Goal: Task Accomplishment & Management: Use online tool/utility

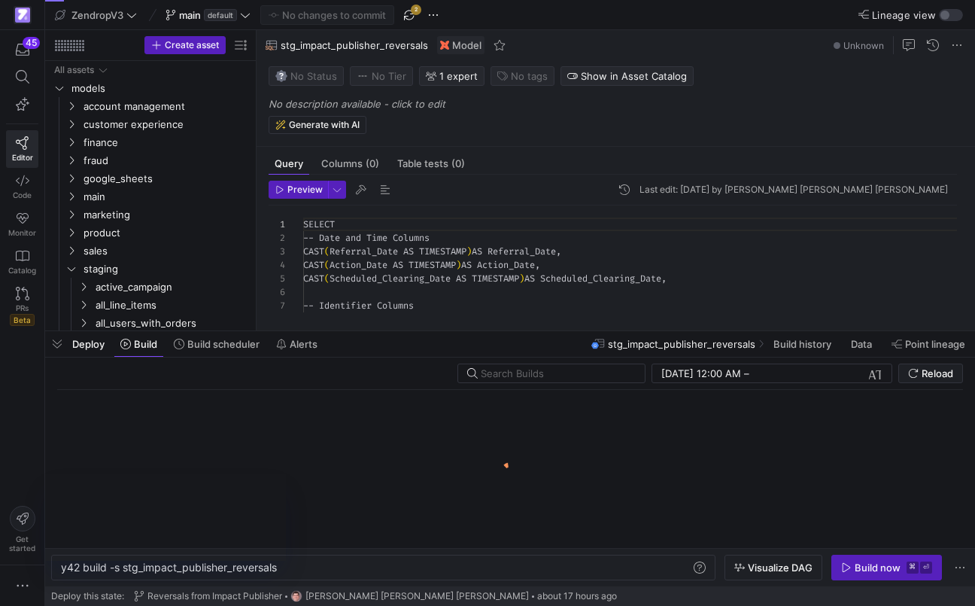
scroll to position [135, 0]
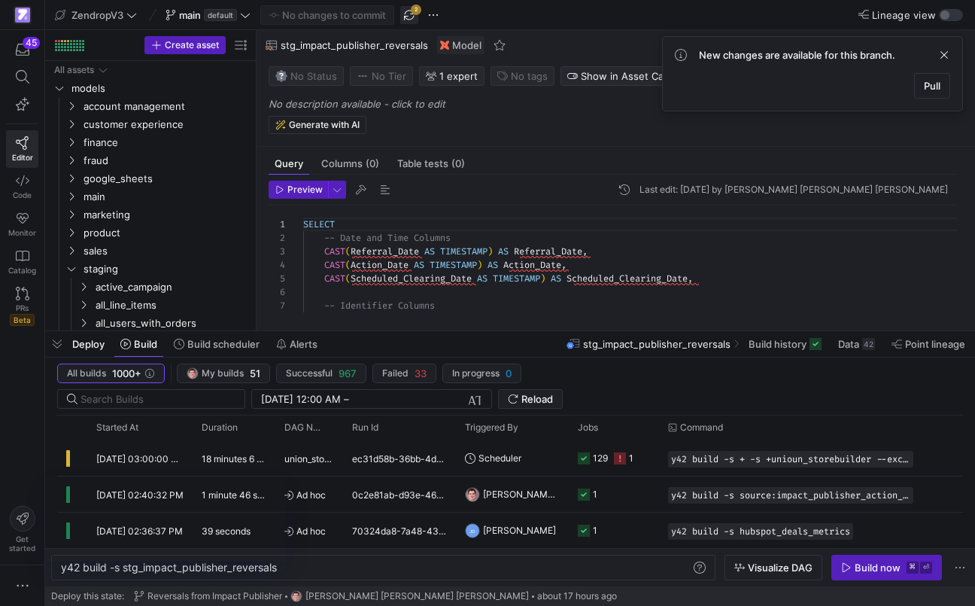
click at [405, 16] on span "button" at bounding box center [409, 15] width 18 height 18
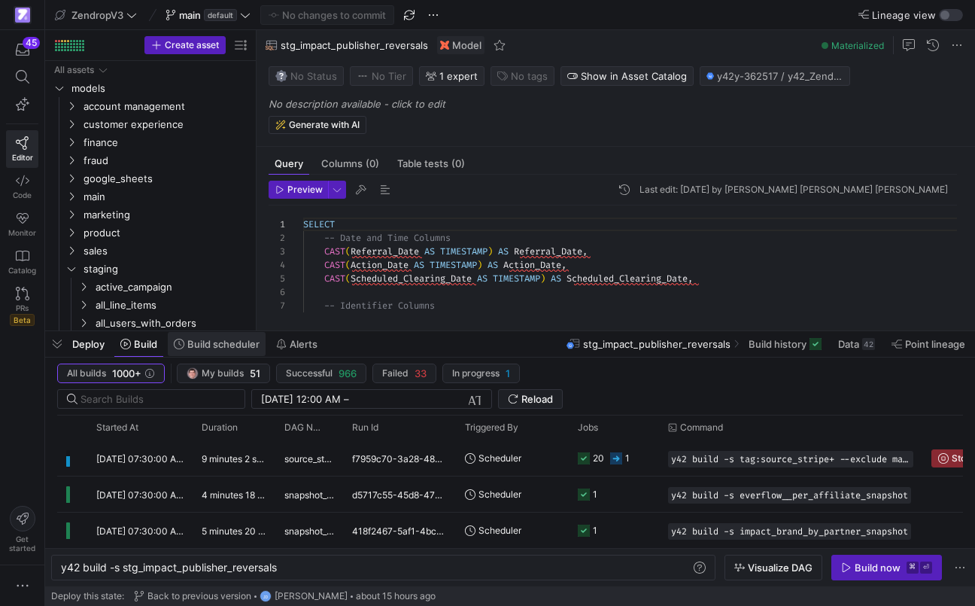
click at [251, 350] on span "Build scheduler" at bounding box center [223, 344] width 72 height 12
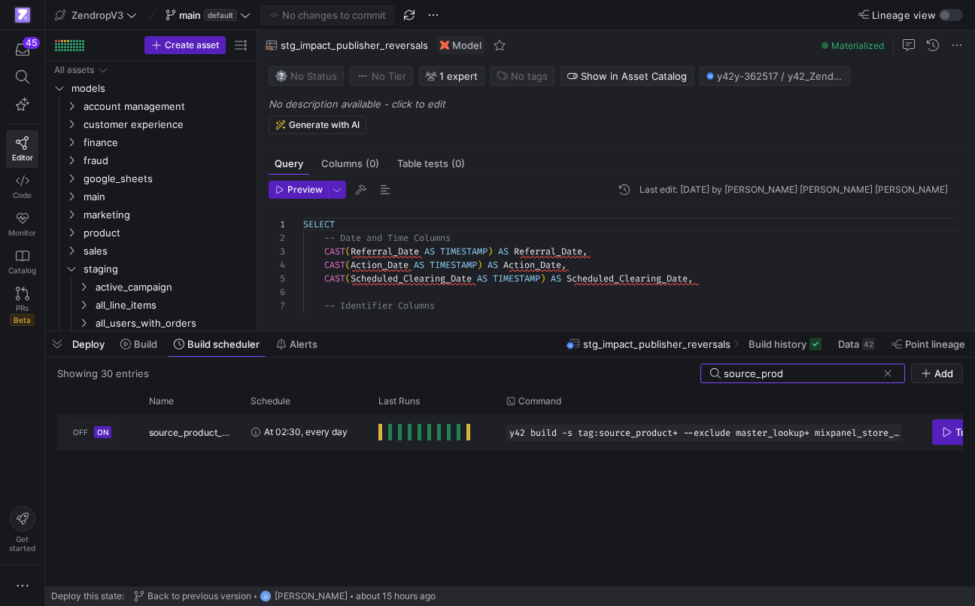
type input "source_prod"
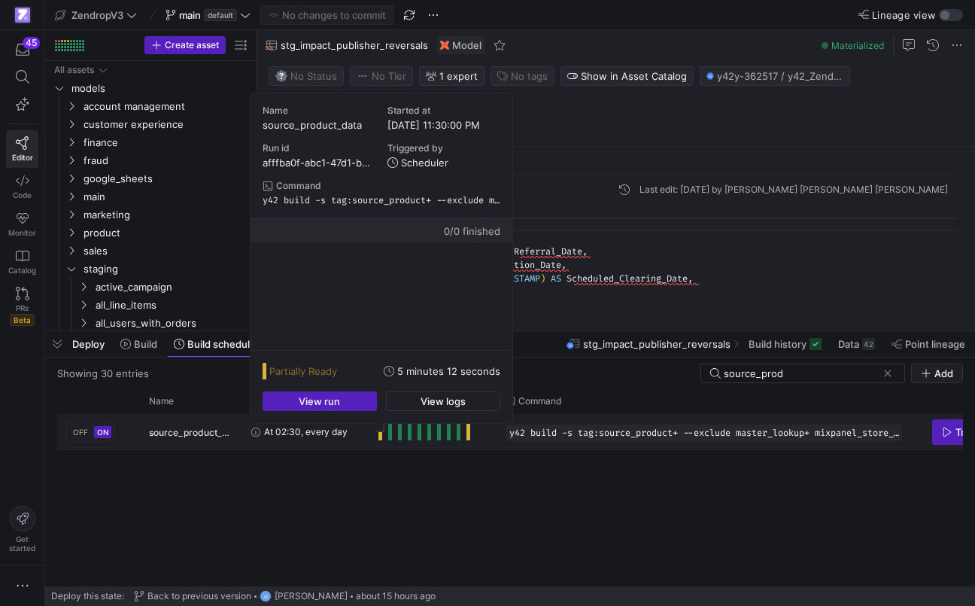
click at [381, 436] on span "Press SPACE to select this row." at bounding box center [380, 432] width 4 height 17
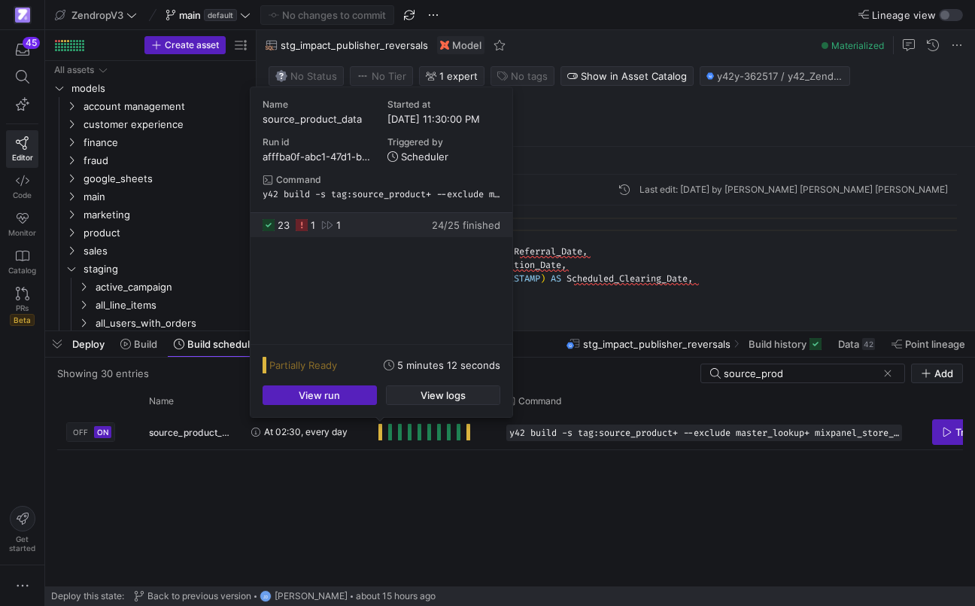
click at [405, 394] on span "button" at bounding box center [443, 395] width 113 height 18
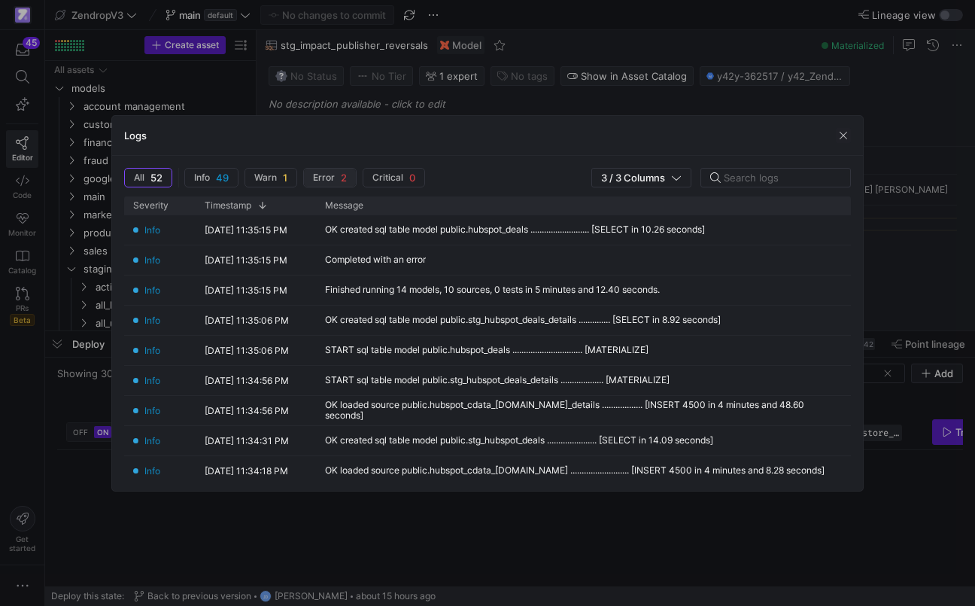
click at [172, 171] on span "button" at bounding box center [148, 178] width 47 height 18
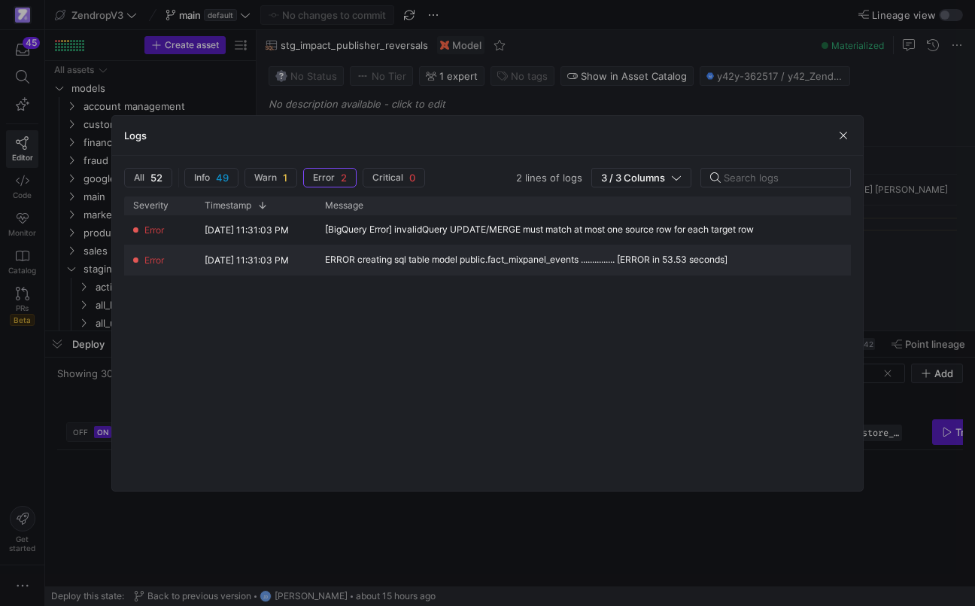
click at [452, 266] on div "ERROR creating sql table model public.fact_mixpanel_events ............... [ERR…" at bounding box center [550, 259] width 469 height 29
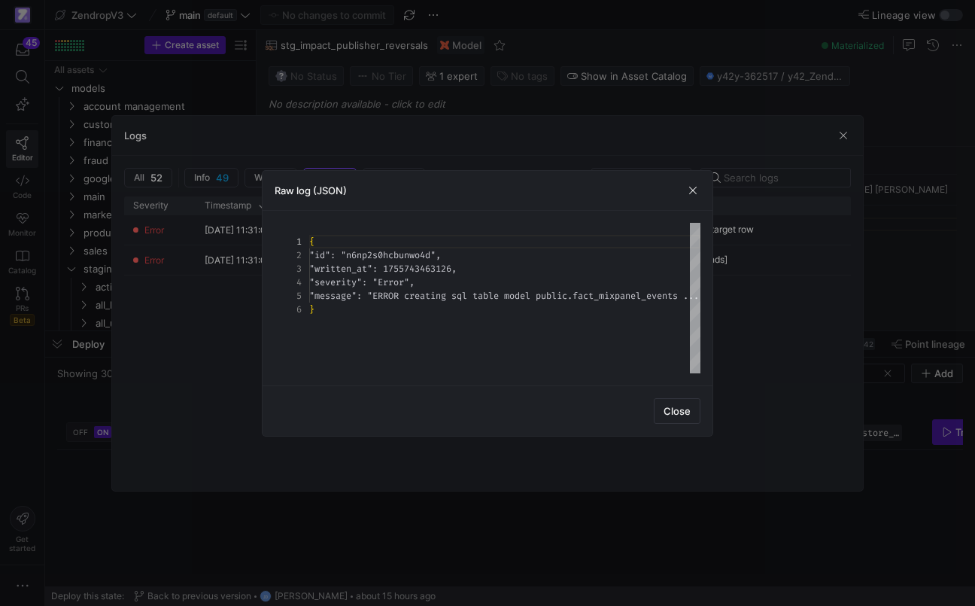
scroll to position [68, 0]
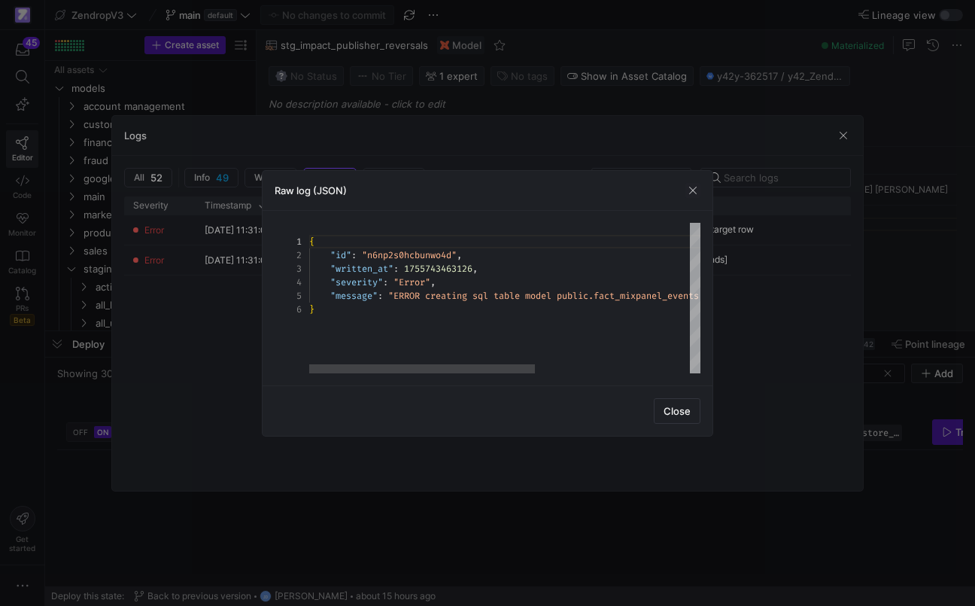
click at [458, 281] on div "{ "id" : "n6np2s0hcbunwo4d" , "written_at" : 1755743463126 , "severity" : "Erro…" at bounding box center [639, 298] width 660 height 150
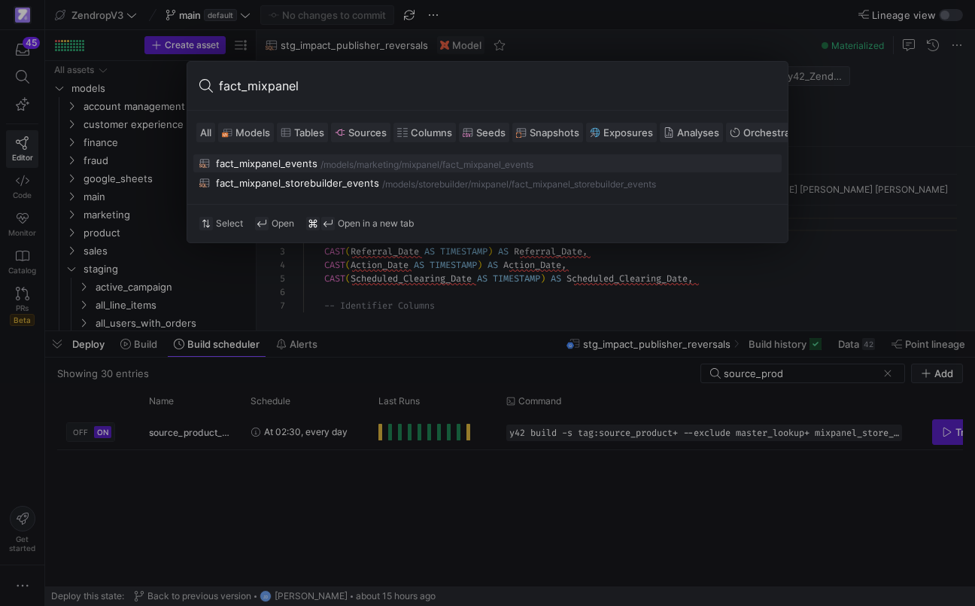
type input "fact_mixpanel"
click at [414, 160] on div "marketing/mixpanel" at bounding box center [398, 164] width 83 height 11
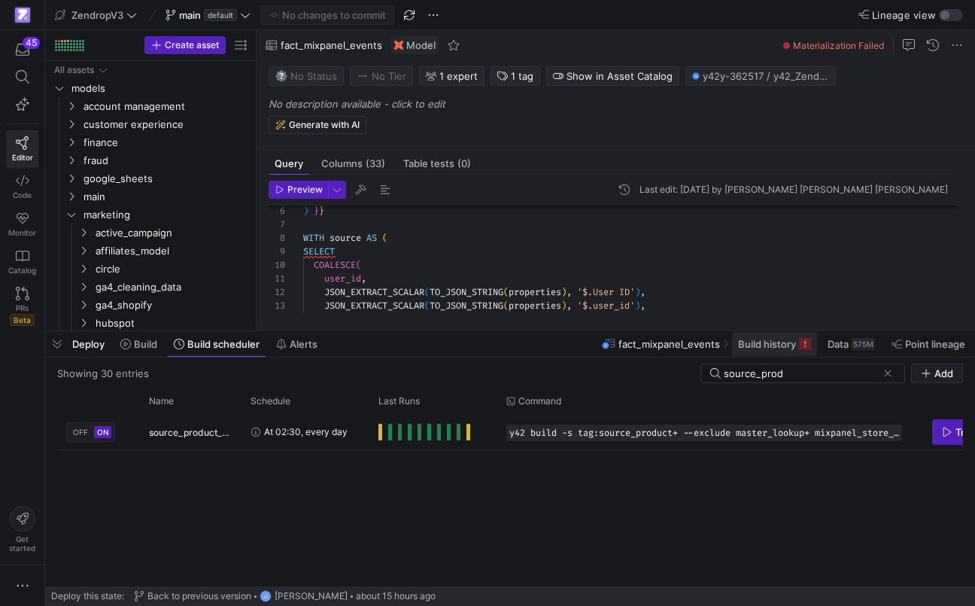
click at [766, 346] on span "Build history" at bounding box center [767, 344] width 58 height 12
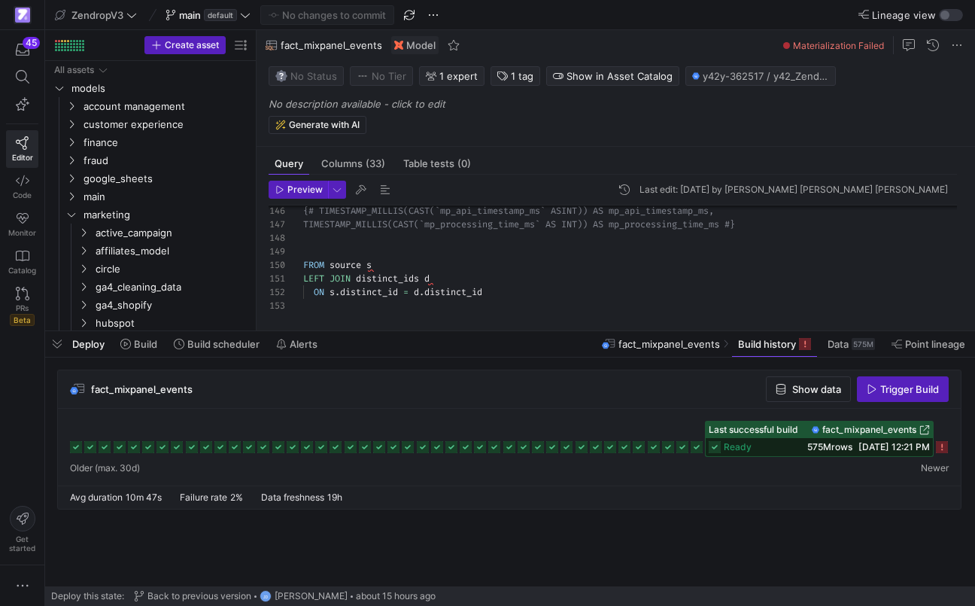
click at [943, 450] on icon at bounding box center [942, 447] width 12 height 12
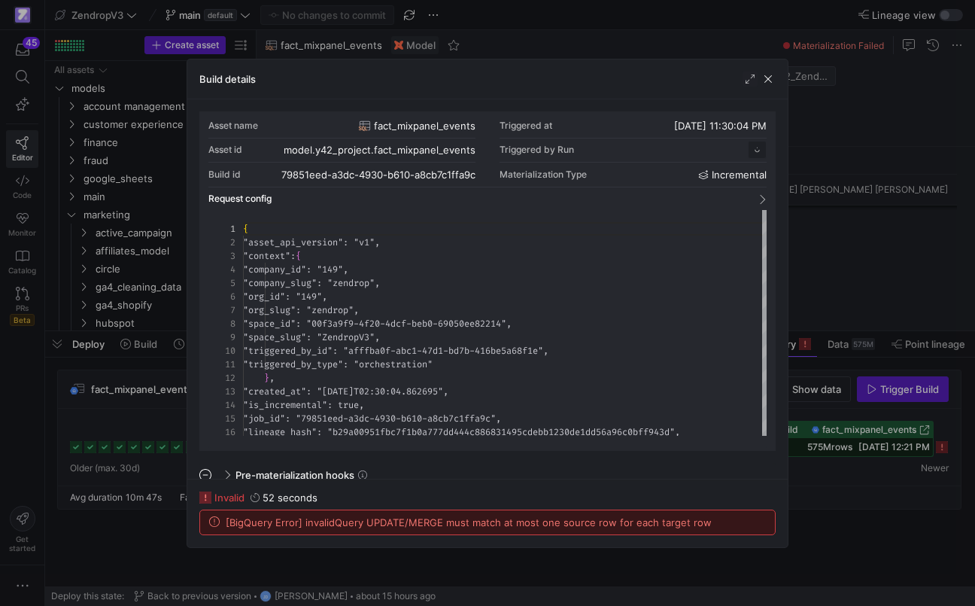
scroll to position [135, 0]
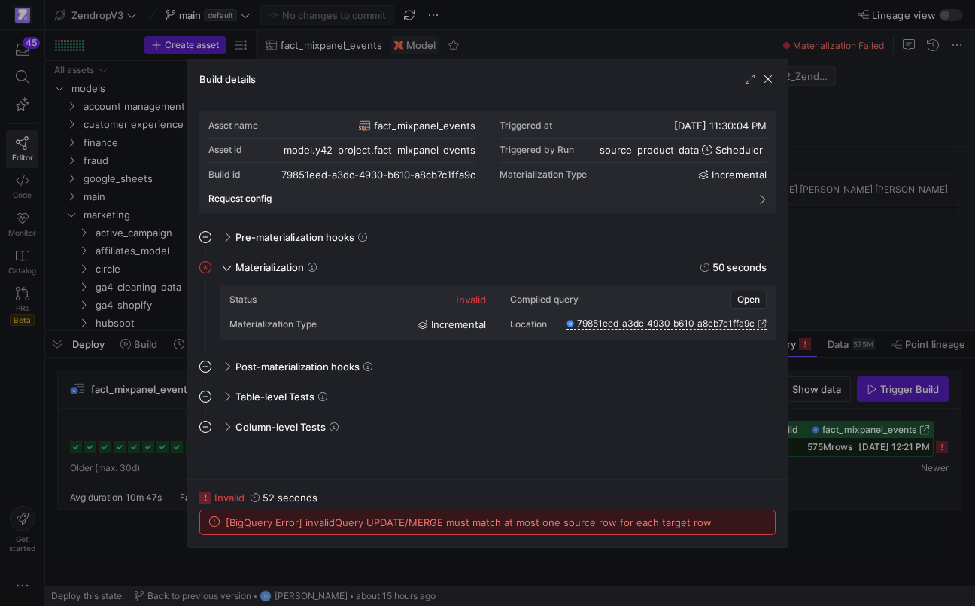
click at [546, 521] on span "[BigQuery Error] invalidQuery UPDATE/MERGE must match at most one source row fo…" at bounding box center [469, 522] width 486 height 12
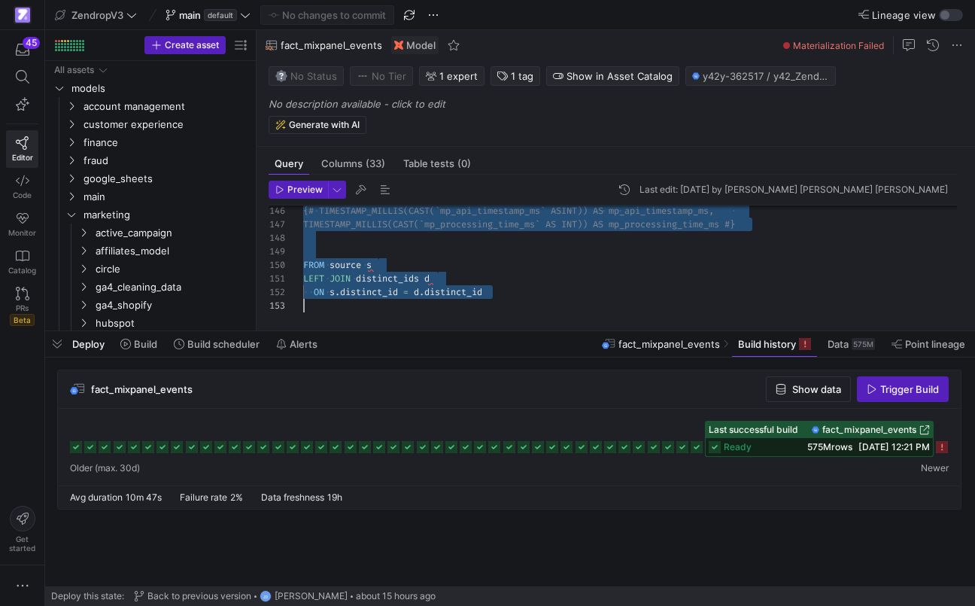
scroll to position [0, 0]
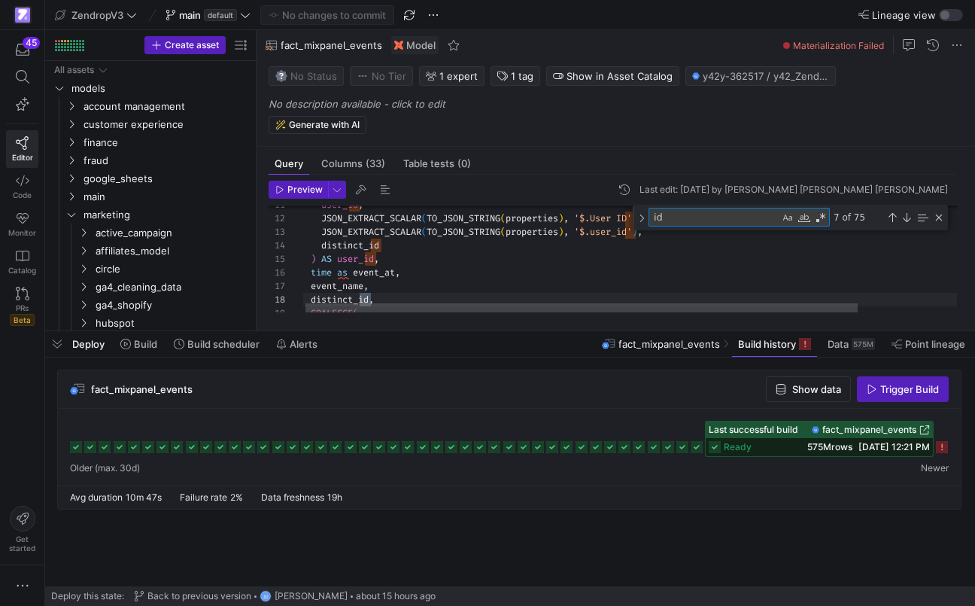
scroll to position [135, 71]
type textarea "id"
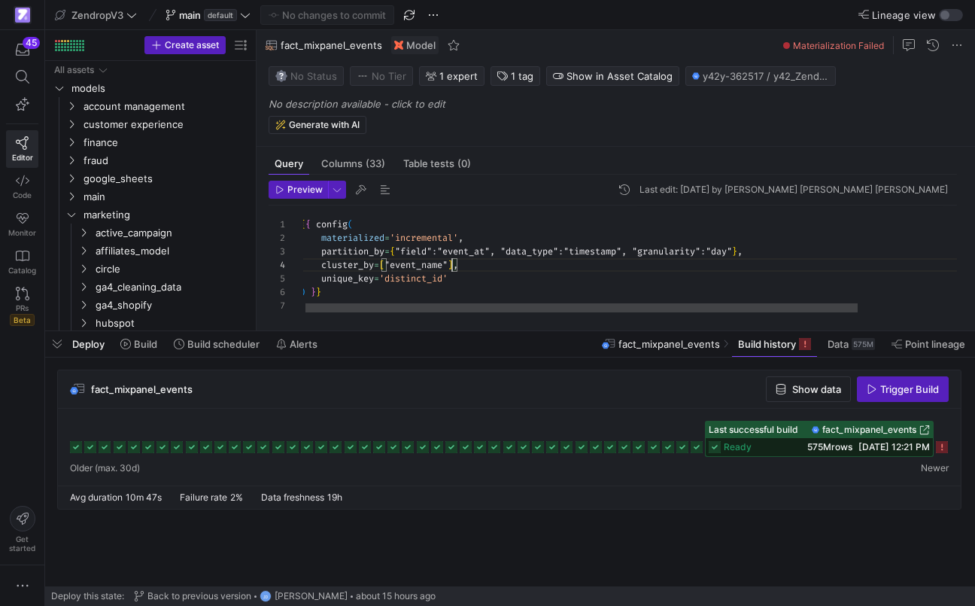
scroll to position [41, 152]
click at [866, 429] on span "fact_mixpanel_events" at bounding box center [869, 429] width 94 height 11
click at [838, 434] on span "fact_mixpanel_events" at bounding box center [869, 429] width 94 height 11
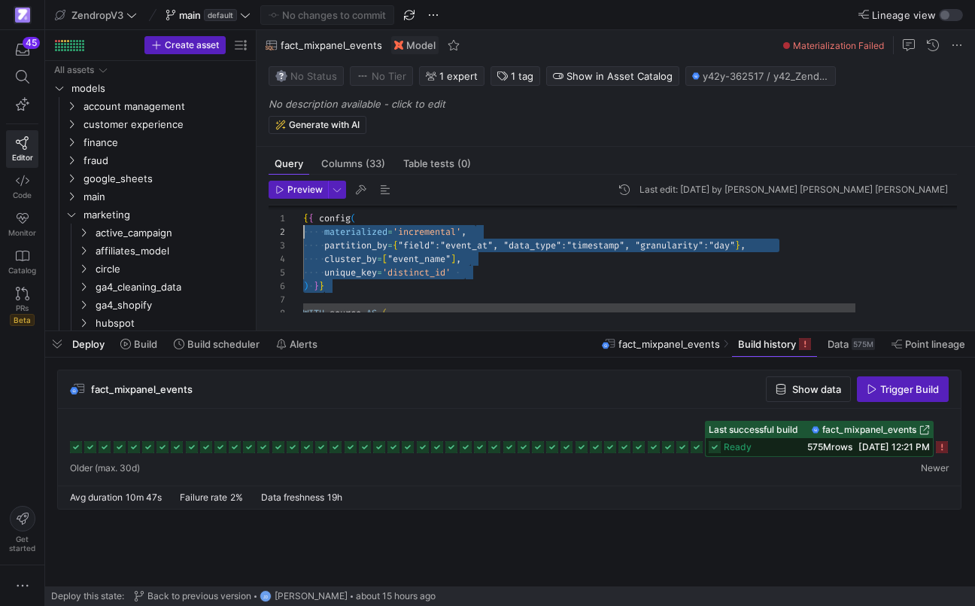
scroll to position [0, 0]
drag, startPoint x: 353, startPoint y: 287, endPoint x: 231, endPoint y: 205, distance: 147.3
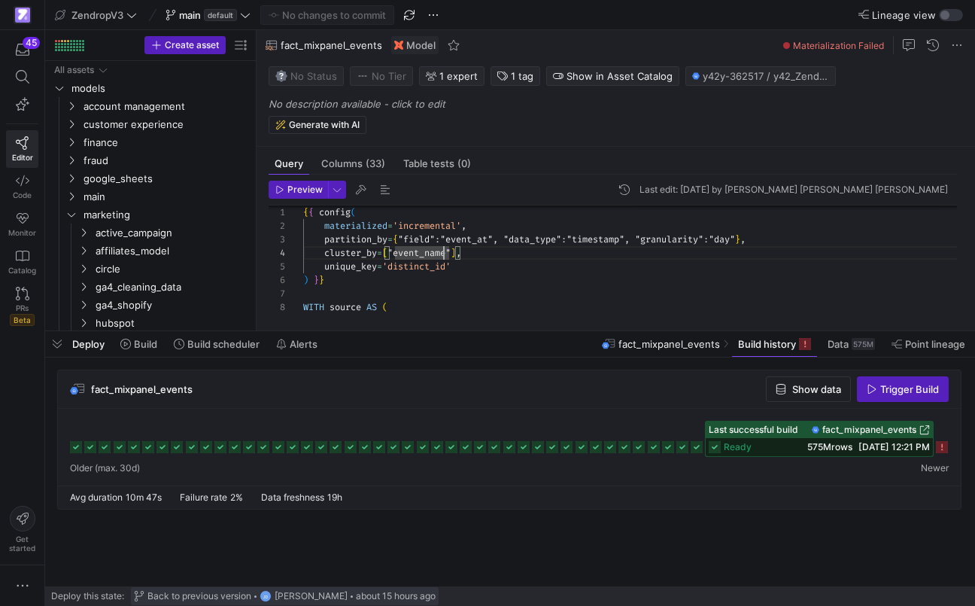
click at [206, 603] on span at bounding box center [285, 596] width 308 height 18
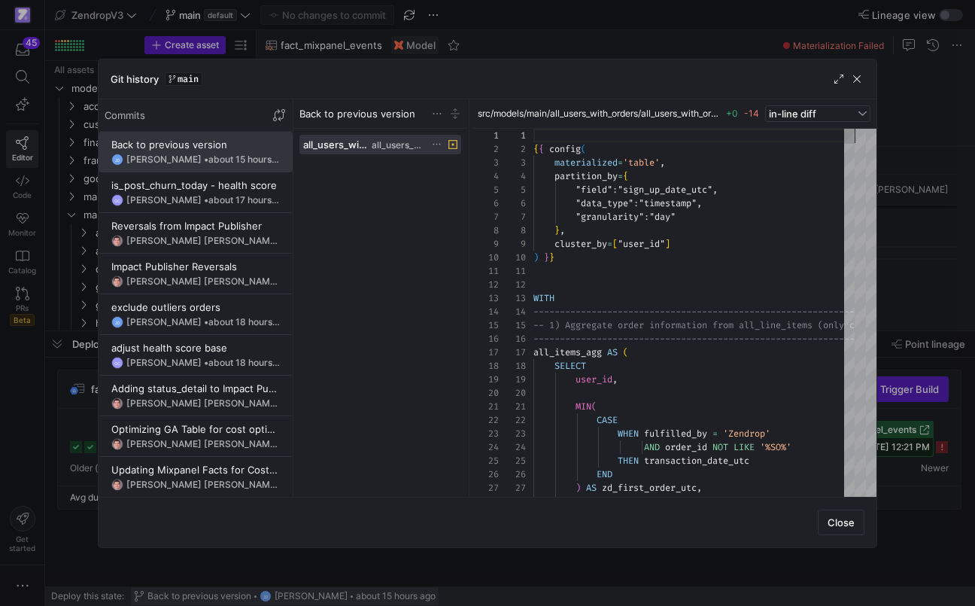
scroll to position [135, 0]
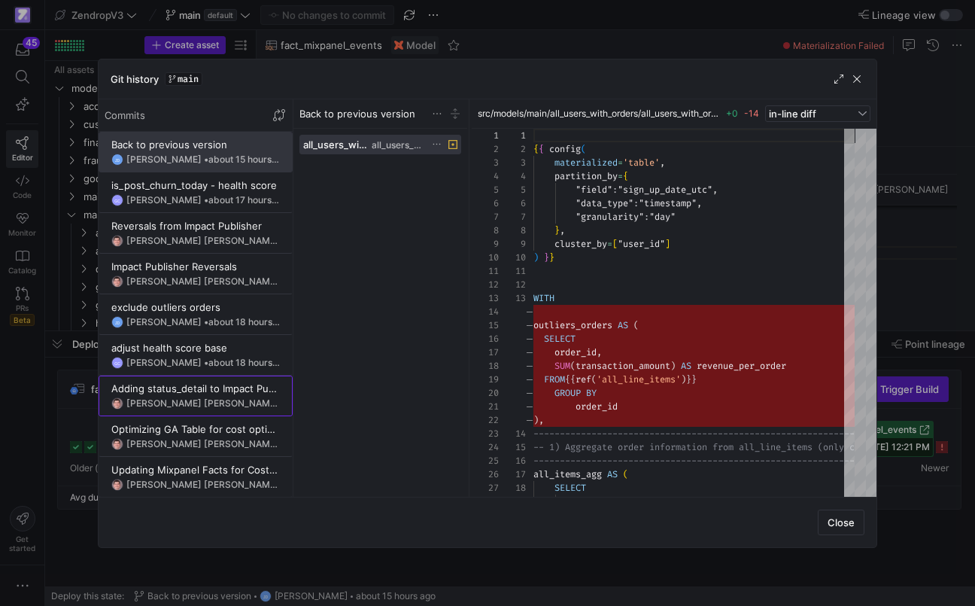
click at [200, 401] on div "Victor Paulo Sant Anna Filho • about 18 hours ago" at bounding box center [202, 403] width 153 height 11
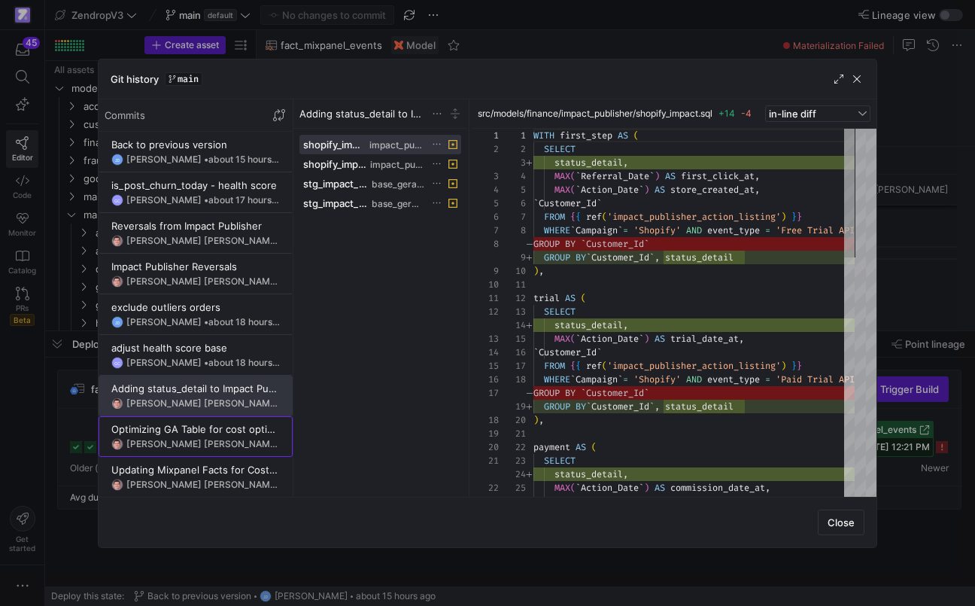
click at [189, 427] on div "Optimizing GA Table for cost optimization" at bounding box center [195, 429] width 169 height 12
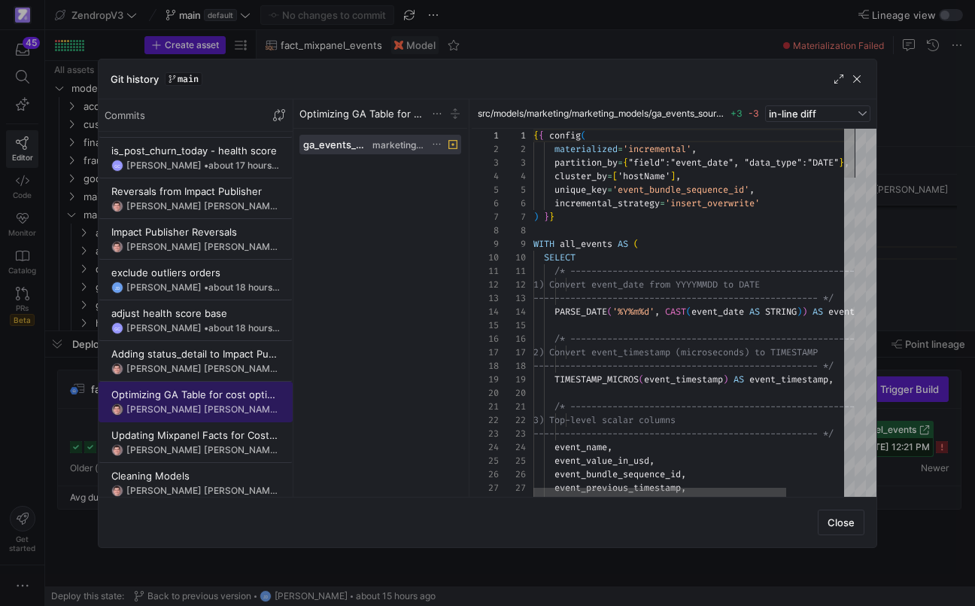
scroll to position [50, 0]
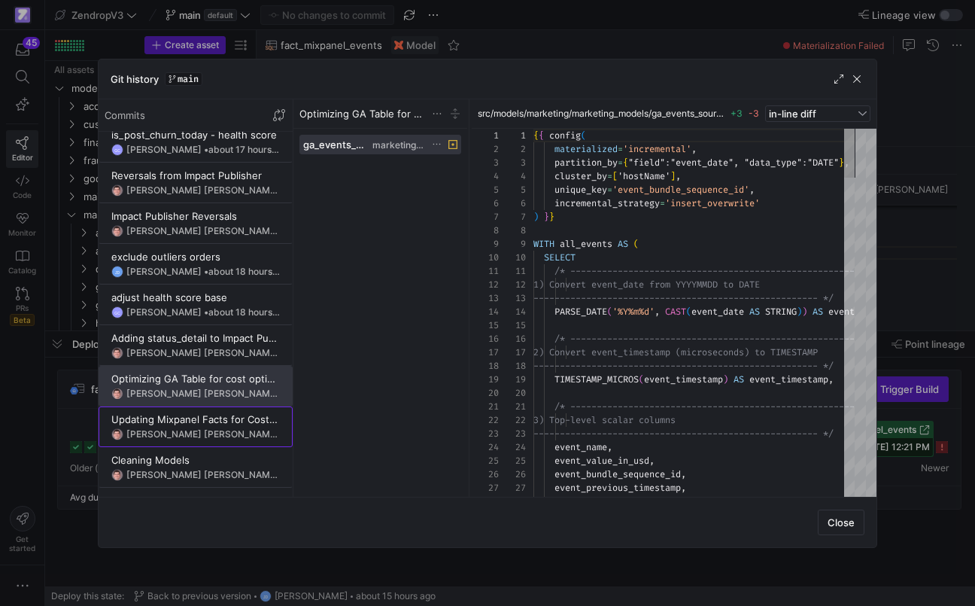
click at [189, 427] on y42-git-commit-item "Updating Mixpanel Facts for Cost Optimization Victor Paulo Sant Anna Filho • ab…" at bounding box center [195, 426] width 169 height 27
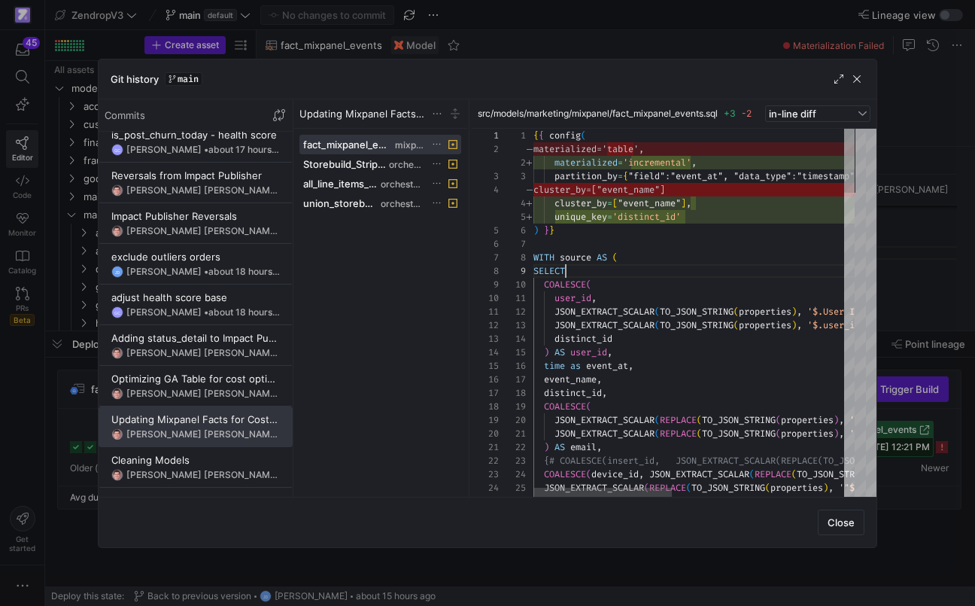
scroll to position [108, 32]
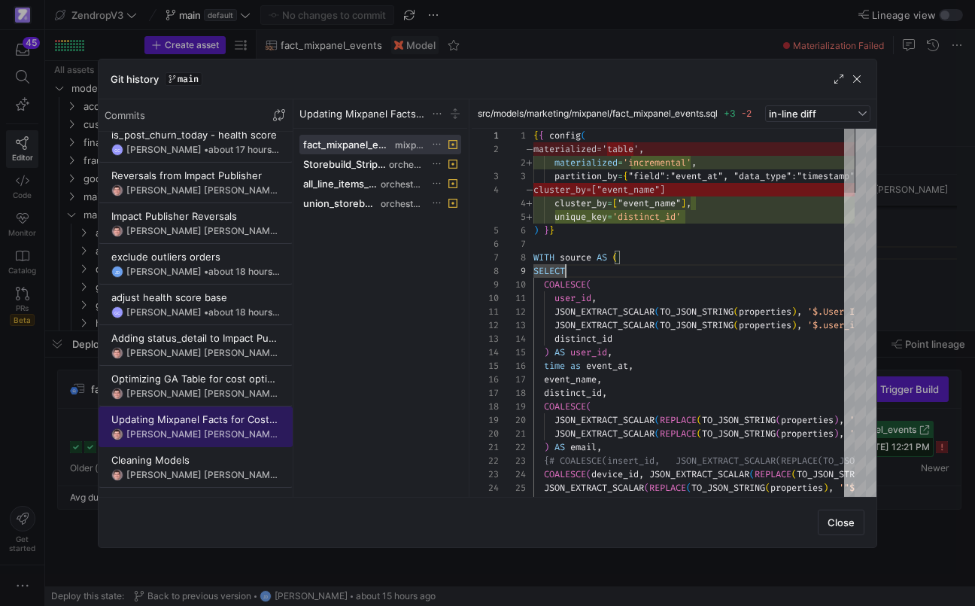
click at [214, 430] on div "Victor Paulo Sant Anna Filho • about 20 hours ago" at bounding box center [202, 434] width 153 height 11
click at [271, 421] on div "Updating Mixpanel Facts for Cost Optimization" at bounding box center [195, 419] width 169 height 12
click at [272, 422] on div "Updating Mixpanel Facts for Cost Optimization" at bounding box center [195, 419] width 169 height 12
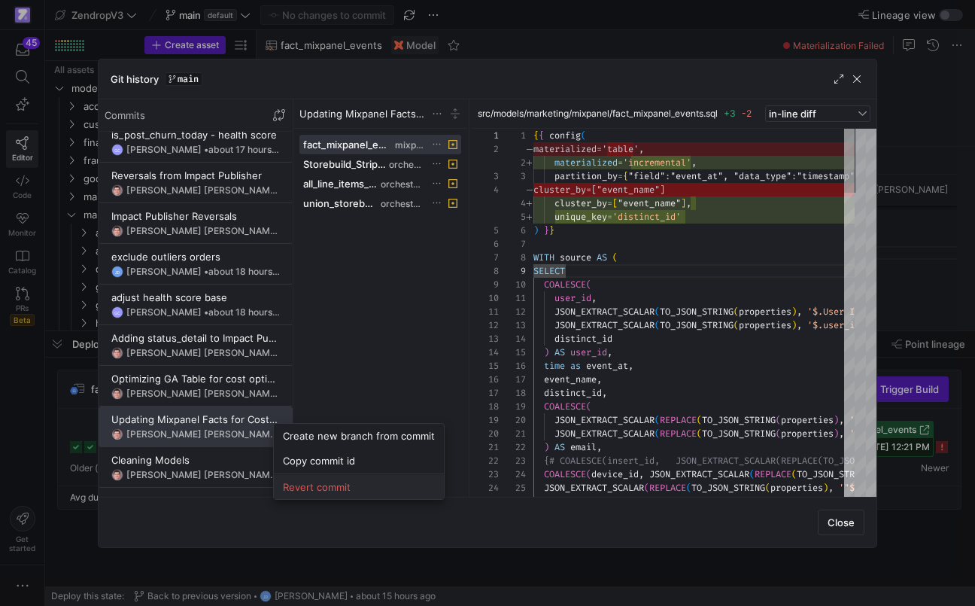
click at [295, 488] on span "Revert commit" at bounding box center [359, 487] width 152 height 12
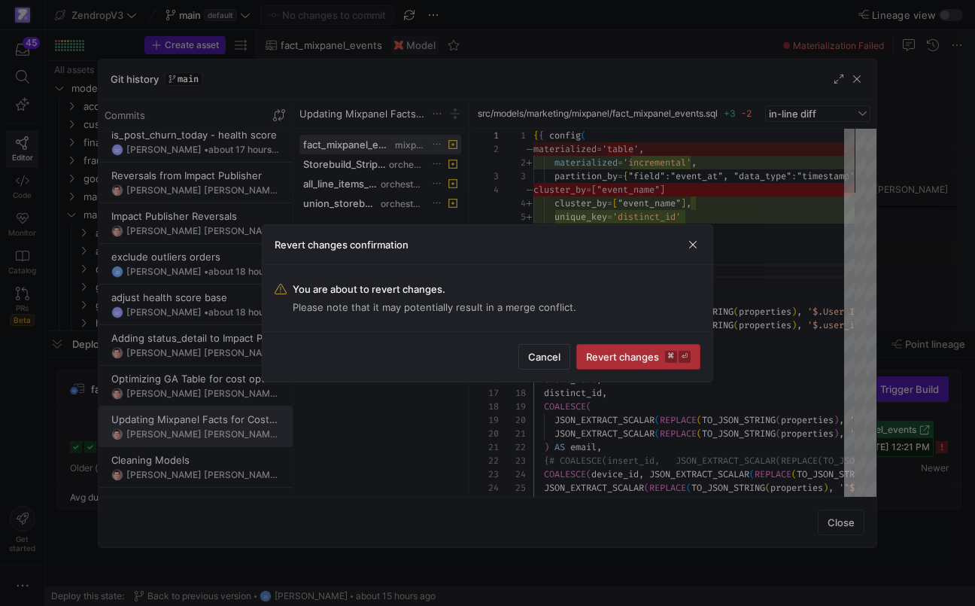
click at [606, 368] on span "submit" at bounding box center [638, 357] width 123 height 24
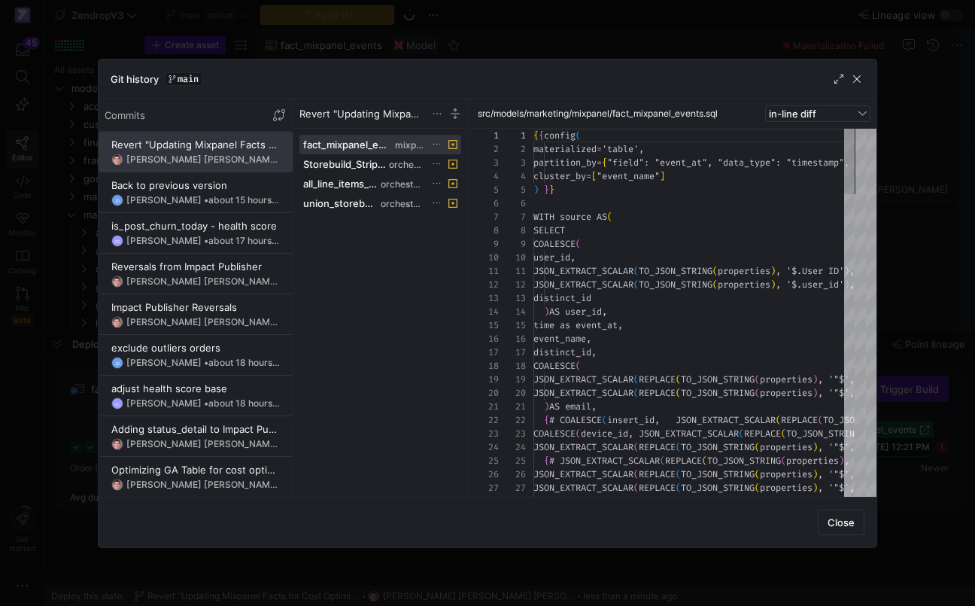
scroll to position [135, 0]
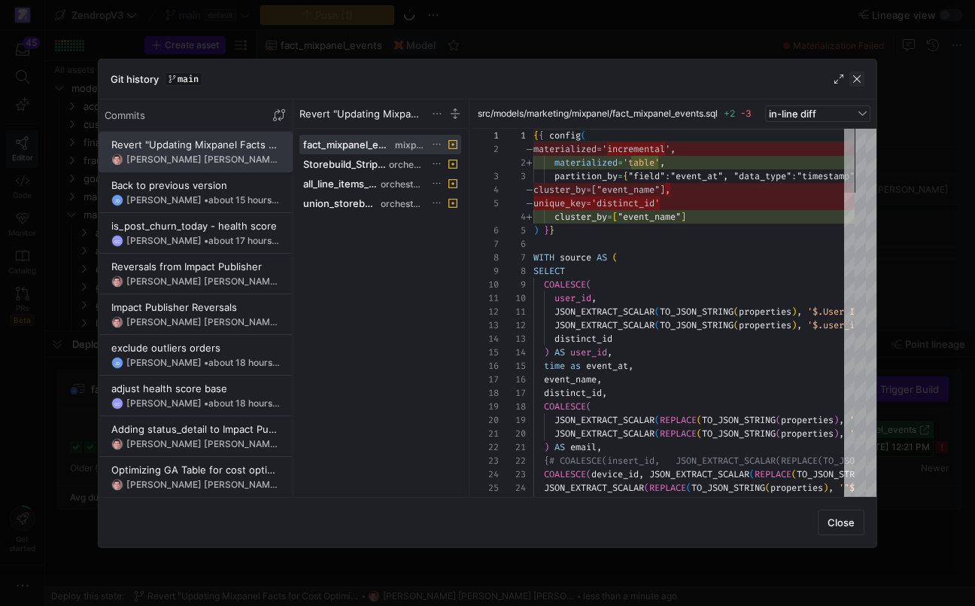
click at [863, 84] on span "button" at bounding box center [856, 78] width 15 height 15
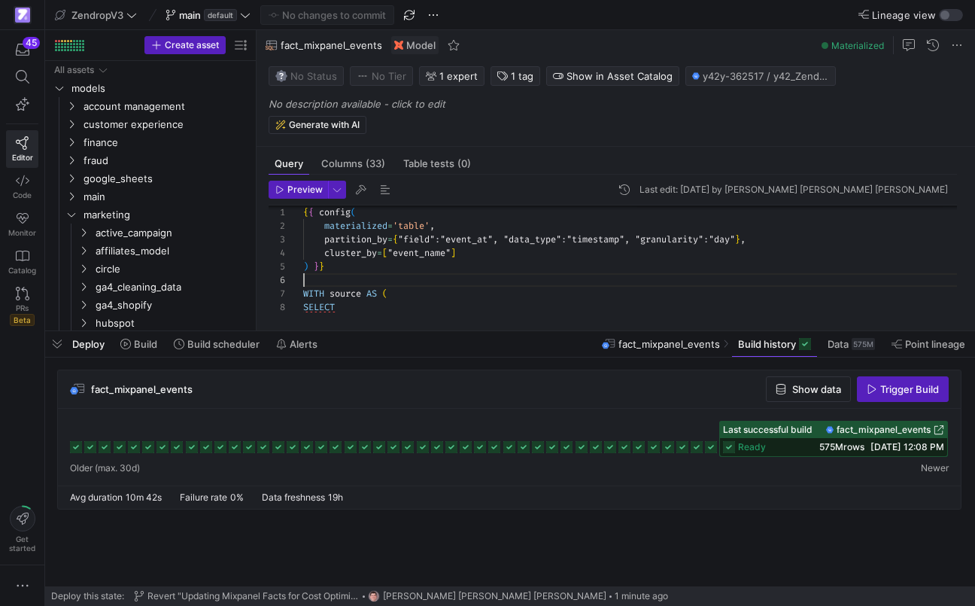
scroll to position [68, 0]
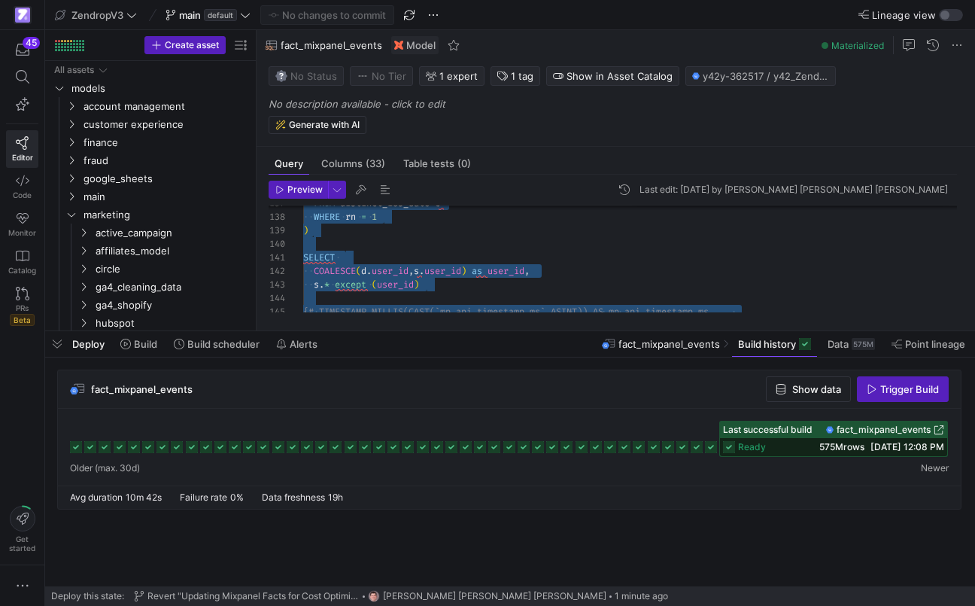
scroll to position [0, 0]
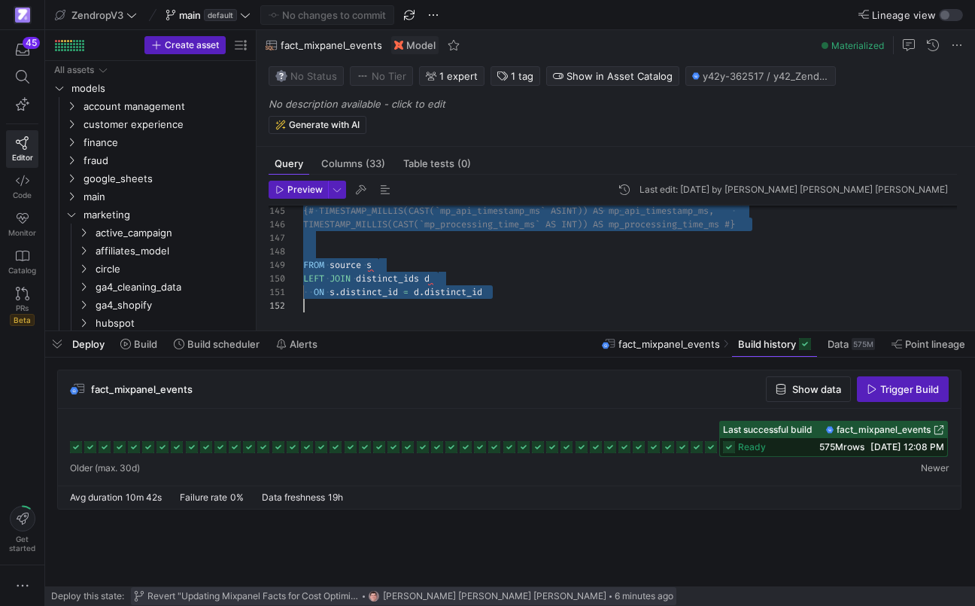
scroll to position [122, 184]
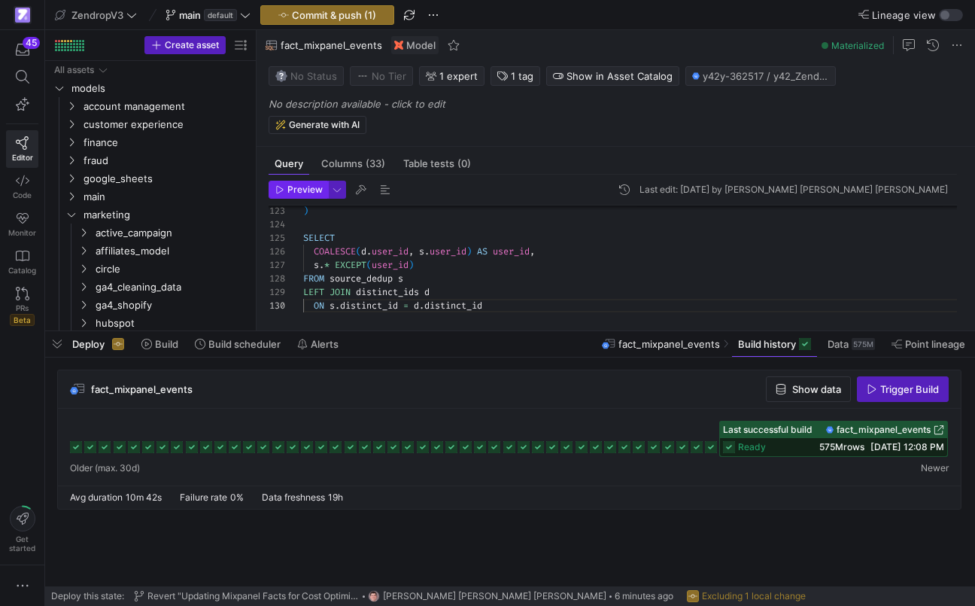
click at [302, 192] on span "Preview" at bounding box center [304, 189] width 35 height 11
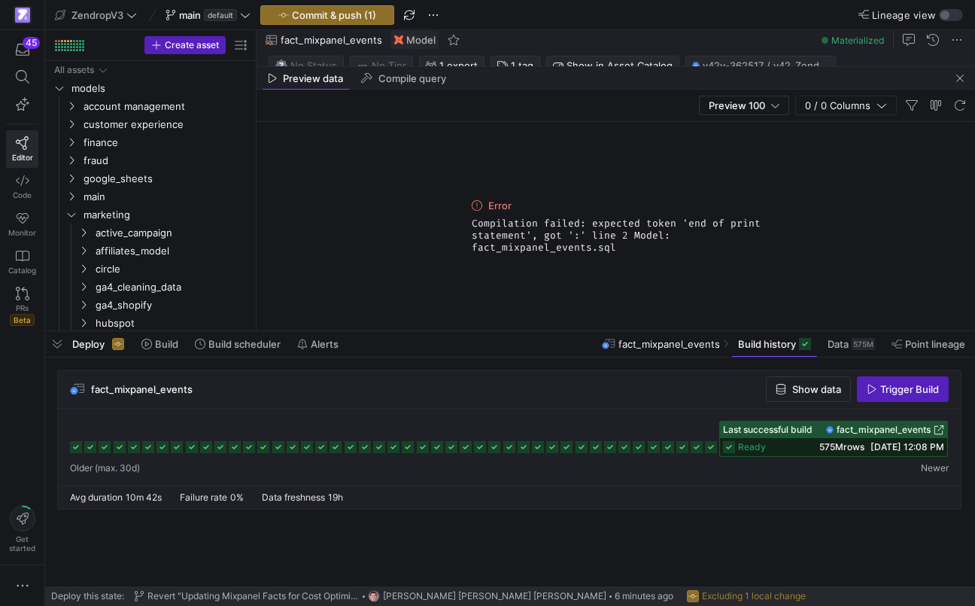
drag, startPoint x: 630, startPoint y: 250, endPoint x: 470, endPoint y: 223, distance: 161.7
click at [470, 223] on div "Error Compilation failed: expected token 'end of print statement', got ':' line…" at bounding box center [616, 226] width 301 height 208
copy span "Compilation failed: expected token 'end of print statement', got ':' line 2 Mod…"
click at [964, 84] on span "button" at bounding box center [960, 78] width 18 height 18
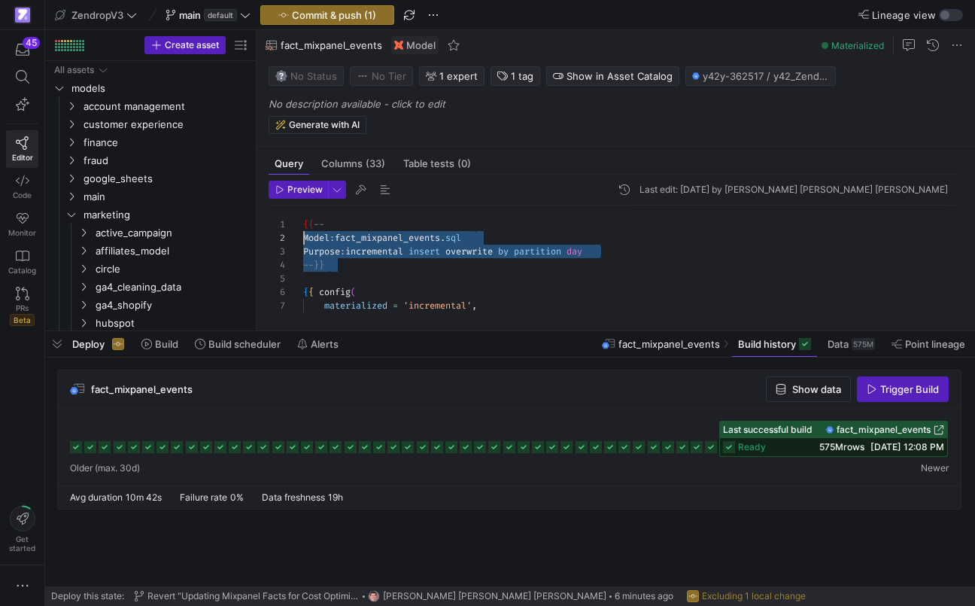
scroll to position [0, 0]
drag, startPoint x: 350, startPoint y: 280, endPoint x: 287, endPoint y: 223, distance: 84.7
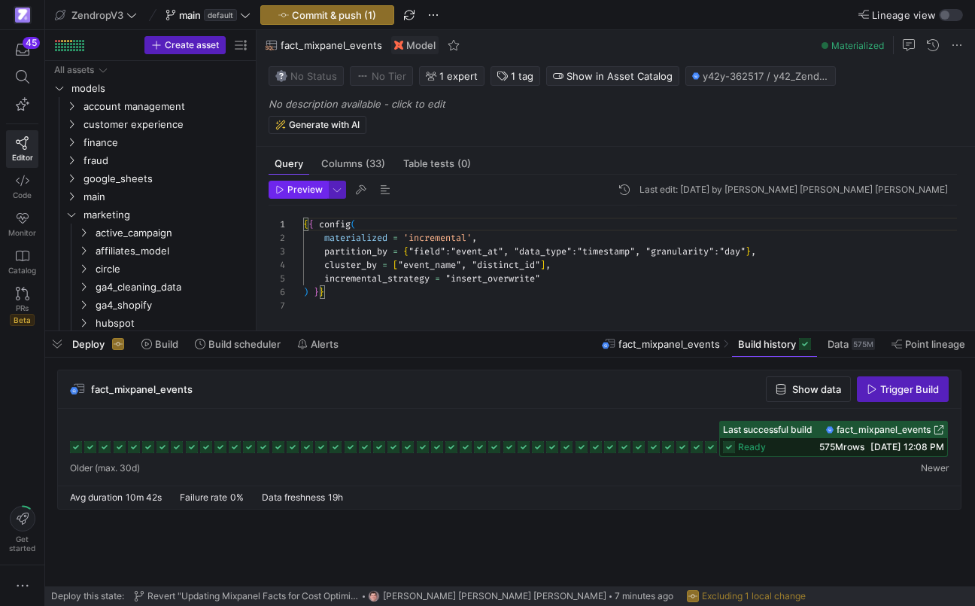
click at [305, 190] on span "Preview" at bounding box center [304, 189] width 35 height 11
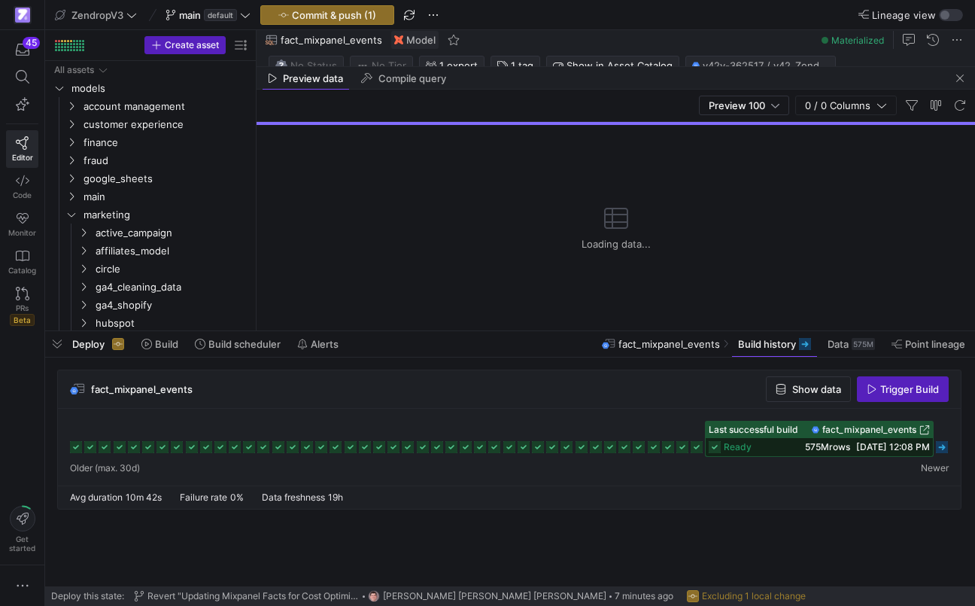
click at [940, 444] on icon at bounding box center [942, 447] width 12 height 12
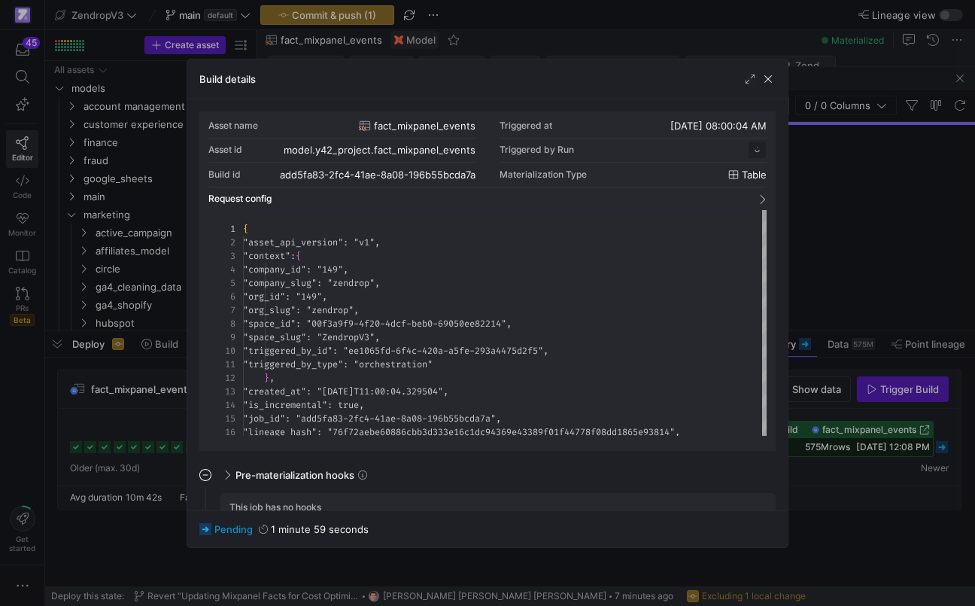
scroll to position [135, 0]
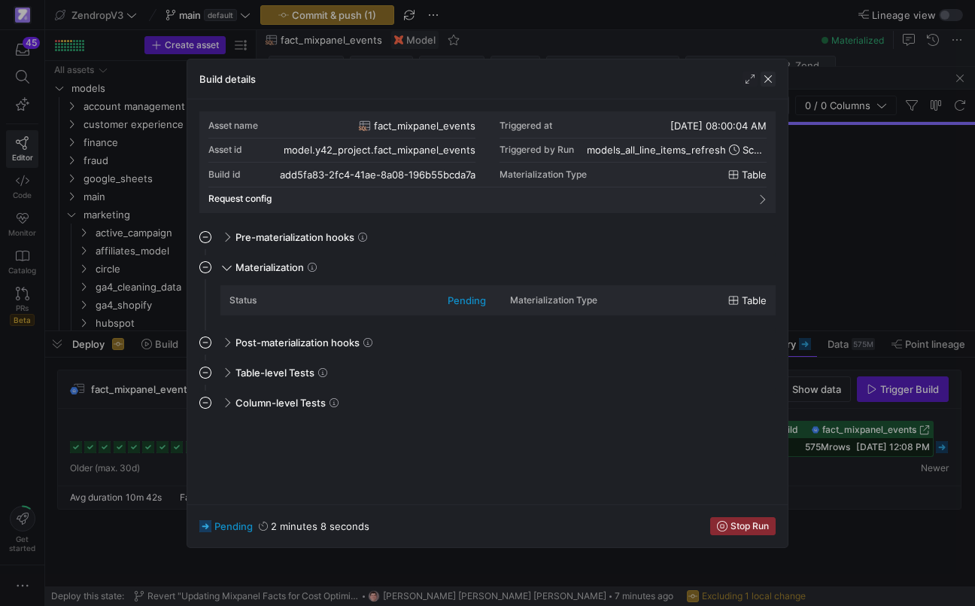
click at [768, 74] on span "button" at bounding box center [768, 78] width 15 height 15
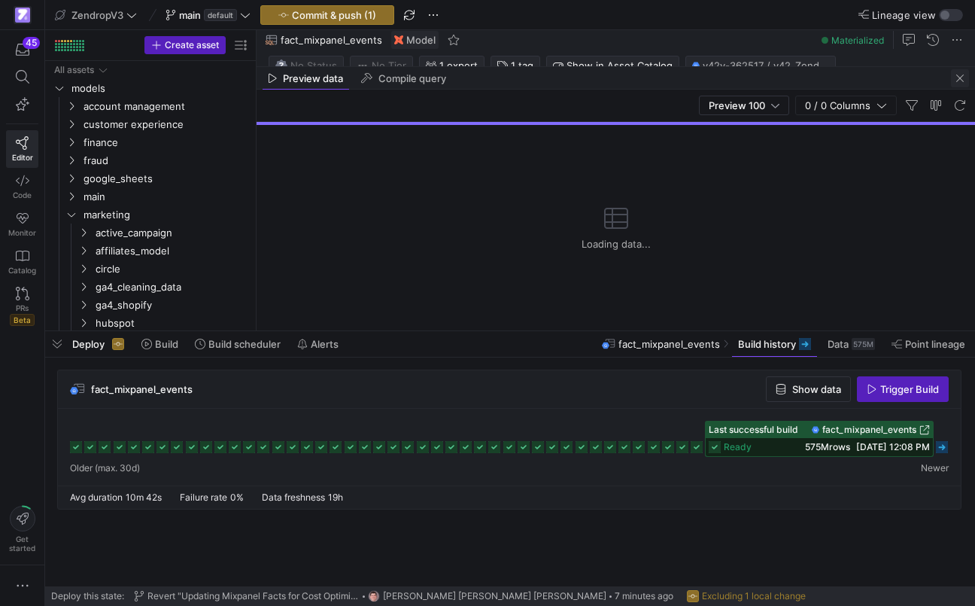
click at [959, 76] on span "button" at bounding box center [960, 78] width 18 height 18
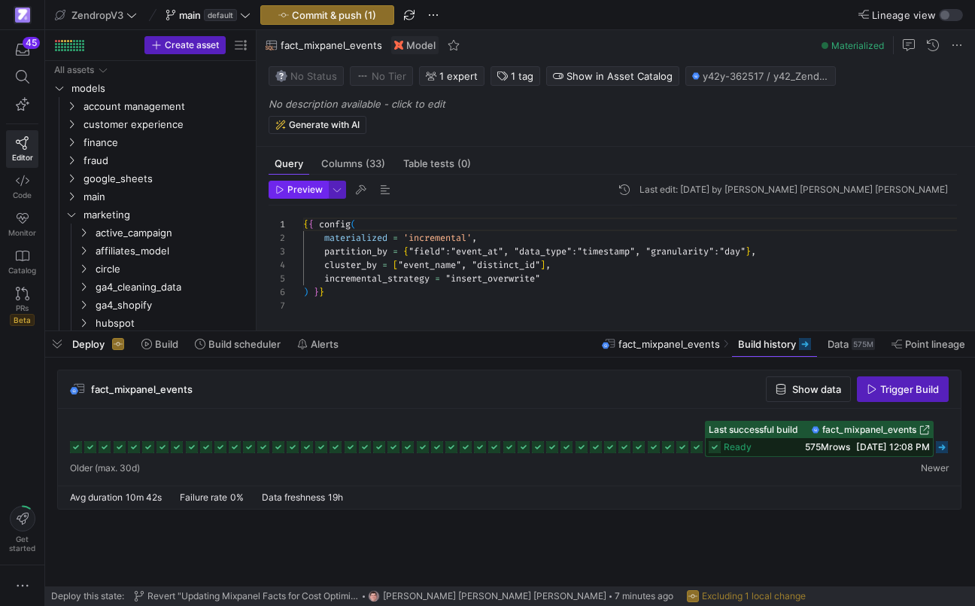
click at [296, 192] on span "Preview" at bounding box center [304, 189] width 35 height 11
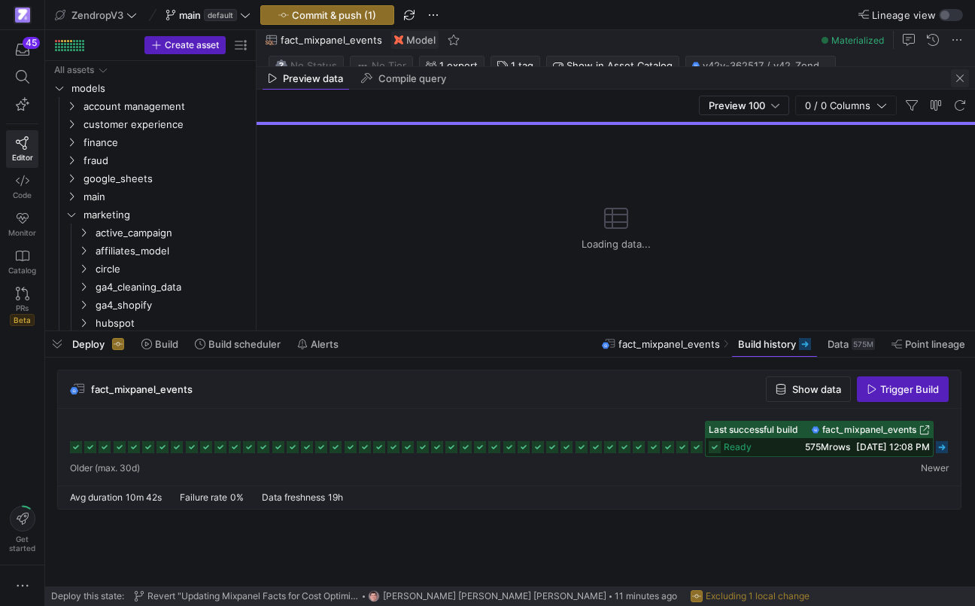
click at [966, 80] on span "button" at bounding box center [960, 78] width 18 height 18
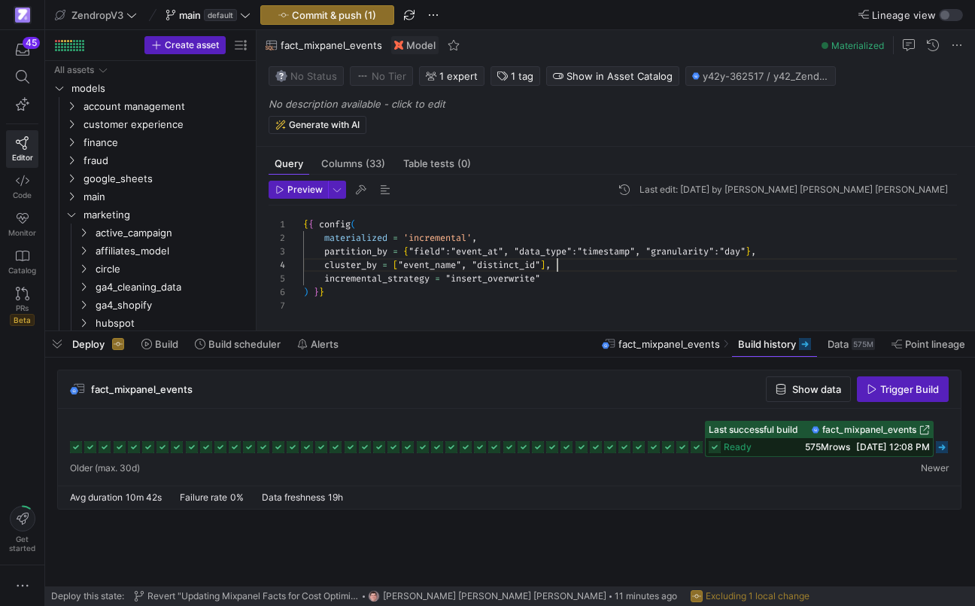
scroll to position [41, 254]
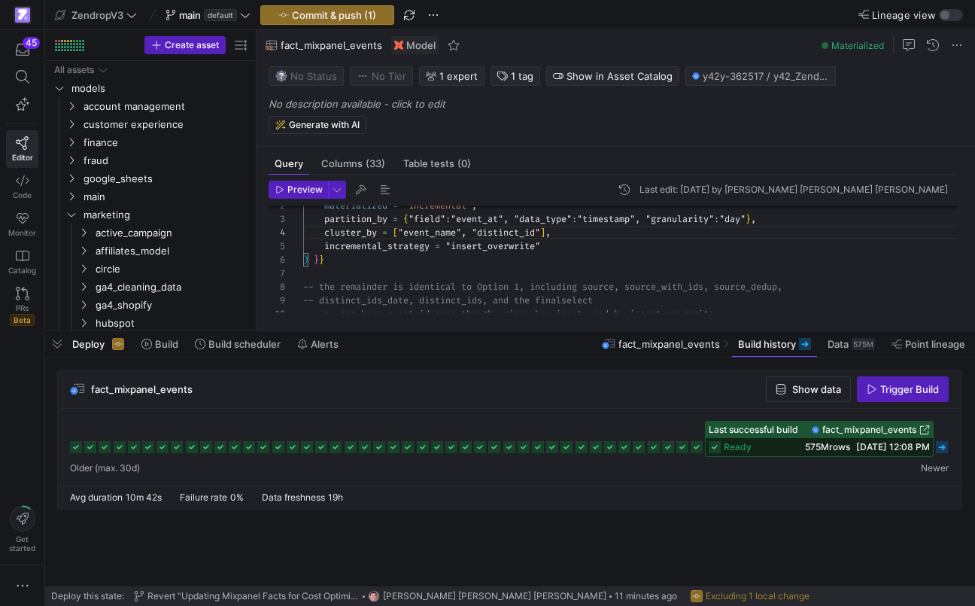
click at [876, 430] on span "fact_mixpanel_events" at bounding box center [869, 429] width 94 height 11
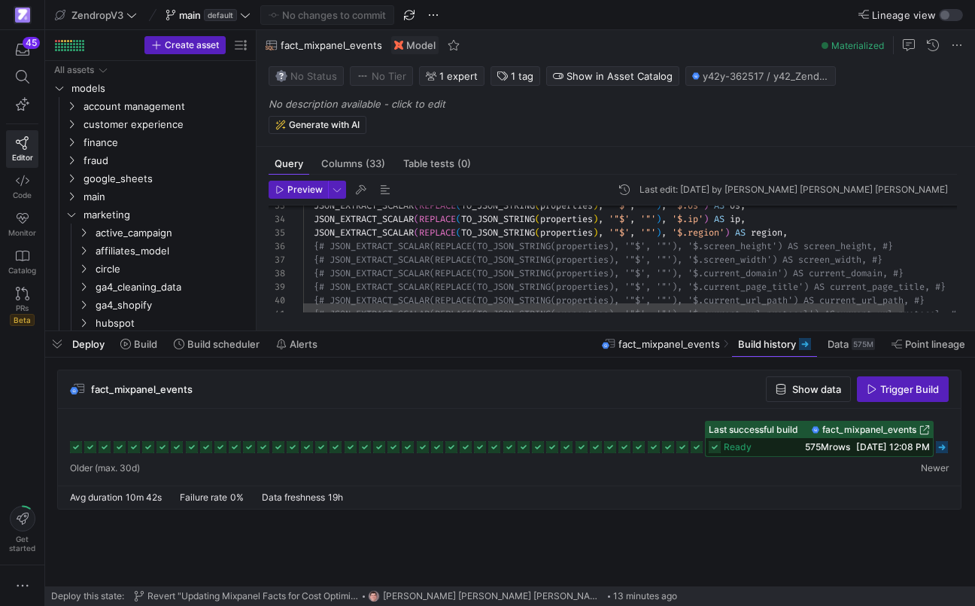
scroll to position [68, 179]
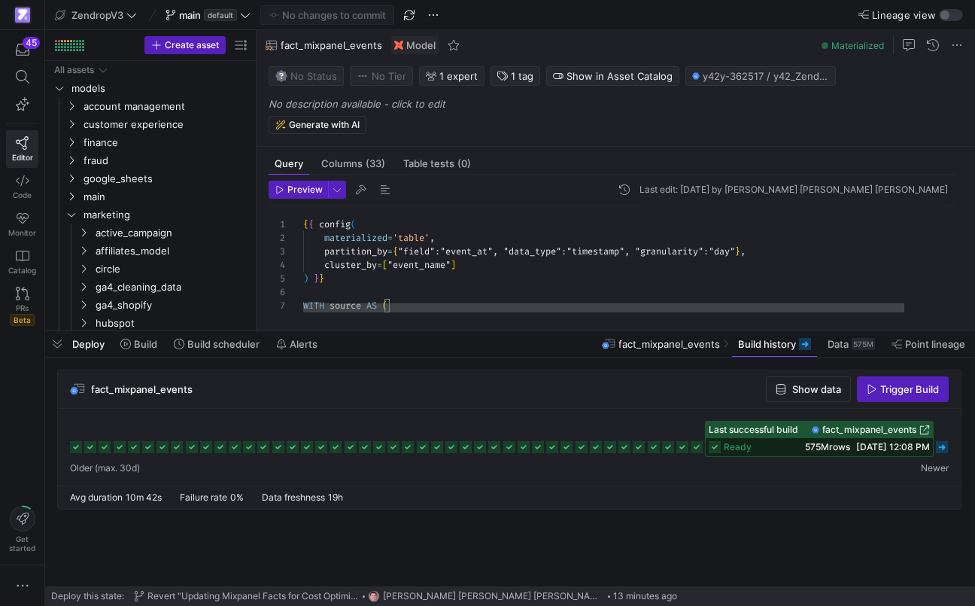
scroll to position [27, 184]
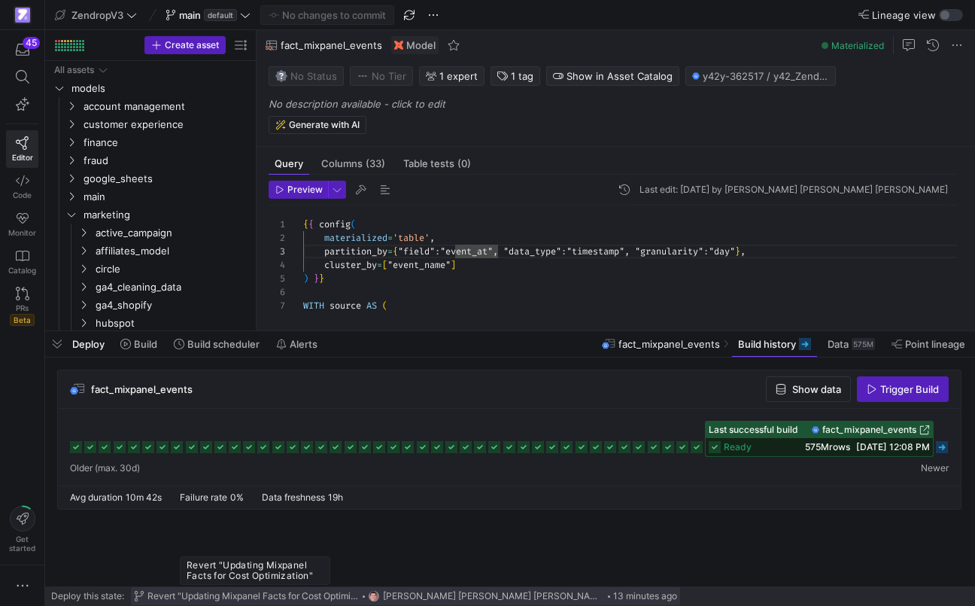
click at [231, 594] on span "Revert "Updating Mixpanel Facts for Cost Optimization"" at bounding box center [253, 596] width 212 height 11
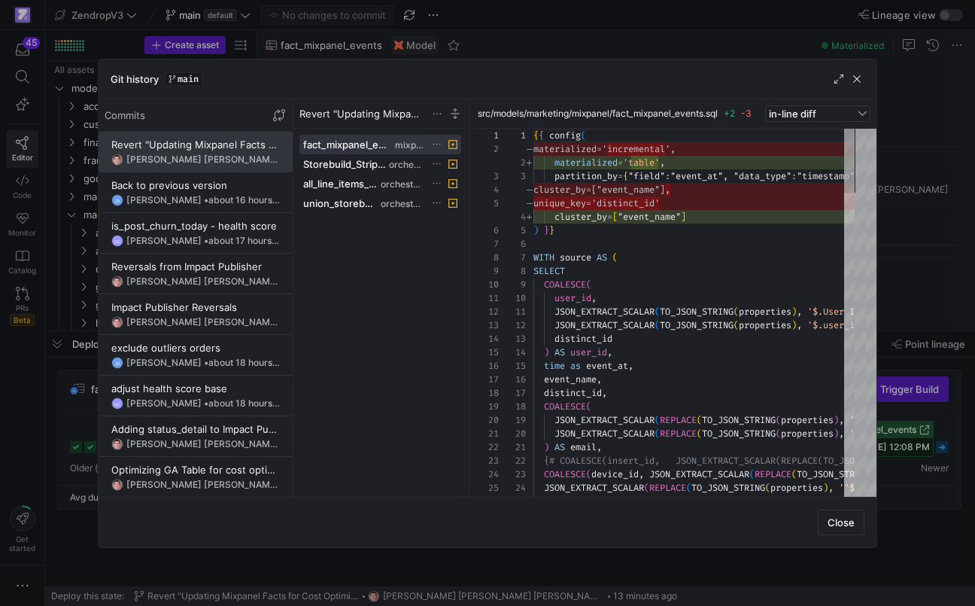
scroll to position [135, 0]
click at [208, 150] on div "Revert "Updating Mixpanel Facts for Cost Optimization"" at bounding box center [195, 144] width 169 height 12
click at [194, 188] on div "Back to previous version" at bounding box center [195, 185] width 169 height 12
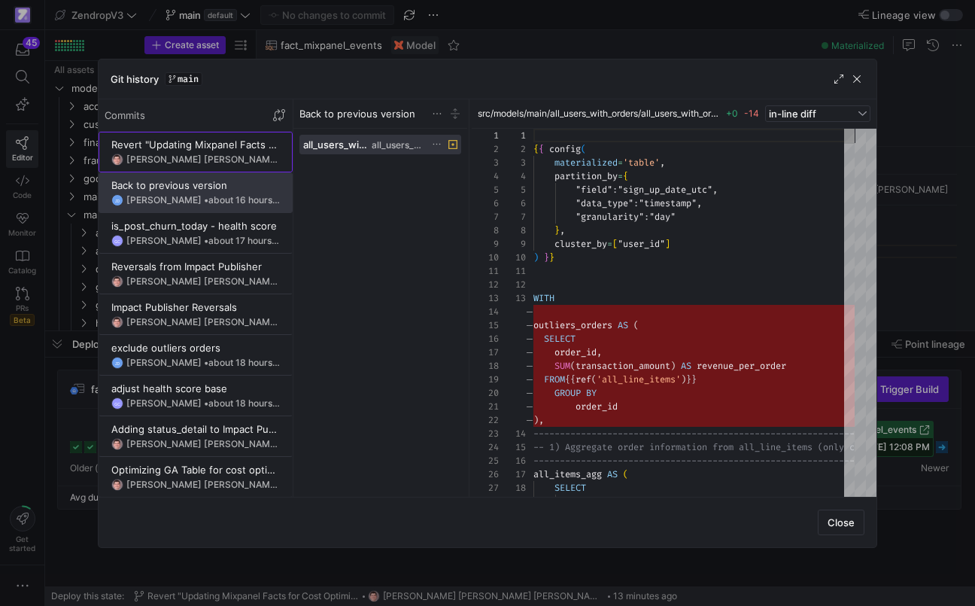
click at [191, 161] on div "Victor Paulo Sant Anna Filho • 14 minutes ago" at bounding box center [202, 159] width 153 height 11
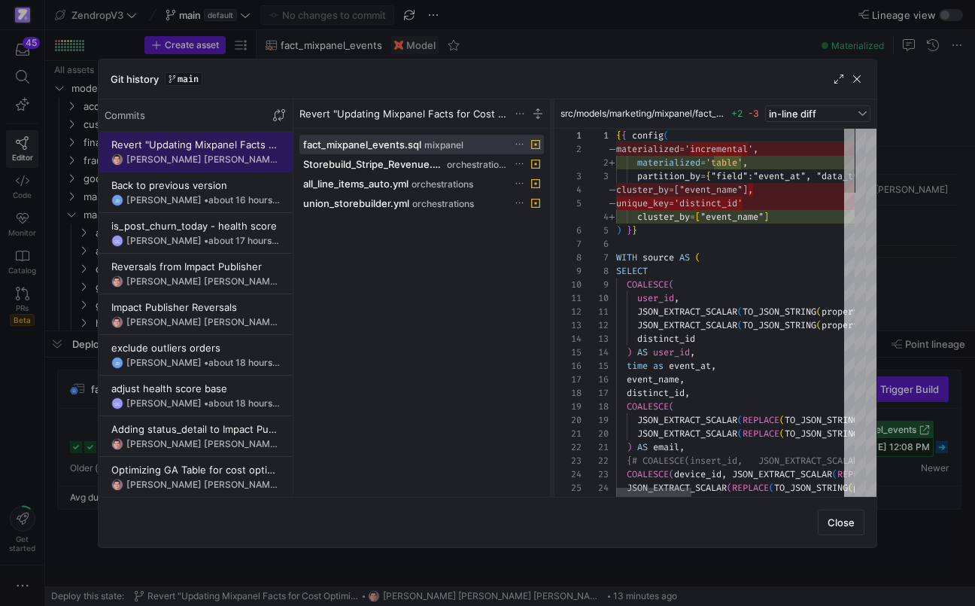
drag, startPoint x: 468, startPoint y: 184, endPoint x: 550, endPoint y: 184, distance: 82.0
click at [551, 184] on div at bounding box center [552, 297] width 6 height 397
click at [23, 395] on div at bounding box center [487, 303] width 975 height 606
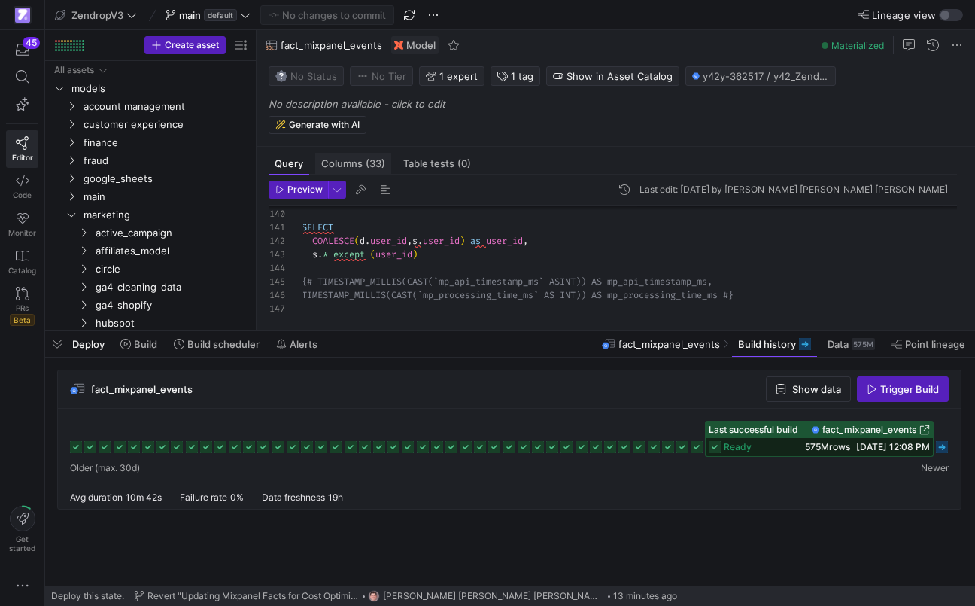
click at [351, 159] on span "Columns (33)" at bounding box center [353, 164] width 64 height 10
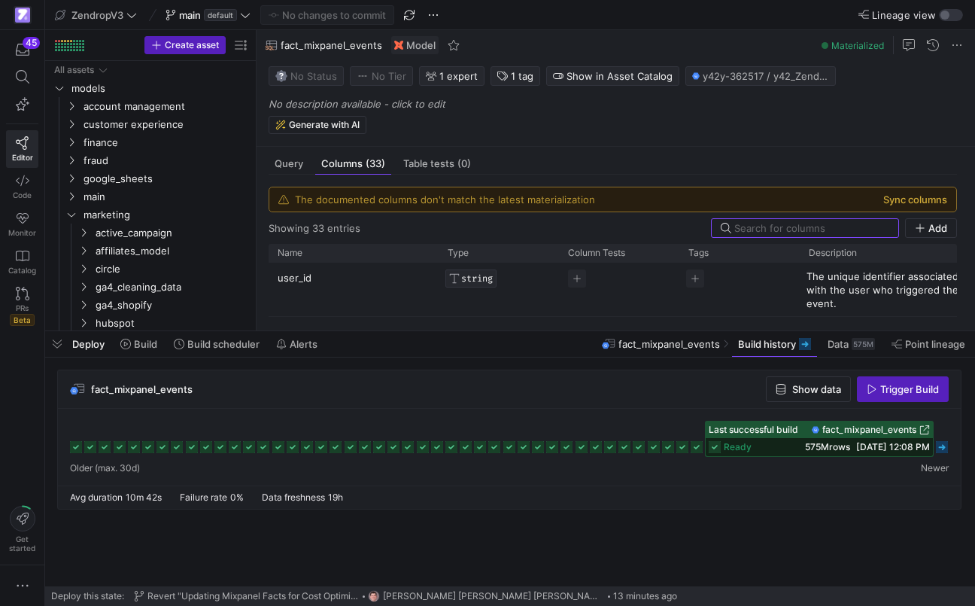
click at [947, 194] on button "Sync columns" at bounding box center [915, 199] width 64 height 12
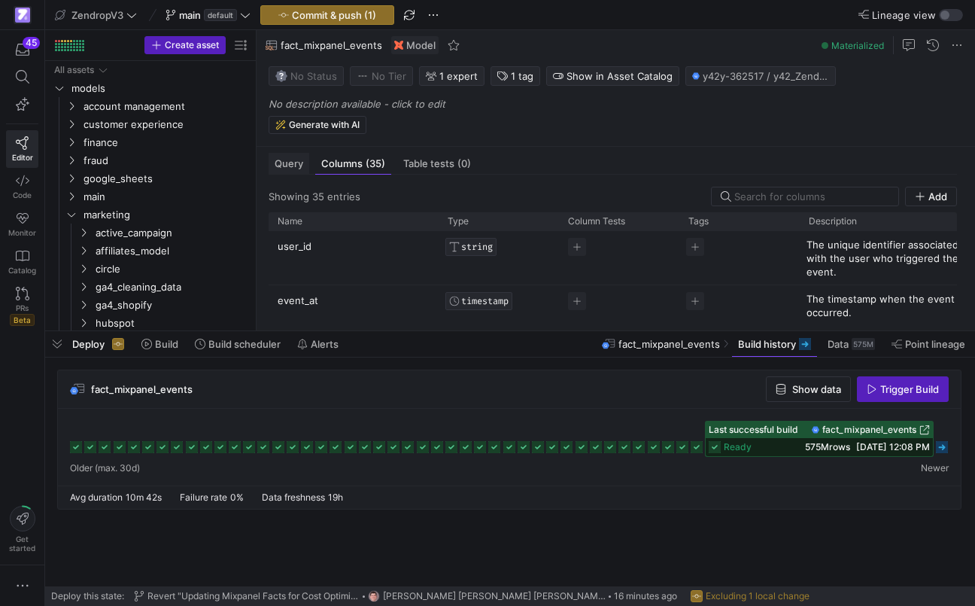
click at [288, 169] on span "Query" at bounding box center [289, 164] width 29 height 10
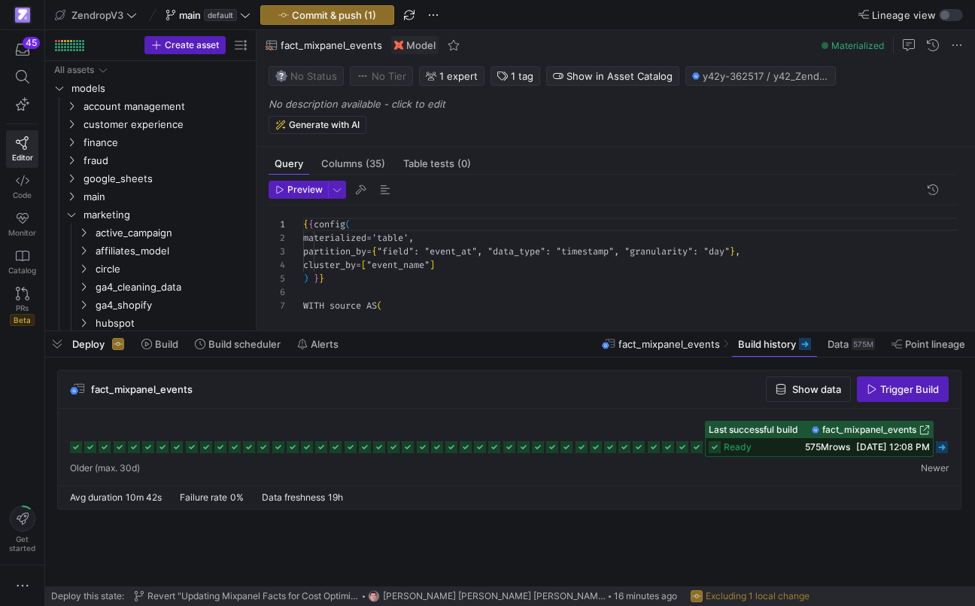
scroll to position [135, 0]
click at [367, 172] on div "Columns (35)" at bounding box center [353, 164] width 76 height 22
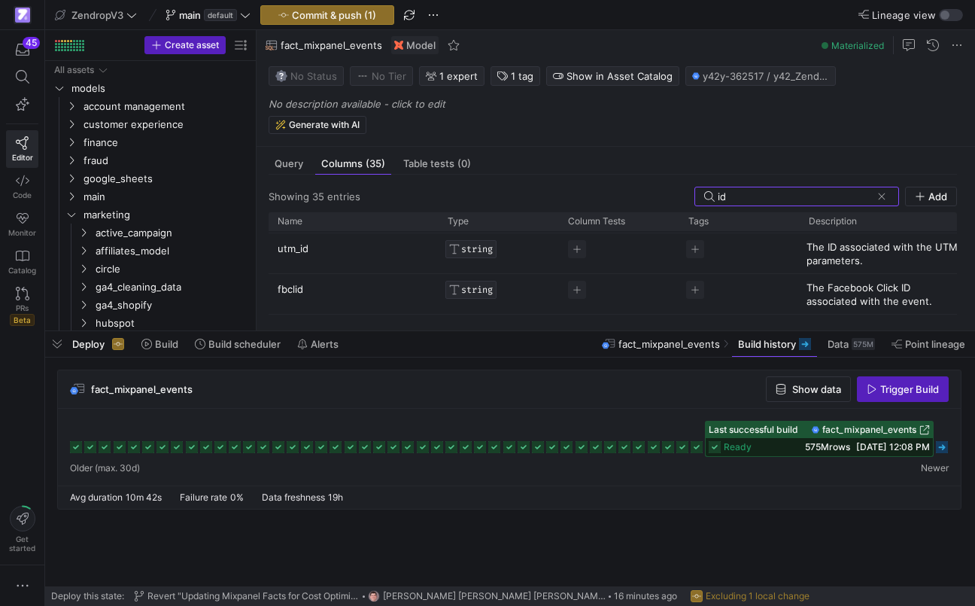
scroll to position [286, 0]
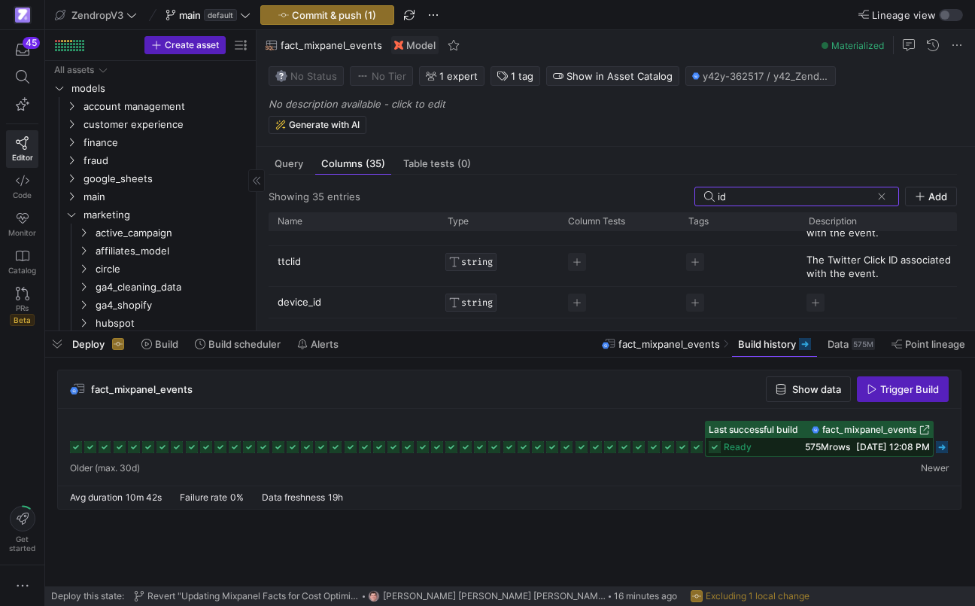
type input "id"
click at [278, 166] on span "Query" at bounding box center [289, 164] width 29 height 10
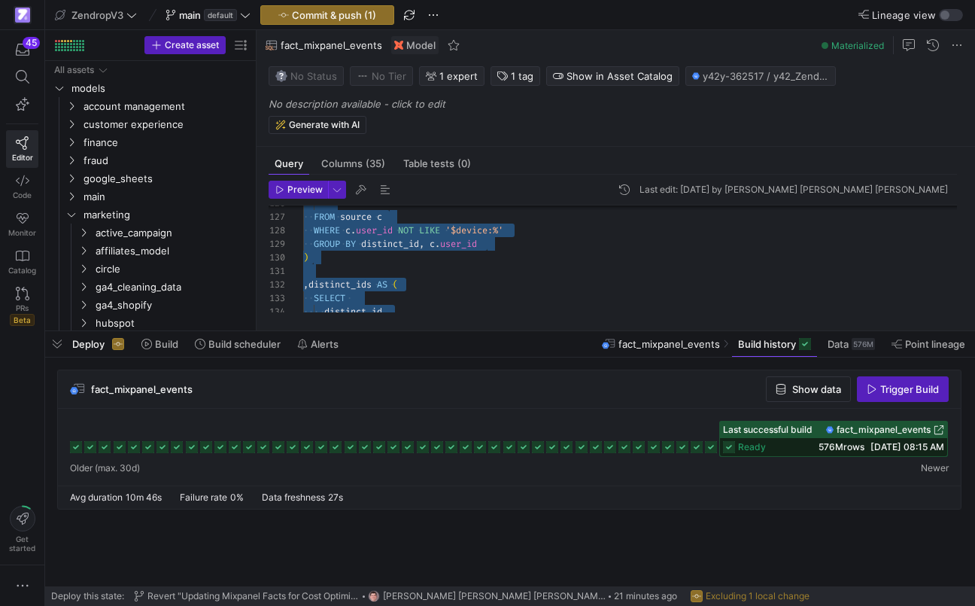
scroll to position [41, 184]
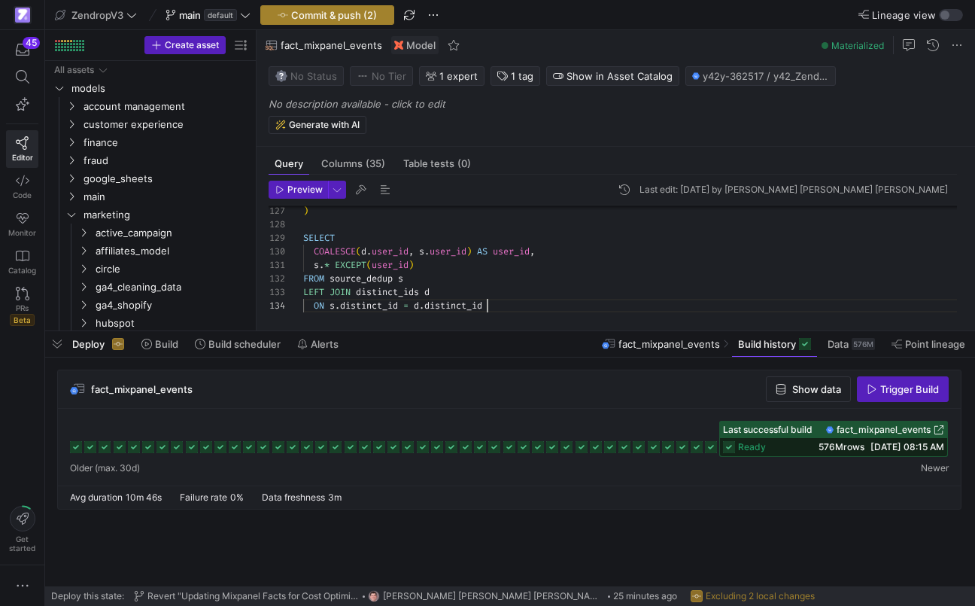
click at [366, 14] on span "Commit & push (2)" at bounding box center [334, 15] width 86 height 12
click at [313, 194] on span "Preview" at bounding box center [304, 189] width 35 height 11
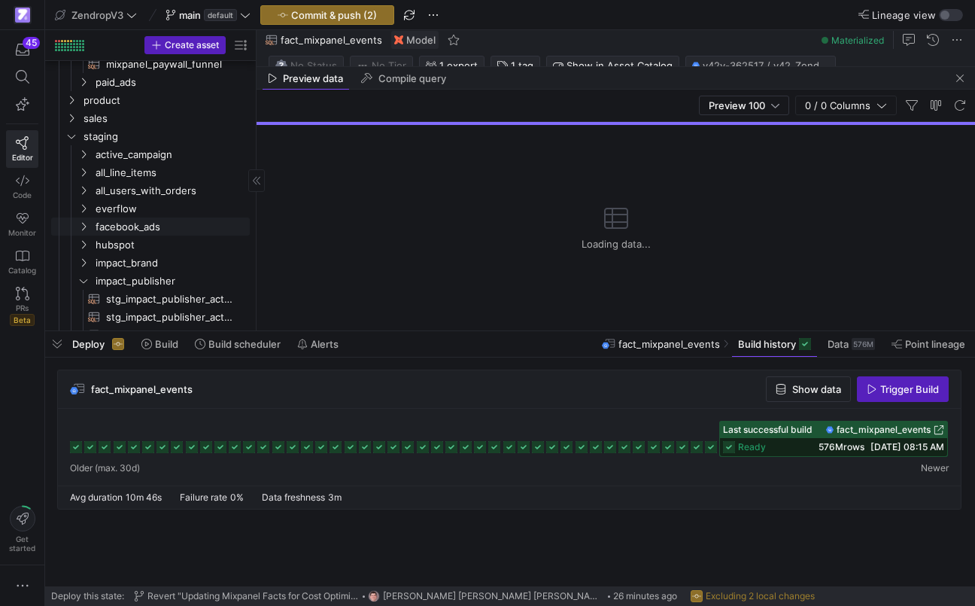
scroll to position [387, 0]
click at [62, 340] on span "button" at bounding box center [57, 344] width 24 height 26
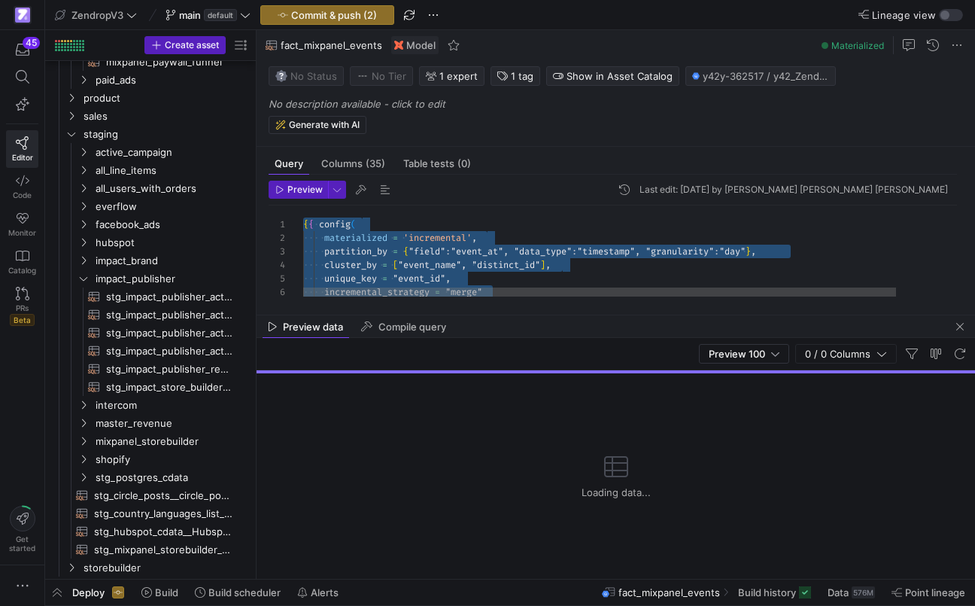
scroll to position [27, 184]
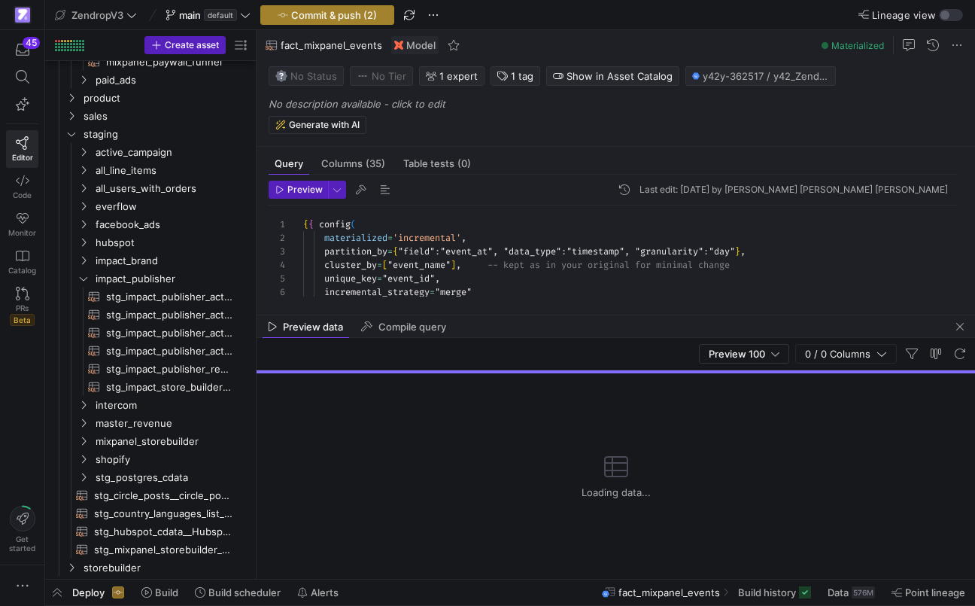
click at [365, 16] on span "Commit & push (2)" at bounding box center [334, 15] width 86 height 12
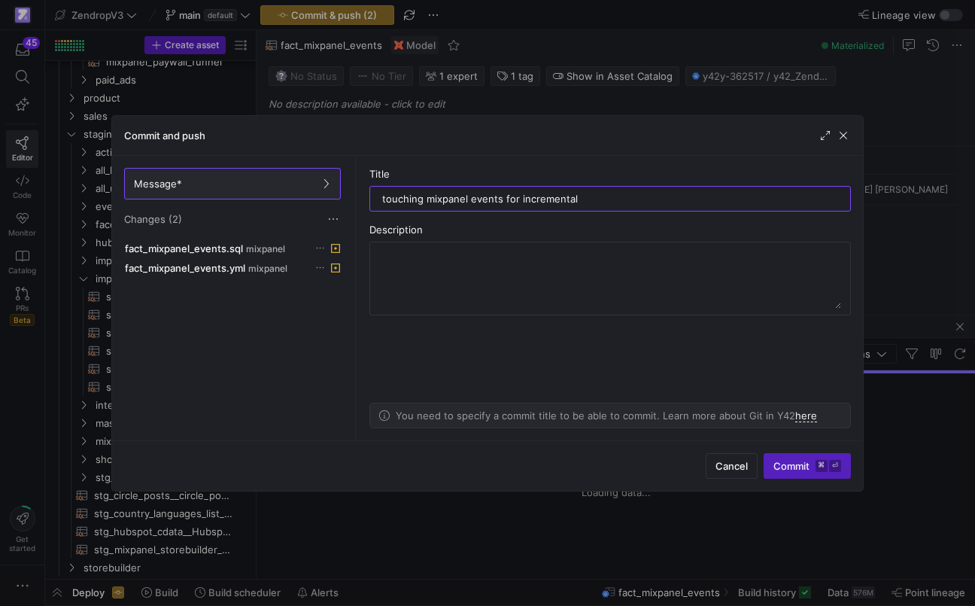
type input "touching mixpanel events for incremental"
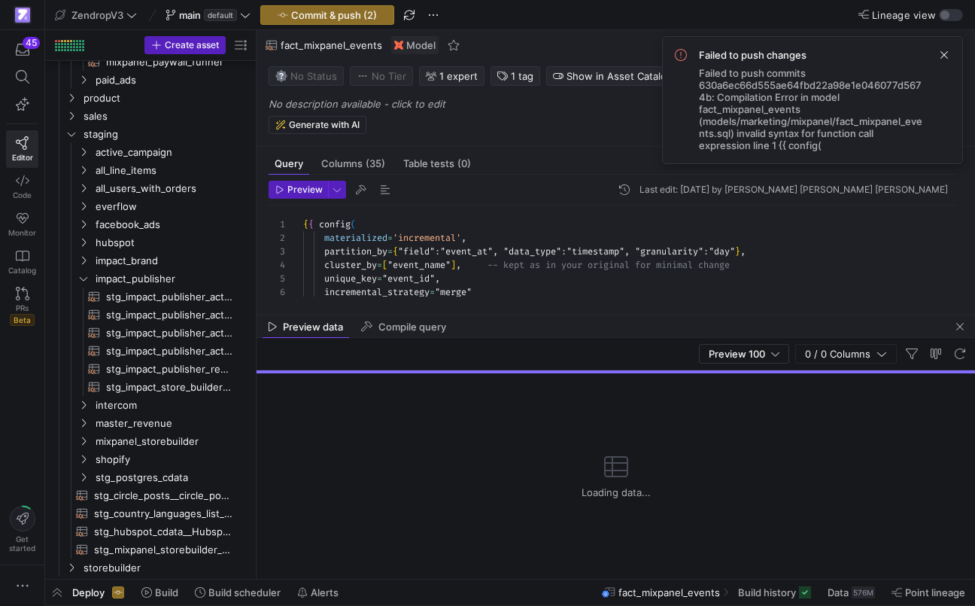
click at [746, 115] on span "Failed to push commits 630a6ec66d555ae64fbd22a98e1e046077d5674b: Compilation Er…" at bounding box center [812, 109] width 227 height 84
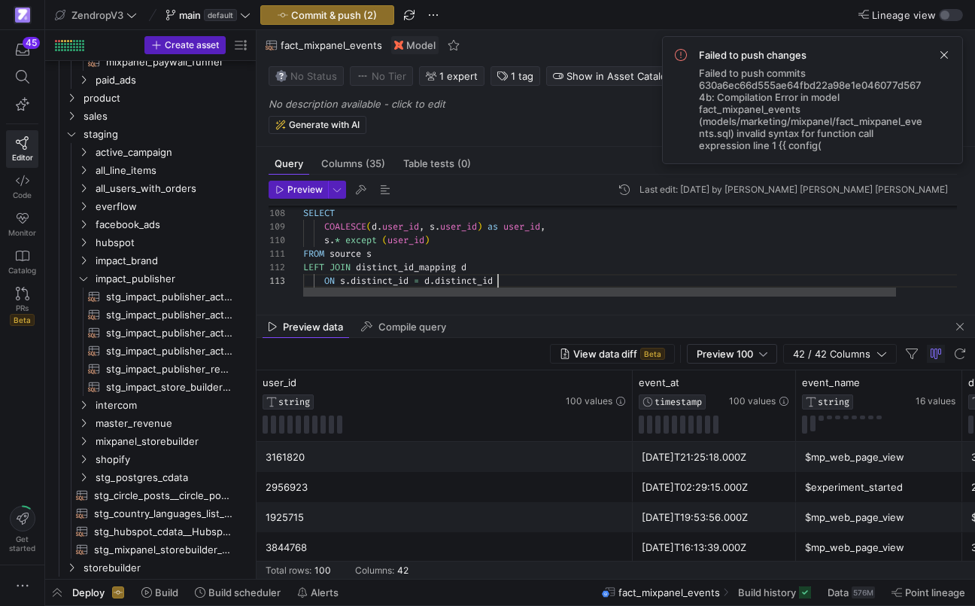
scroll to position [27, 195]
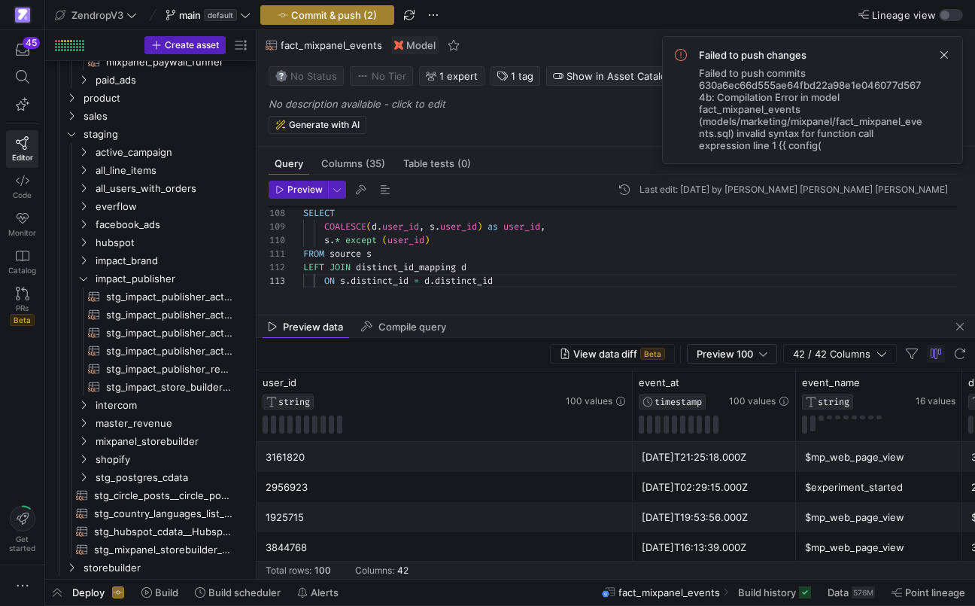
click at [359, 9] on span "Commit & push (2)" at bounding box center [334, 15] width 86 height 12
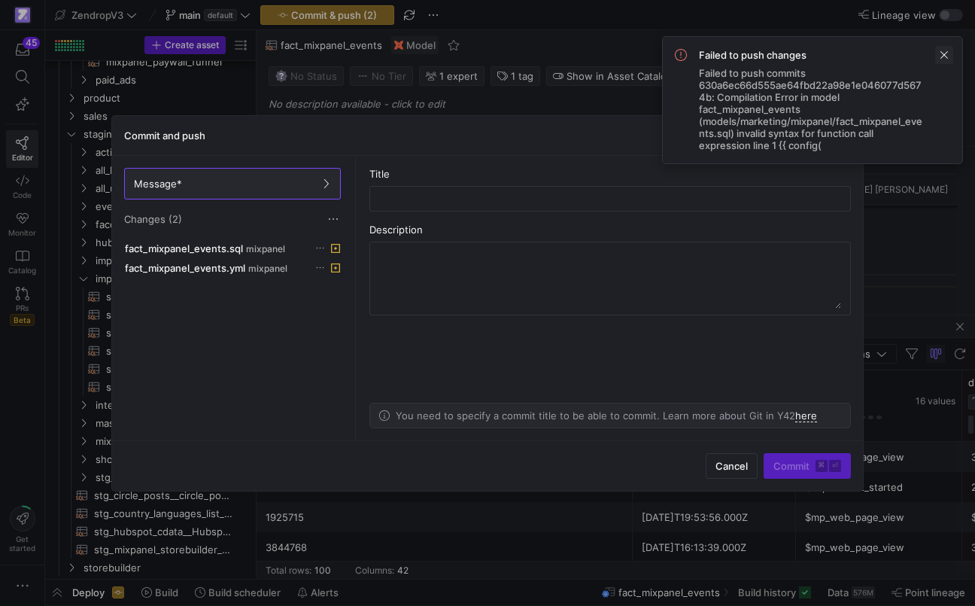
click at [940, 53] on span at bounding box center [944, 55] width 18 height 18
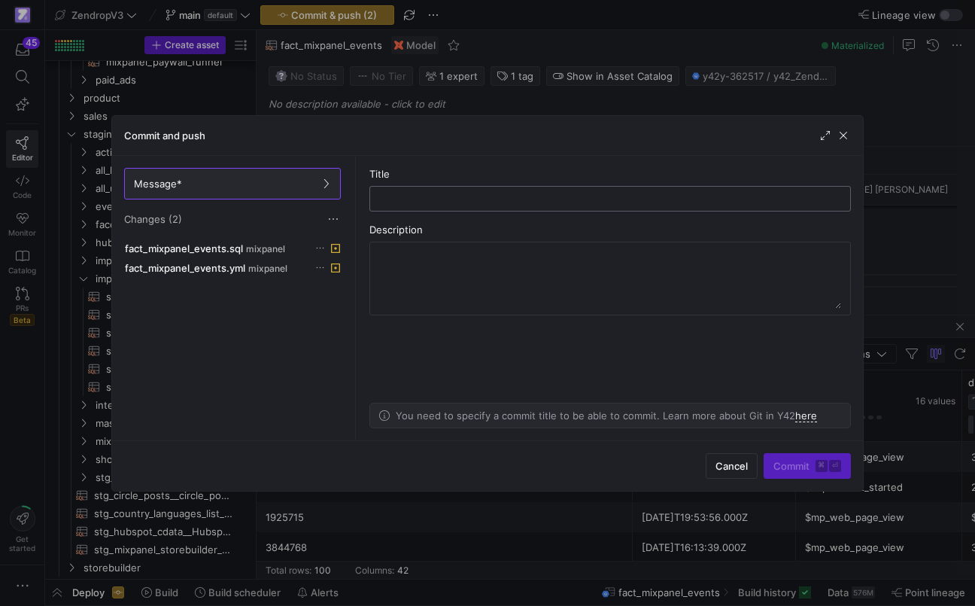
click at [596, 202] on input "text" at bounding box center [610, 199] width 456 height 12
type input "testing incremental mixpanel events"
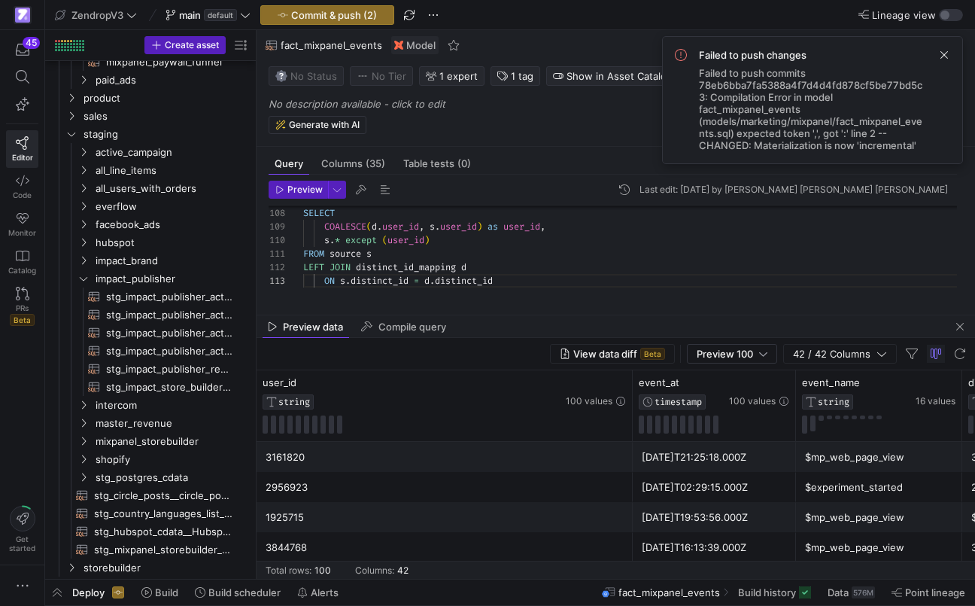
click at [766, 116] on span "Failed to push commits 78eb6bba7fa5388a4f7d4d4fd878cf5be77bd5c3: Compilation Er…" at bounding box center [812, 109] width 227 height 84
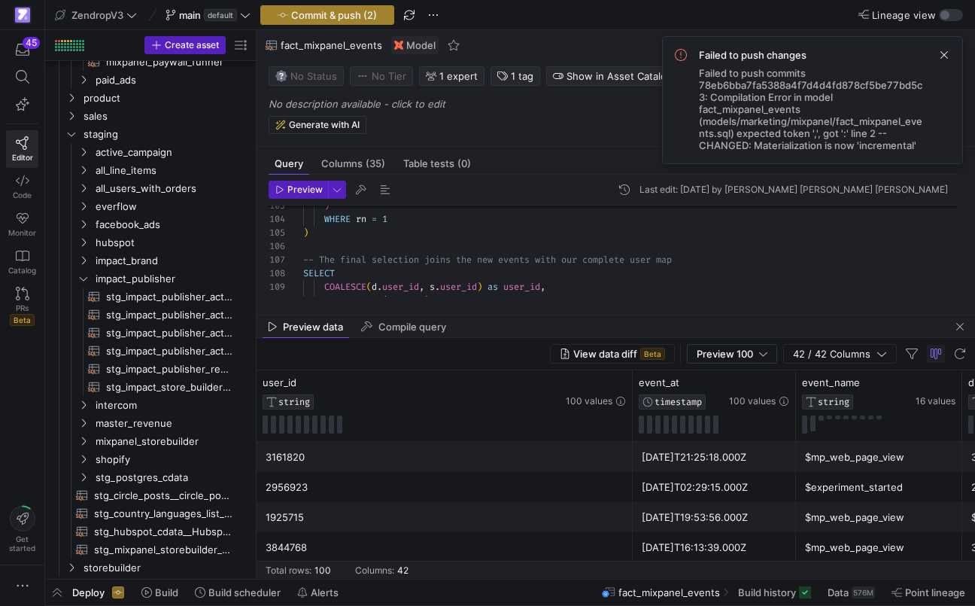
click at [386, 11] on span "button" at bounding box center [327, 15] width 132 height 18
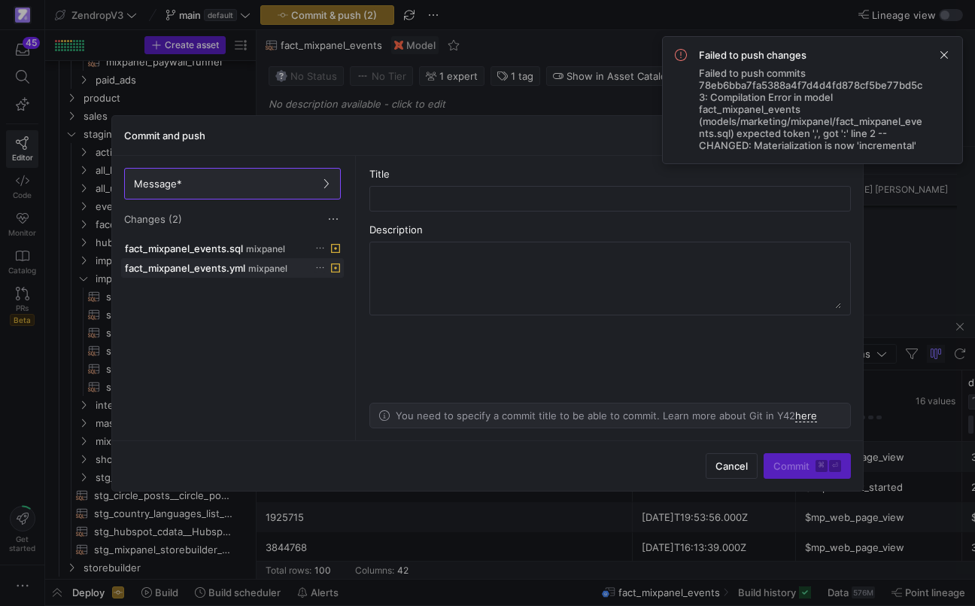
click at [324, 267] on icon at bounding box center [320, 268] width 10 height 10
click at [346, 303] on button "Discard" at bounding box center [382, 311] width 123 height 24
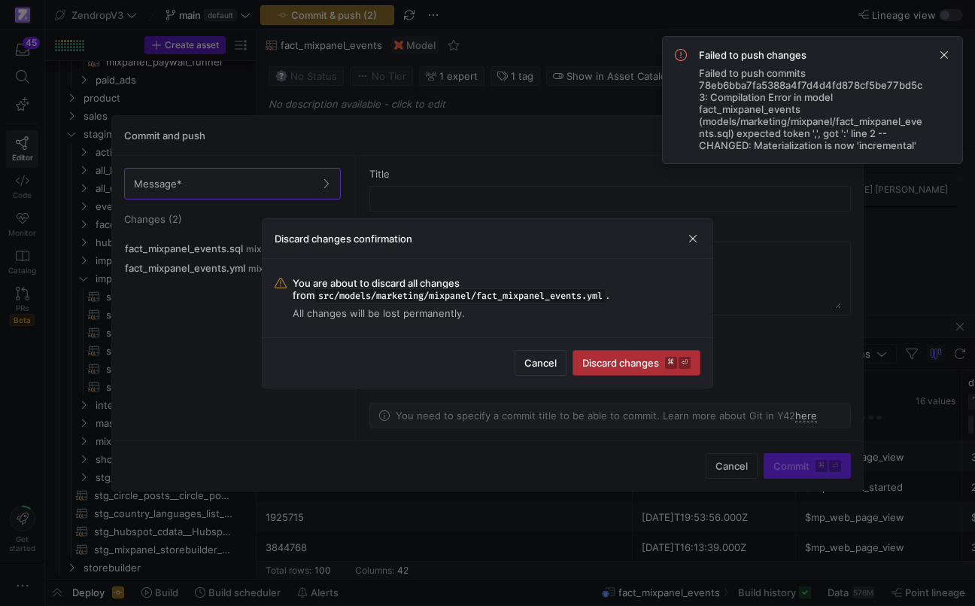
click at [597, 362] on span "Discard changes ⌘ ⏎" at bounding box center [636, 363] width 108 height 12
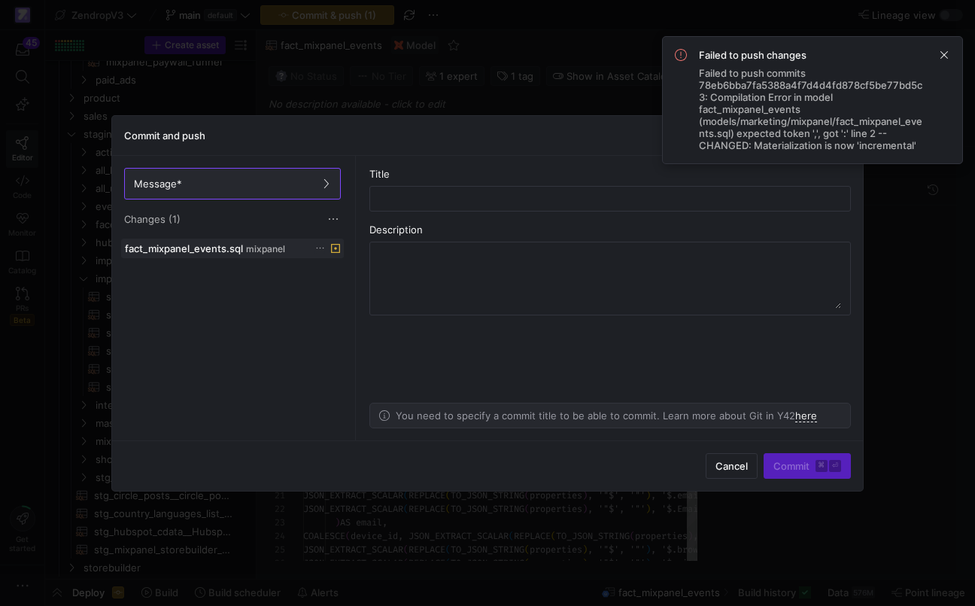
scroll to position [135, 0]
click at [325, 249] on icon at bounding box center [320, 248] width 10 height 10
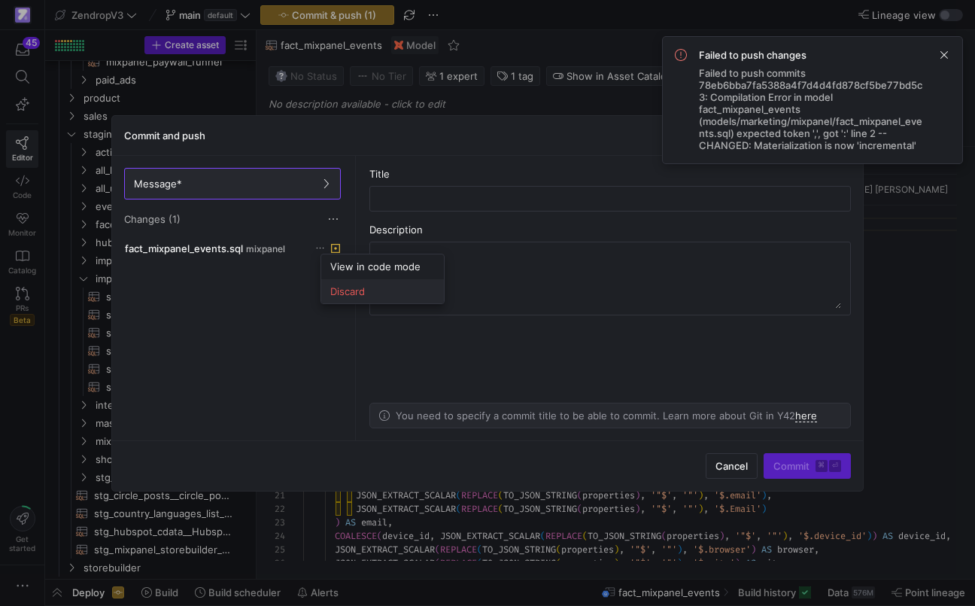
click at [342, 284] on button "Discard" at bounding box center [382, 291] width 123 height 24
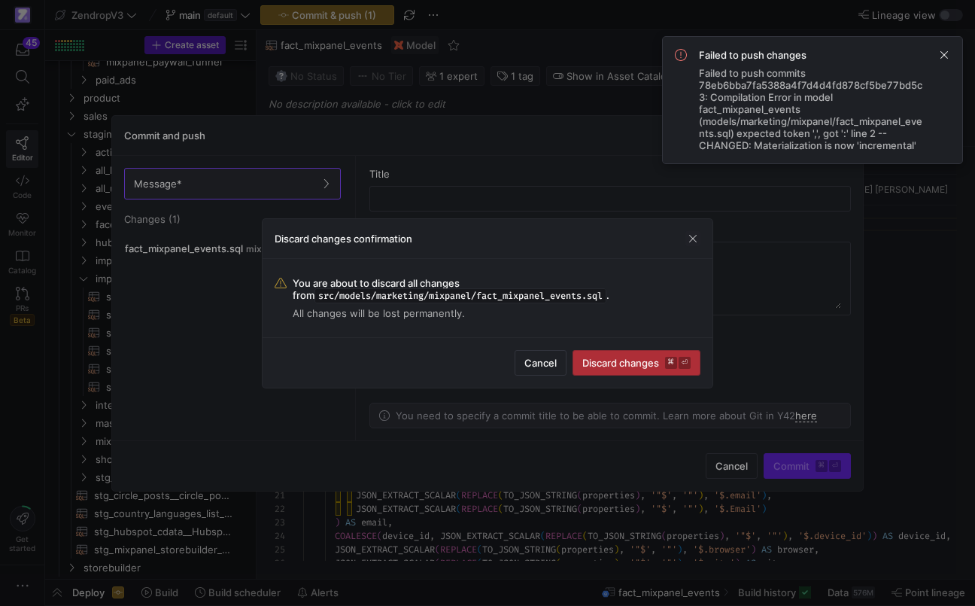
click at [600, 356] on span "submit" at bounding box center [636, 363] width 126 height 24
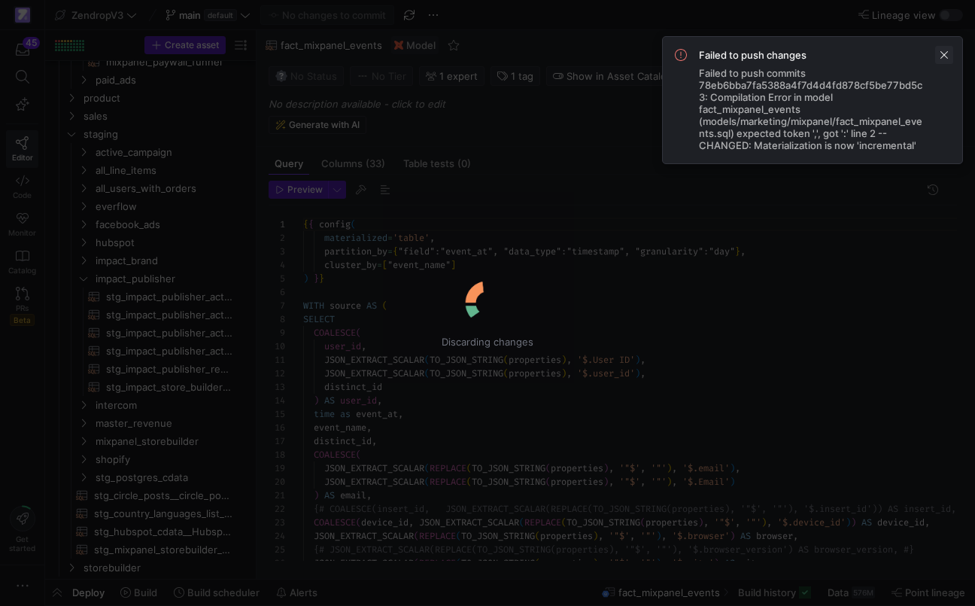
click at [948, 53] on span at bounding box center [944, 55] width 18 height 18
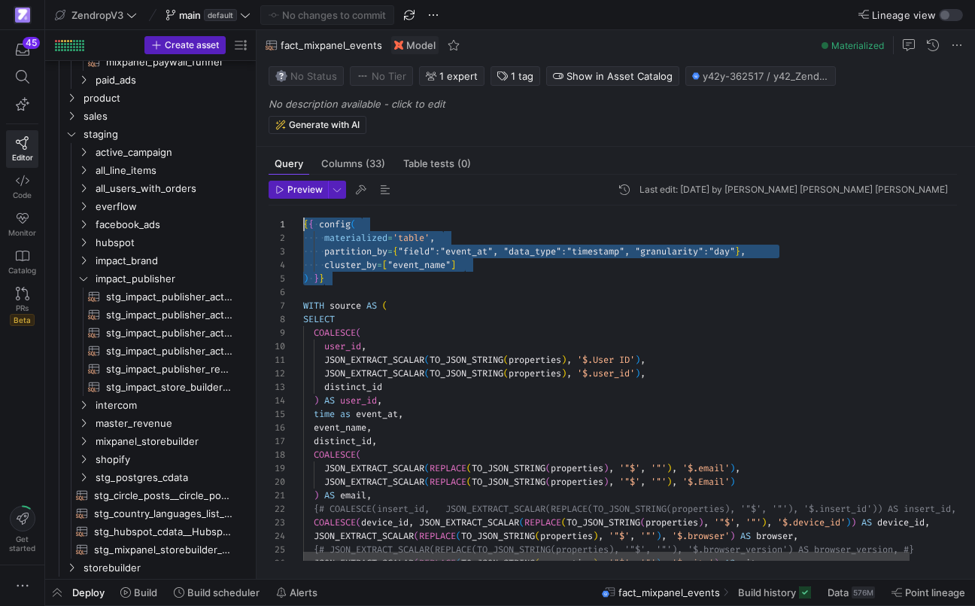
drag, startPoint x: 351, startPoint y: 275, endPoint x: 278, endPoint y: 208, distance: 98.5
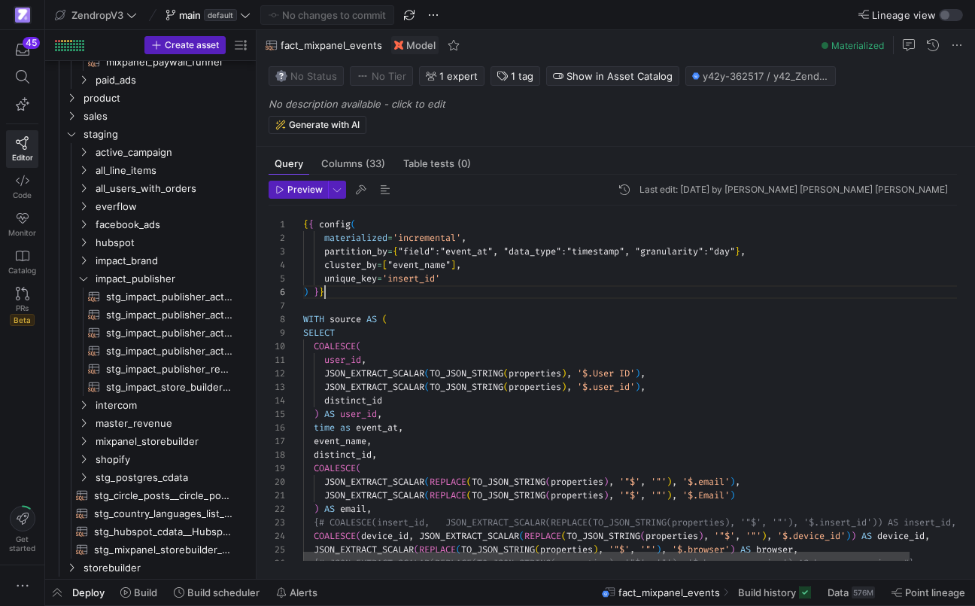
scroll to position [68, 22]
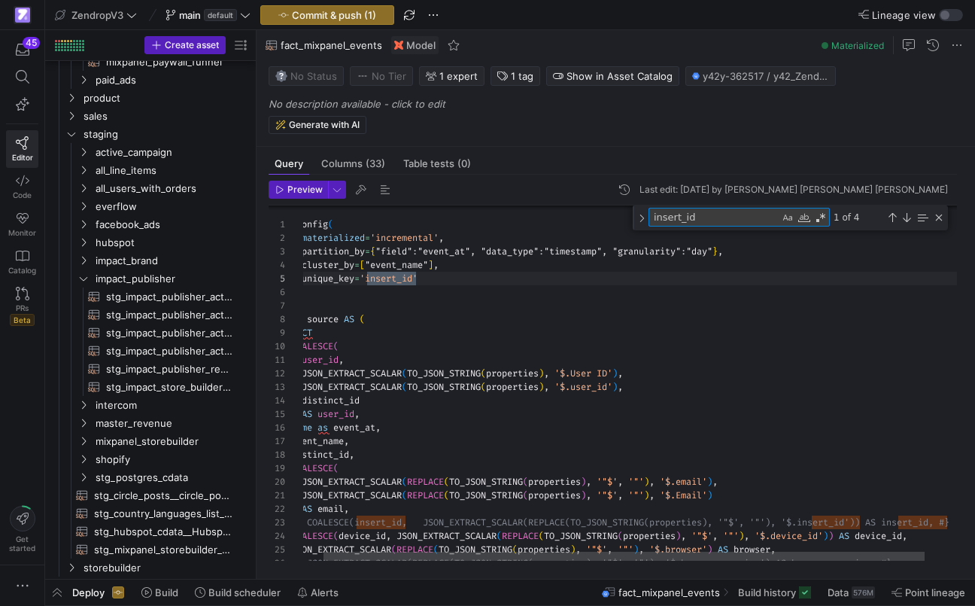
scroll to position [81, 125]
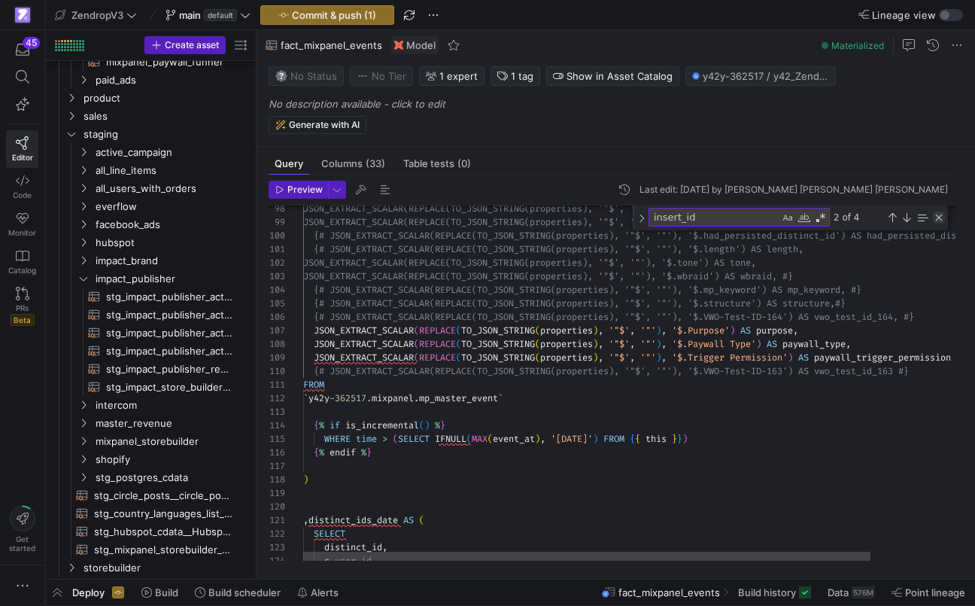
click at [940, 221] on div "Close (Escape)" at bounding box center [939, 217] width 12 height 12
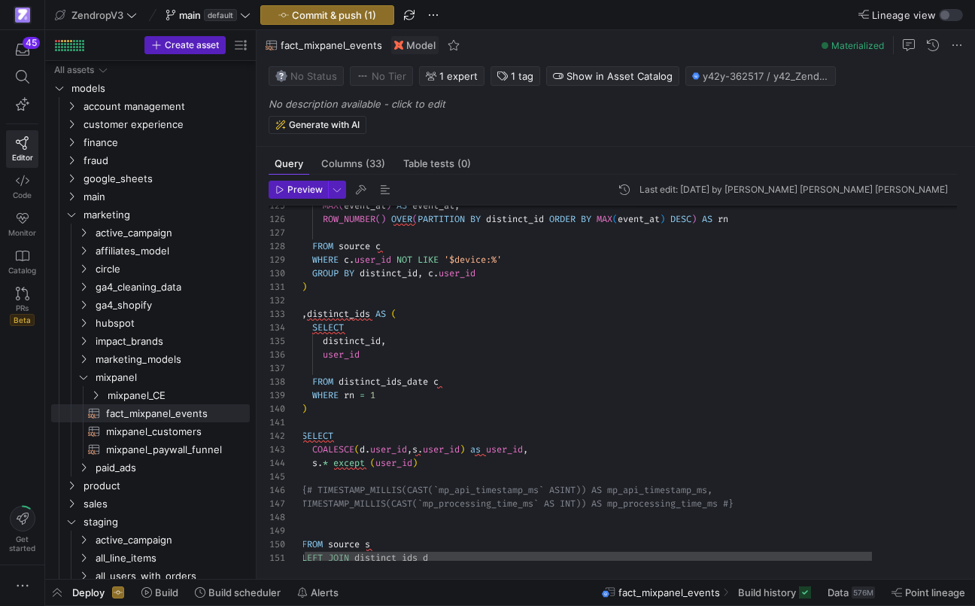
scroll to position [27, 130]
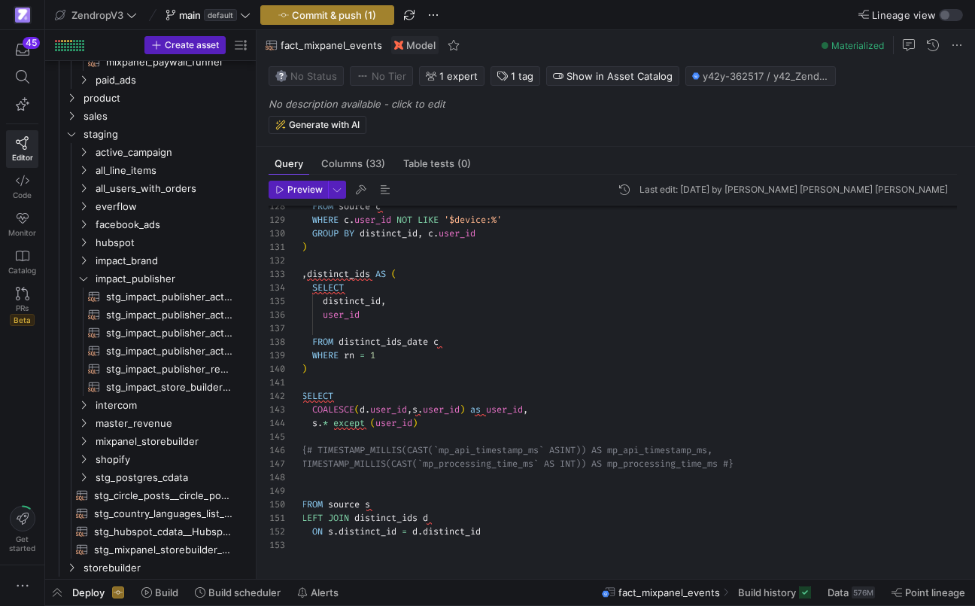
click at [365, 18] on span "Commit & push (1)" at bounding box center [334, 15] width 84 height 12
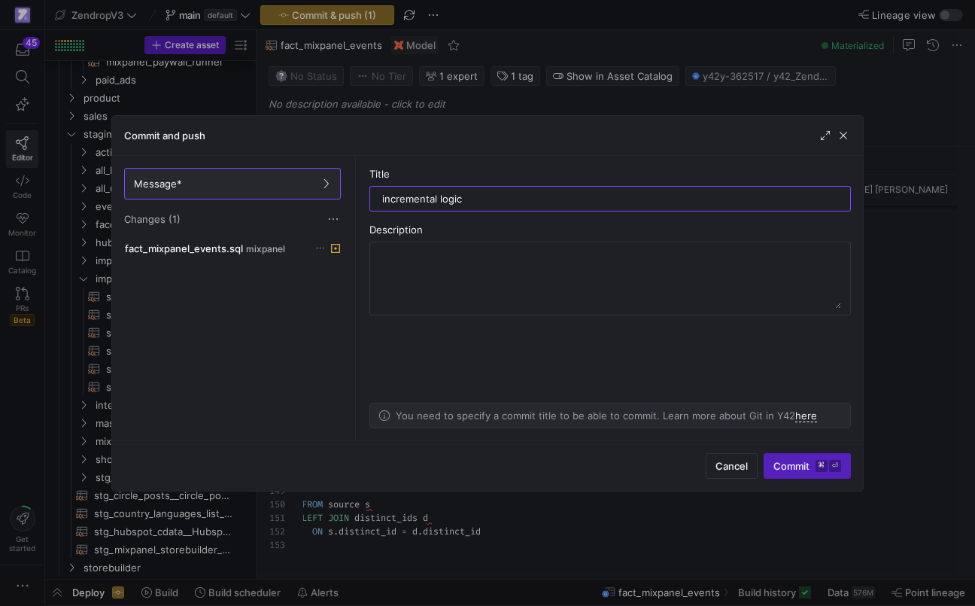
type input "incremental logic"
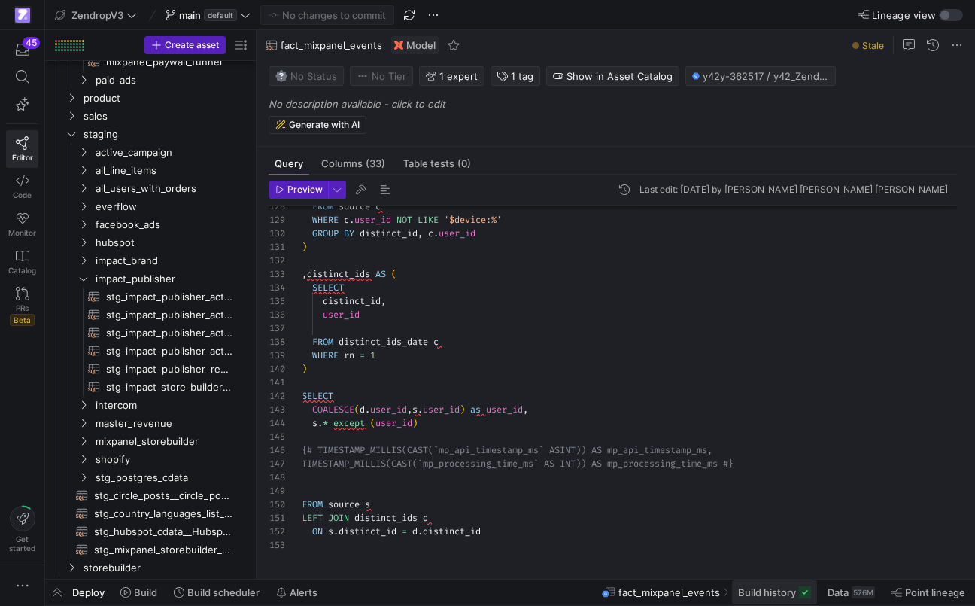
click at [780, 600] on span at bounding box center [774, 592] width 85 height 24
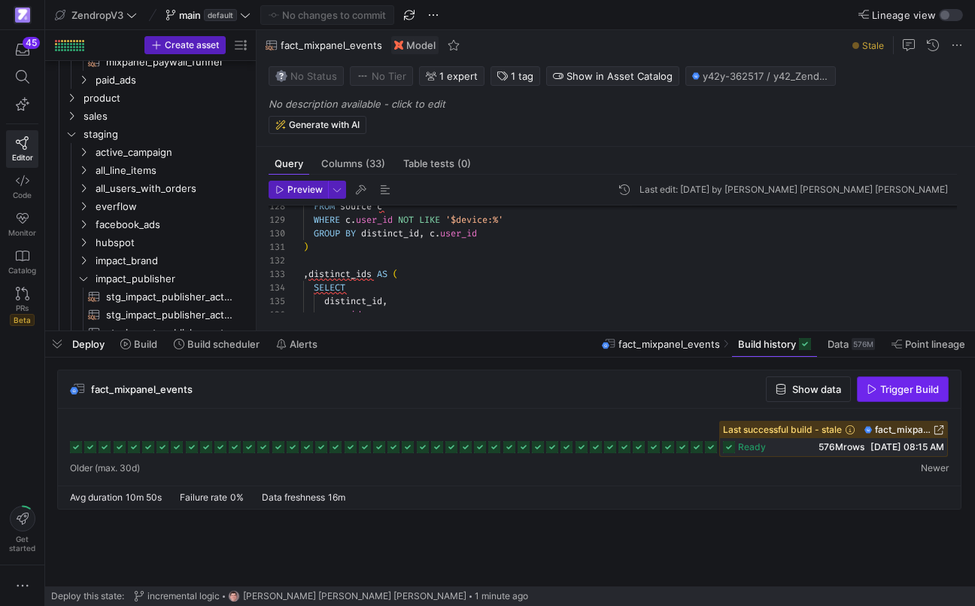
click at [876, 396] on span "button" at bounding box center [903, 389] width 90 height 24
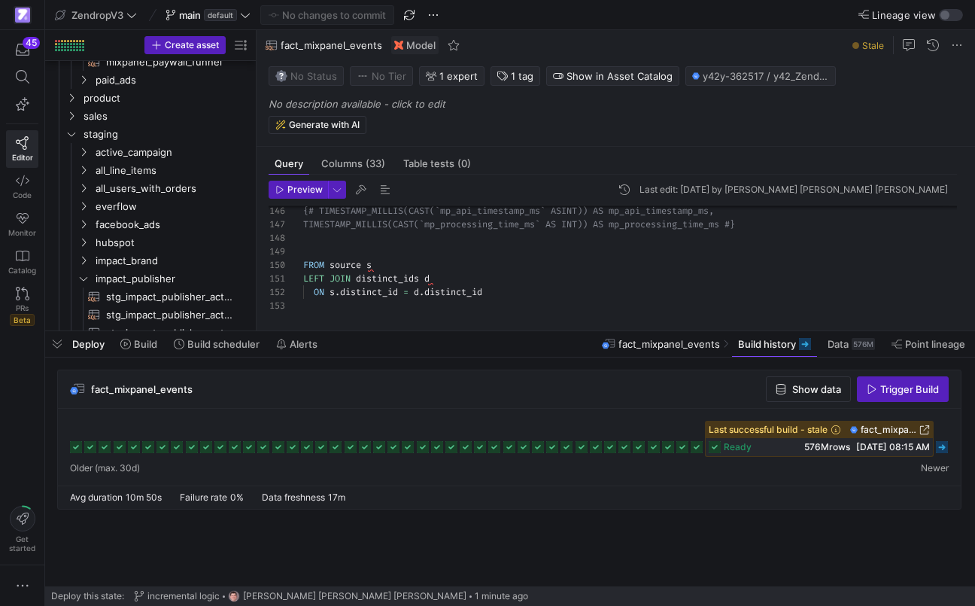
click at [943, 445] on icon at bounding box center [942, 447] width 12 height 12
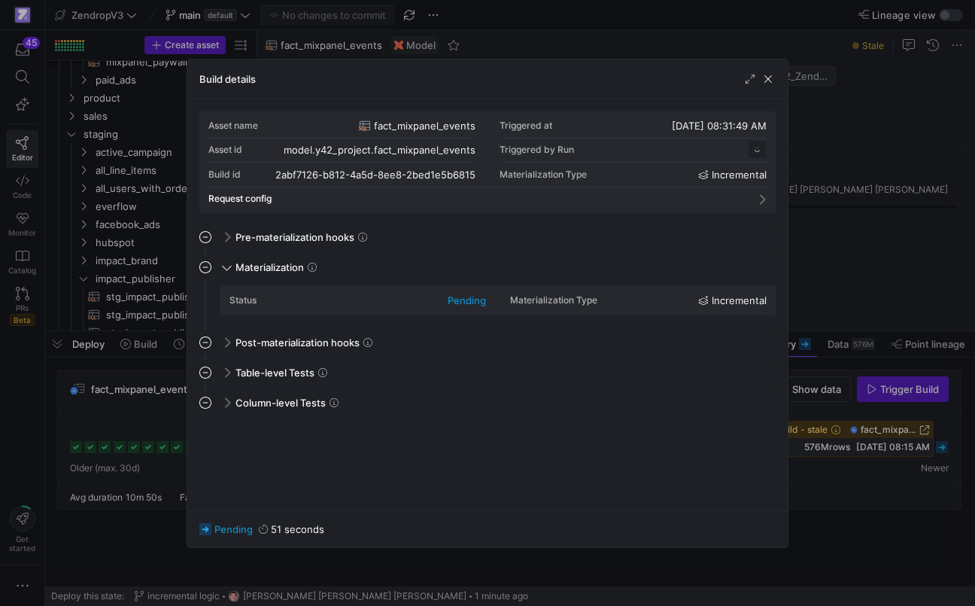
scroll to position [135, 0]
click at [844, 357] on div at bounding box center [487, 303] width 975 height 606
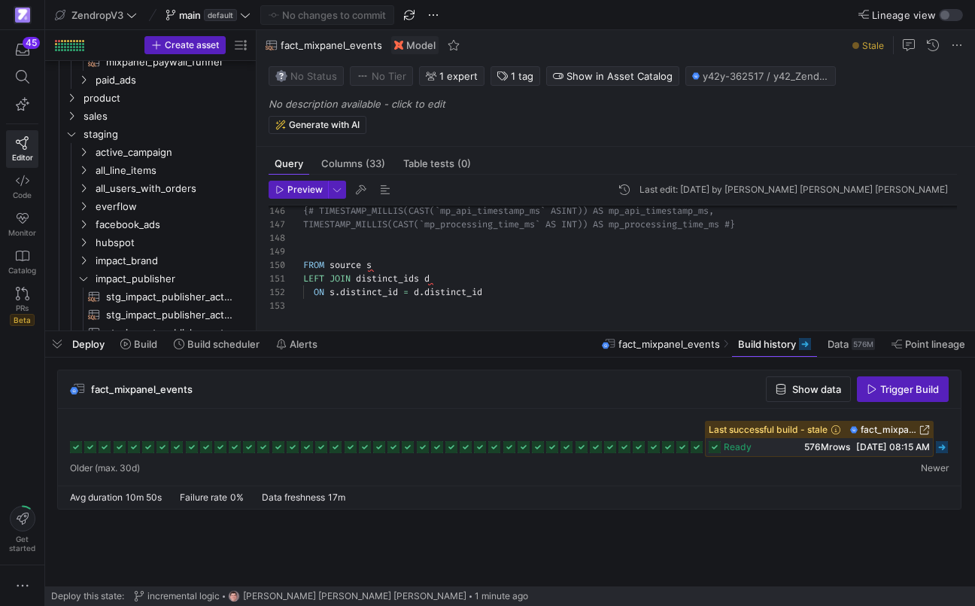
click at [941, 447] on rect at bounding box center [942, 447] width 12 height 12
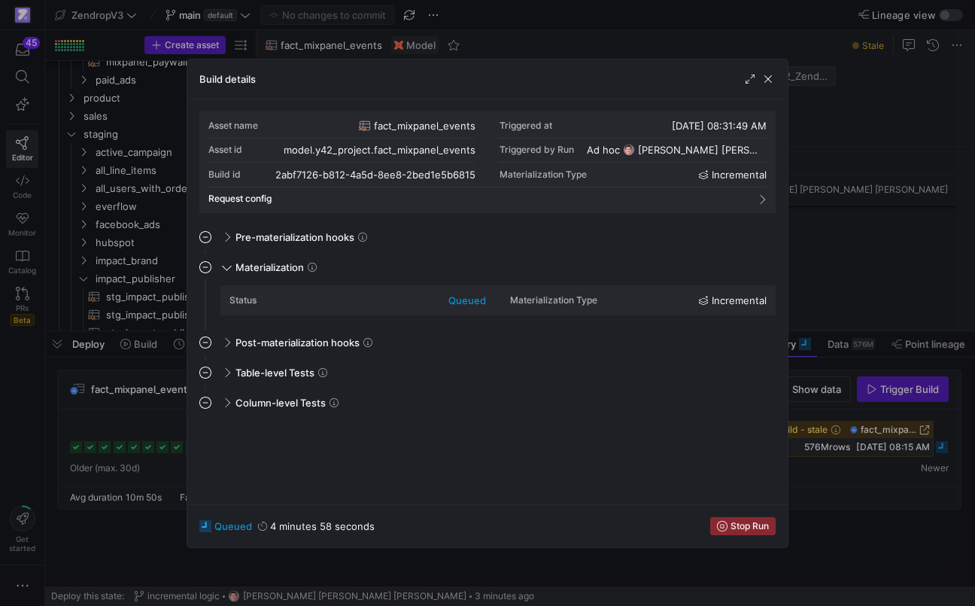
click at [466, 297] on div "queued" at bounding box center [467, 300] width 38 height 12
click at [476, 299] on div "queued" at bounding box center [467, 300] width 38 height 12
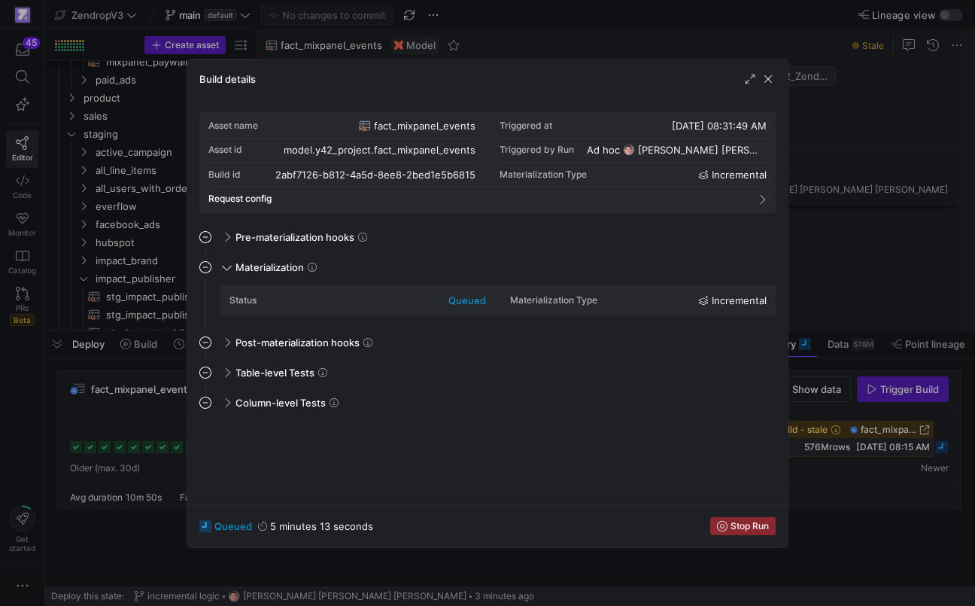
click at [476, 299] on div "queued" at bounding box center [467, 300] width 38 height 12
click at [871, 504] on div at bounding box center [487, 303] width 975 height 606
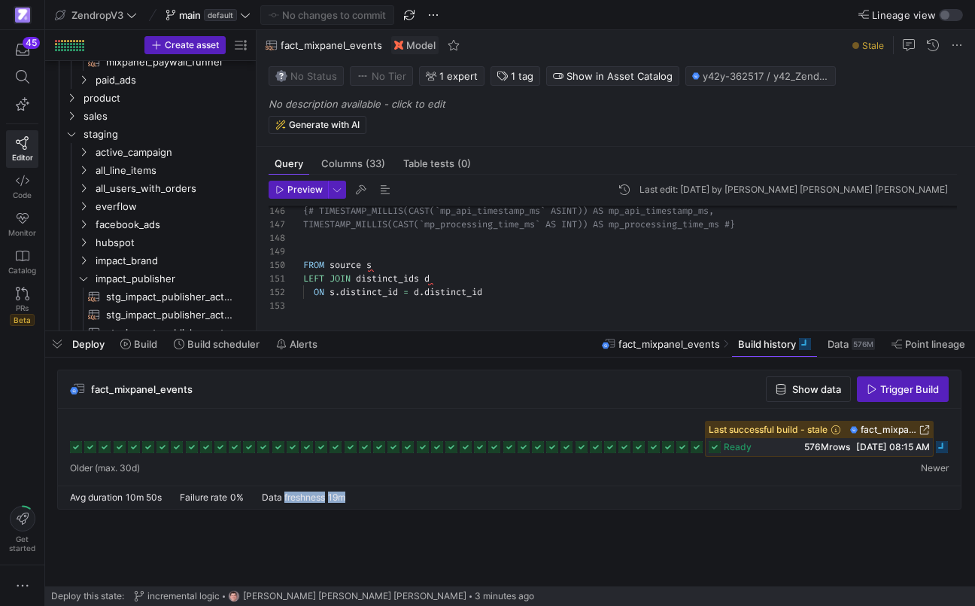
click at [871, 504] on div "Avg duration 10m 50s Failure rate 0% Data freshness 19m" at bounding box center [509, 496] width 903 height 23
click at [942, 444] on icon at bounding box center [942, 447] width 12 height 12
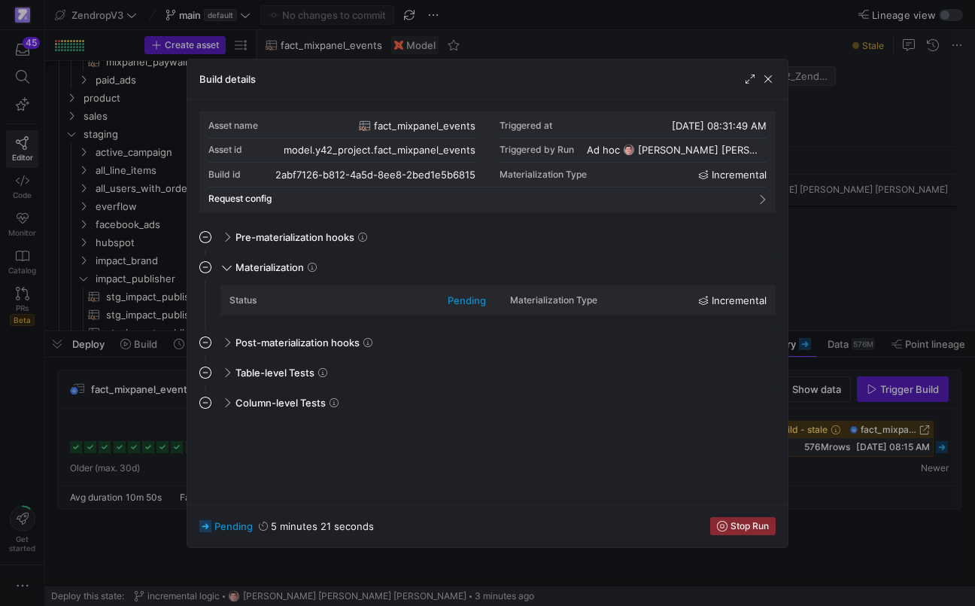
click at [132, 453] on div at bounding box center [487, 303] width 975 height 606
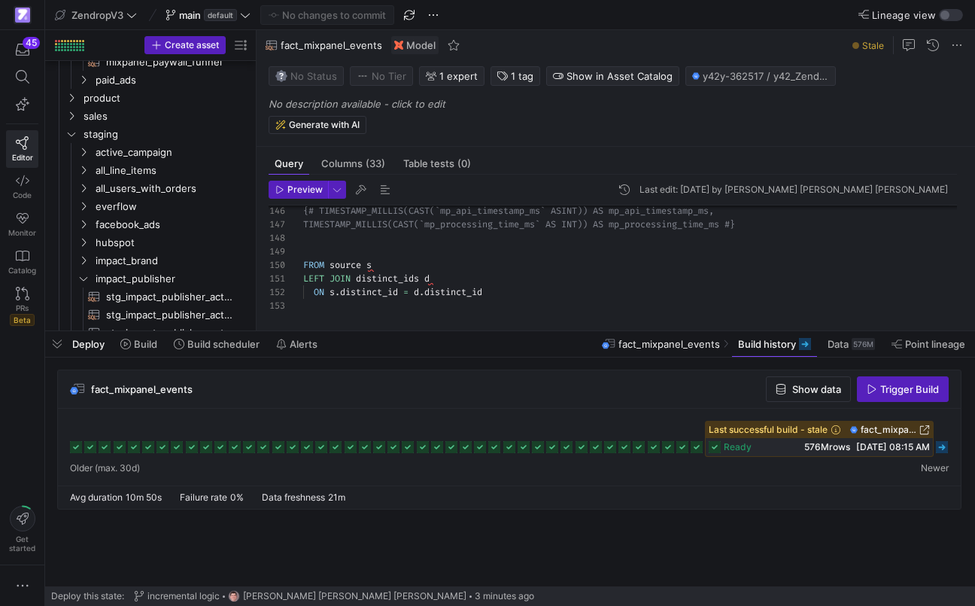
click at [734, 449] on span "ready" at bounding box center [738, 447] width 28 height 11
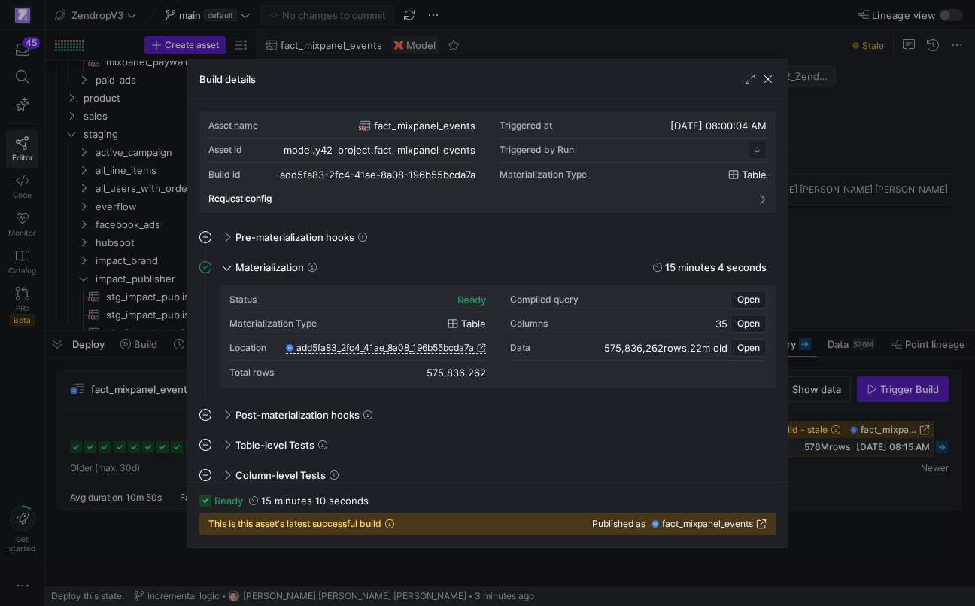
click at [876, 509] on div at bounding box center [487, 303] width 975 height 606
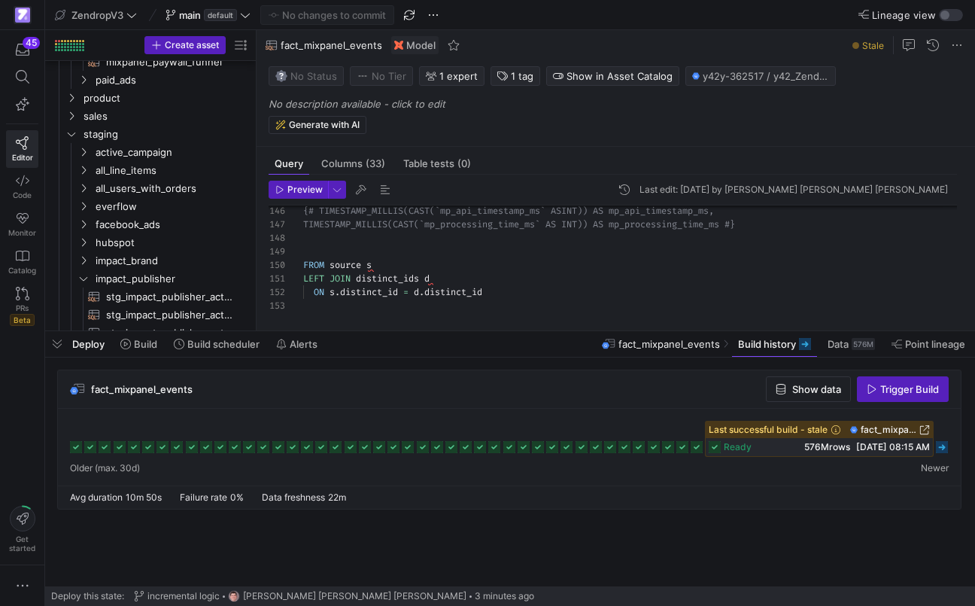
click at [945, 444] on icon at bounding box center [942, 447] width 12 height 12
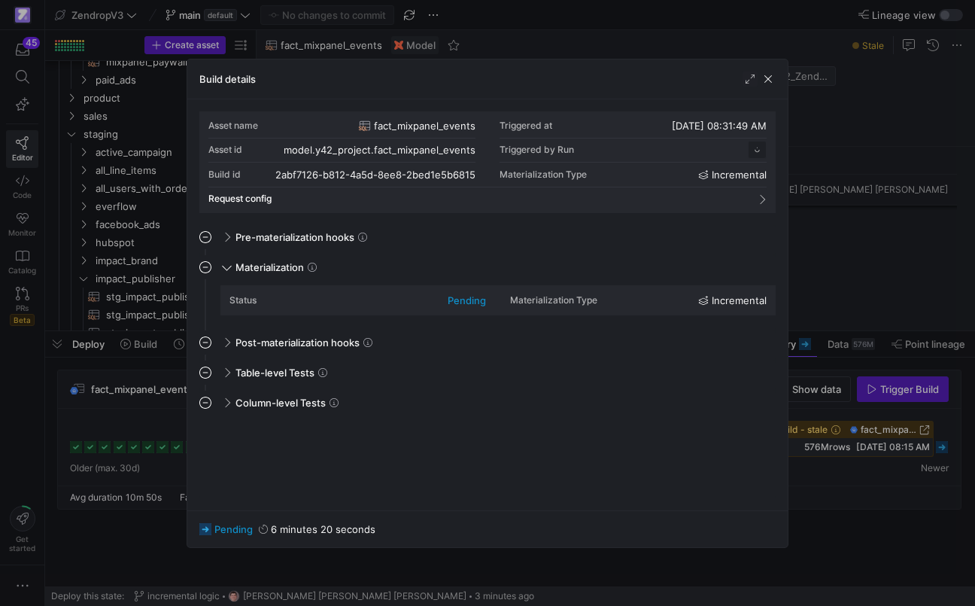
click at [810, 498] on div at bounding box center [487, 303] width 975 height 606
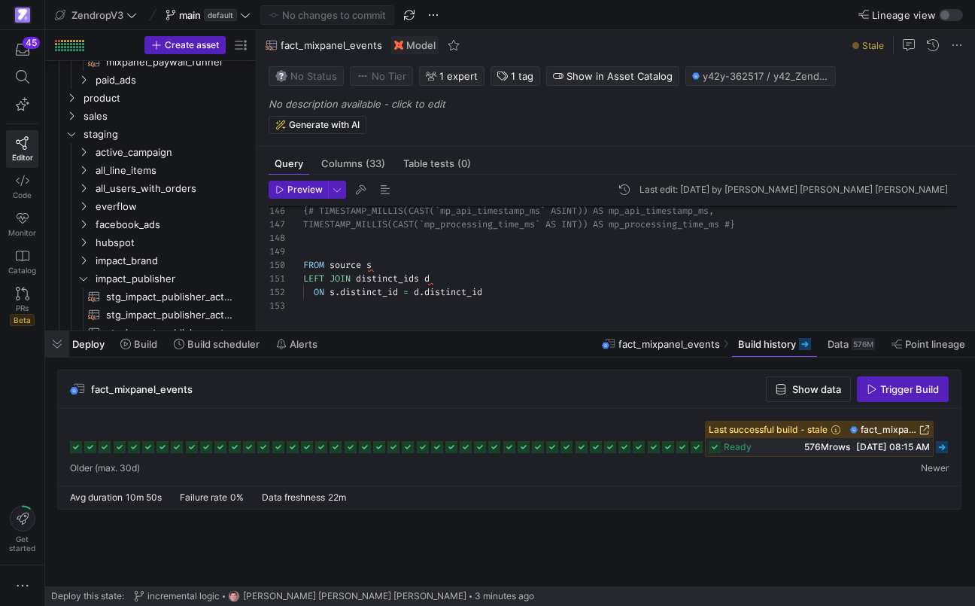
click at [64, 341] on span "button" at bounding box center [57, 344] width 24 height 26
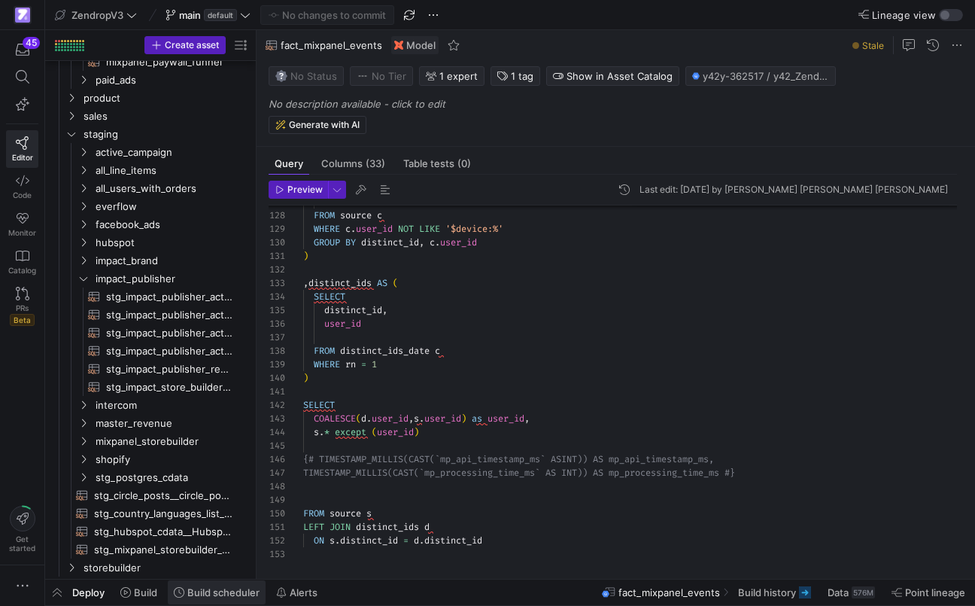
click at [241, 592] on span "Build scheduler" at bounding box center [223, 592] width 72 height 12
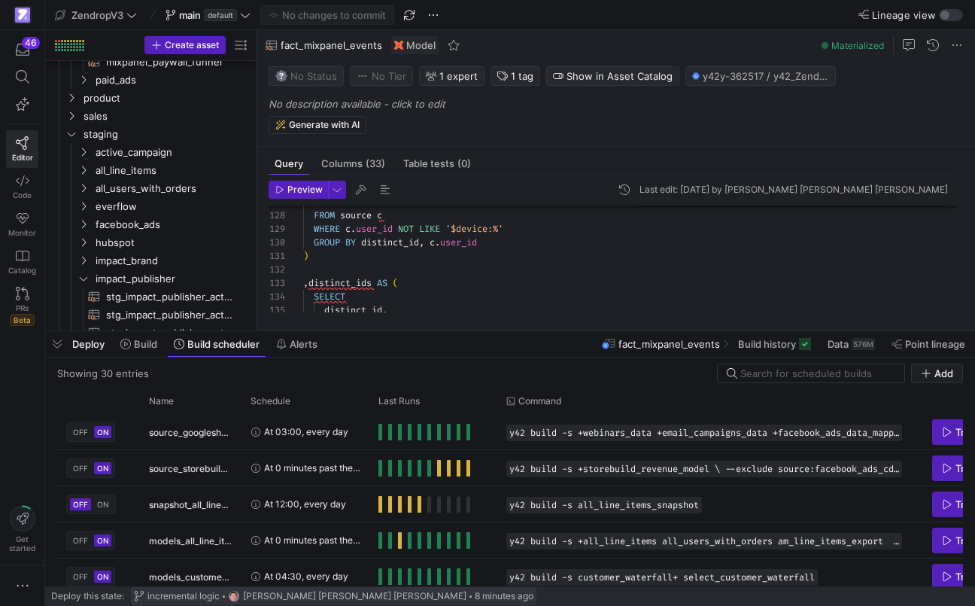
click at [207, 595] on span "incremental logic" at bounding box center [183, 596] width 72 height 11
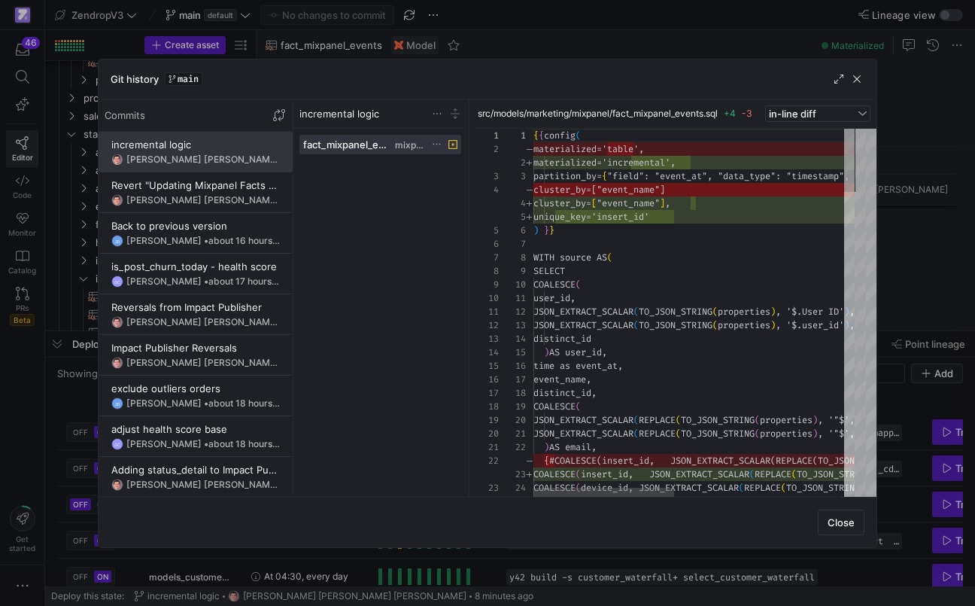
scroll to position [135, 0]
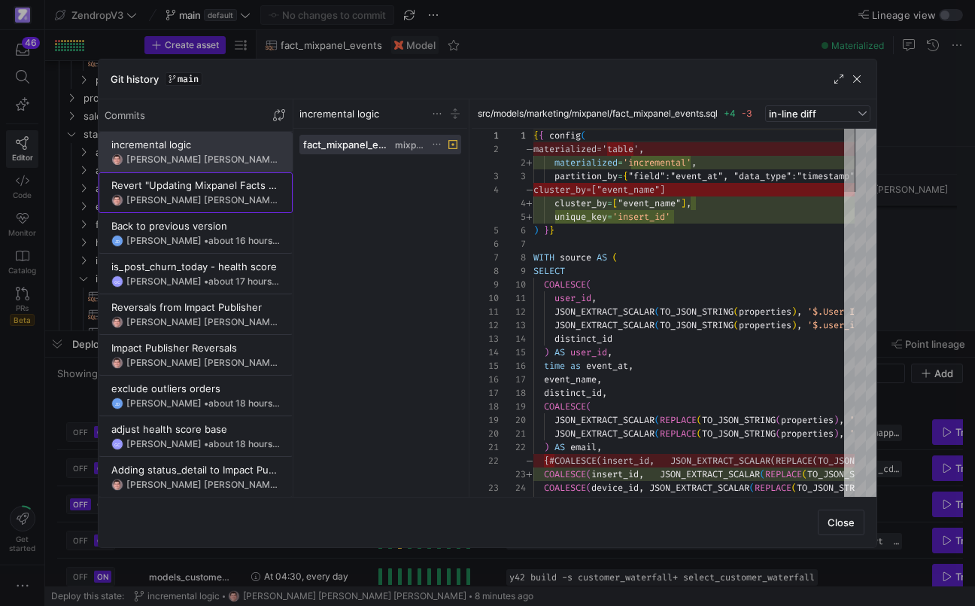
click at [187, 200] on div "Victor Paulo Sant Anna Filho • about 1 hour ago" at bounding box center [202, 200] width 153 height 11
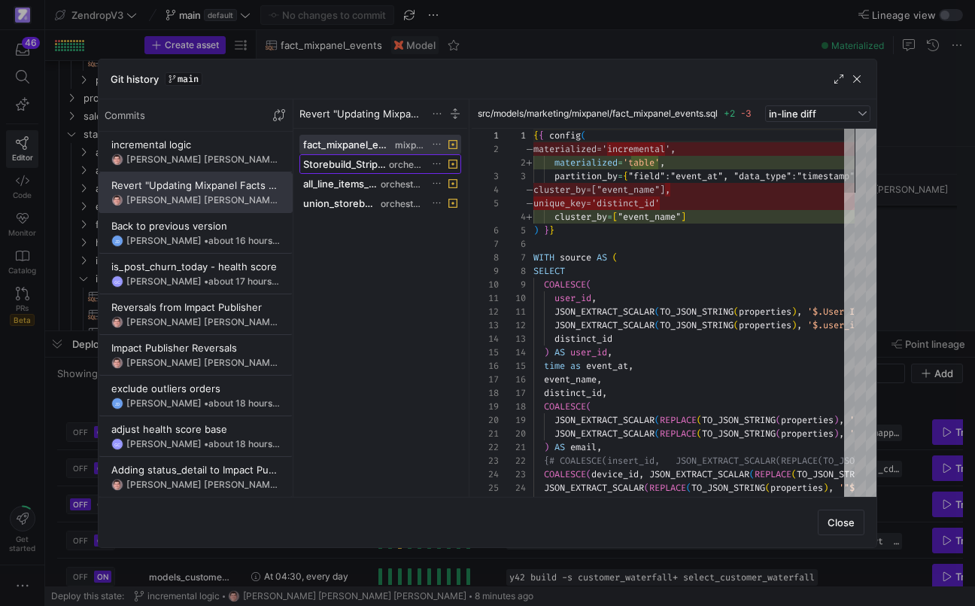
click at [384, 166] on span "Storebuild_Stripe_Revenue.yml" at bounding box center [344, 164] width 83 height 12
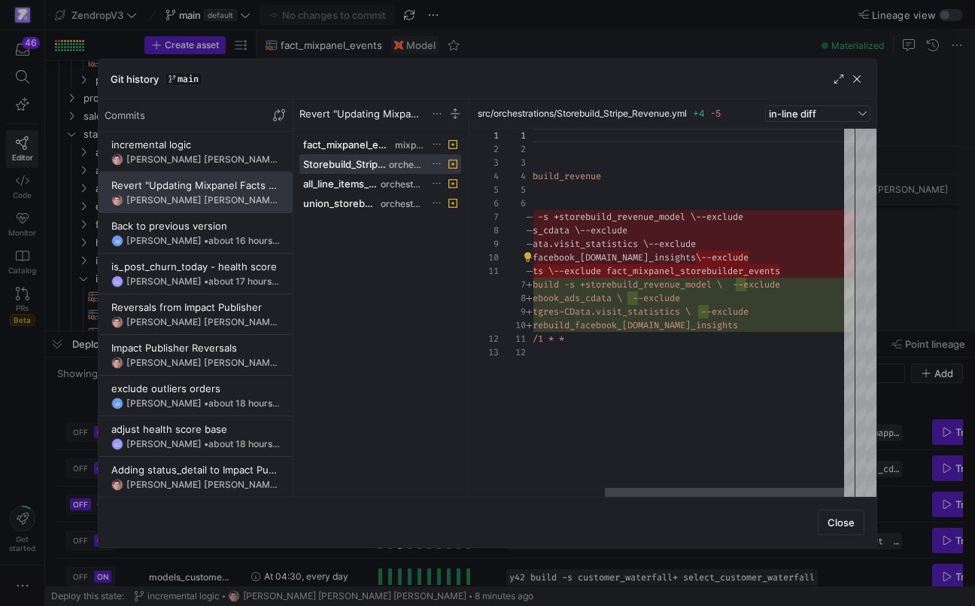
drag, startPoint x: 835, startPoint y: 272, endPoint x: 615, endPoint y: 257, distance: 220.9
click at [613, 256] on div "version : 2 orchestrations : - name : source_storebuild_revenue config : enable…" at bounding box center [646, 313] width 417 height 368
click at [617, 266] on div "version : 2 orchestrations : - name : source_storebuild_revenue config : enable…" at bounding box center [646, 313] width 417 height 368
click at [642, 346] on div "version : 2 orchestrations : - name : source_storebuild_revenue config : enable…" at bounding box center [646, 313] width 417 height 368
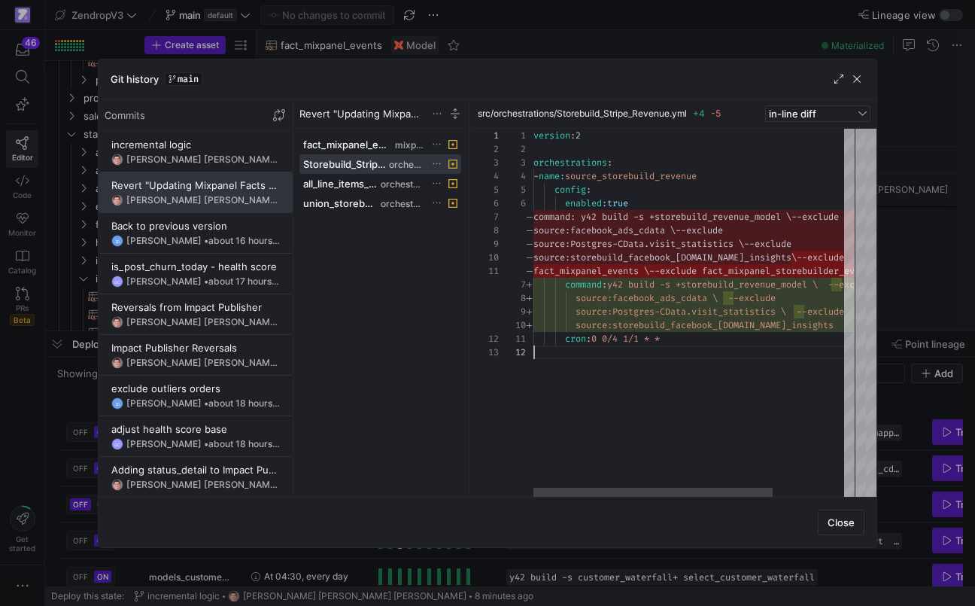
scroll to position [14, 0]
click at [722, 269] on div "version : 2 orchestrations : - name : source_storebuild_revenue config : enable…" at bounding box center [741, 313] width 417 height 368
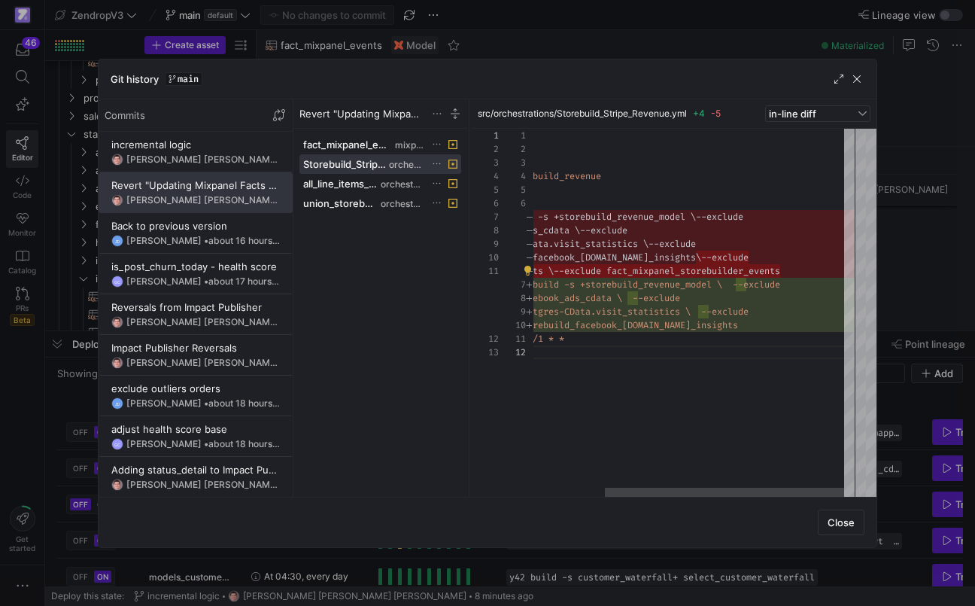
click at [832, 272] on div "version : 2 orchestrations : - name : source_storebuild_revenue config : enable…" at bounding box center [646, 313] width 417 height 368
drag, startPoint x: 834, startPoint y: 272, endPoint x: 604, endPoint y: 272, distance: 229.5
click at [603, 272] on div "version : 2 orchestrations : - name : source_storebuild_revenue config : enable…" at bounding box center [646, 313] width 417 height 368
click at [681, 275] on div "version : 2 orchestrations : - name : source_storebuild_revenue config : enable…" at bounding box center [646, 313] width 417 height 368
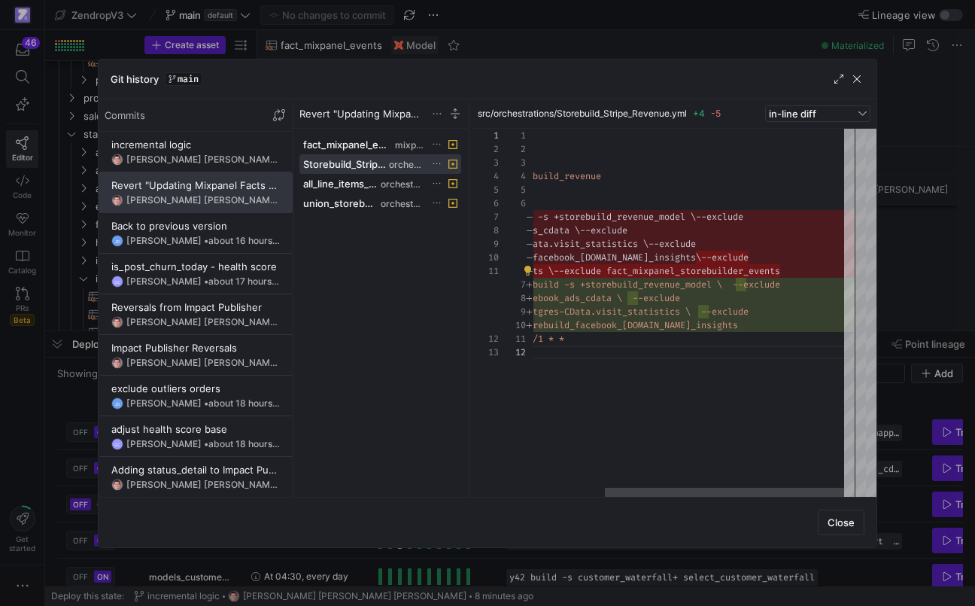
click at [681, 275] on div "version : 2 orchestrations : - name : source_storebuild_revenue config : enable…" at bounding box center [646, 313] width 417 height 368
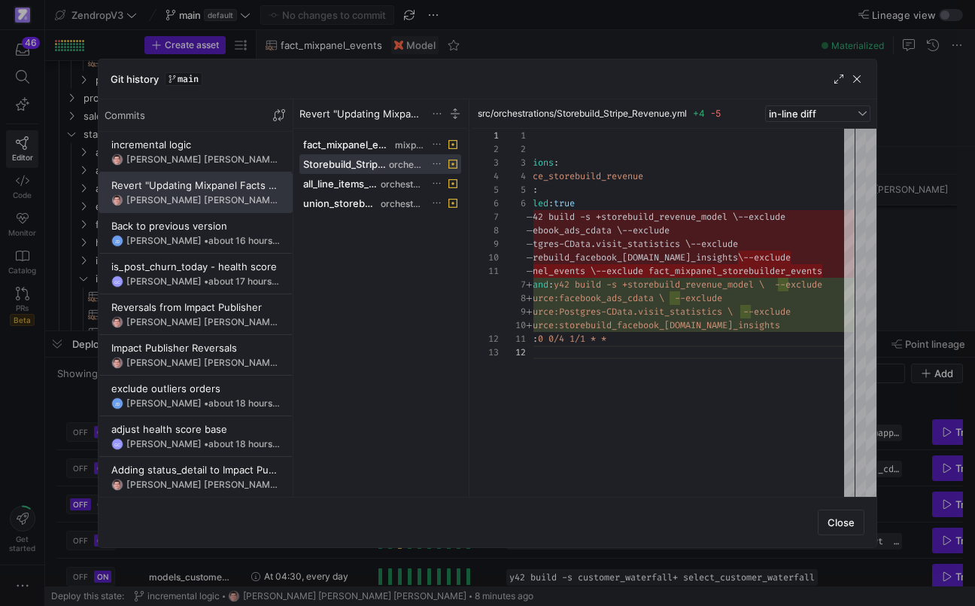
click at [46, 389] on div at bounding box center [487, 303] width 975 height 606
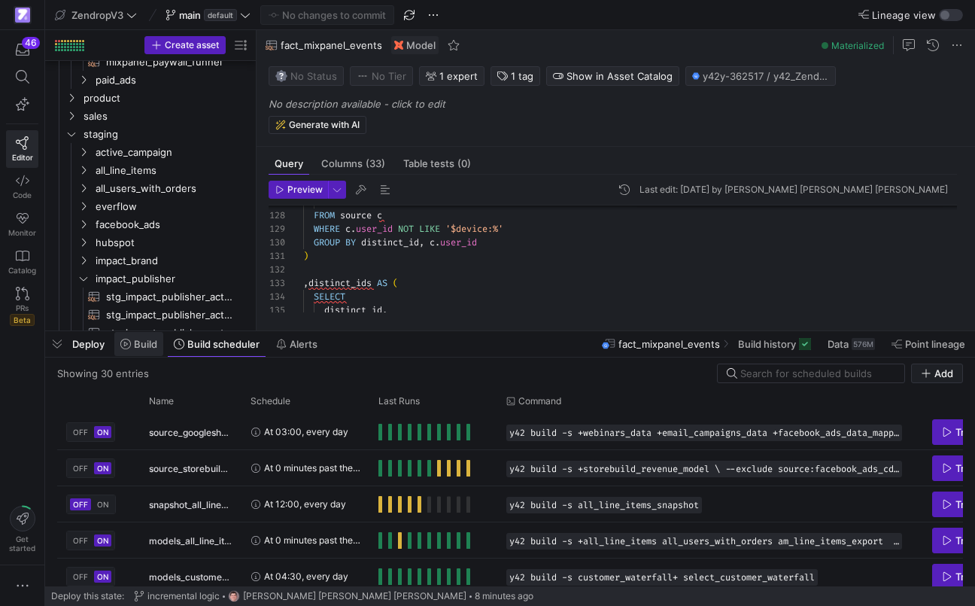
click at [147, 342] on span "Build" at bounding box center [145, 344] width 23 height 12
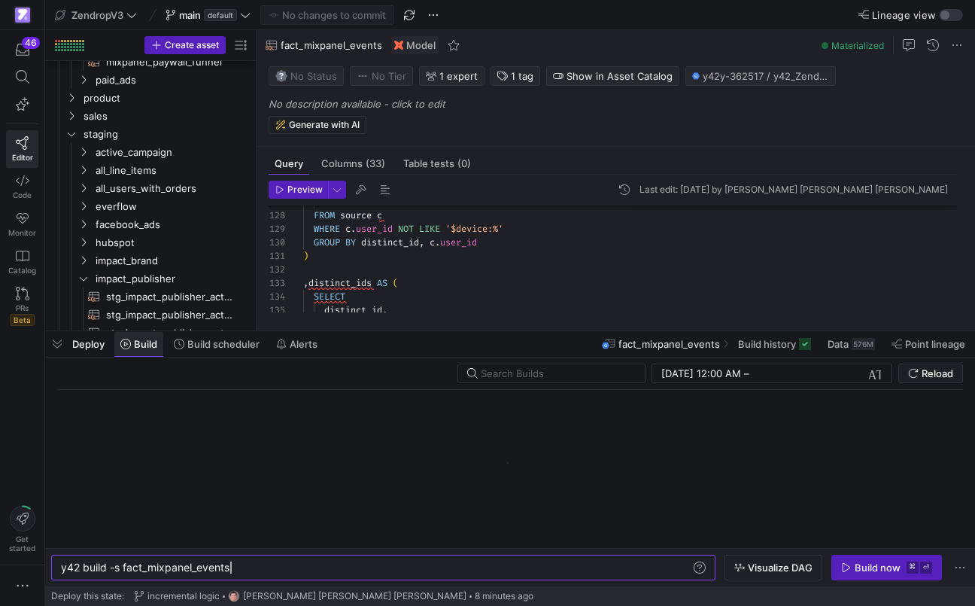
scroll to position [0, 169]
click at [257, 351] on span at bounding box center [217, 344] width 98 height 24
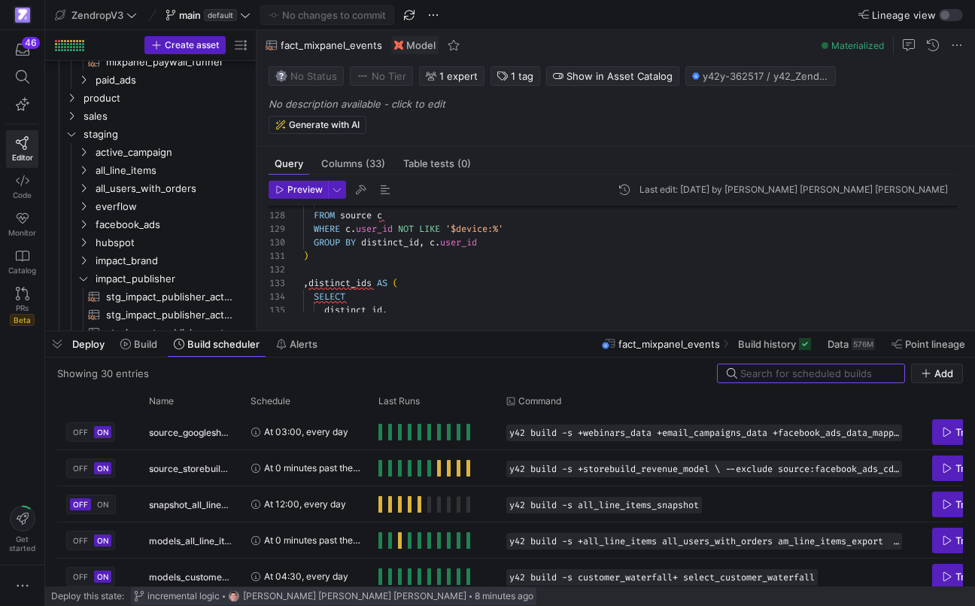
click at [173, 595] on span "incremental logic" at bounding box center [183, 596] width 72 height 11
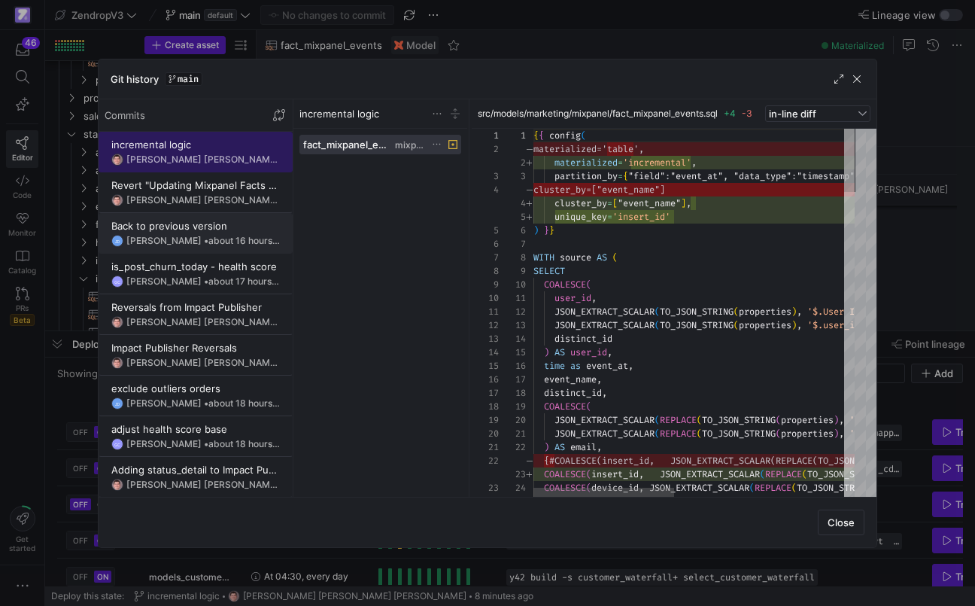
scroll to position [135, 0]
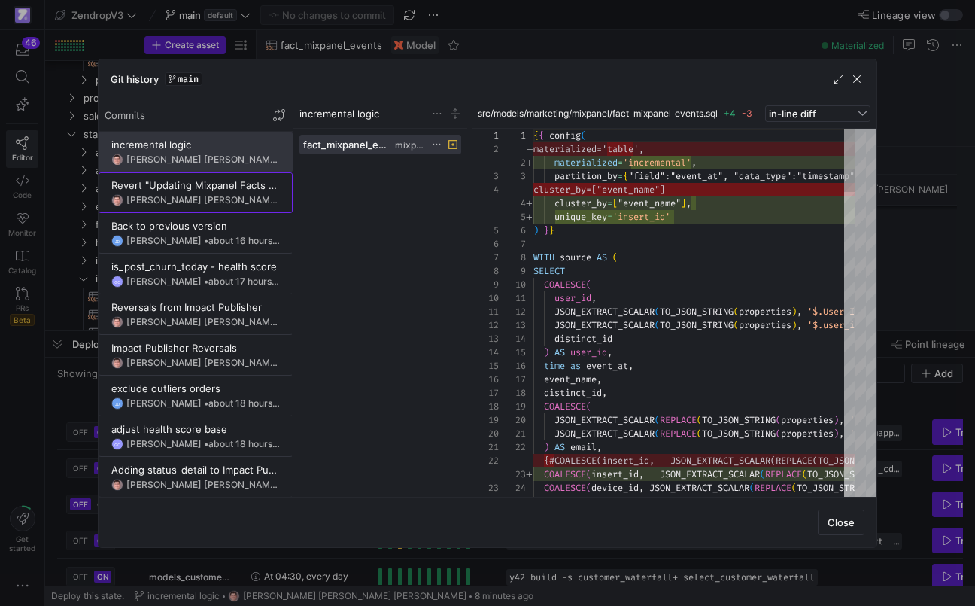
click at [196, 196] on div "Victor Paulo Sant Anna Filho • about 1 hour ago" at bounding box center [202, 200] width 153 height 11
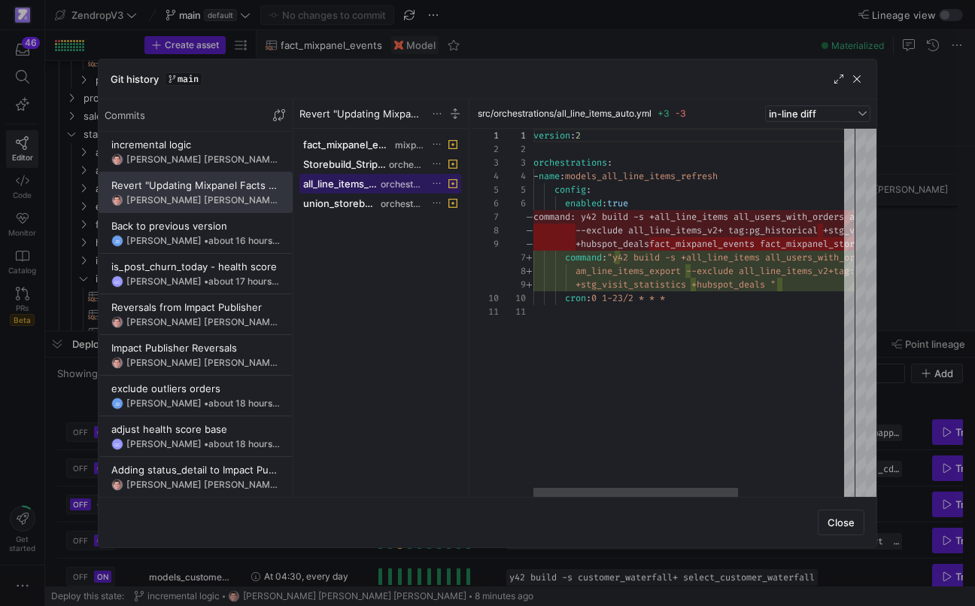
click at [361, 181] on span "all_line_items_auto.yml" at bounding box center [340, 184] width 74 height 12
click at [41, 409] on div at bounding box center [487, 303] width 975 height 606
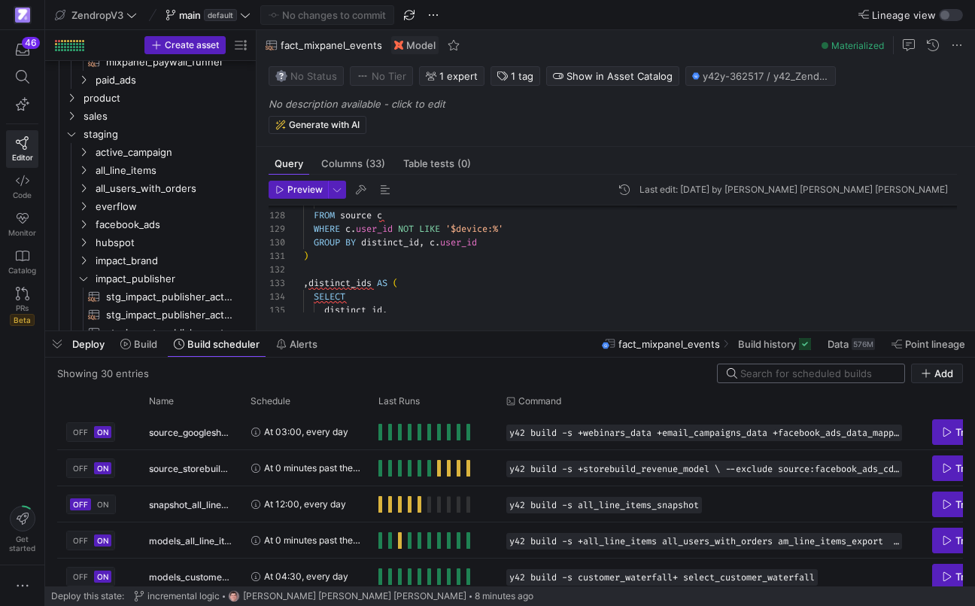
click at [787, 372] on input at bounding box center [817, 373] width 155 height 12
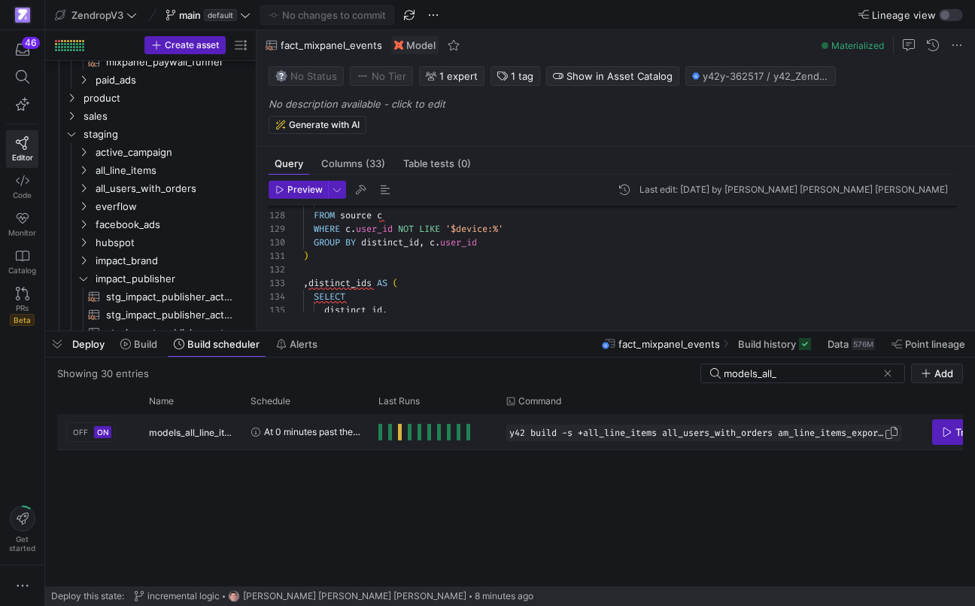
click at [862, 435] on span "y42 build -s +all_line_items all_users_with_orders am_line_items_export --exclu…" at bounding box center [696, 432] width 375 height 11
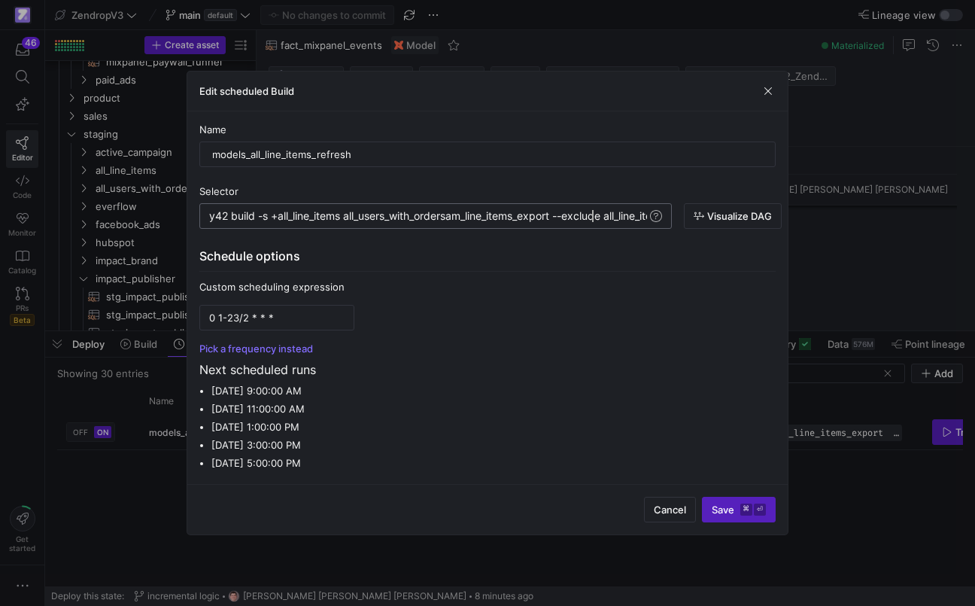
click at [594, 219] on div "y42 build -s +all_line_items all_users_with_orders am_line_items_export --exclu…" at bounding box center [597, 216] width 776 height 12
click at [539, 211] on div "y42 build -s +all_line_items all_users_with_orders am_line_items_export --exclu…" at bounding box center [597, 216] width 776 height 12
click at [412, 214] on div "y42 build -s +all_line_items all_users_with_orders am_line_items_export --exclu…" at bounding box center [597, 216] width 776 height 12
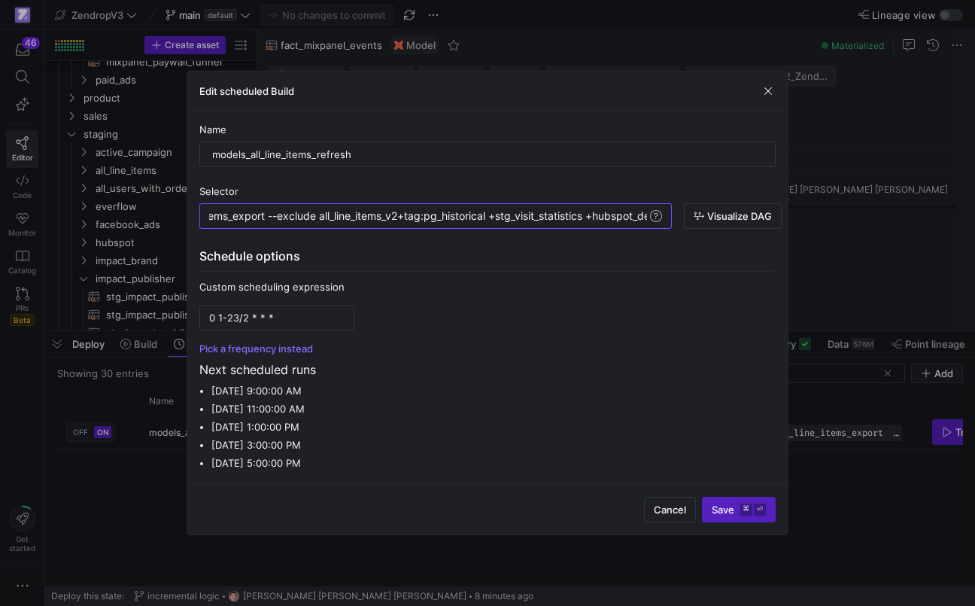
click at [503, 187] on div "Selector" at bounding box center [487, 191] width 576 height 12
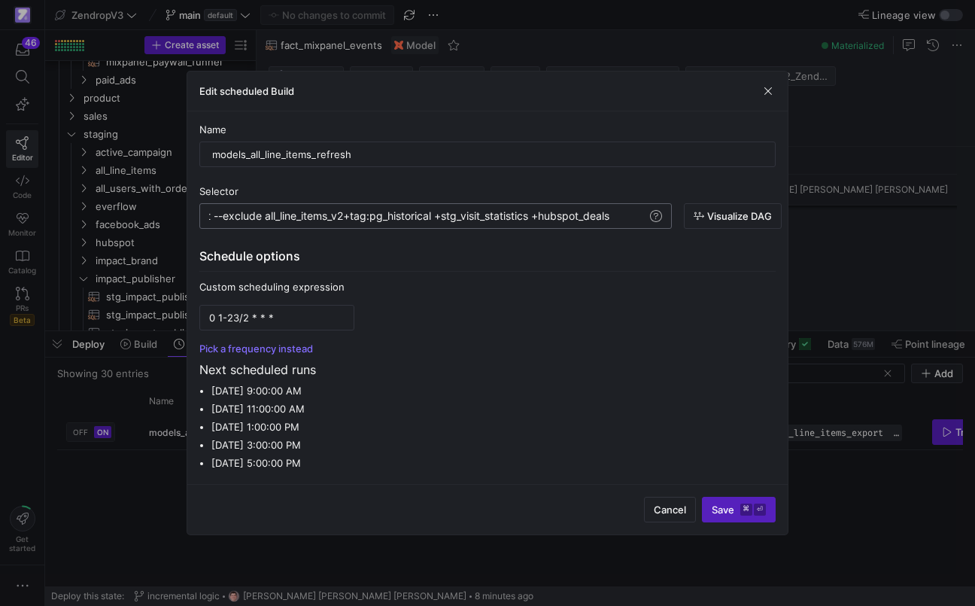
click at [637, 219] on div "y42 build -s +all_line_items all_users_with_orders am_line_items_export --exclu…" at bounding box center [259, 216] width 776 height 12
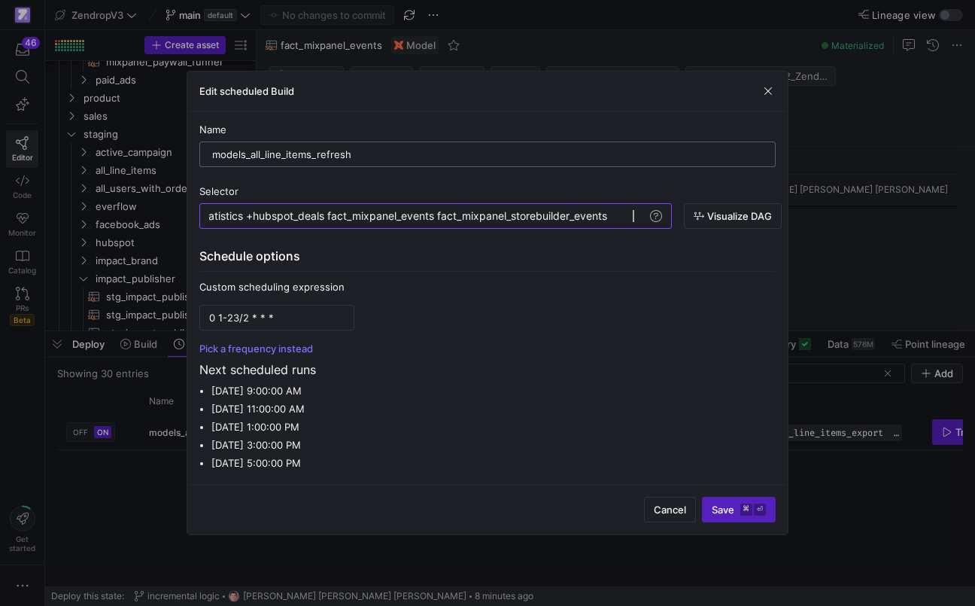
scroll to position [0, 1048]
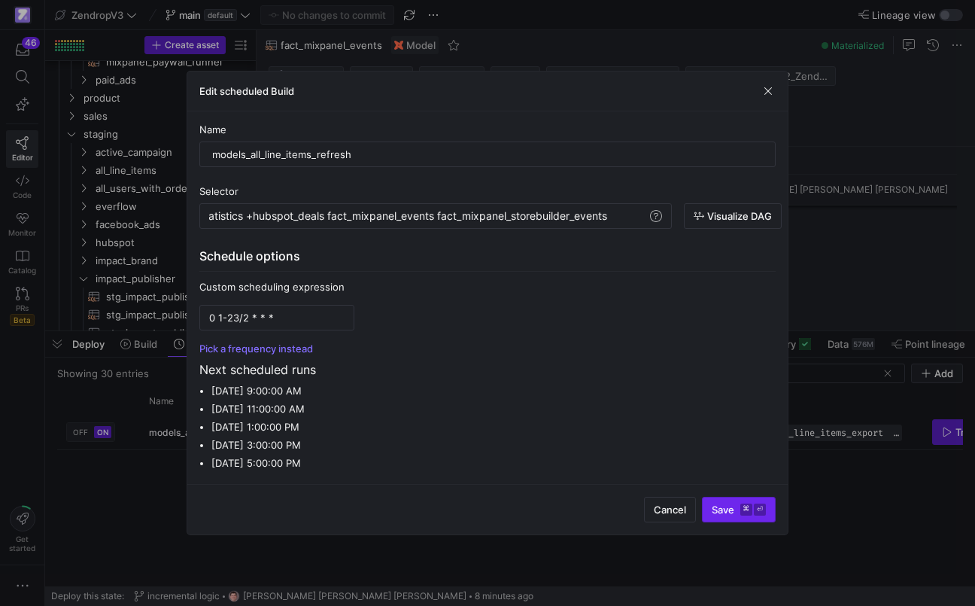
click at [715, 502] on span "submit" at bounding box center [739, 509] width 72 height 24
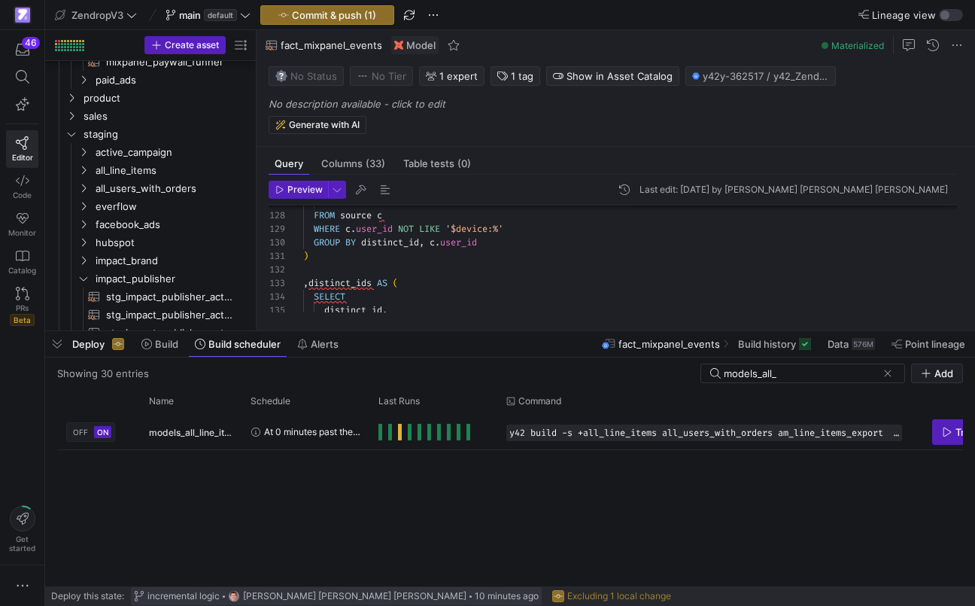
click at [202, 597] on span "incremental logic" at bounding box center [183, 596] width 72 height 11
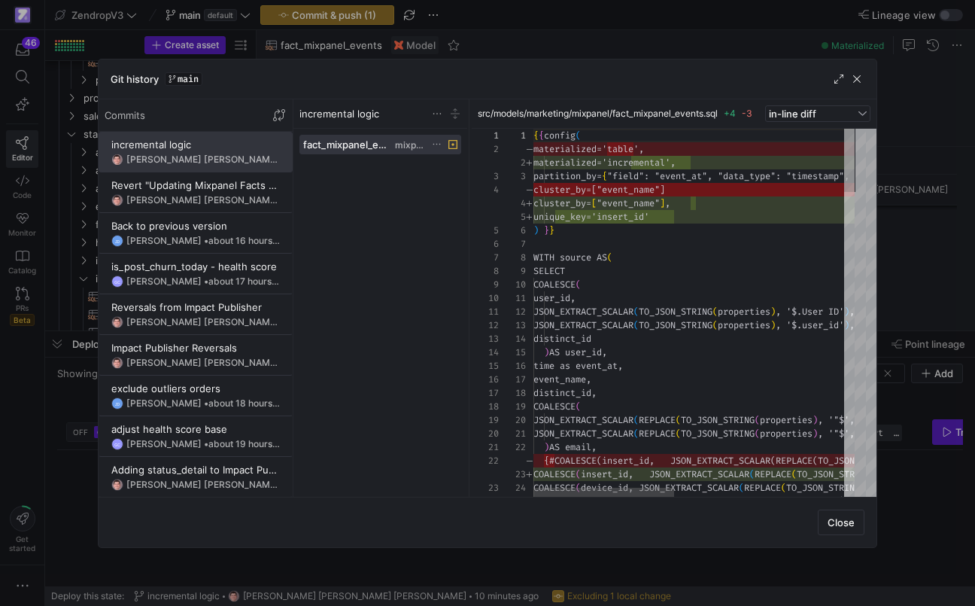
scroll to position [135, 0]
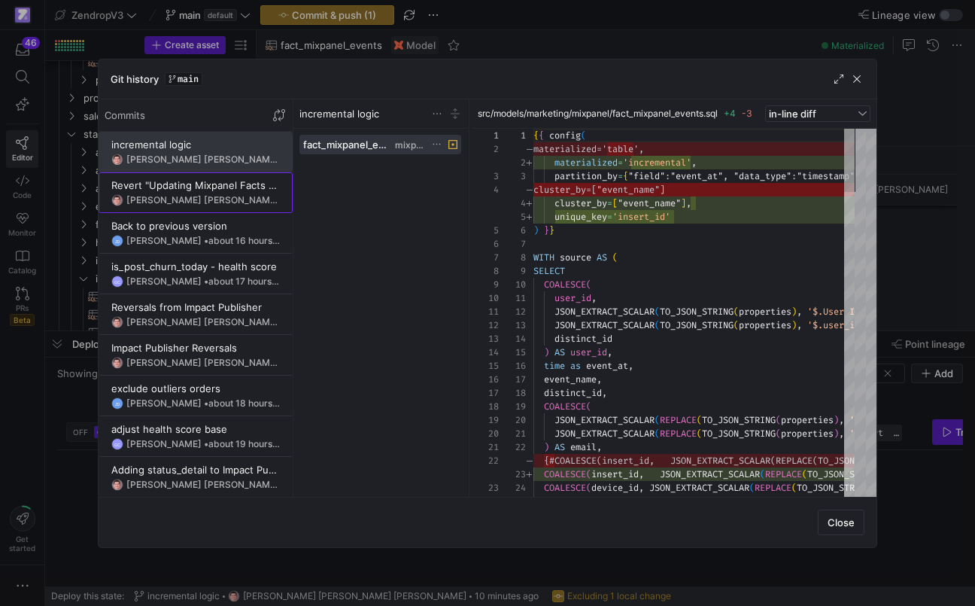
click at [217, 193] on y42-git-commit-item "Revert "Updating Mixpanel Facts for Cost Optimization" Victor Paulo Sant Anna F…" at bounding box center [195, 192] width 169 height 27
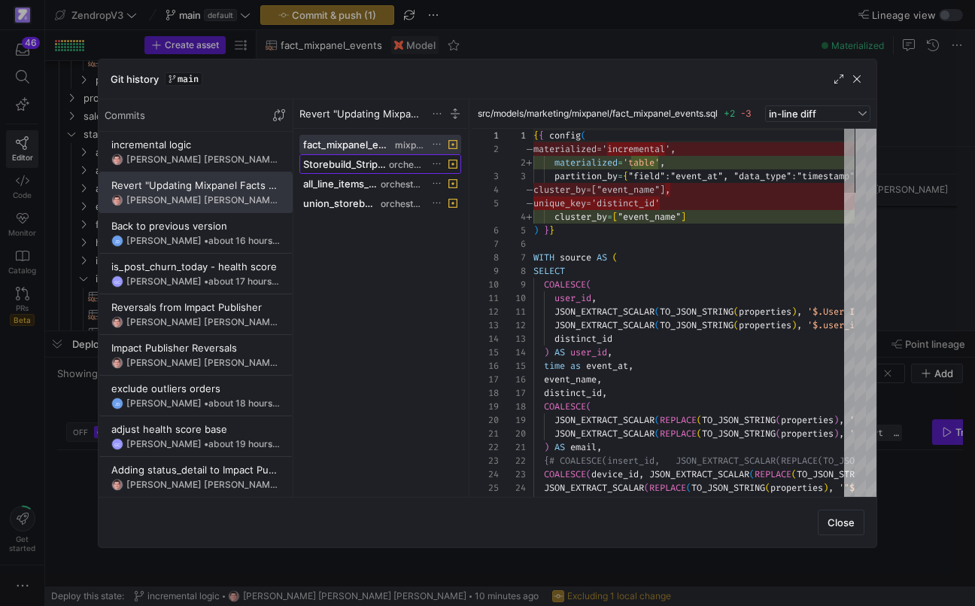
click at [357, 164] on span "Storebuild_Stripe_Revenue.yml" at bounding box center [344, 164] width 83 height 12
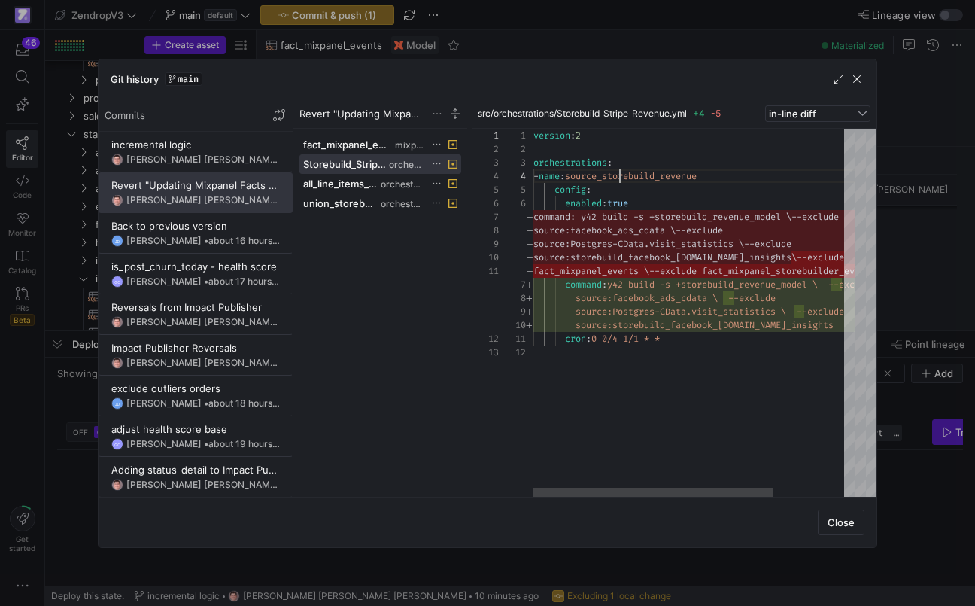
click at [618, 176] on div "version : 2 orchestrations : - name : source_storebuild_revenue config : enable…" at bounding box center [741, 313] width 417 height 368
click at [75, 394] on div at bounding box center [487, 303] width 975 height 606
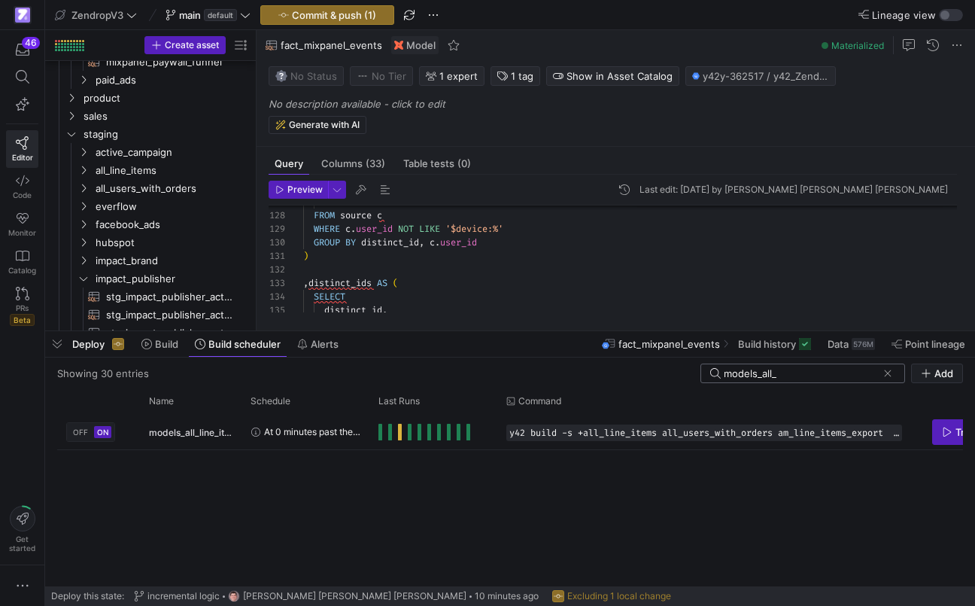
click at [767, 376] on input "models_all_" at bounding box center [800, 373] width 153 height 12
paste input "source_storebuild_revenue"
type input "source_storebuild_revenue"
click at [762, 433] on span "y42 build -s +storebuild_revenue_model \ --exclude source:facebook_ads_cdata \ …" at bounding box center [696, 432] width 375 height 11
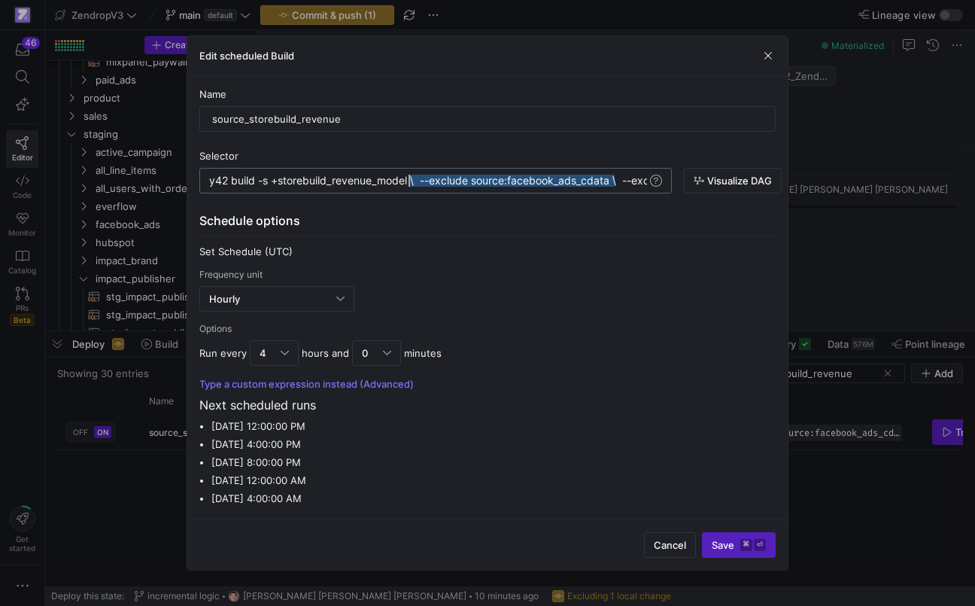
drag, startPoint x: 614, startPoint y: 182, endPoint x: 412, endPoint y: 180, distance: 202.4
click at [412, 180] on div "y42 build -s +storebuild_revenue_model \ --exclud e source:facebook_ads_cdata \…" at bounding box center [683, 181] width 949 height 12
click at [485, 174] on div "y42 build -s +storebuild_revenue_model \ --exclud e source:facebook_ads_cdata \…" at bounding box center [435, 181] width 472 height 26
click at [489, 180] on div "y42 build -s +storebuild_revenue_model \ --exclud e source:facebook_ads_cdata \…" at bounding box center [683, 181] width 949 height 12
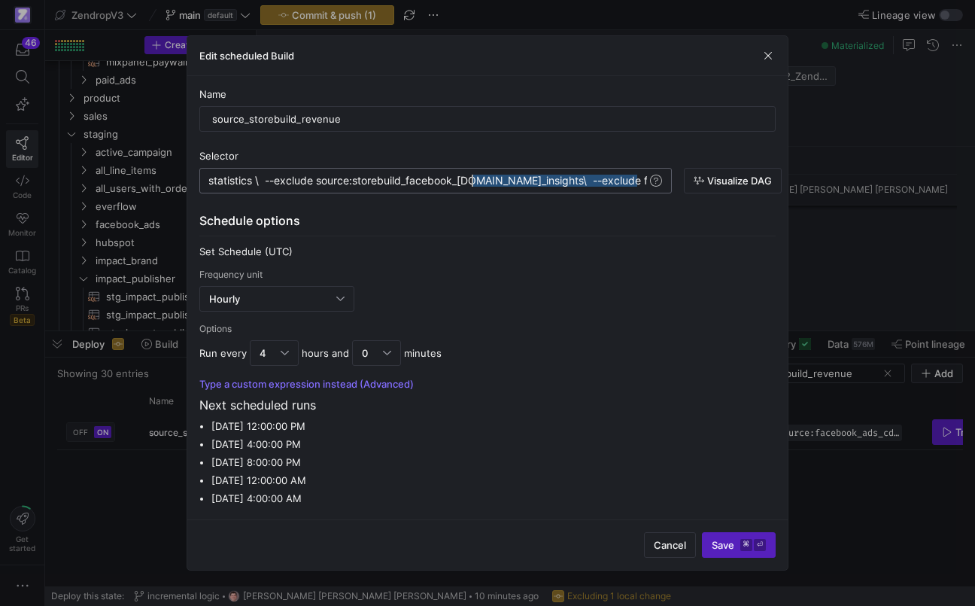
scroll to position [0, 942]
click at [473, 181] on div "y42 build -s +storebuild_revenue_model \ --exclud e source:facebook_ads_cdata \…" at bounding box center [88, 181] width 1117 height 12
click at [591, 179] on div "y42 build -s +storebuild_revenue_model \ --exclud e source:facebook_ads_cdata \…" at bounding box center [4, 181] width 1285 height 12
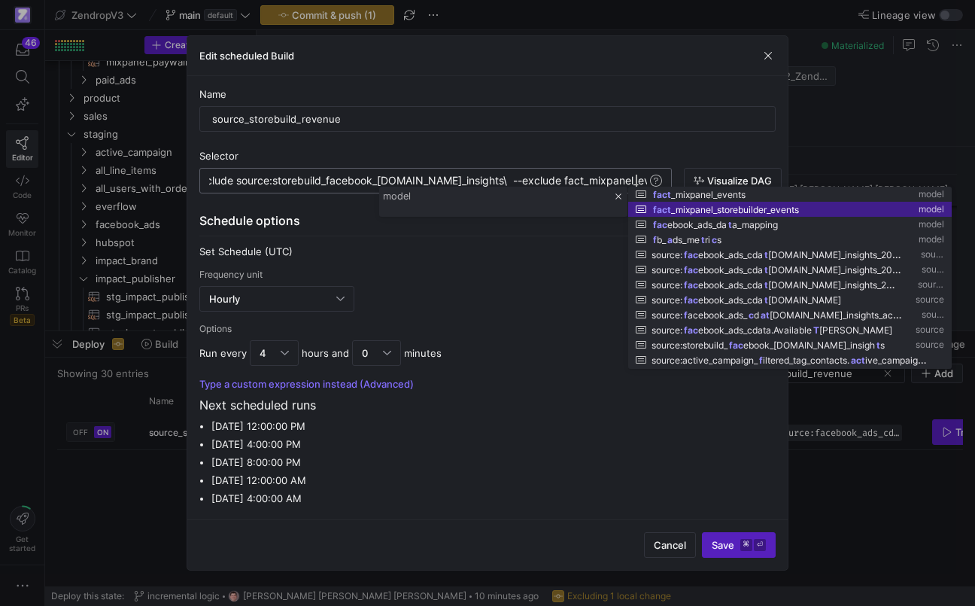
scroll to position [0, 1339]
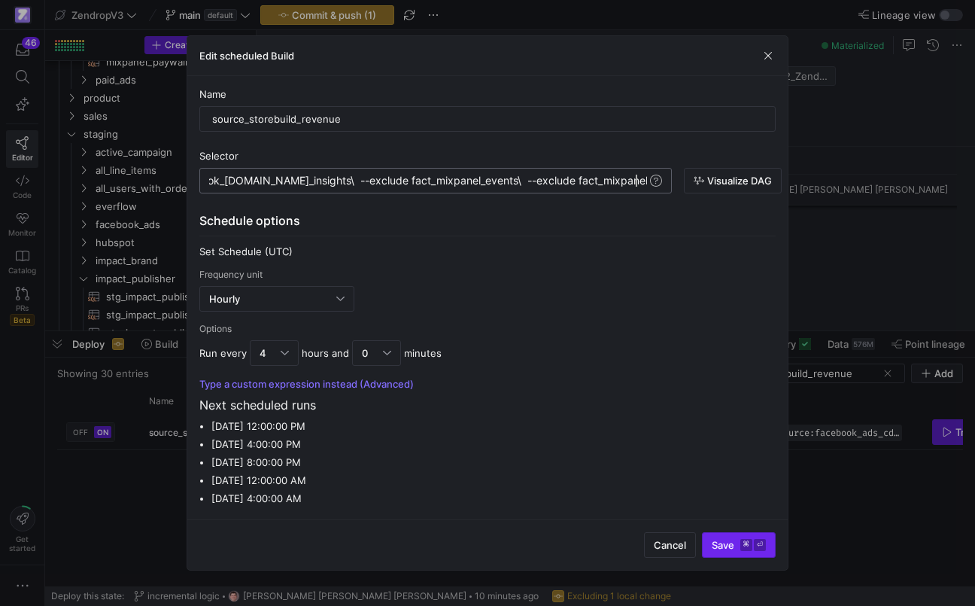
click at [713, 546] on span "Save ⌘ ⏎" at bounding box center [739, 545] width 54 height 12
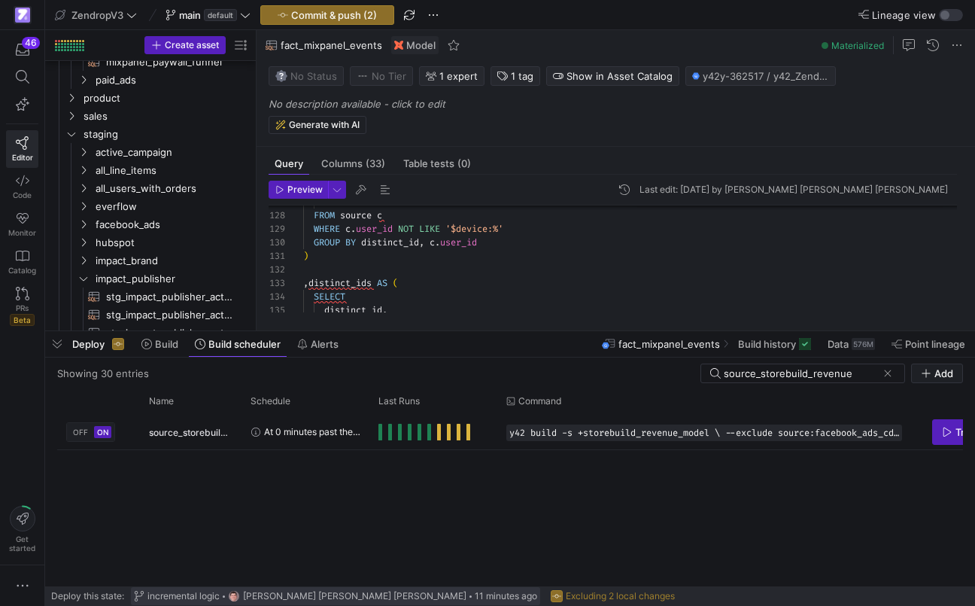
click at [207, 591] on span "incremental logic" at bounding box center [183, 596] width 72 height 11
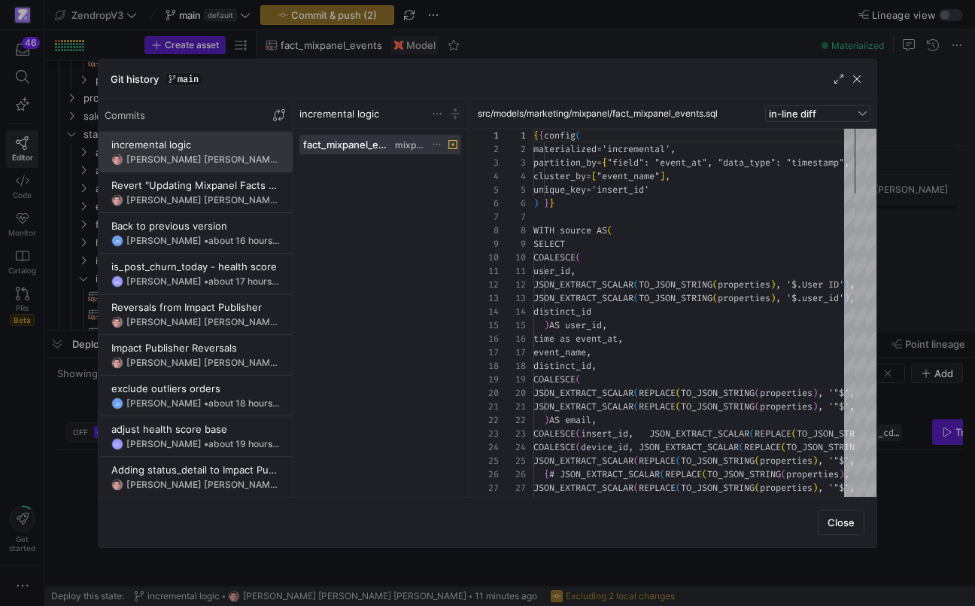
scroll to position [135, 0]
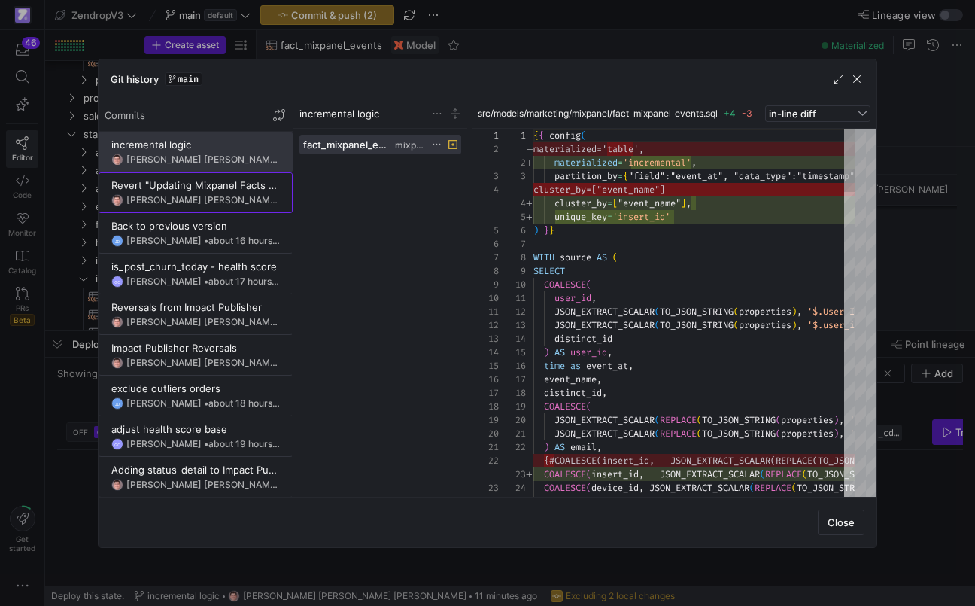
click at [226, 200] on div "Victor Paulo Sant Anna Filho • about 1 hour ago" at bounding box center [202, 200] width 153 height 11
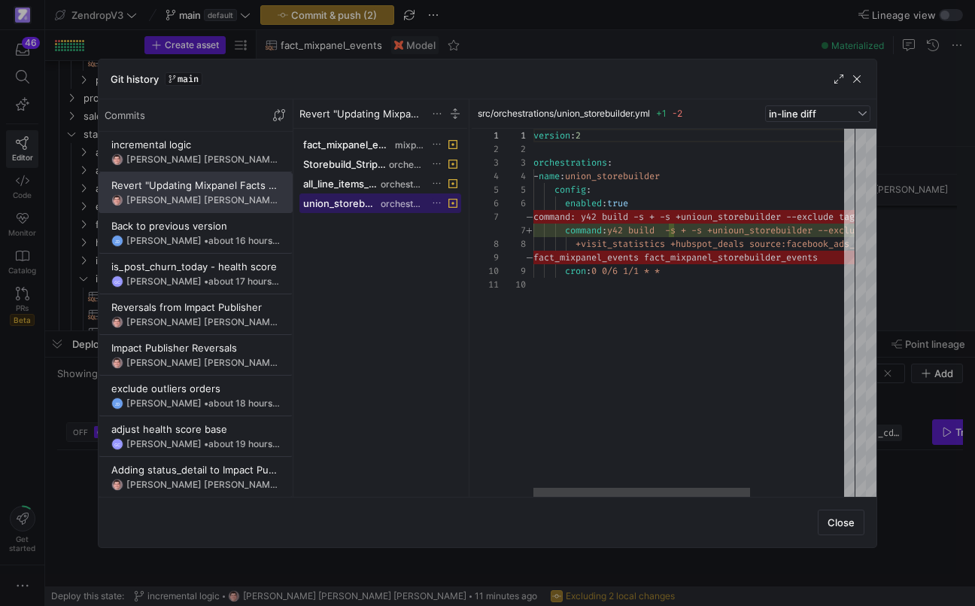
click at [418, 199] on span "orchestrations" at bounding box center [403, 204] width 44 height 11
click at [627, 173] on div "version : 2 orchestrations : - name : union_storebuilder config : enabled : tru…" at bounding box center [770, 313] width 475 height 368
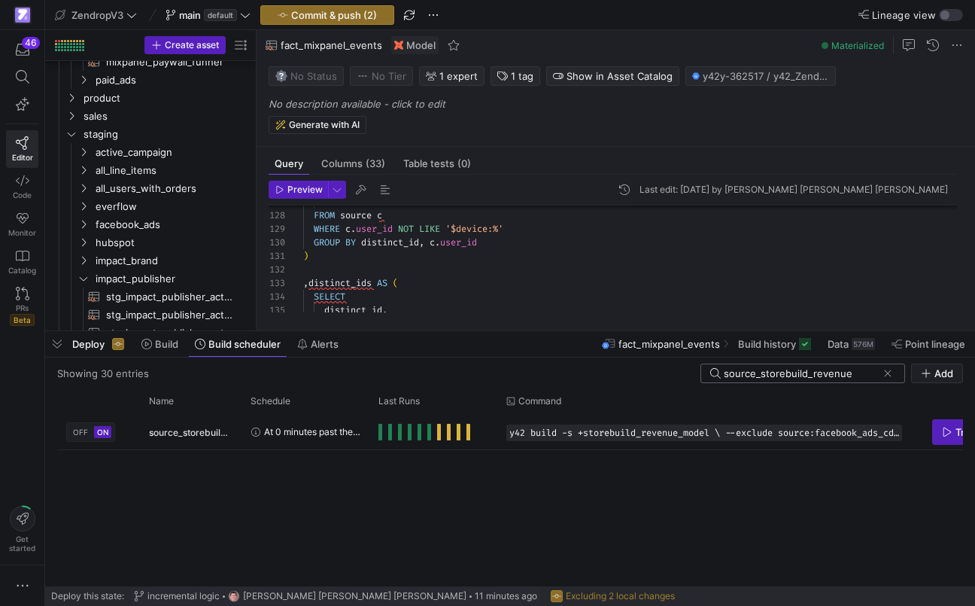
click at [777, 373] on input "source_storebuild_revenue" at bounding box center [800, 373] width 153 height 12
paste input "union_storebuilder"
type input "union_storebuilder"
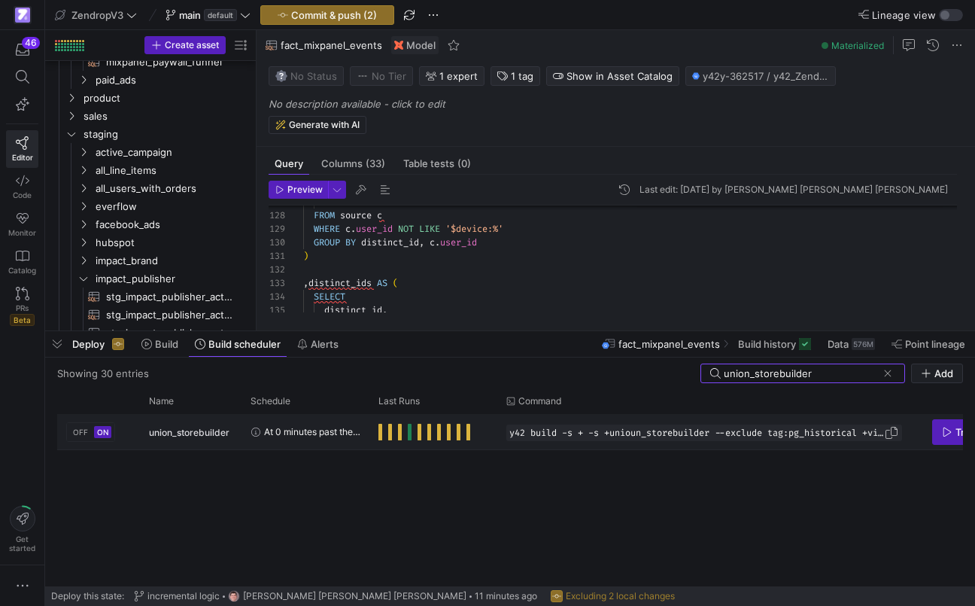
click at [852, 432] on span "y42 build -s + -s +unioun_storebuilder --exclude tag:pg_historical +visit_stati…" at bounding box center [696, 432] width 375 height 11
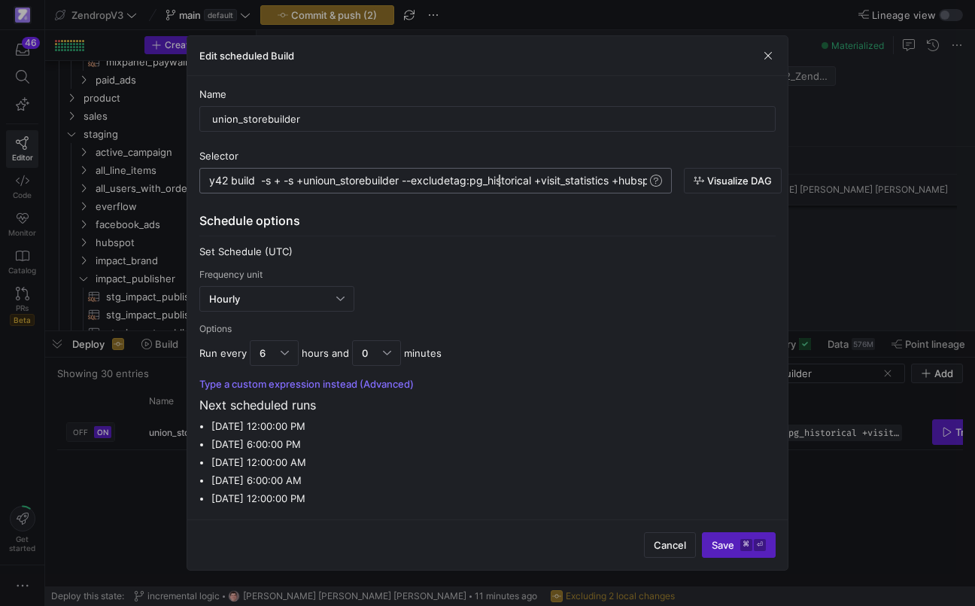
click at [500, 185] on div "y42 build -s + -s +unioun_storebuilder --exclude tag:pg_historical +visit_stati…" at bounding box center [530, 181] width 643 height 12
click at [641, 184] on div "y42 build -s + -s +unioun_storebuilder --exclude tag:pg_historical +visit_stati…" at bounding box center [325, 181] width 643 height 12
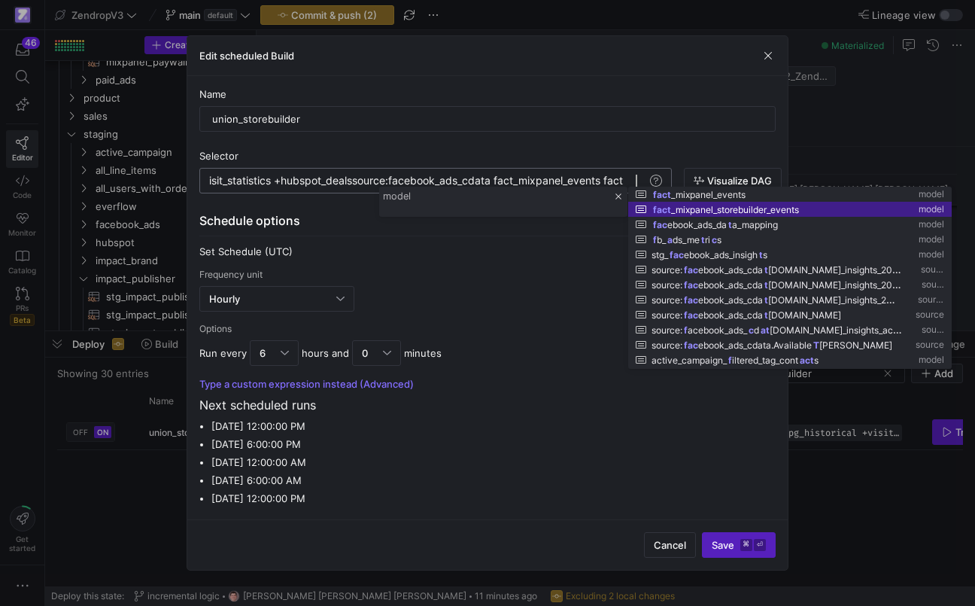
scroll to position [0, 918]
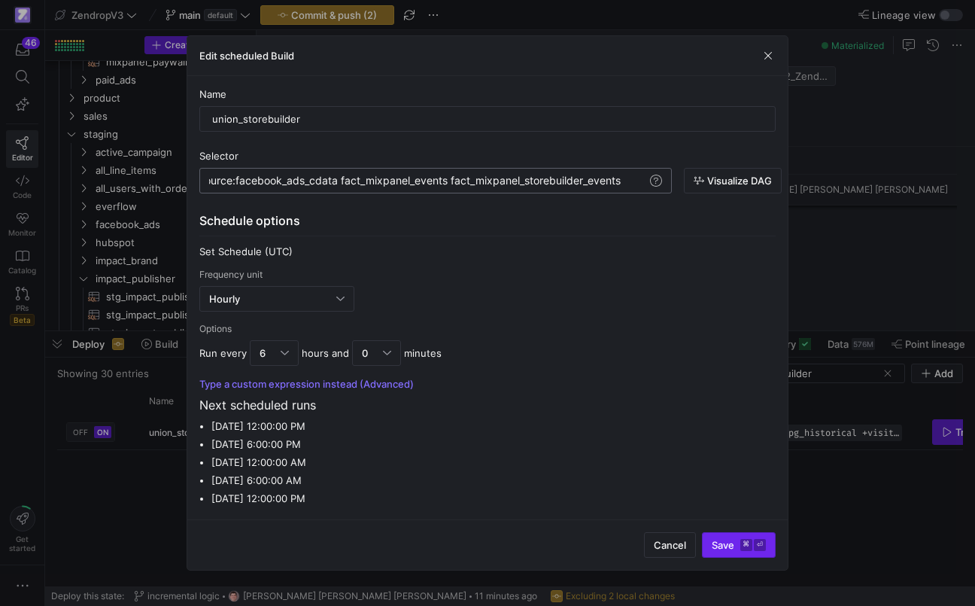
click at [716, 536] on span "submit" at bounding box center [739, 545] width 72 height 24
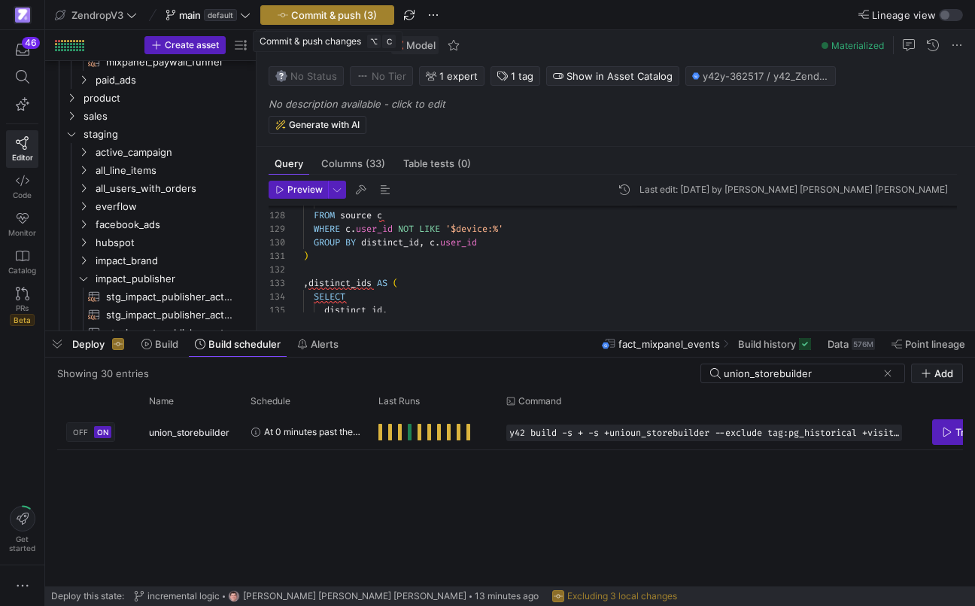
click at [344, 10] on span "Commit & push (3)" at bounding box center [334, 15] width 86 height 12
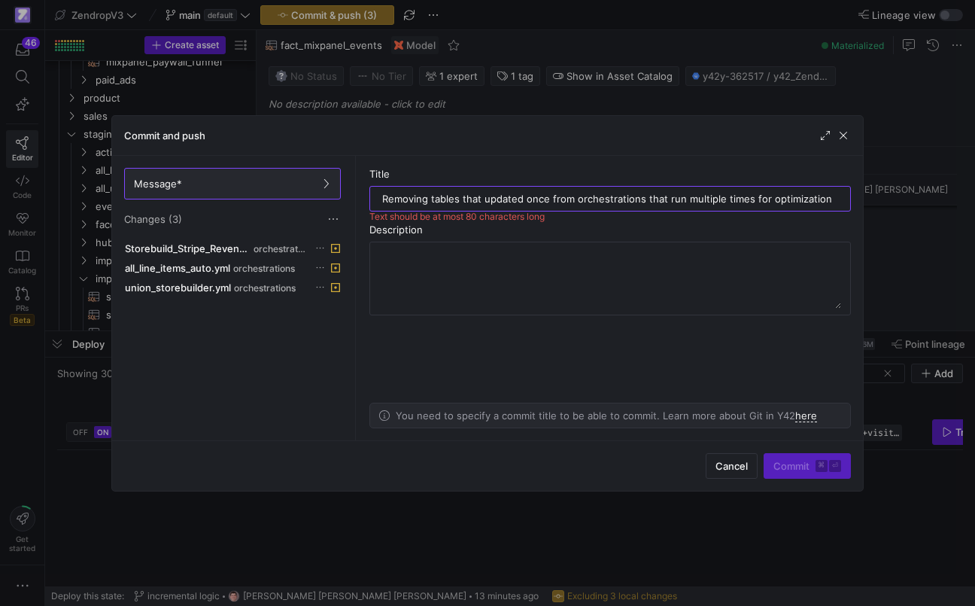
type input "O"
type input "Cleaning Orchestrations"
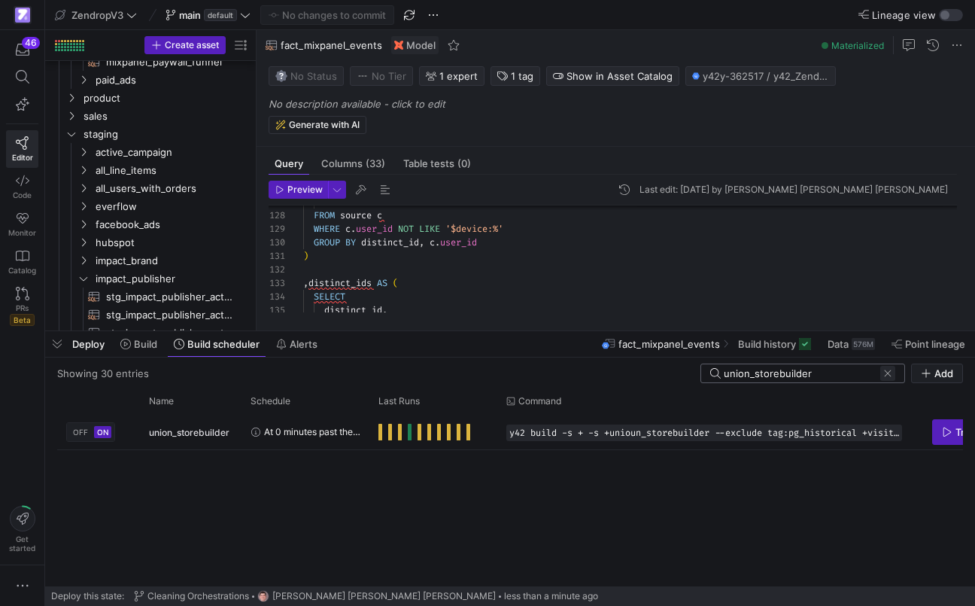
click at [889, 375] on span at bounding box center [887, 373] width 15 height 15
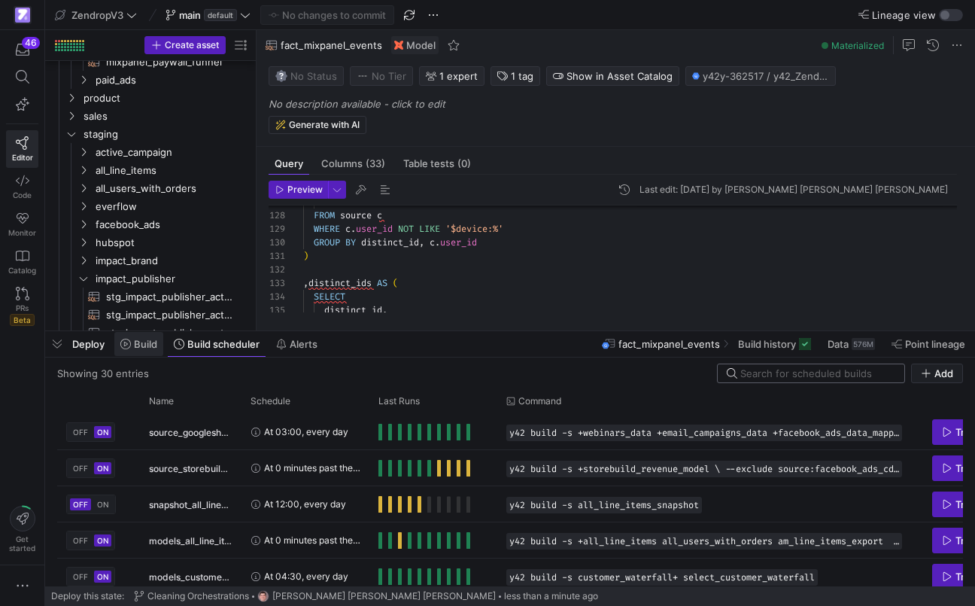
click at [153, 350] on span "Build" at bounding box center [145, 344] width 23 height 12
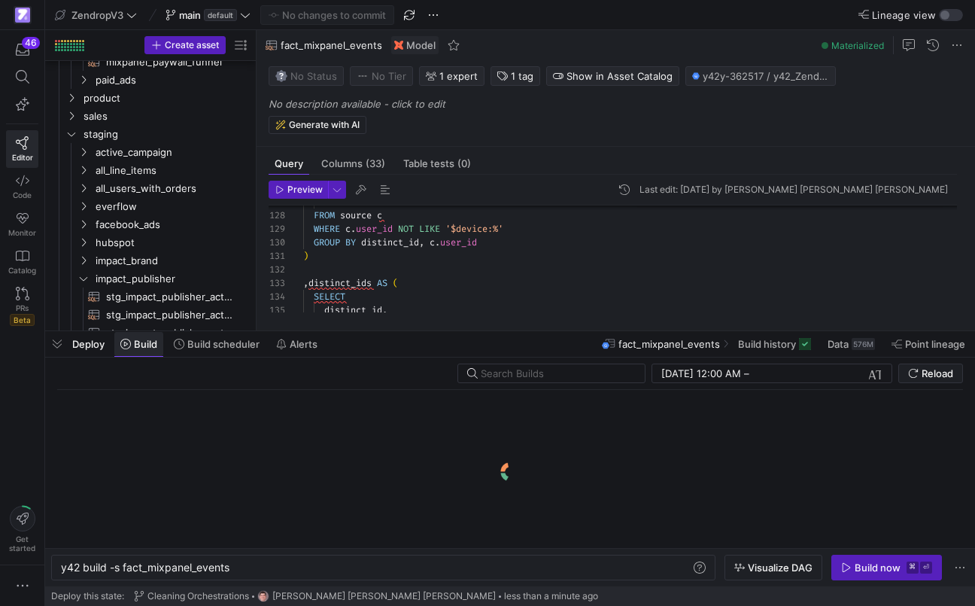
scroll to position [0, 169]
click at [774, 345] on span "Build history" at bounding box center [767, 344] width 58 height 12
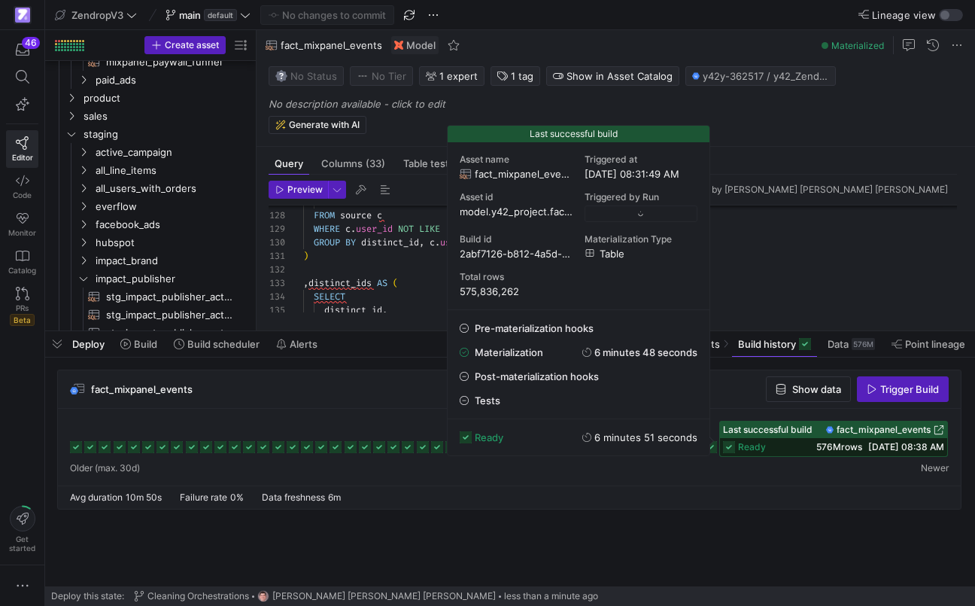
click at [782, 446] on div "ready 576M rows 08/21/25, 08:38 AM" at bounding box center [833, 447] width 227 height 18
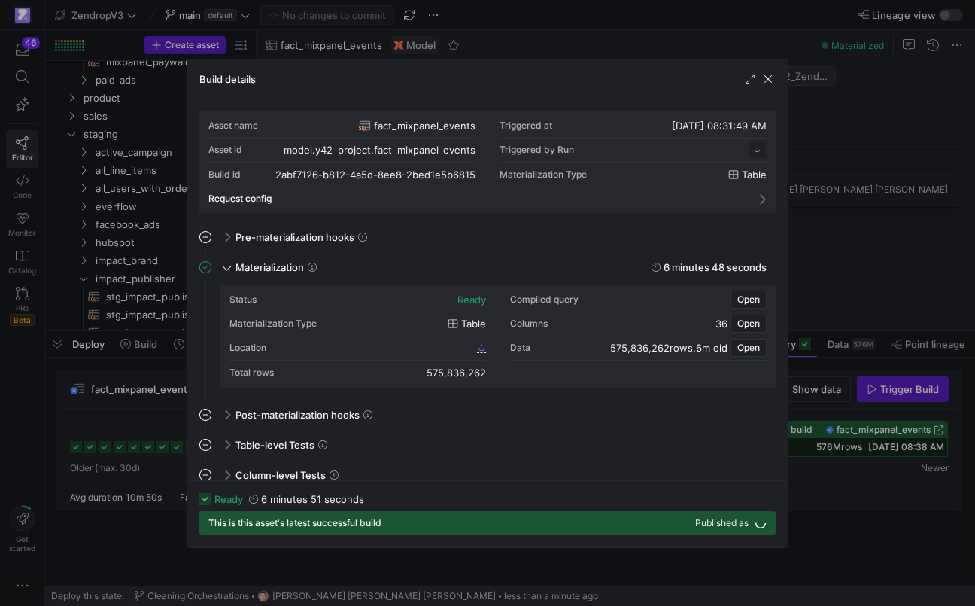
scroll to position [135, 0]
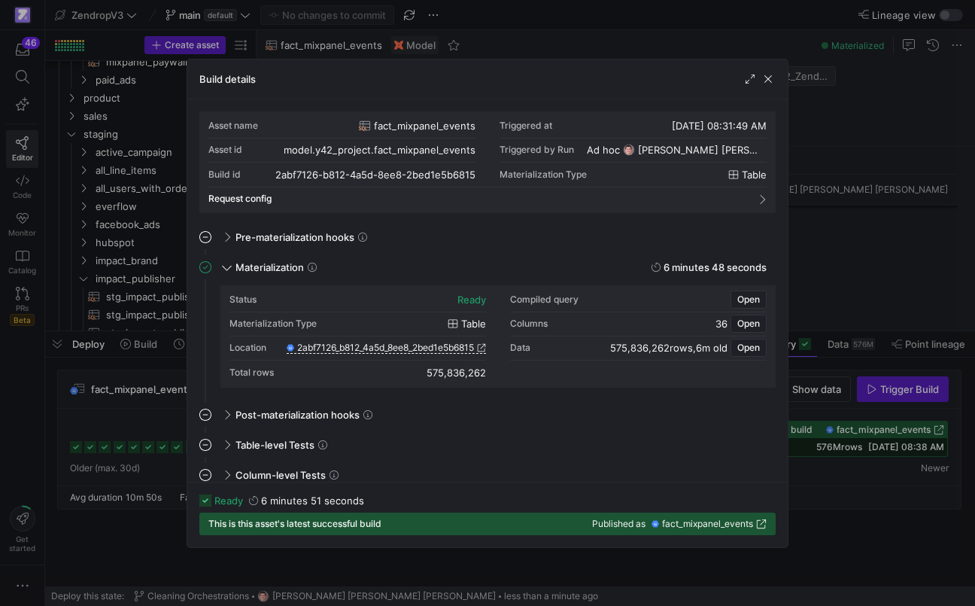
click at [866, 314] on div at bounding box center [487, 303] width 975 height 606
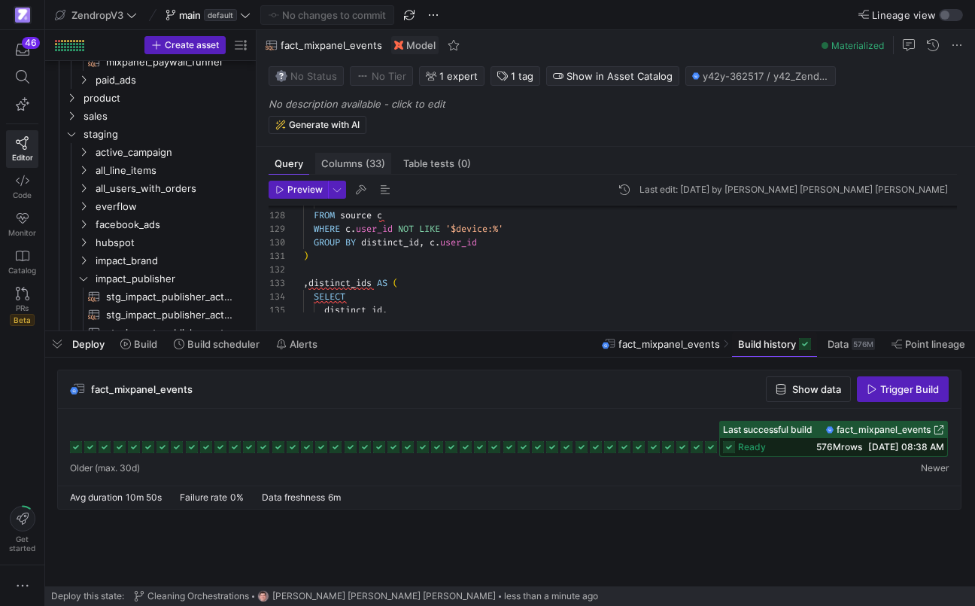
click at [372, 166] on span "(33)" at bounding box center [376, 164] width 20 height 10
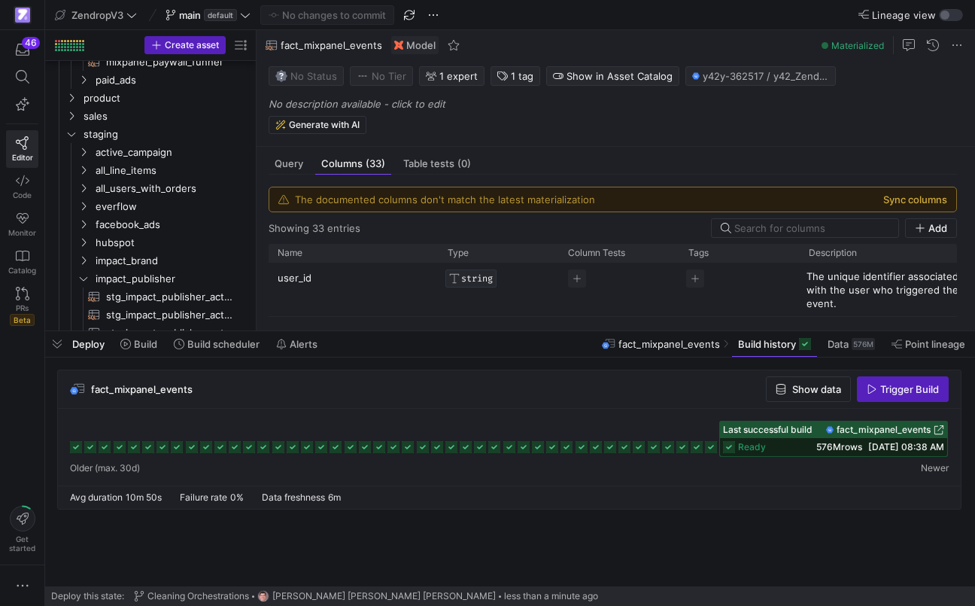
click at [904, 194] on button "Sync columns" at bounding box center [915, 199] width 64 height 12
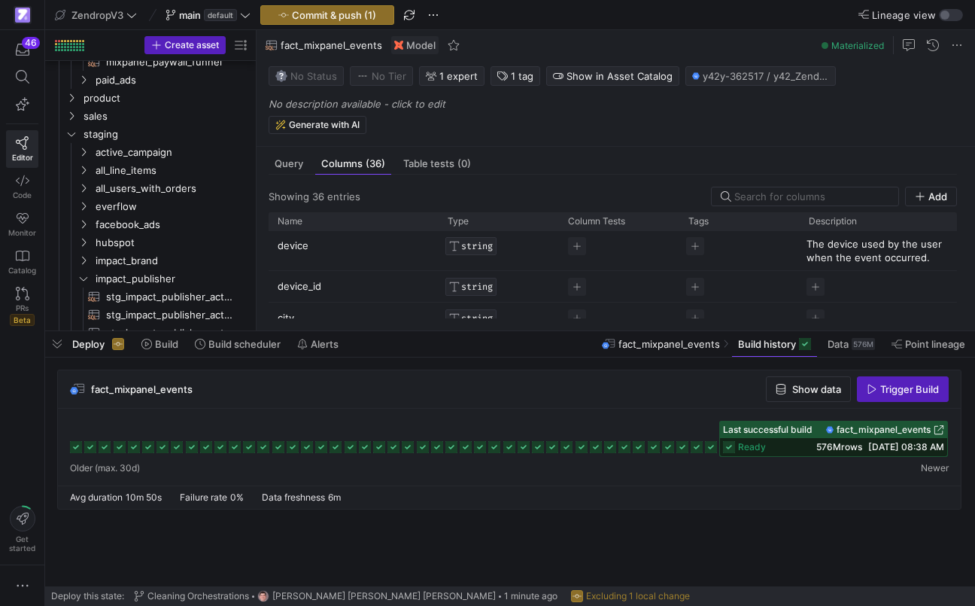
scroll to position [1366, 0]
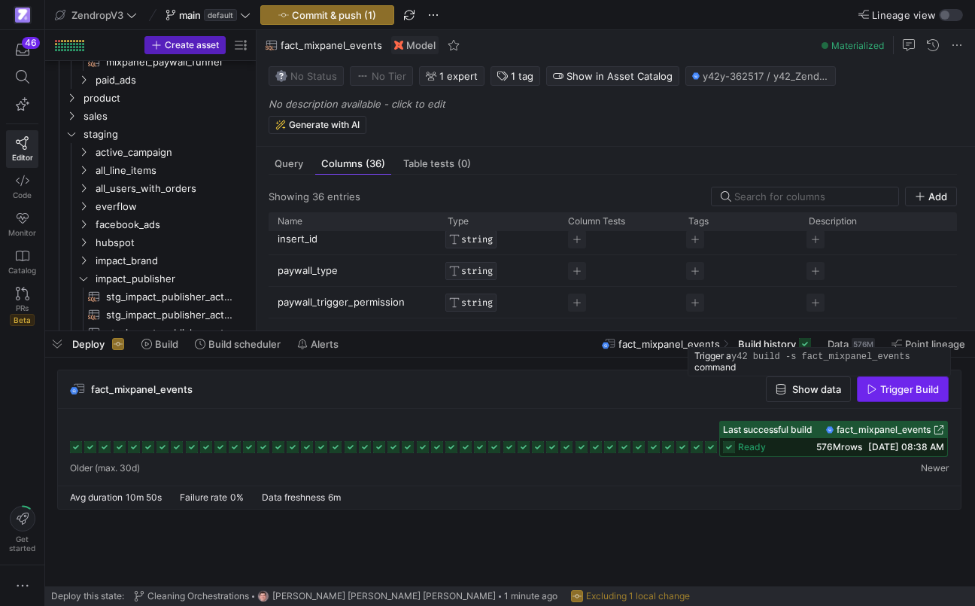
click at [913, 392] on span "Trigger Build" at bounding box center [909, 389] width 59 height 12
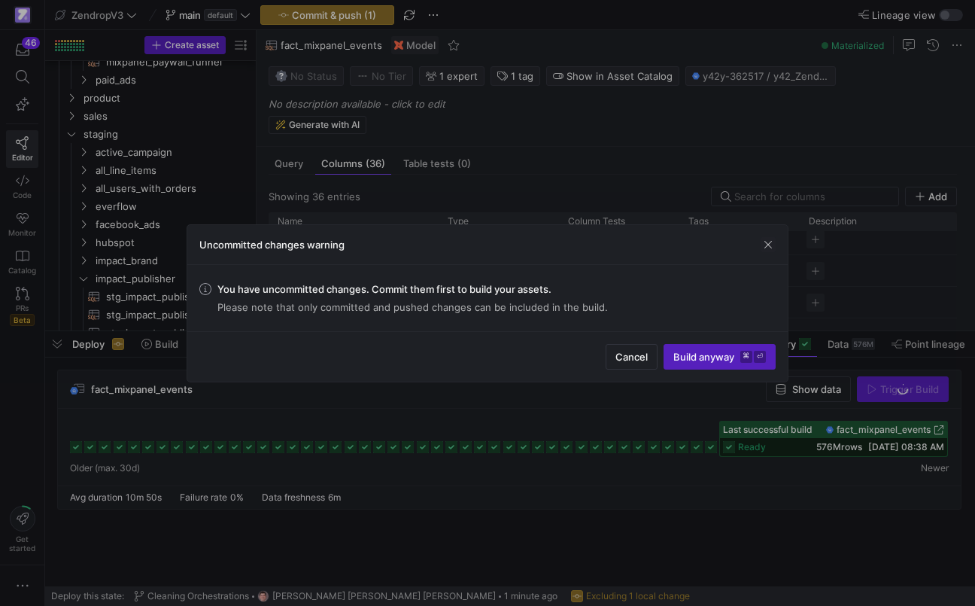
click at [721, 342] on div "Cancel Build anyway ⌘ ⏎" at bounding box center [487, 356] width 600 height 50
click at [718, 351] on span "Build anyway ⌘ ⏎" at bounding box center [719, 357] width 93 height 12
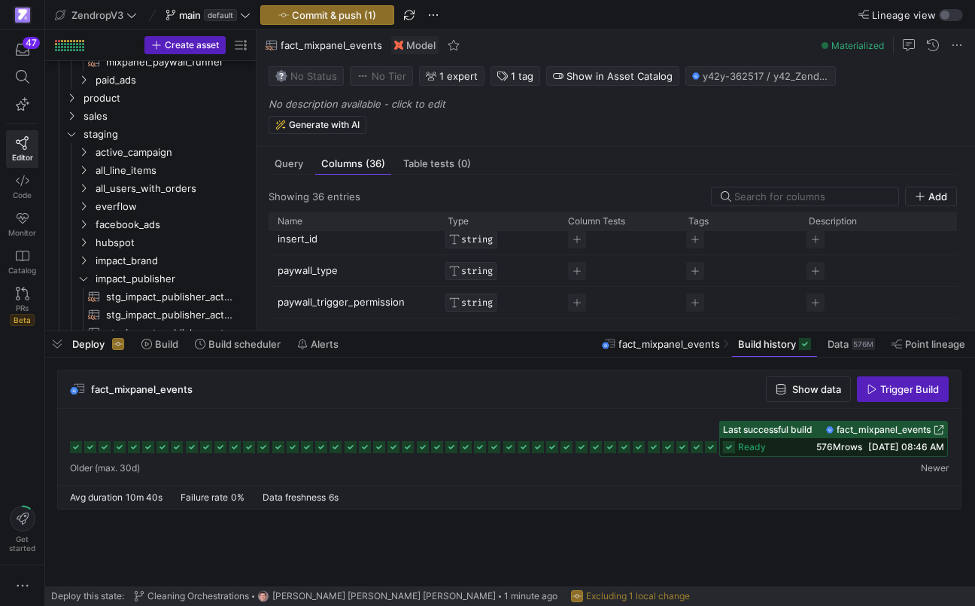
click at [846, 452] on span "576M rows" at bounding box center [839, 446] width 46 height 11
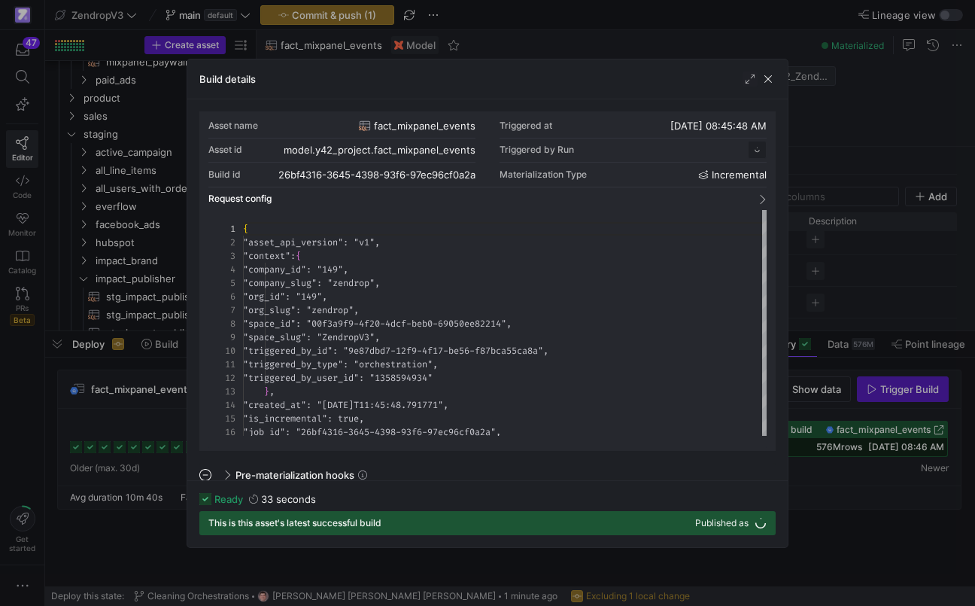
scroll to position [135, 0]
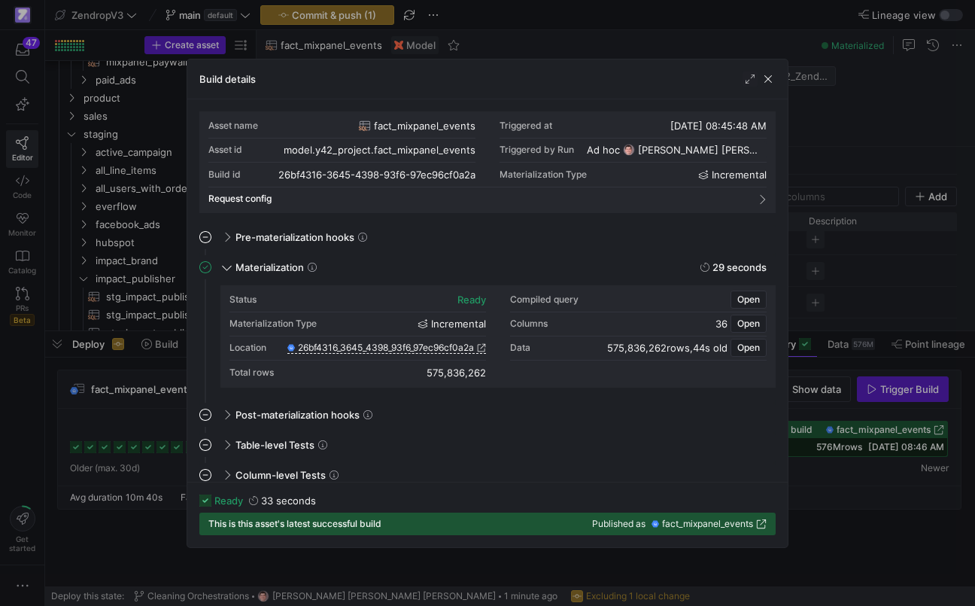
click at [156, 404] on div at bounding box center [487, 303] width 975 height 606
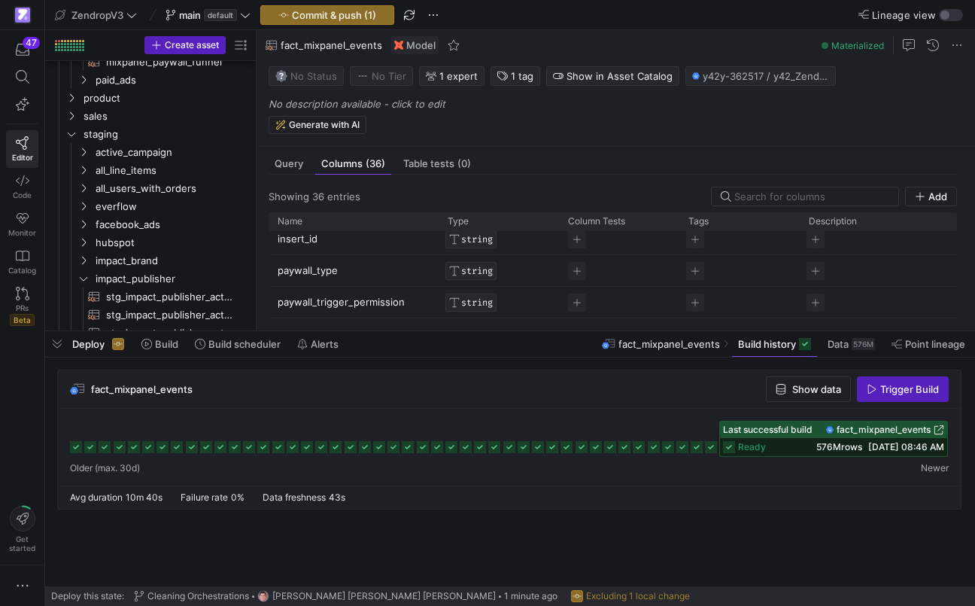
click at [714, 445] on icon at bounding box center [711, 447] width 12 height 12
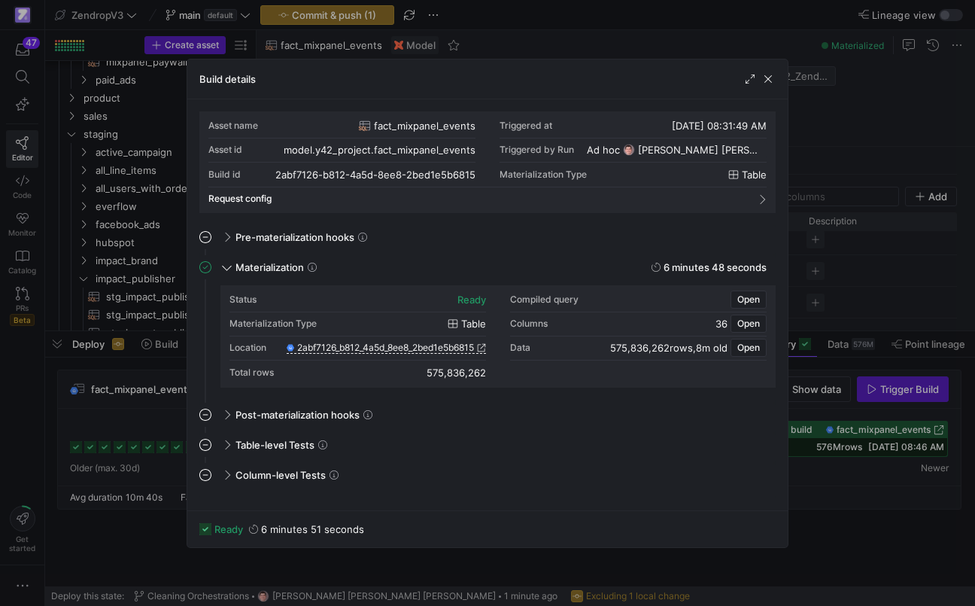
click at [137, 416] on div at bounding box center [487, 303] width 975 height 606
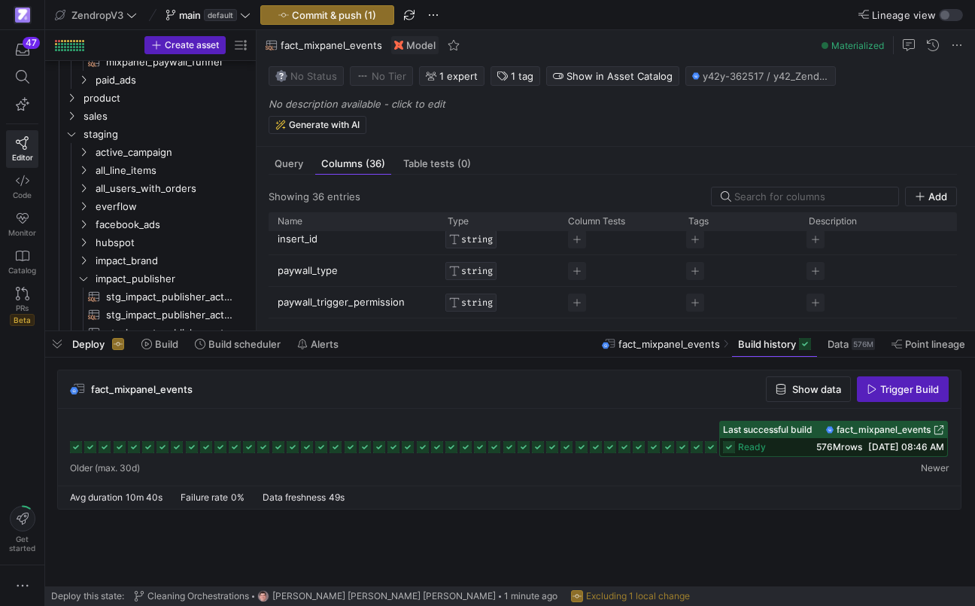
click at [755, 442] on span "ready" at bounding box center [752, 447] width 28 height 11
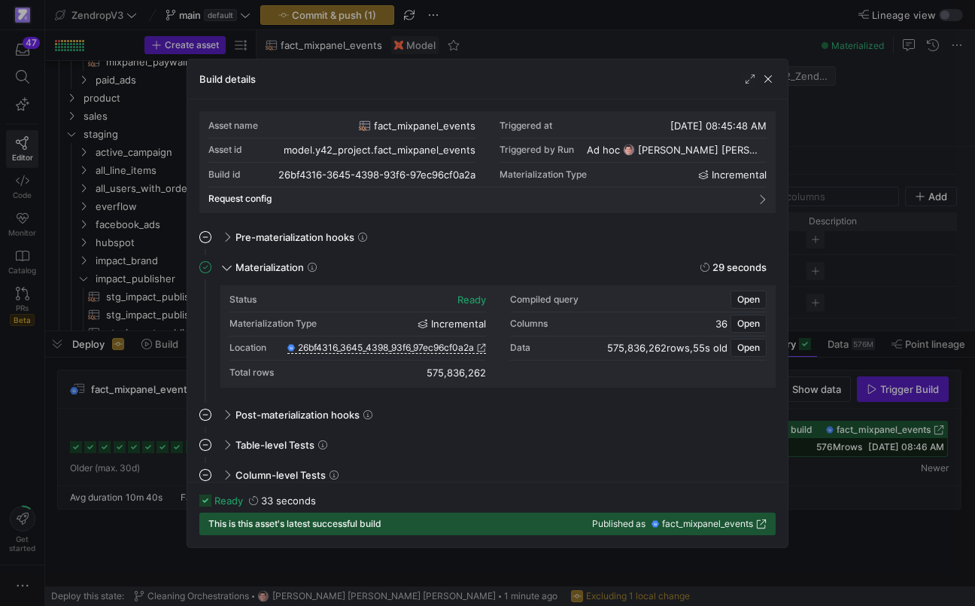
click at [144, 440] on div at bounding box center [487, 303] width 975 height 606
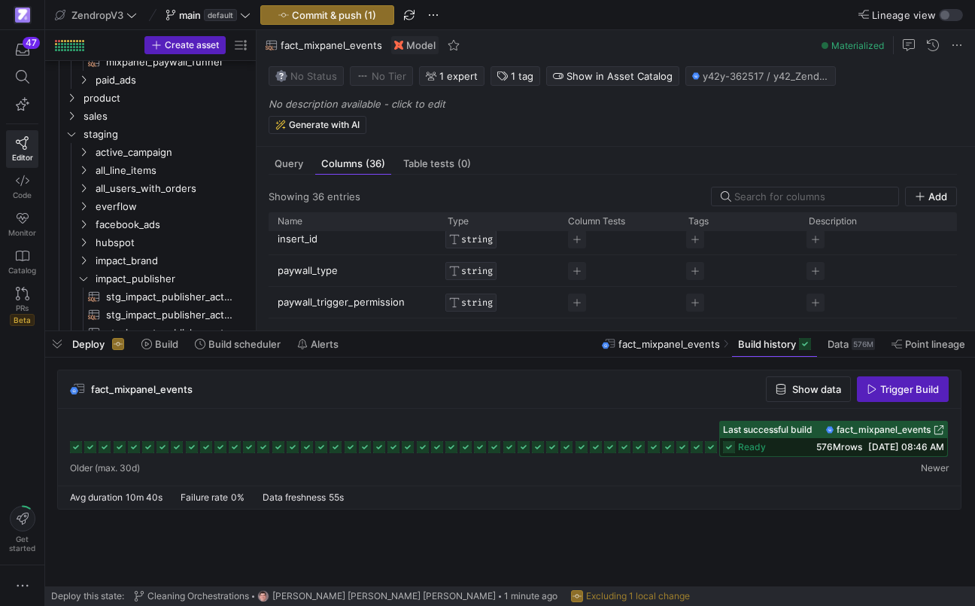
click at [709, 450] on icon at bounding box center [711, 447] width 12 height 12
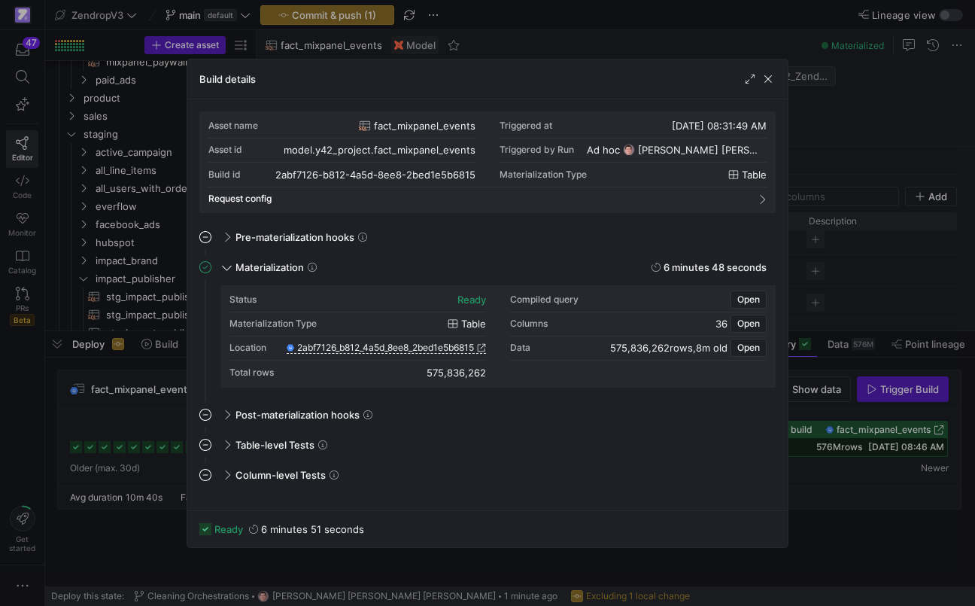
click at [129, 421] on div at bounding box center [487, 303] width 975 height 606
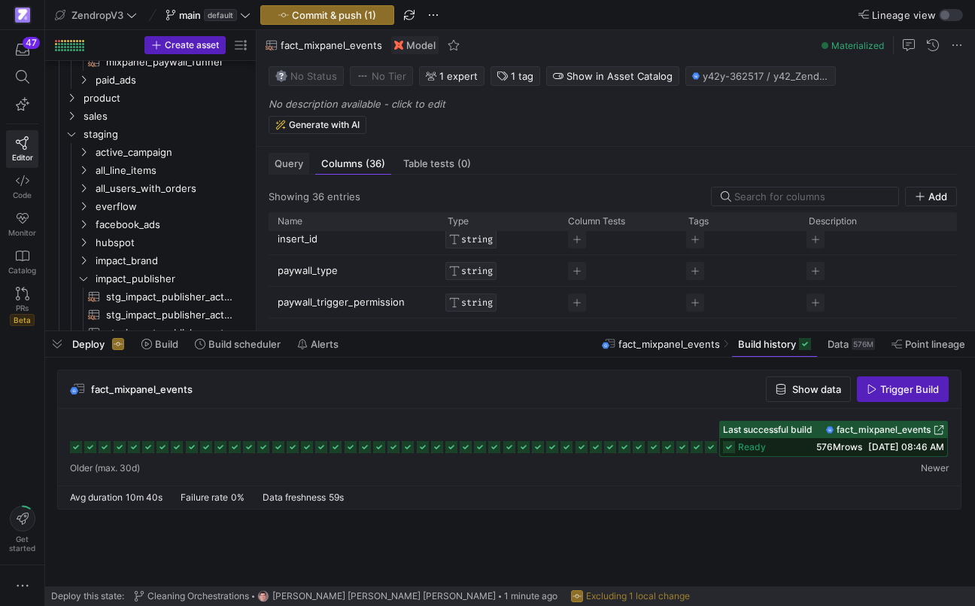
click at [298, 169] on span "Query" at bounding box center [289, 164] width 29 height 10
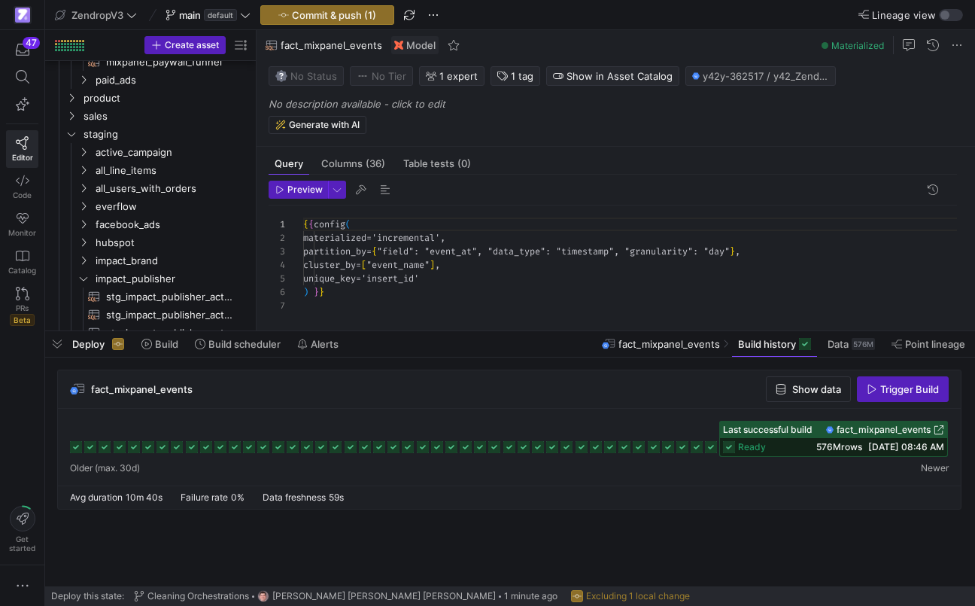
scroll to position [135, 0]
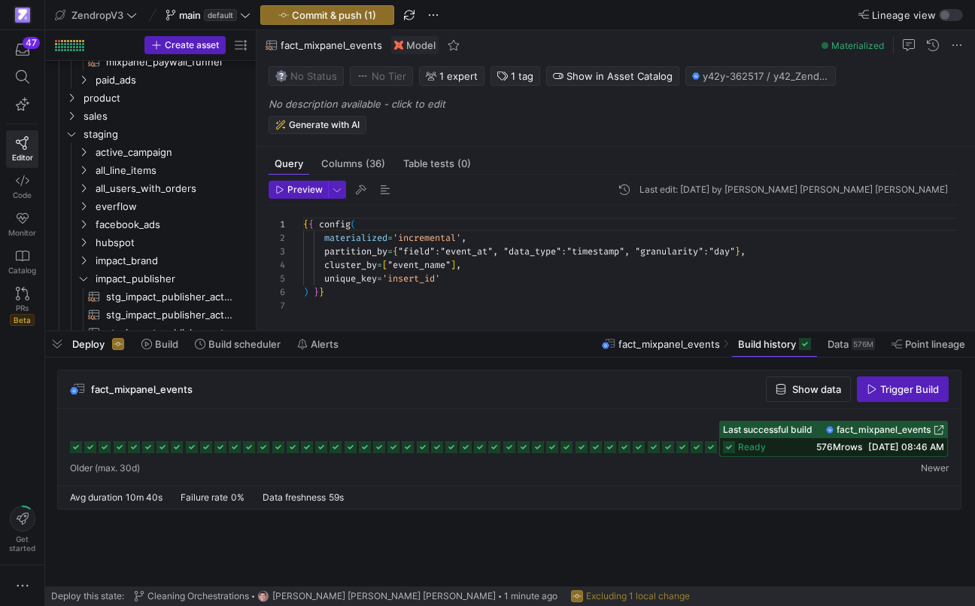
click at [339, 119] on span "button" at bounding box center [317, 125] width 96 height 17
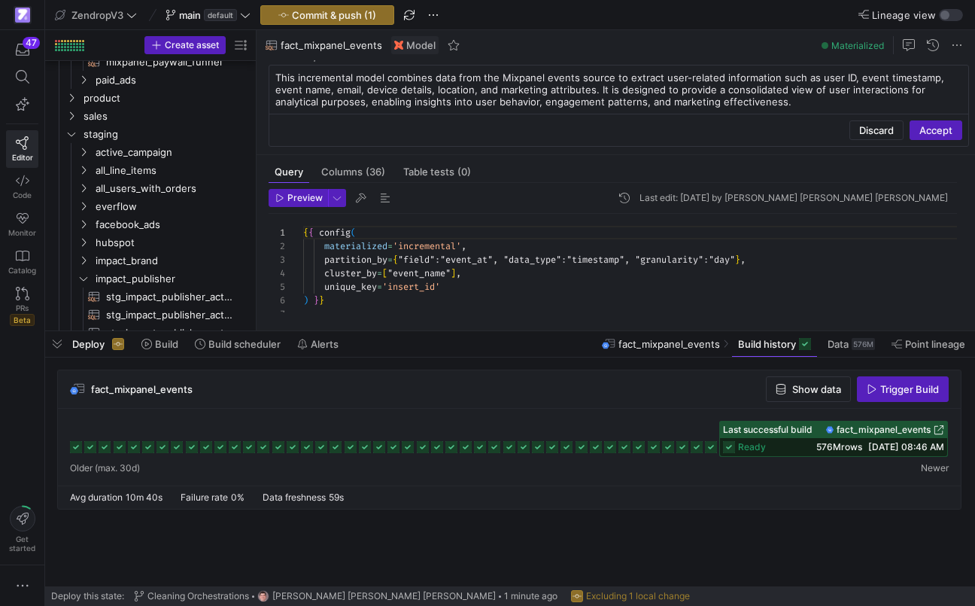
scroll to position [45, 0]
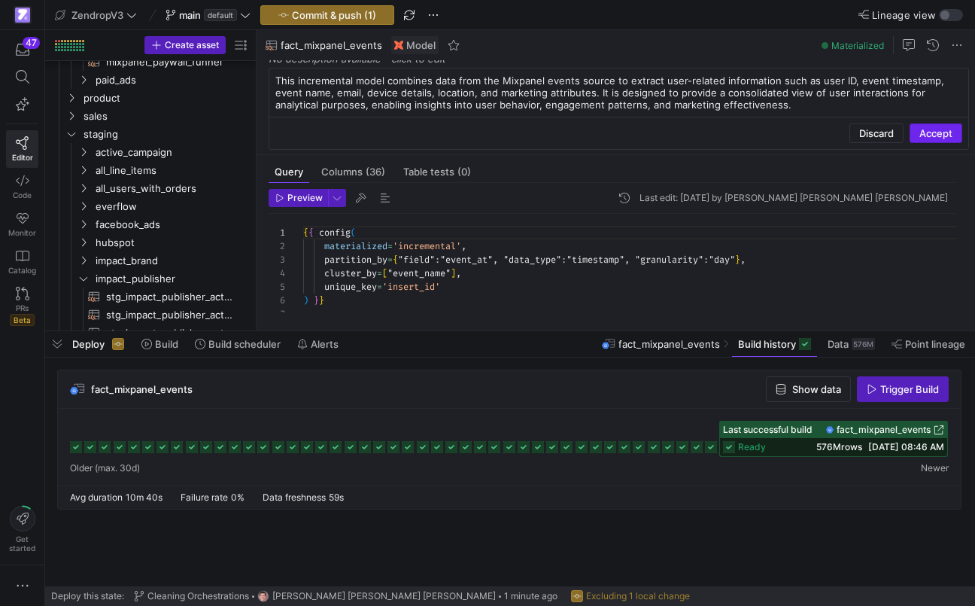
click at [930, 135] on span "Accept" at bounding box center [935, 133] width 33 height 12
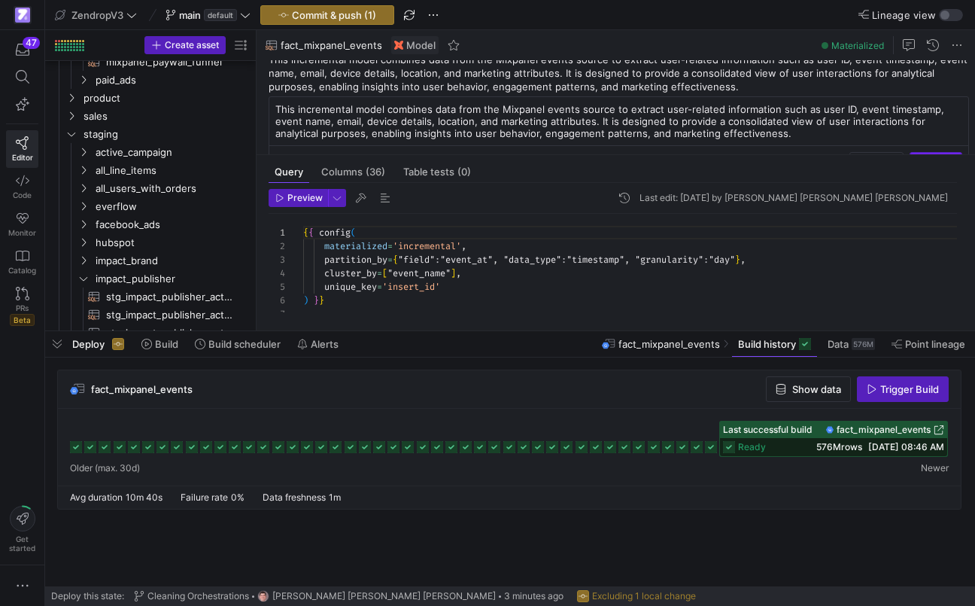
scroll to position [0, 0]
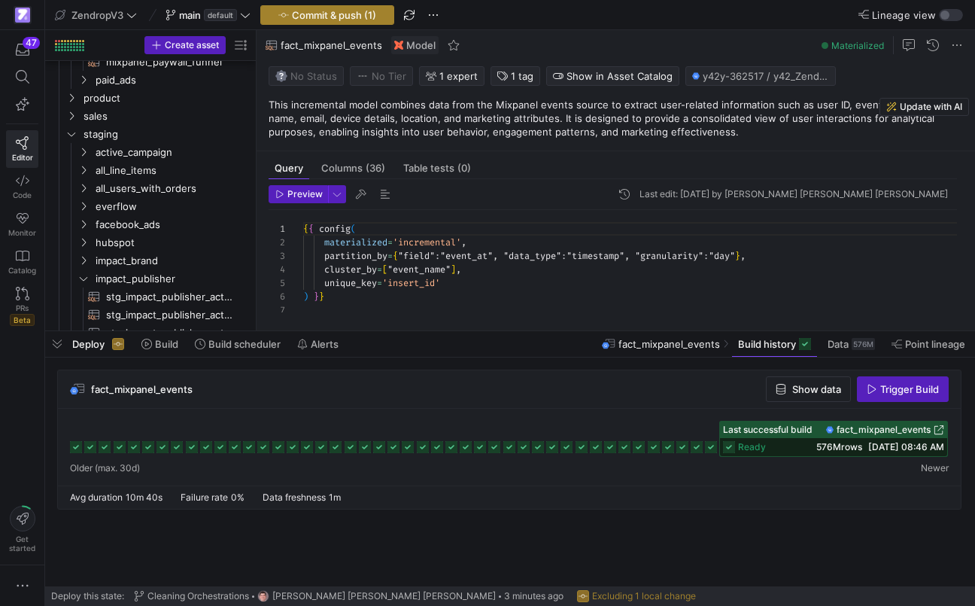
click at [384, 10] on span "button" at bounding box center [327, 15] width 132 height 18
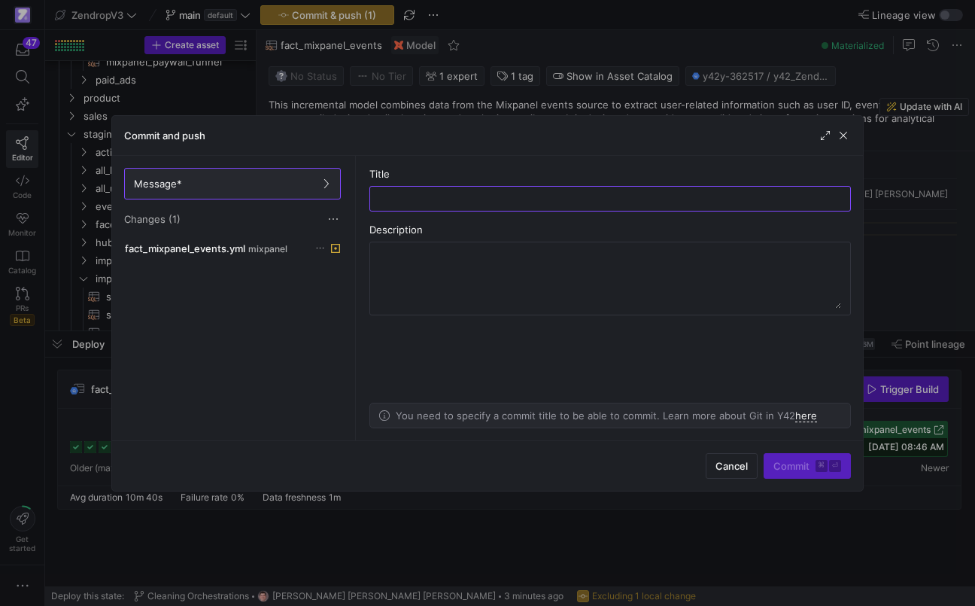
click at [395, 101] on div at bounding box center [487, 303] width 975 height 606
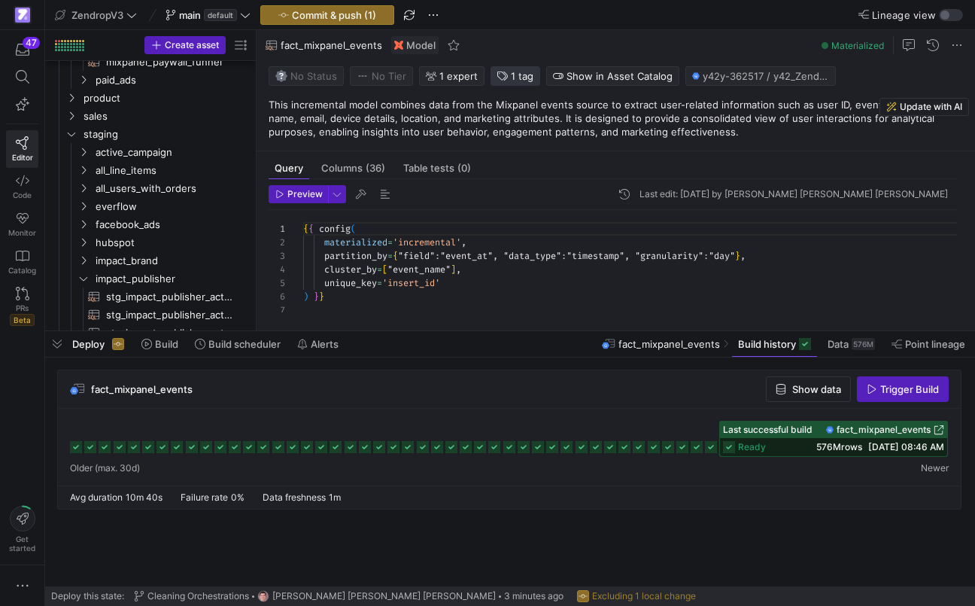
click at [504, 80] on icon "button" at bounding box center [502, 76] width 11 height 11
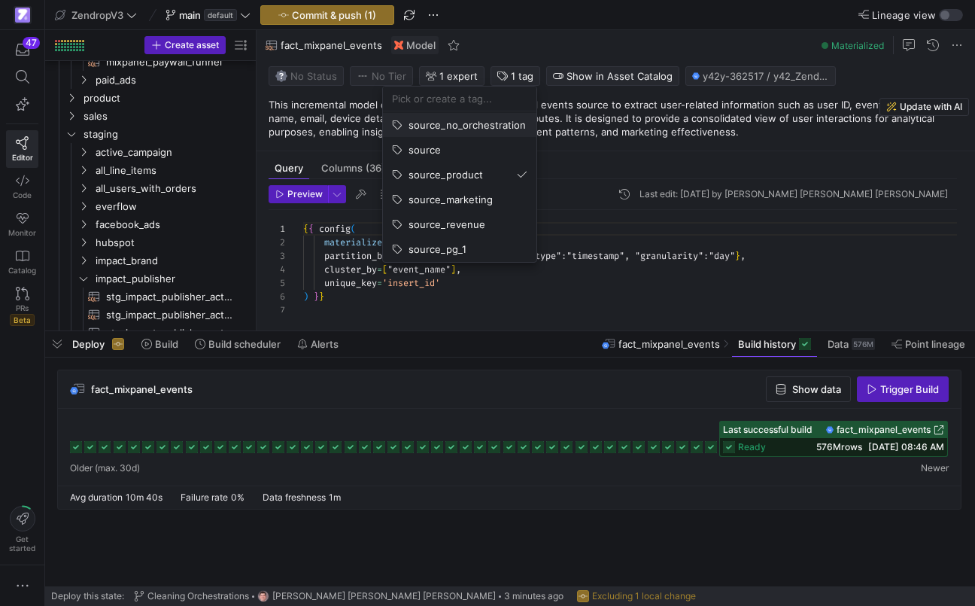
scroll to position [76, 0]
click at [354, 258] on div at bounding box center [487, 303] width 975 height 606
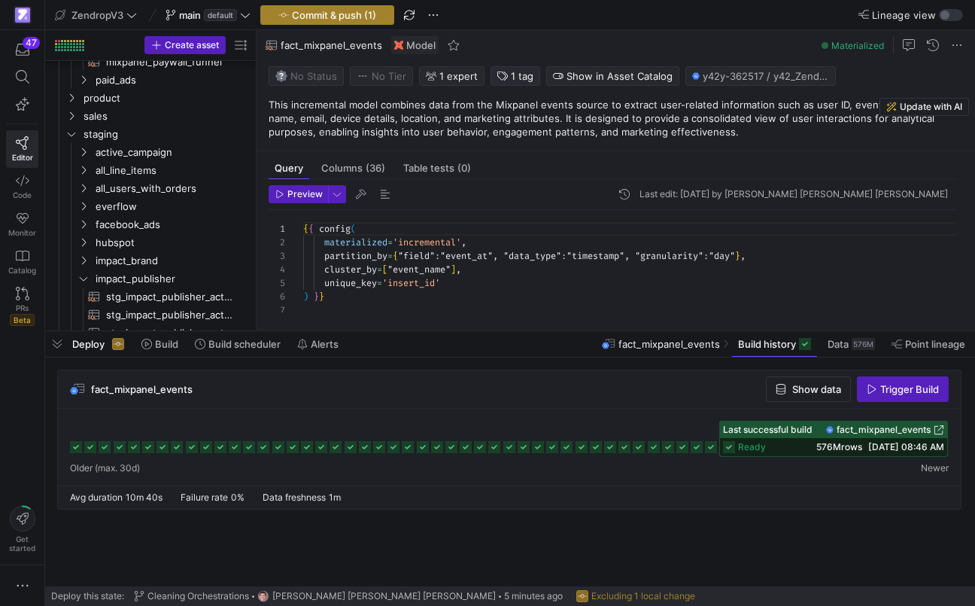
click at [320, 21] on span "button" at bounding box center [327, 15] width 132 height 18
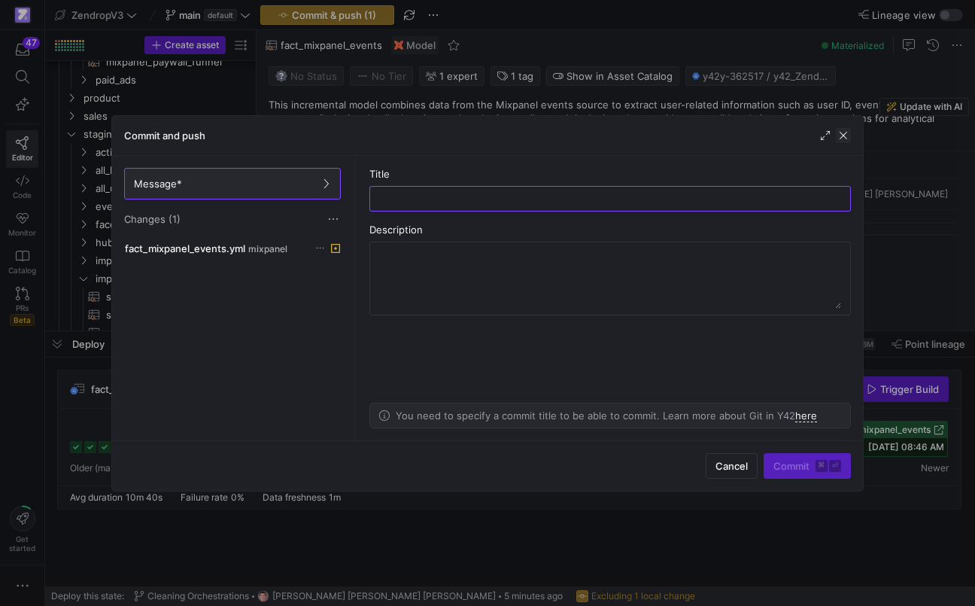
click at [844, 132] on span "button" at bounding box center [843, 135] width 15 height 15
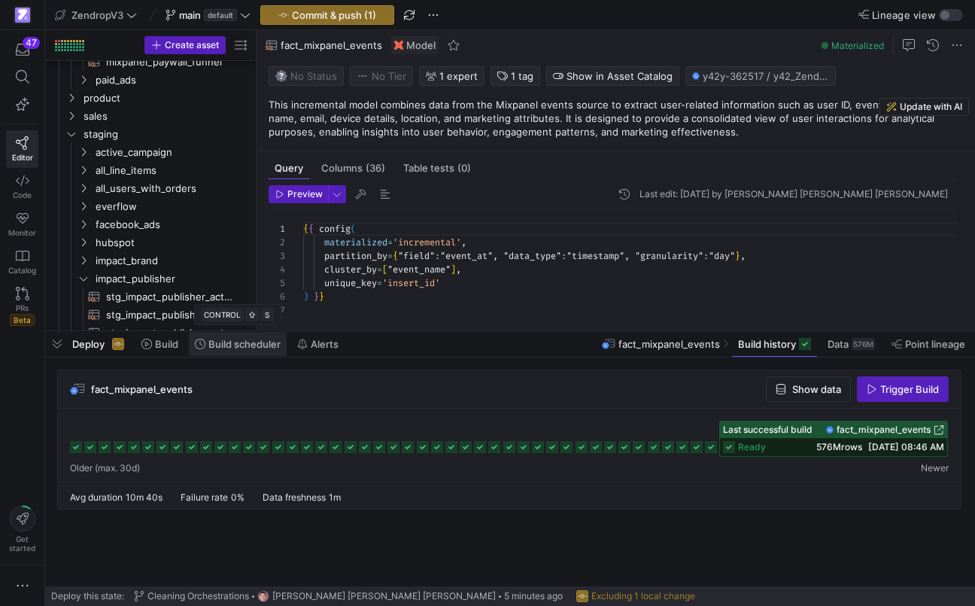
click at [257, 346] on span "Build scheduler" at bounding box center [244, 344] width 72 height 12
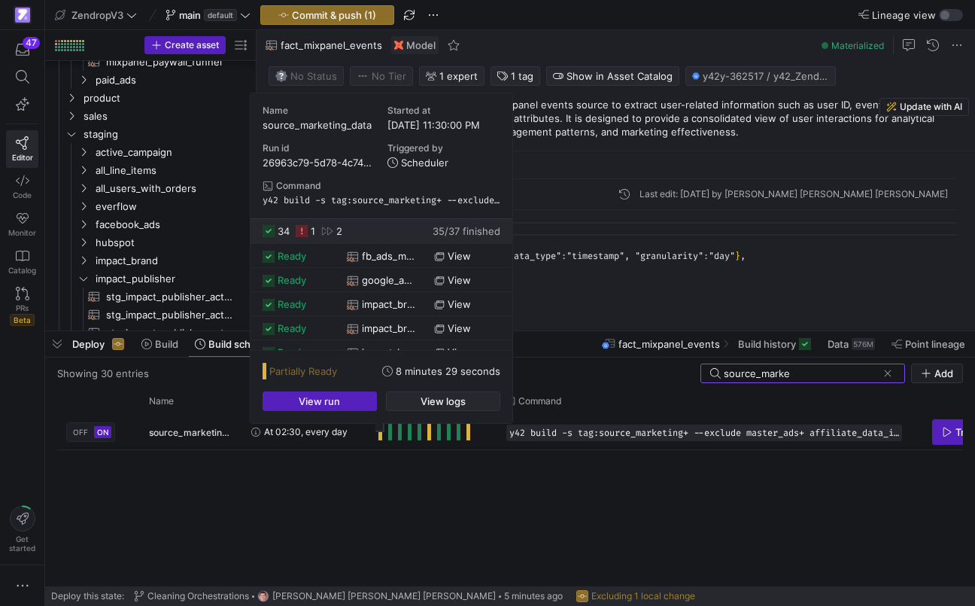
type input "source_marke"
click at [427, 403] on span "View logs" at bounding box center [443, 401] width 45 height 12
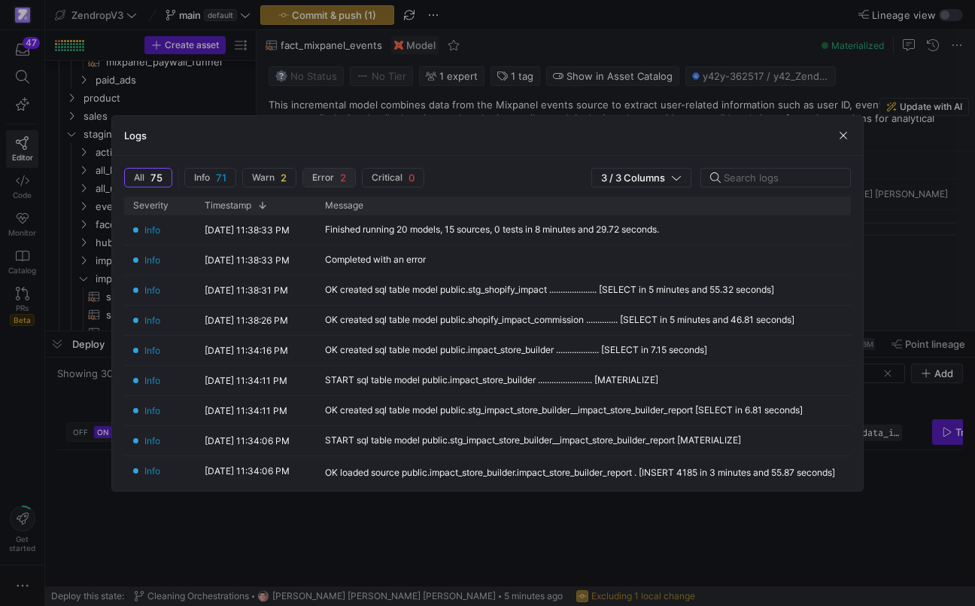
click at [337, 184] on span "button" at bounding box center [329, 178] width 52 height 18
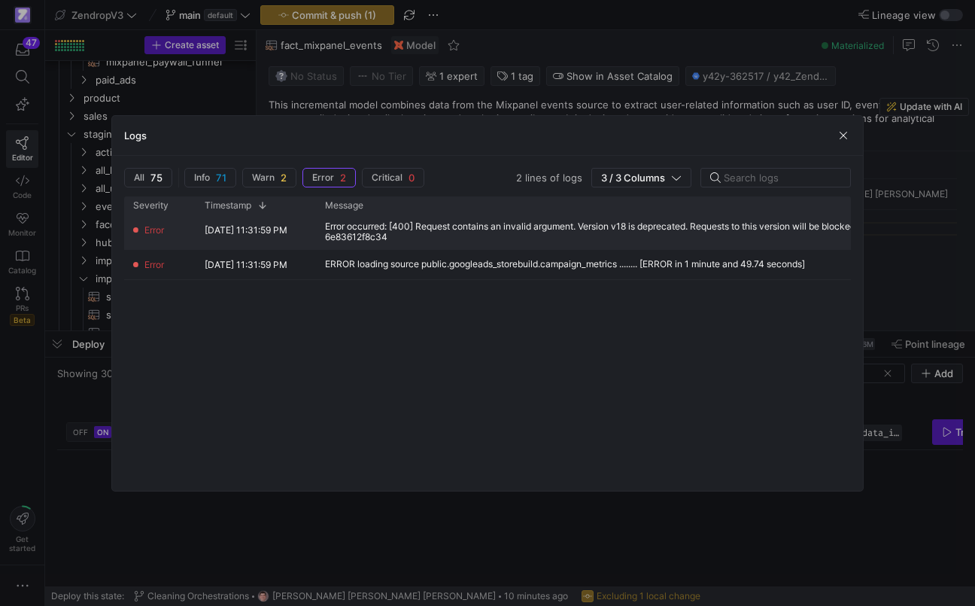
click at [375, 245] on div "Error occurred: [400] Request contains an invalid argument. Version v18 is depr…" at bounding box center [687, 232] width 742 height 34
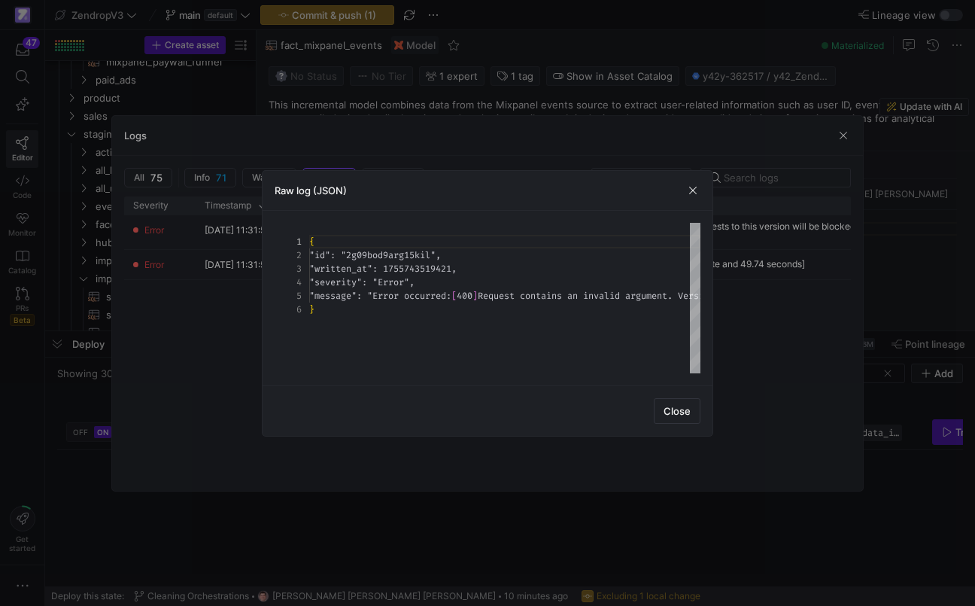
scroll to position [68, 0]
click at [187, 331] on div at bounding box center [487, 303] width 975 height 606
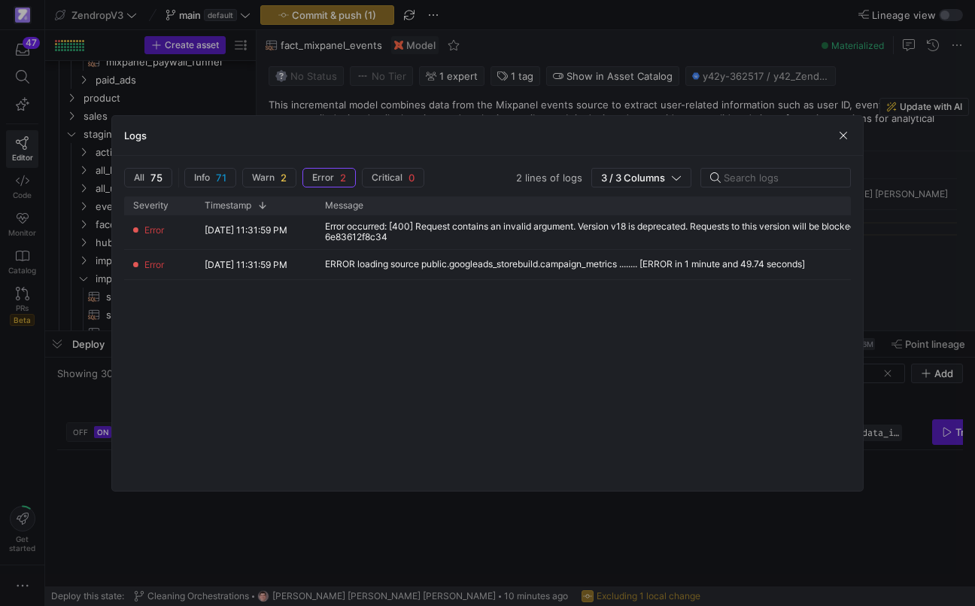
click at [396, 528] on div at bounding box center [487, 303] width 975 height 606
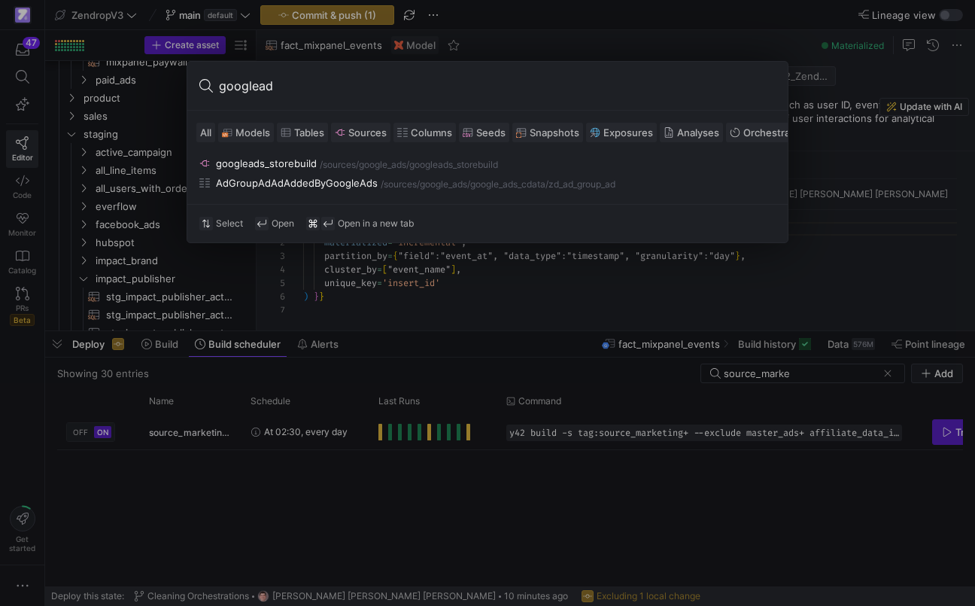
type input "googleads"
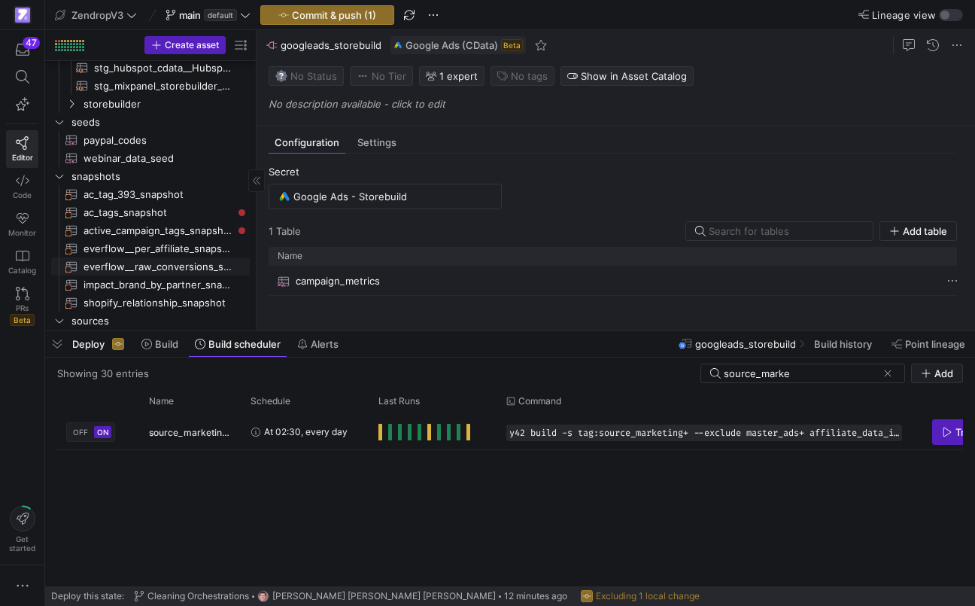
scroll to position [918, 0]
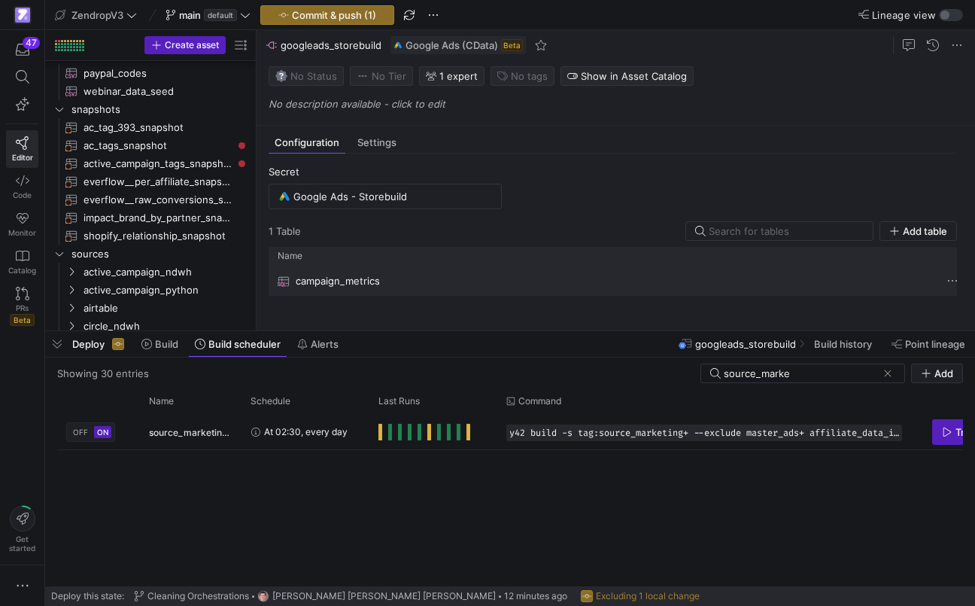
click at [319, 283] on span "campaign_metrics" at bounding box center [338, 280] width 84 height 29
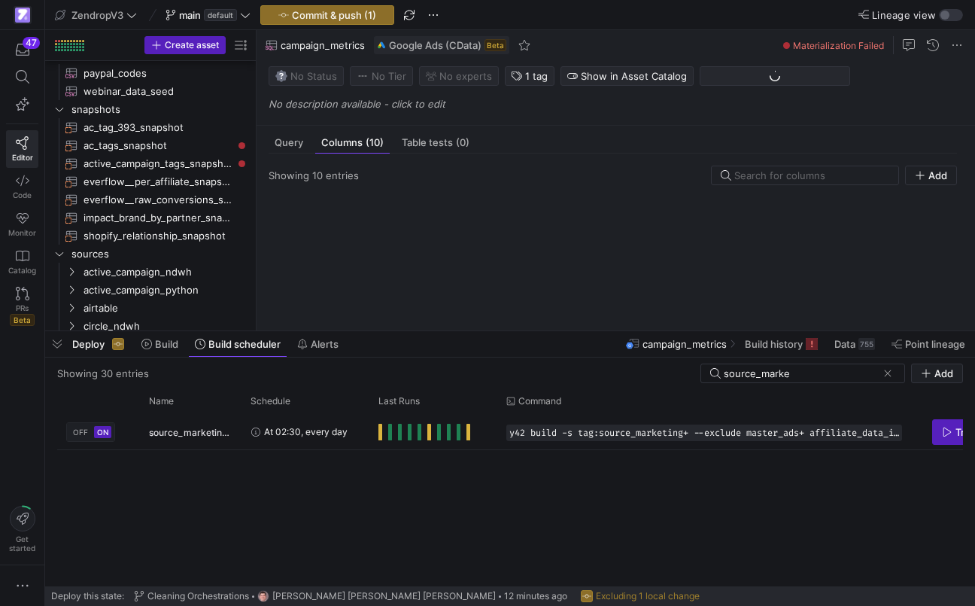
scroll to position [1121, 0]
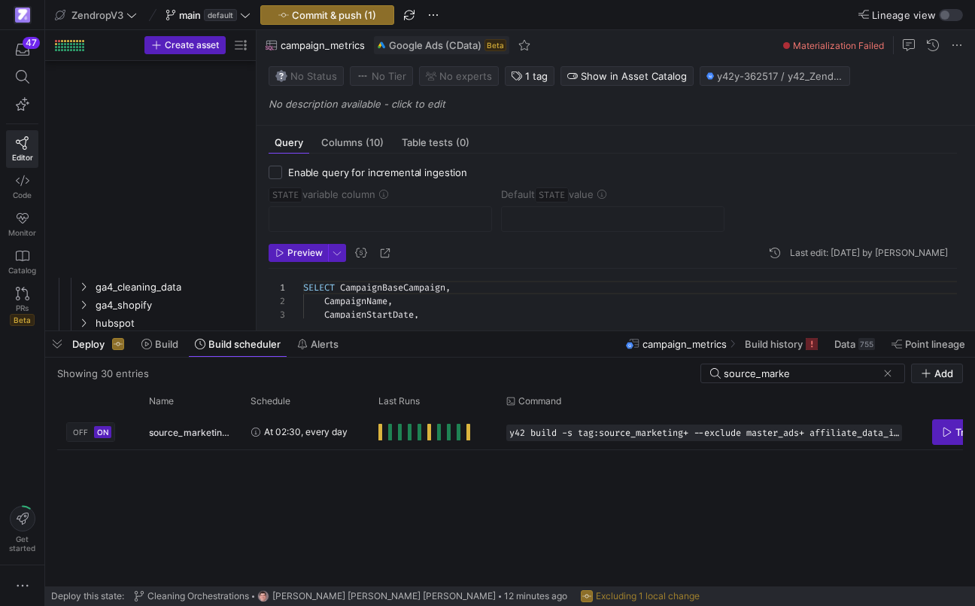
scroll to position [135, 0]
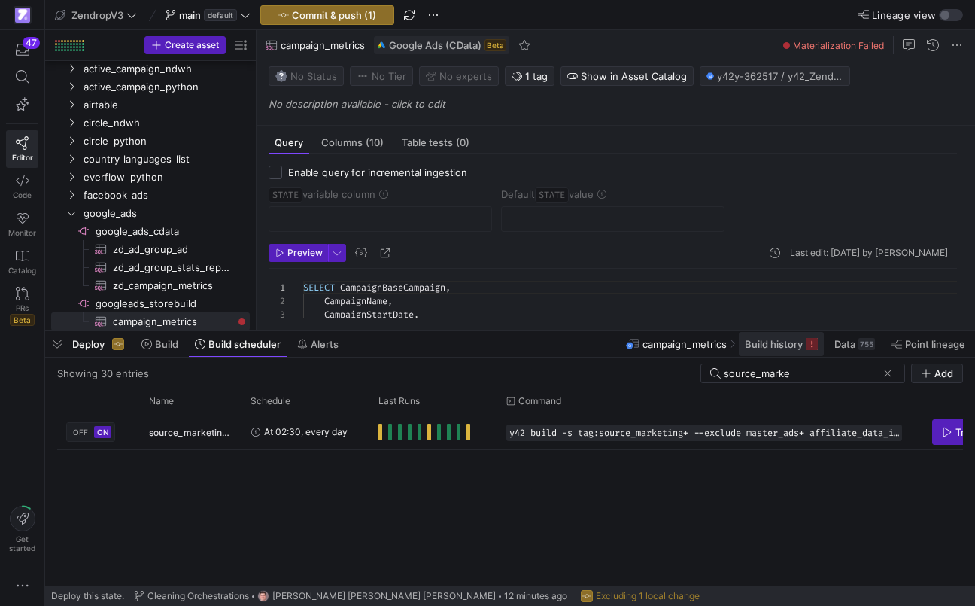
click at [748, 345] on span "Build history" at bounding box center [774, 344] width 58 height 12
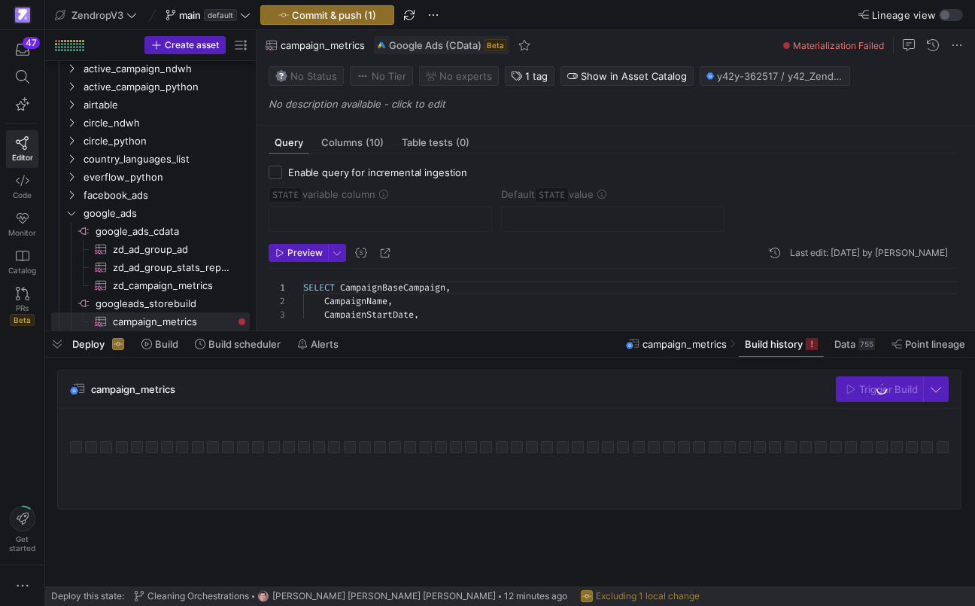
click at [498, 401] on div "campaign_metrics Trigger Build" at bounding box center [509, 389] width 903 height 38
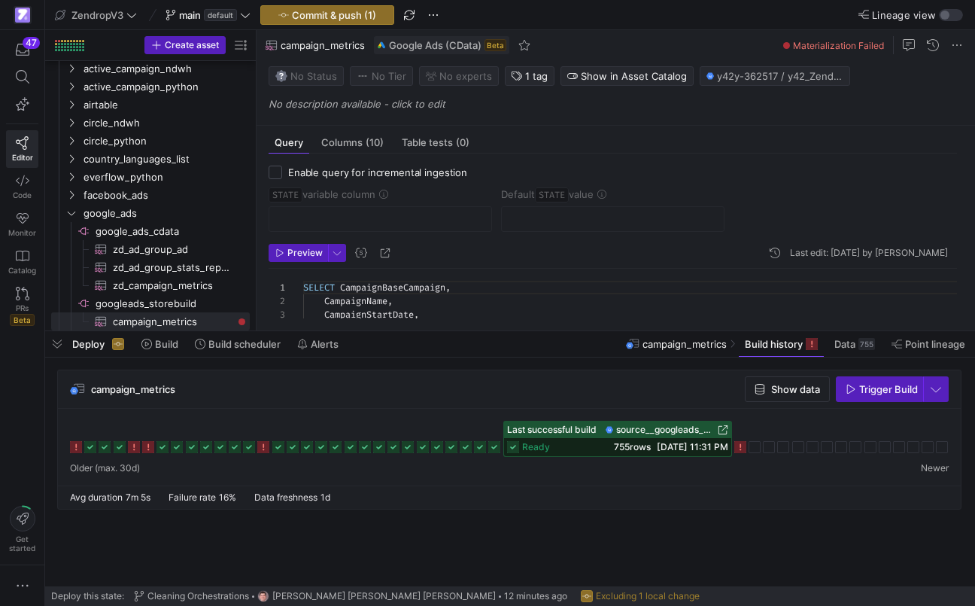
click at [264, 451] on icon at bounding box center [263, 447] width 12 height 12
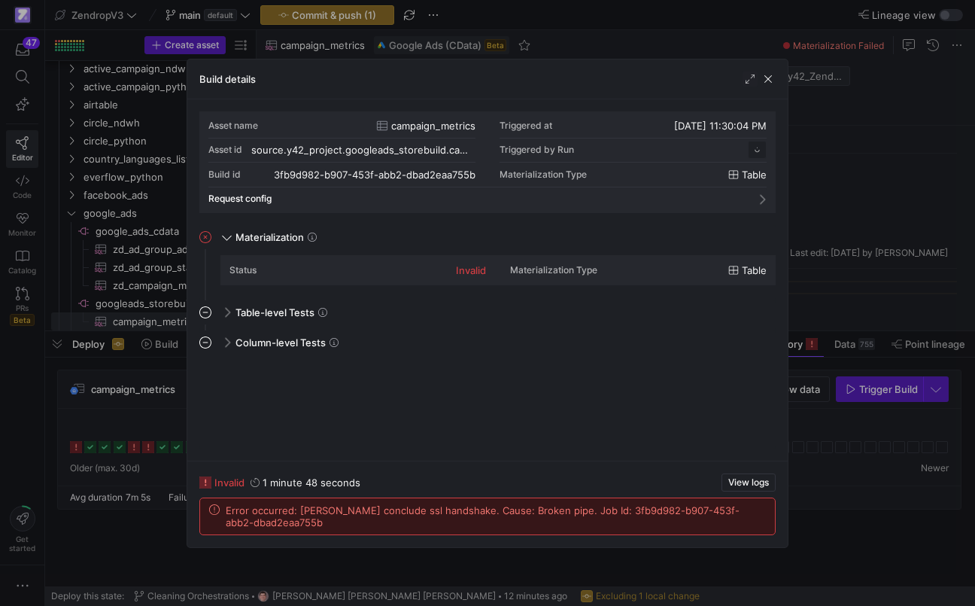
scroll to position [135, 0]
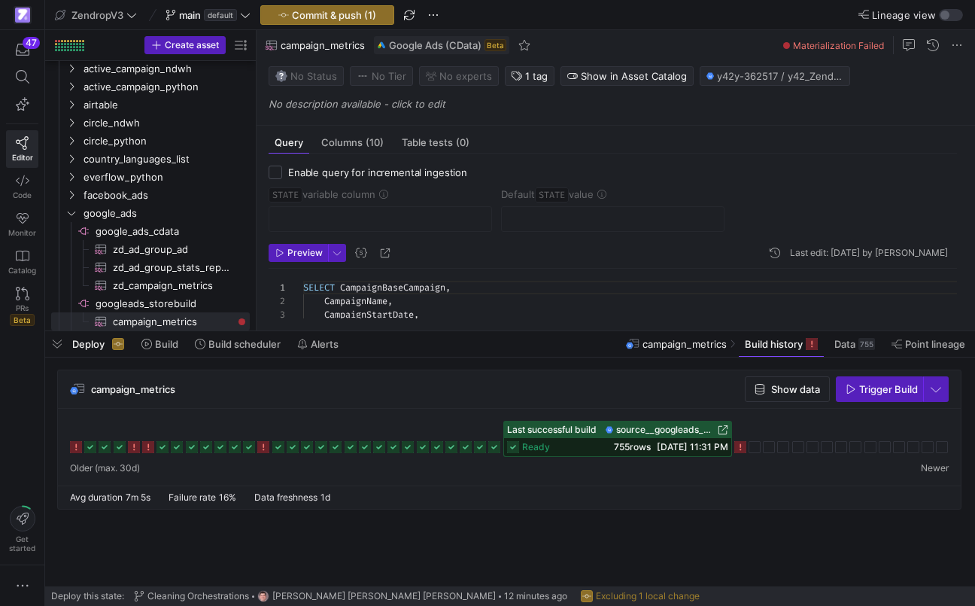
click at [740, 452] on icon at bounding box center [740, 447] width 12 height 12
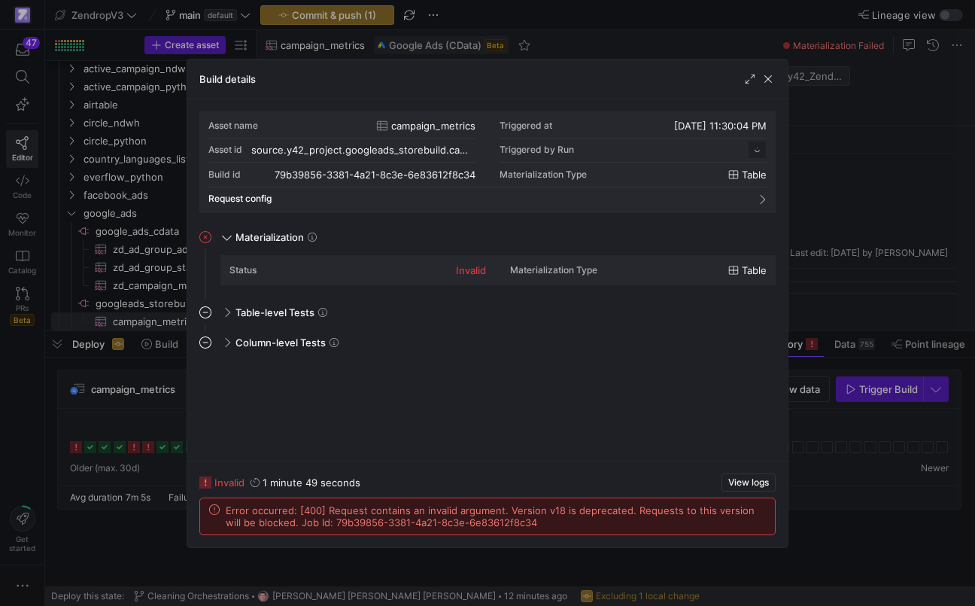
click at [382, 522] on span "Error occurred: [400] Request contains an invalid argument. Version v18 is depr…" at bounding box center [496, 516] width 540 height 24
click at [745, 485] on span "View logs" at bounding box center [748, 482] width 41 height 11
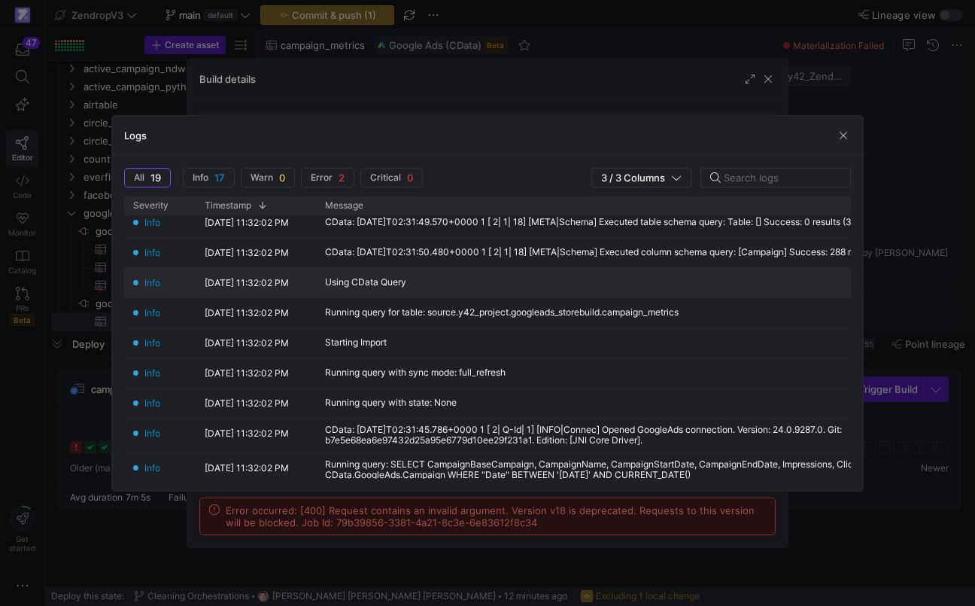
scroll to position [0, 0]
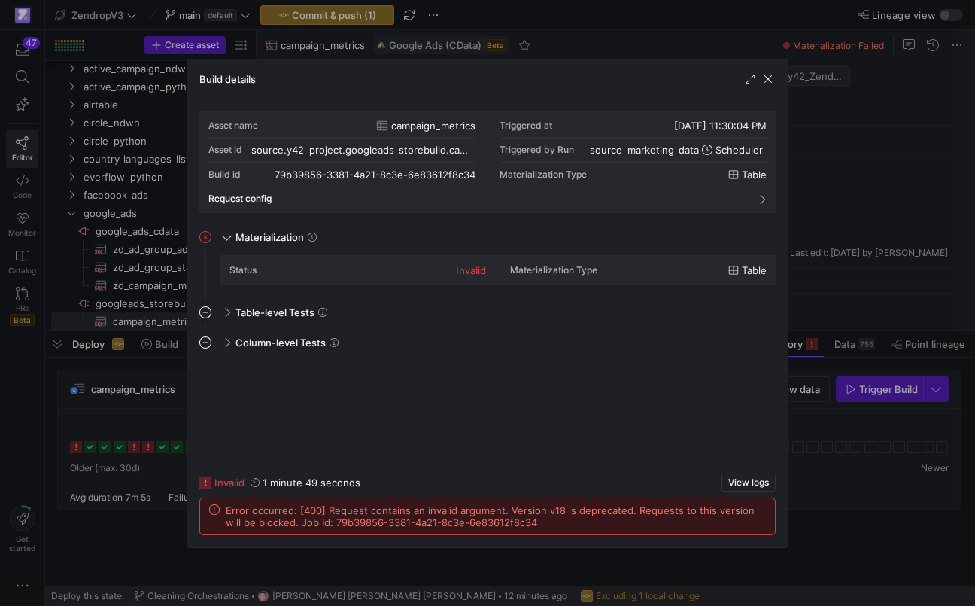
click at [379, 510] on span "Error occurred: [400] Request contains an invalid argument. Version v18 is depr…" at bounding box center [496, 516] width 540 height 24
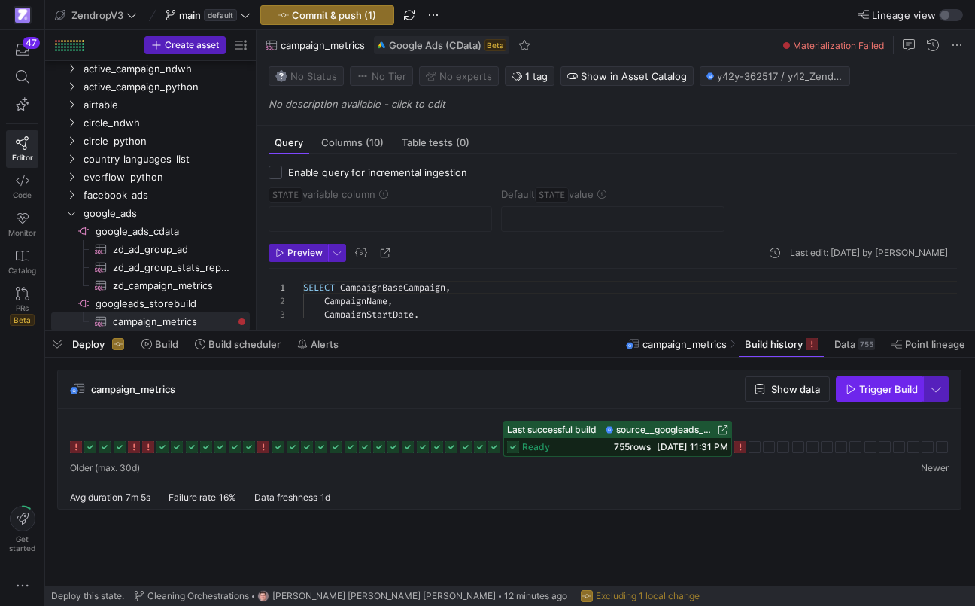
click at [915, 398] on span "button" at bounding box center [880, 389] width 86 height 24
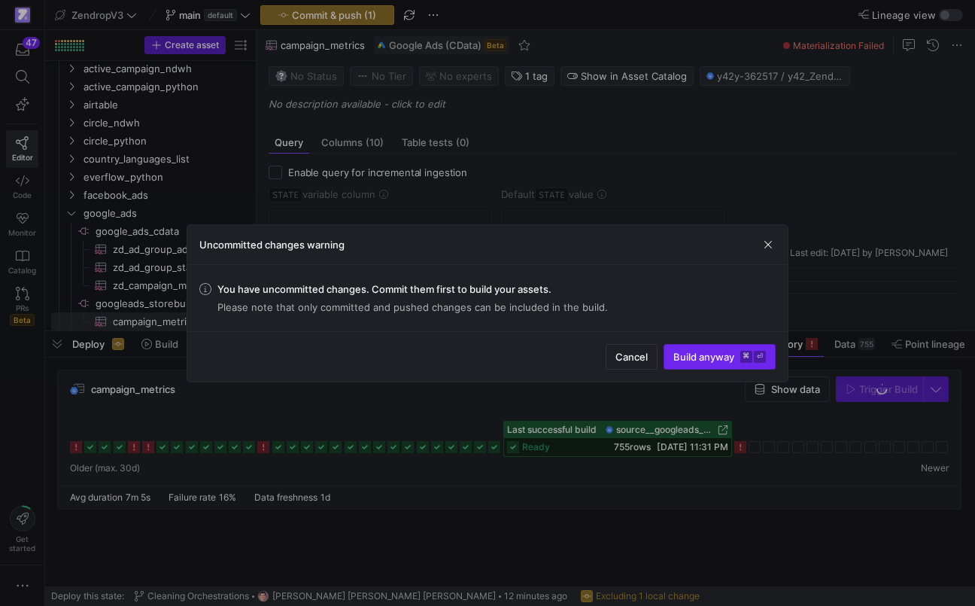
click at [755, 361] on kbd "⏎" at bounding box center [760, 357] width 12 height 12
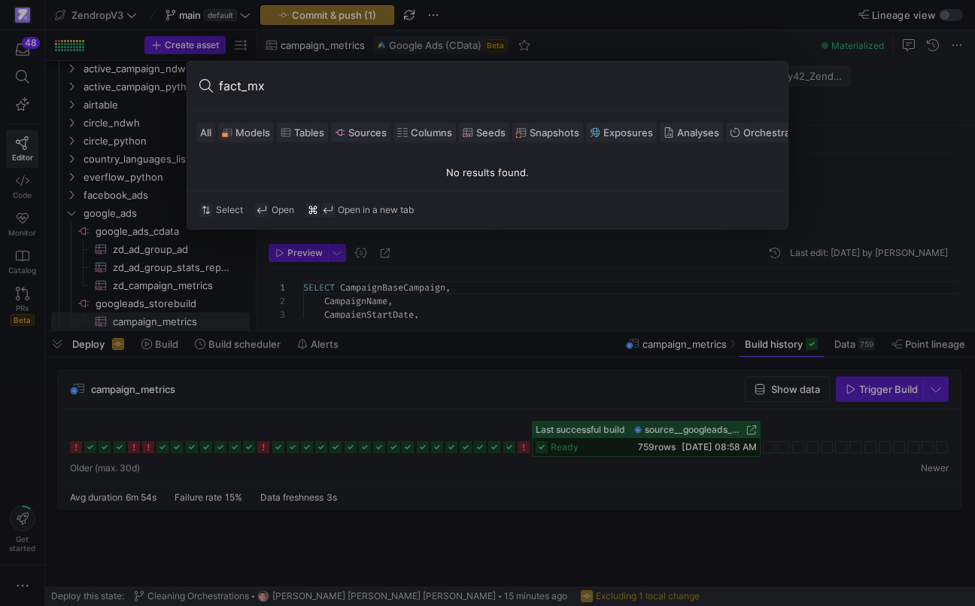
type input "fact_m"
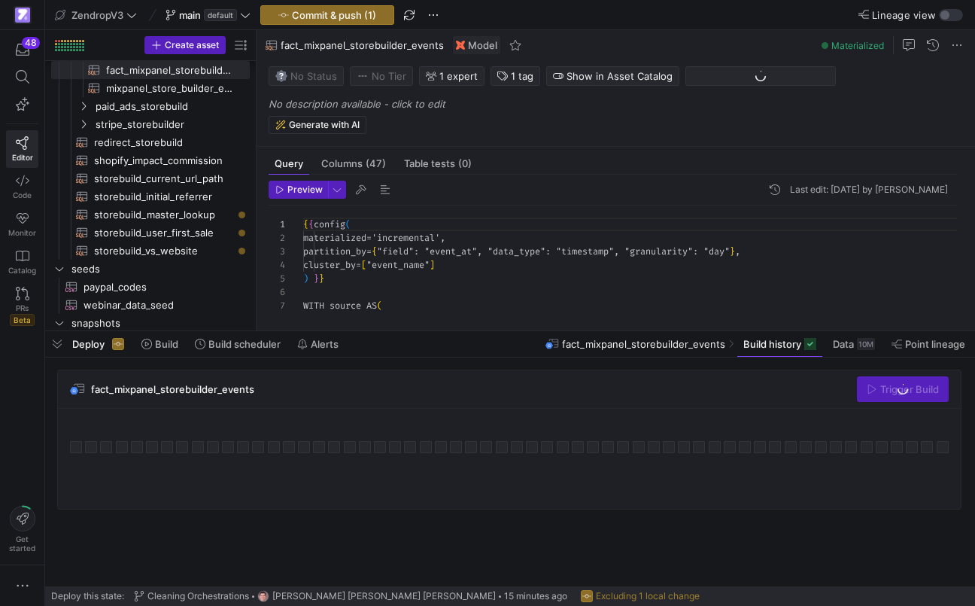
scroll to position [135, 0]
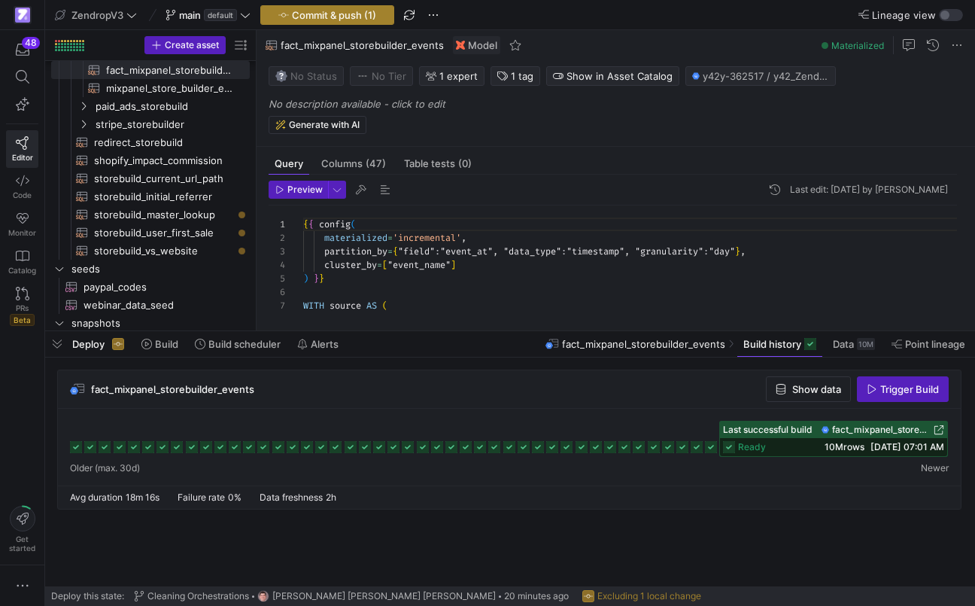
click at [353, 18] on span "Commit & push (1)" at bounding box center [334, 15] width 84 height 12
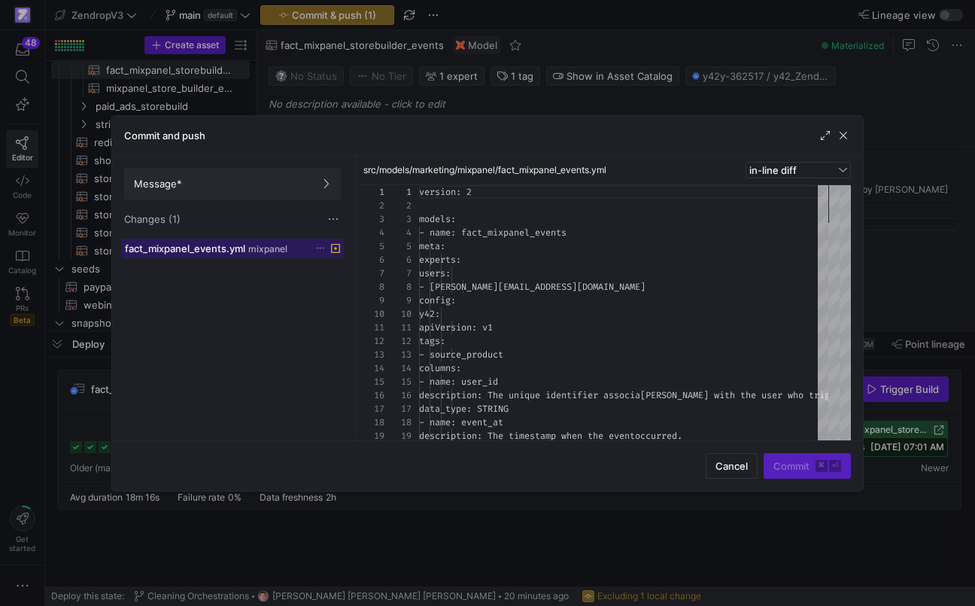
click at [281, 249] on span "mixpanel" at bounding box center [267, 249] width 39 height 11
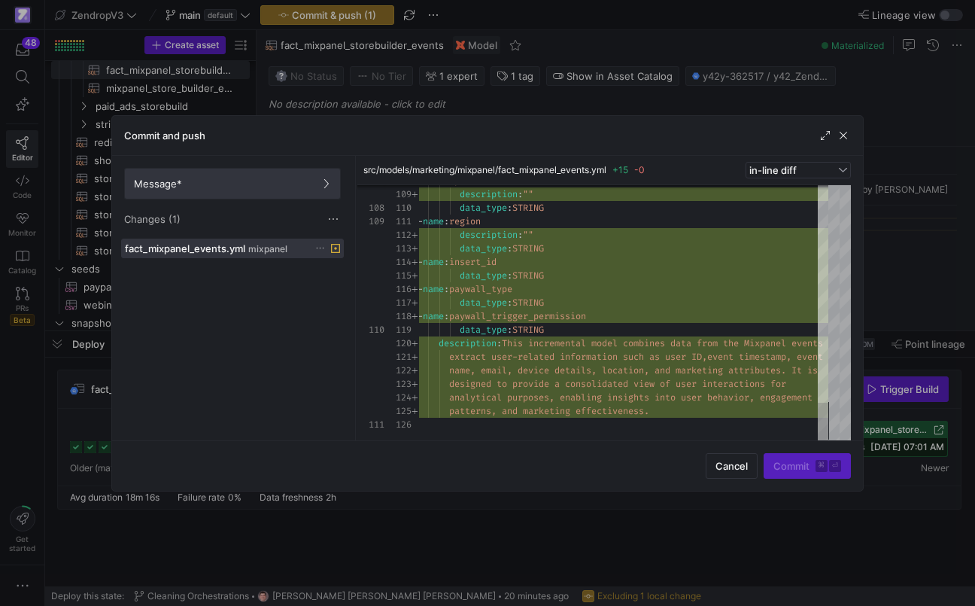
click at [288, 184] on span "Message*" at bounding box center [232, 184] width 197 height 12
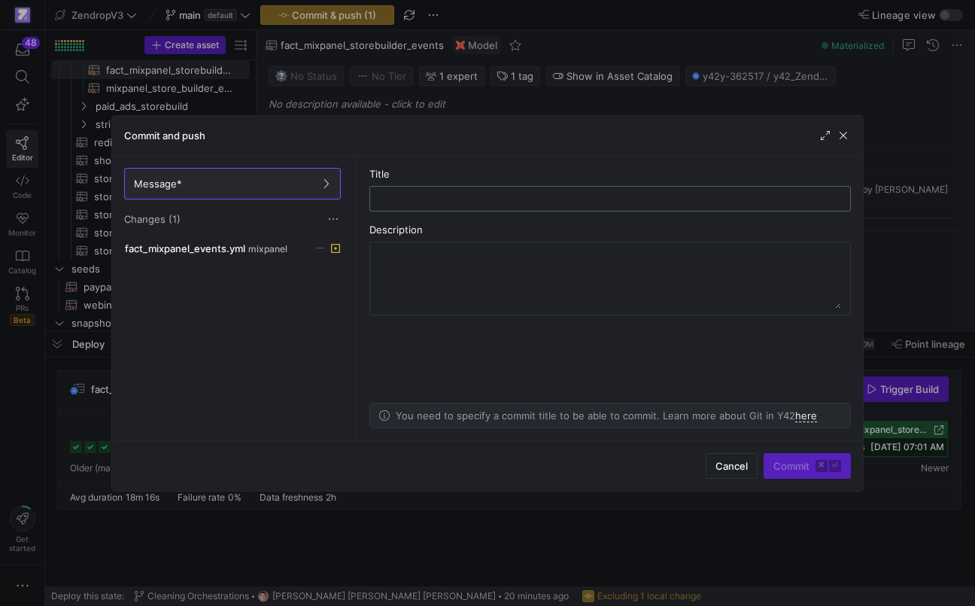
click at [478, 195] on input "text" at bounding box center [610, 199] width 456 height 12
type input "fixing columns"
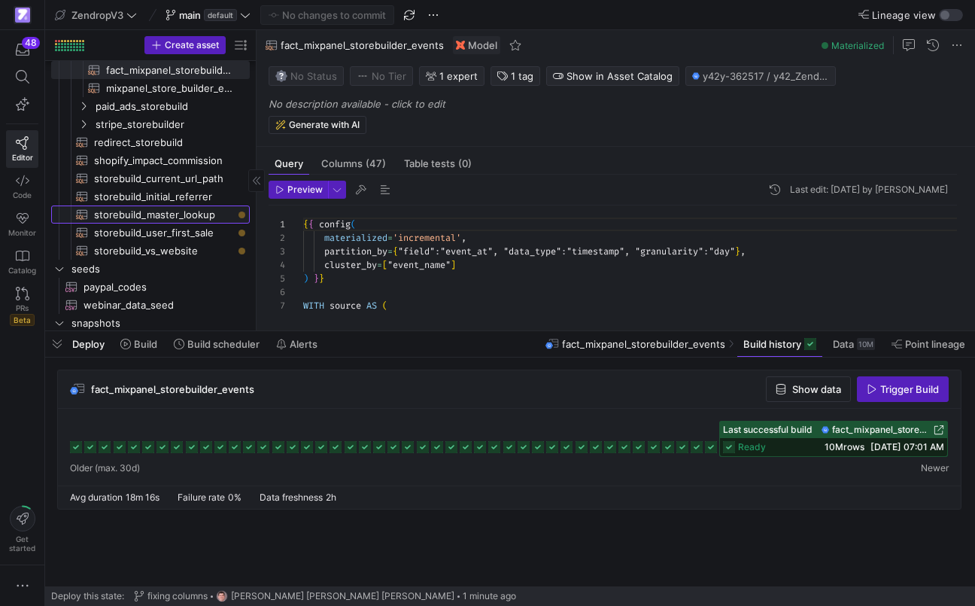
click at [214, 220] on span "storebuild_master_lookup​​​​​​​​​​" at bounding box center [163, 214] width 138 height 17
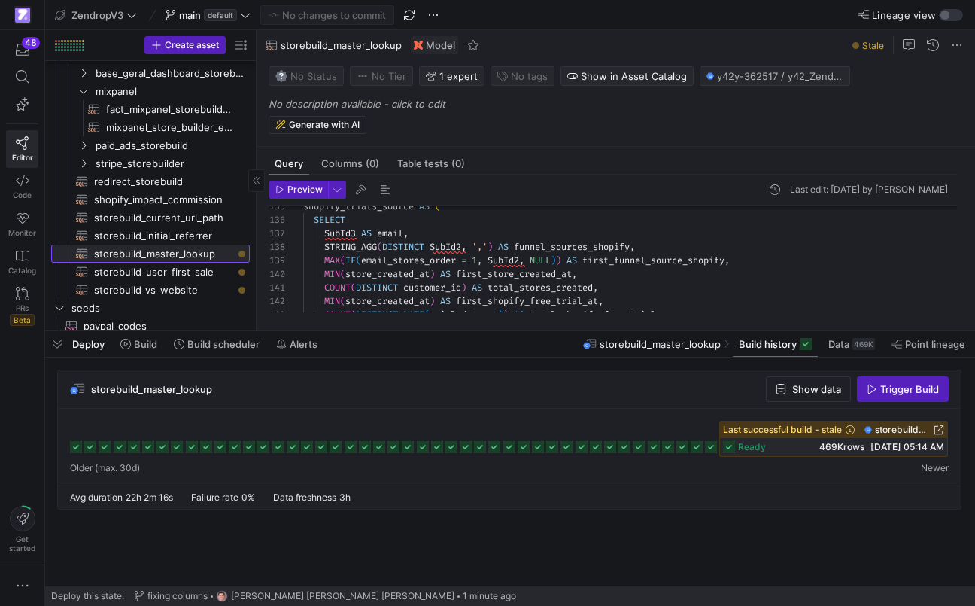
scroll to position [901, 0]
click at [31, 43] on div "48" at bounding box center [31, 43] width 18 height 12
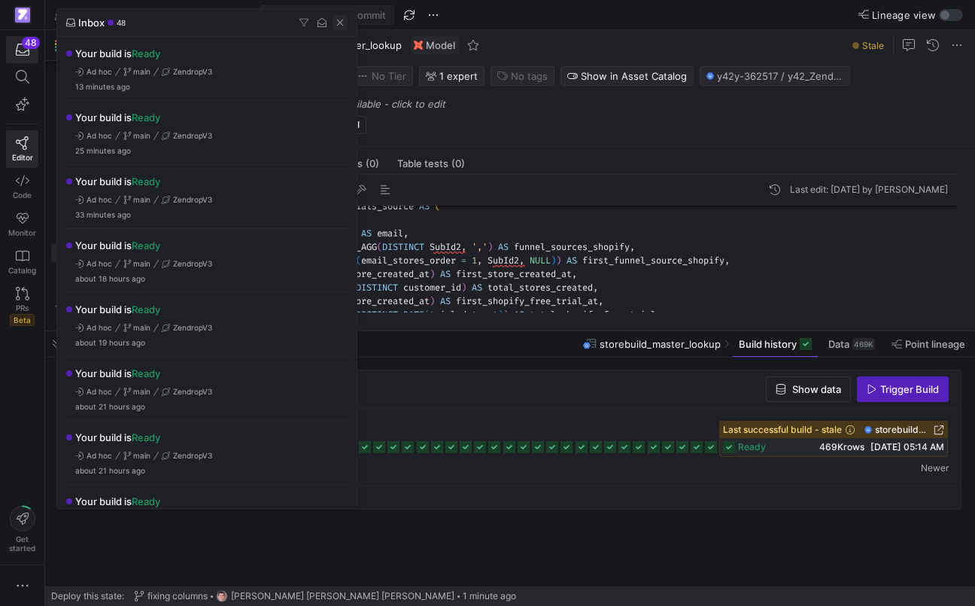
click at [333, 24] on span "button" at bounding box center [340, 22] width 15 height 15
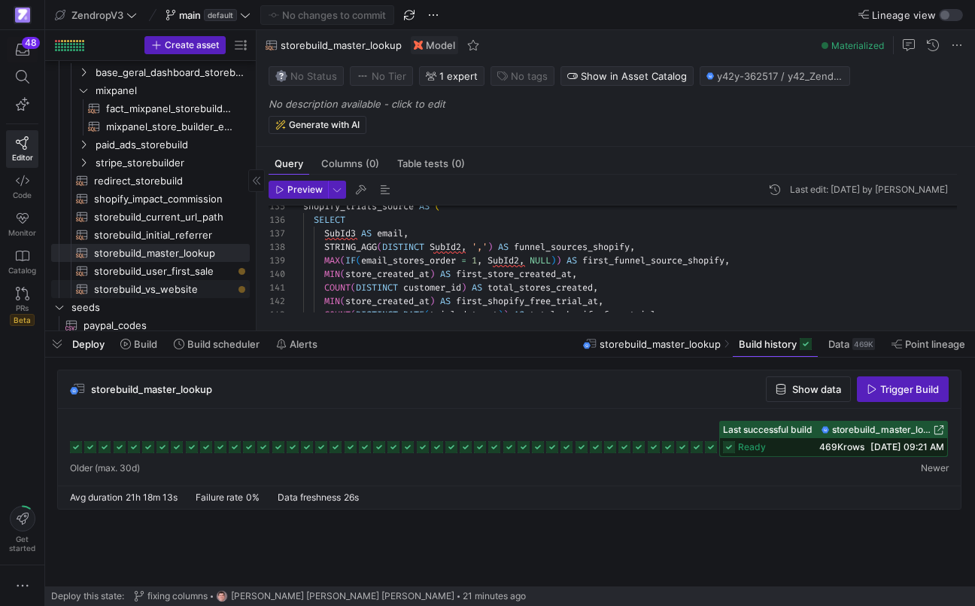
click at [146, 285] on span "storebuild_vs_website​​​​​​​​​​" at bounding box center [163, 289] width 138 height 17
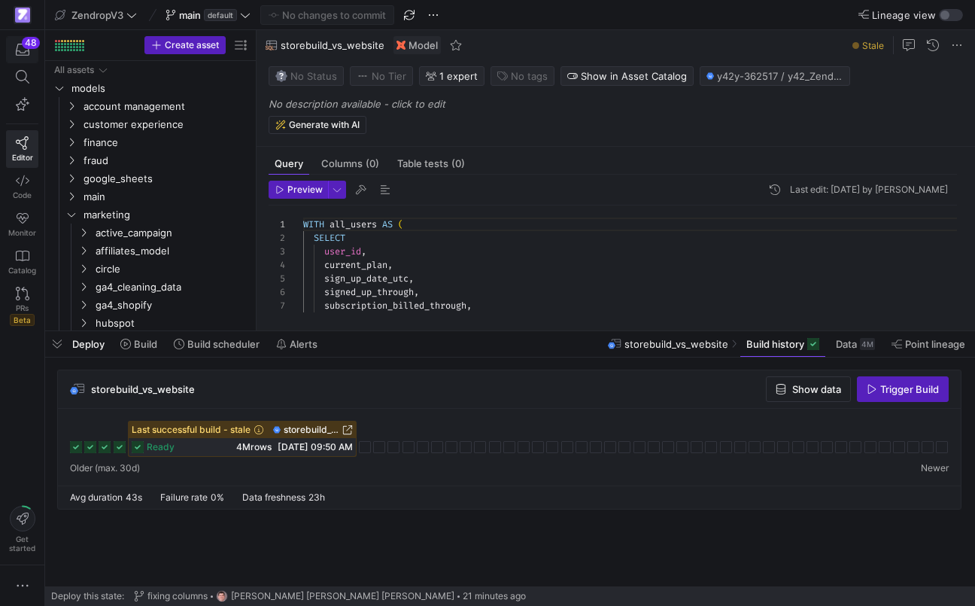
click at [22, 46] on icon "button" at bounding box center [23, 50] width 14 height 14
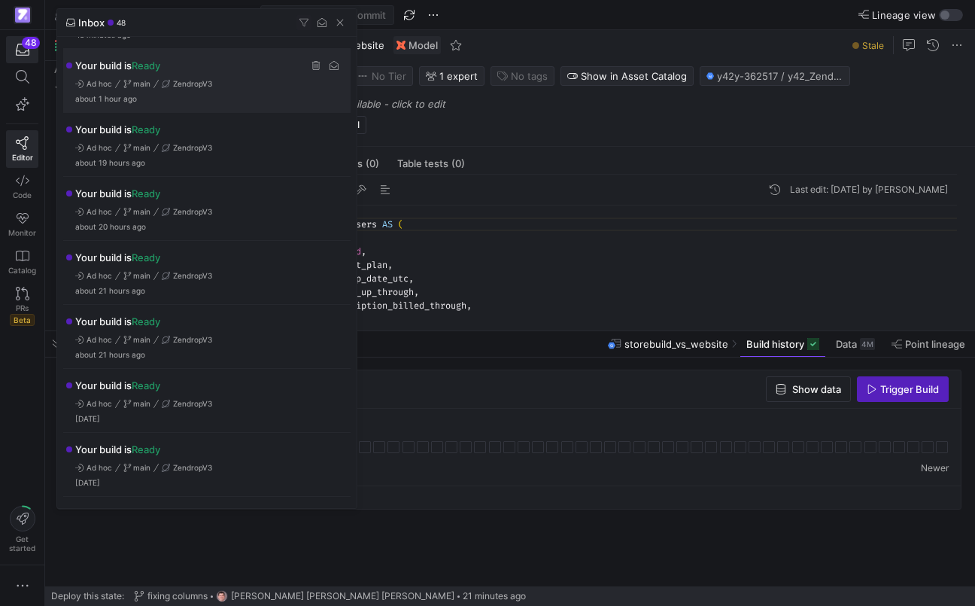
scroll to position [126, 0]
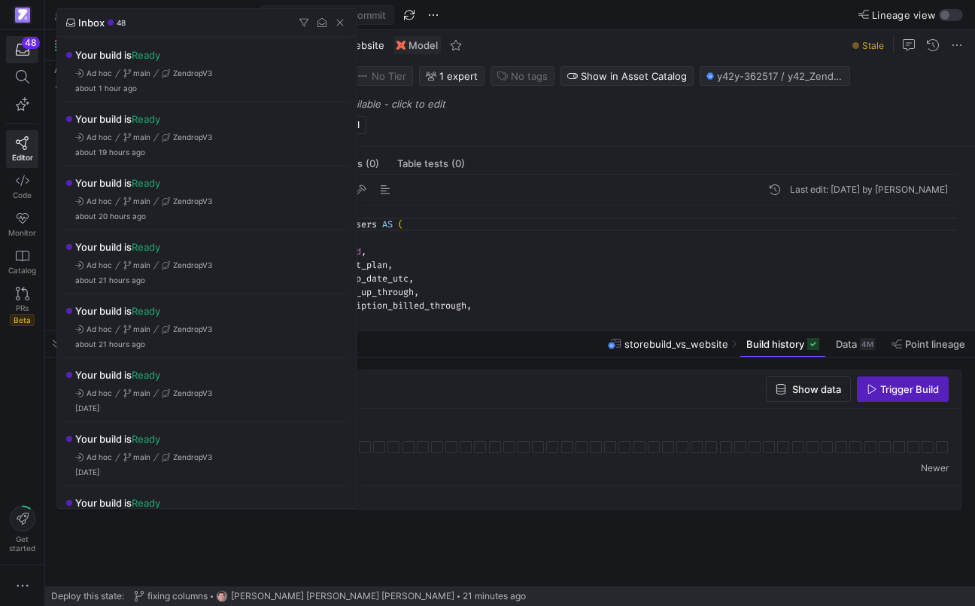
click at [126, 538] on div at bounding box center [487, 303] width 975 height 606
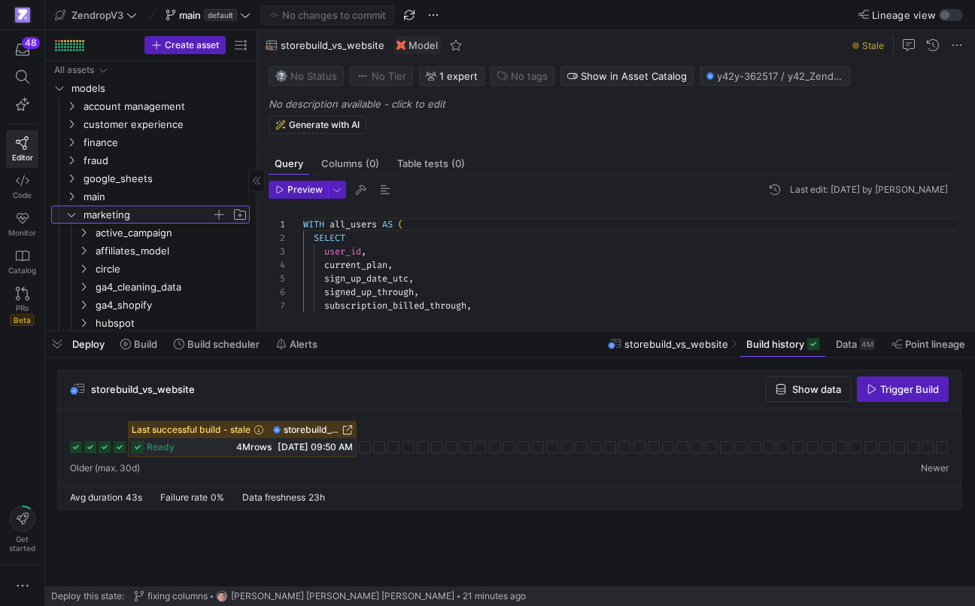
click at [74, 211] on icon "Press SPACE to select this row." at bounding box center [71, 214] width 11 height 9
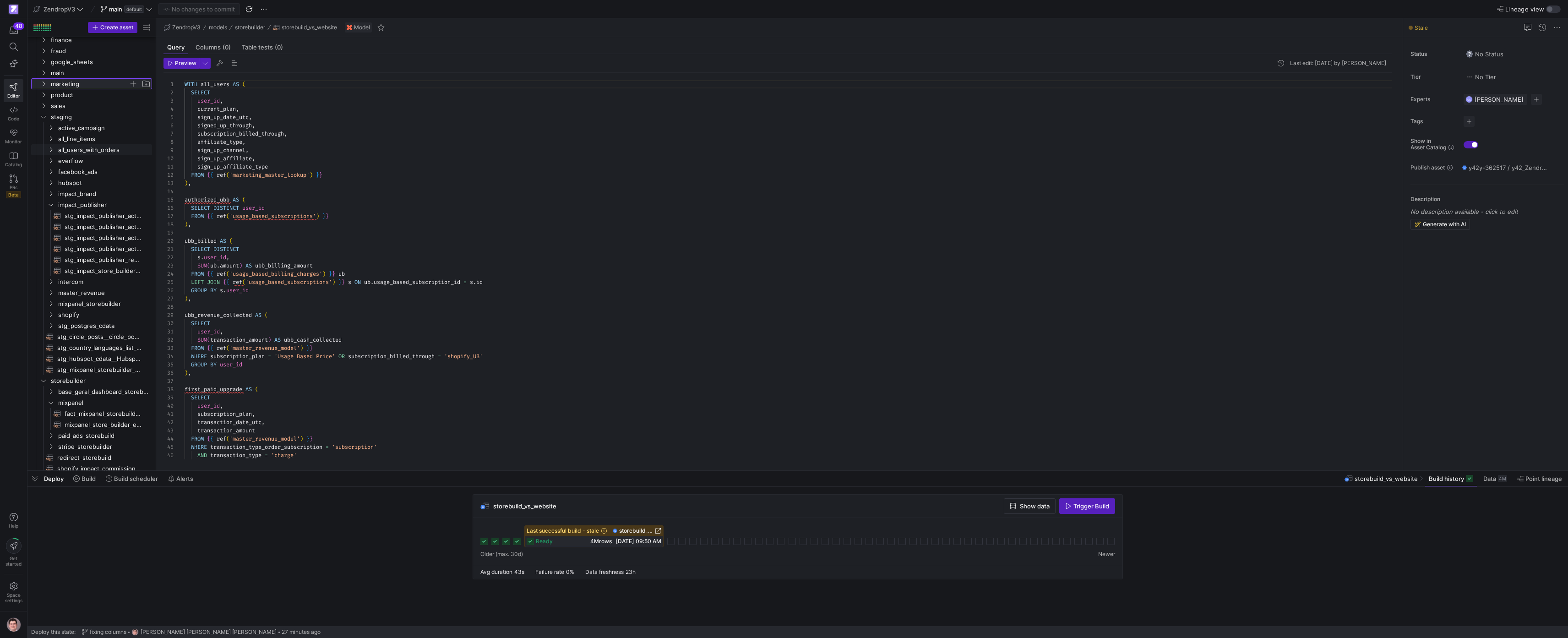
scroll to position [0, 0]
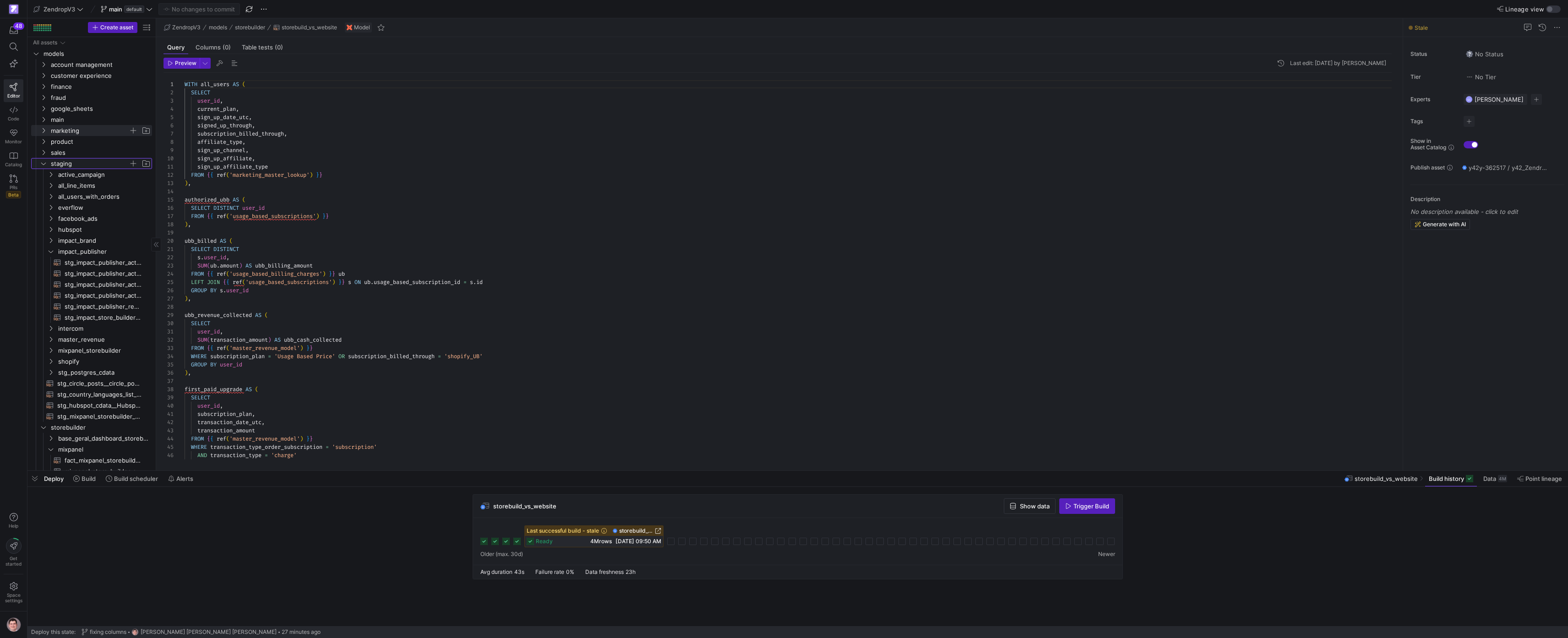
click at [49, 164] on span "staging" at bounding box center [95, 163] width 113 height 10
click at [58, 199] on span "mixpanel" at bounding box center [99, 196] width 105 height 10
click at [44, 177] on icon "Press SPACE to select this row." at bounding box center [43, 174] width 7 height 5
click at [38, 217] on icon "Press SPACE to select this row." at bounding box center [36, 218] width 7 height 5
click at [40, 185] on span "seeds" at bounding box center [91, 185] width 120 height 10
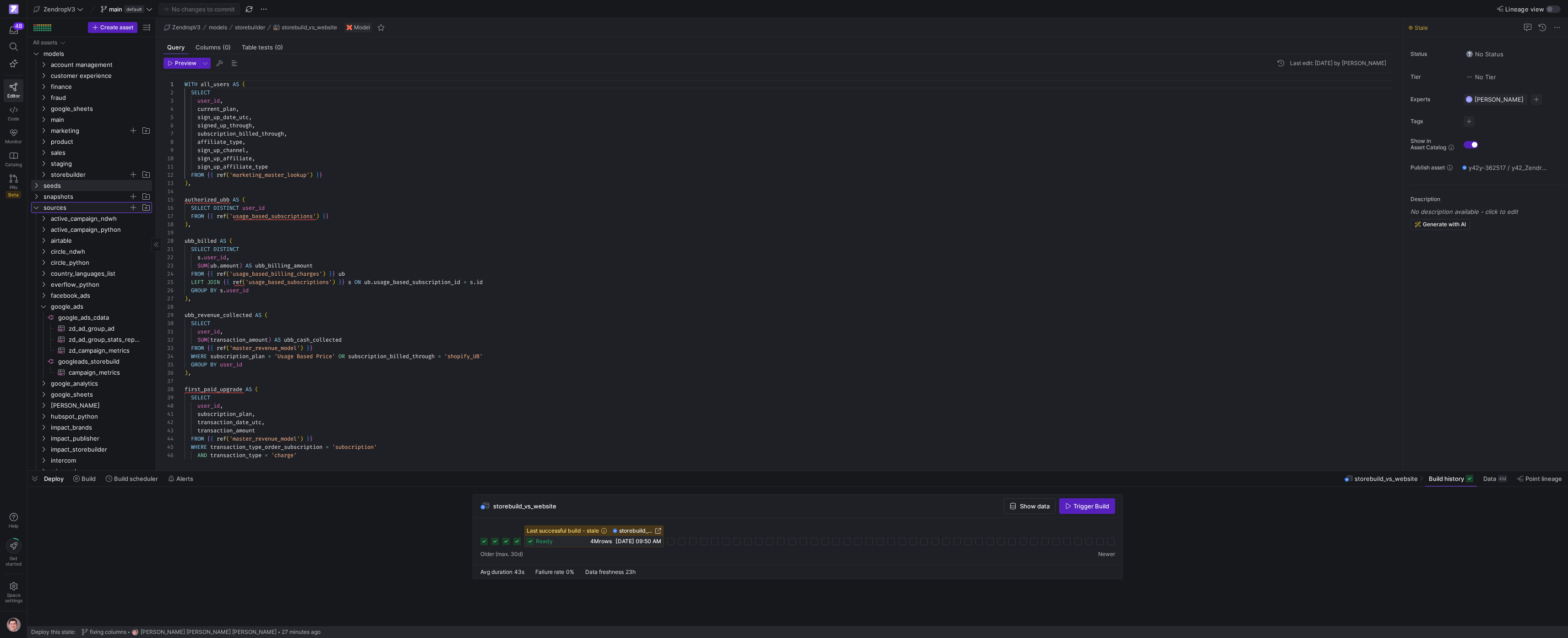
click at [40, 206] on span "sources" at bounding box center [91, 208] width 120 height 10
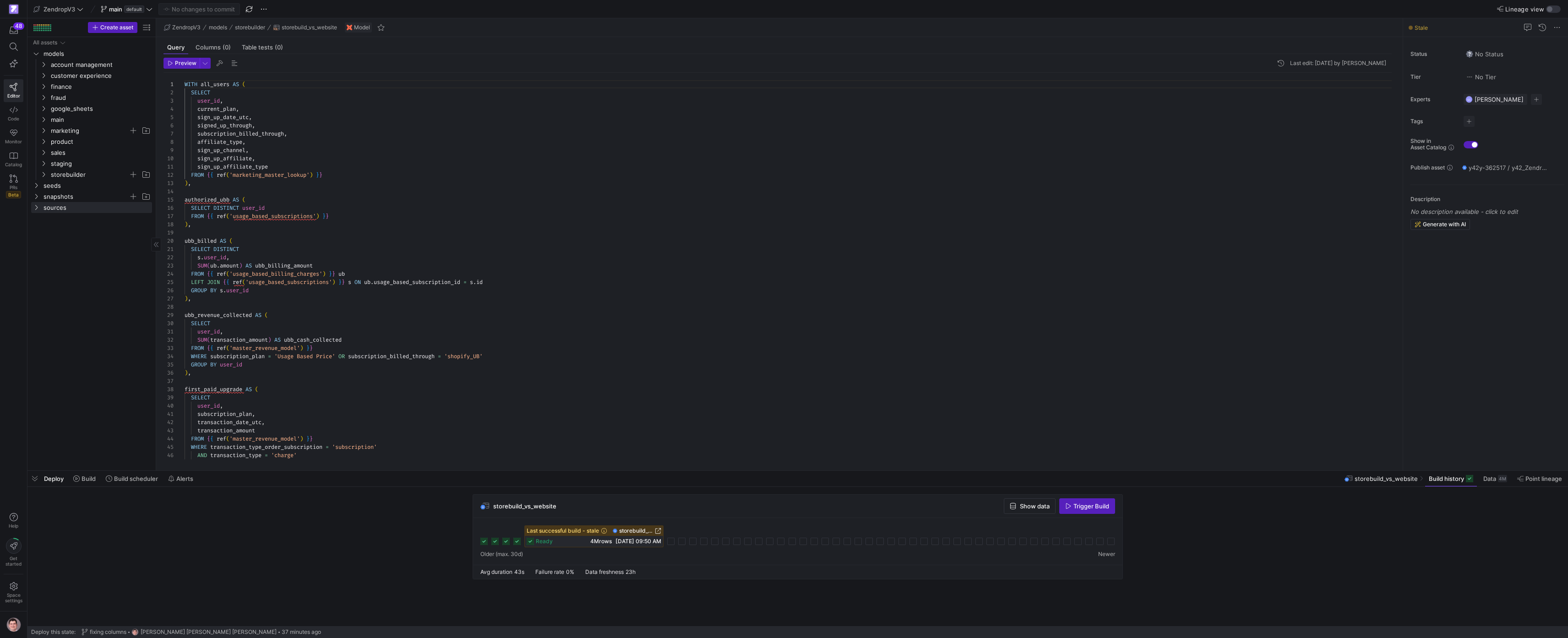
click at [57, 214] on div "product sales staging storebuilder seeds account management customer experience…" at bounding box center [91, 252] width 121 height 430
click at [57, 211] on span "sources" at bounding box center [86, 208] width 85 height 10
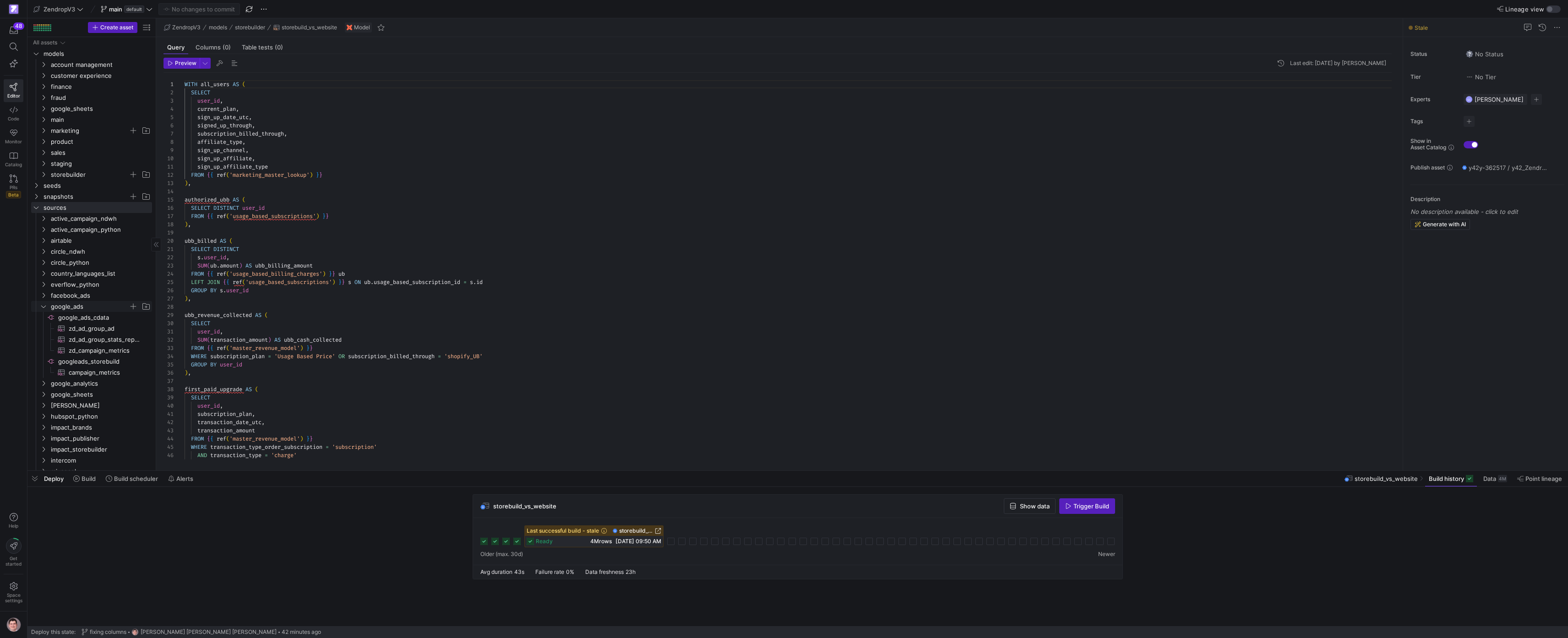
click at [92, 306] on span "google_ads" at bounding box center [90, 306] width 78 height 10
click at [86, 368] on span "impact_publisher" at bounding box center [90, 372] width 78 height 10
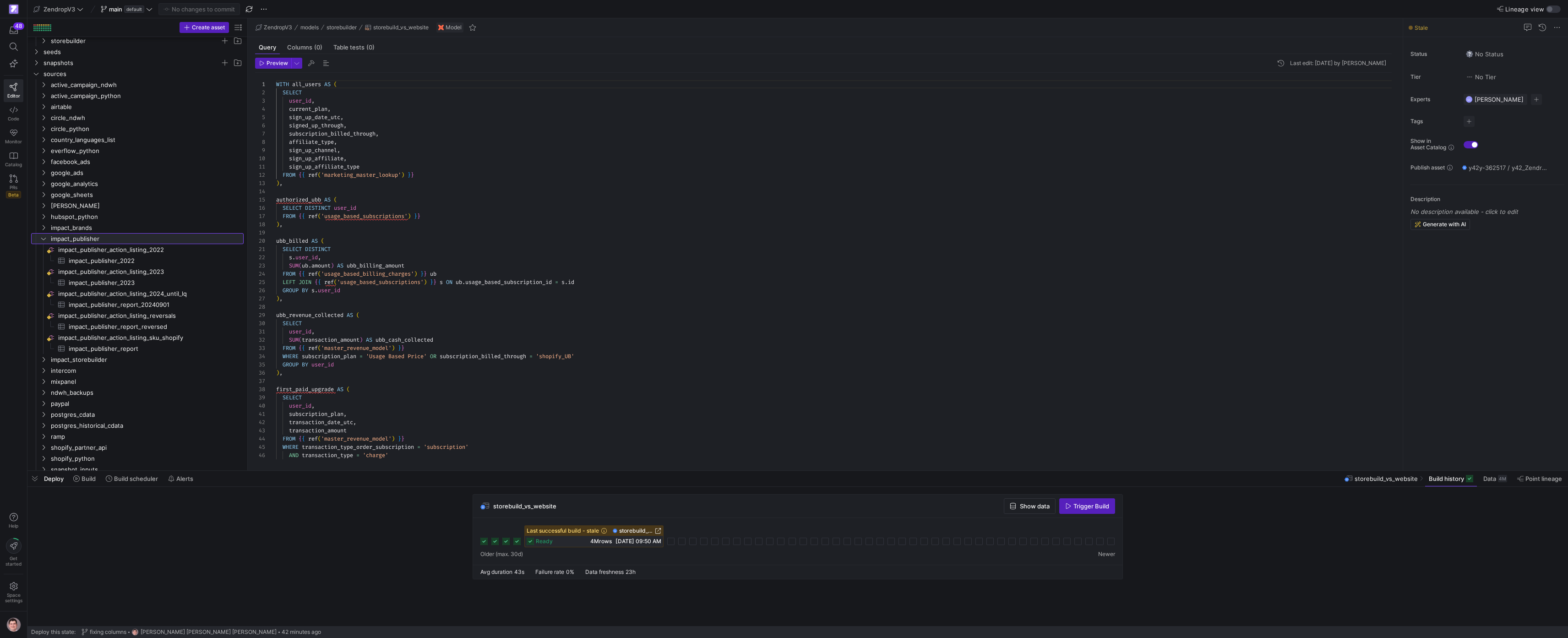
drag, startPoint x: 156, startPoint y: 351, endPoint x: 286, endPoint y: 353, distance: 130.0
click at [286, 353] on as-split "Create asset Drag here to set row groups Drag here to set column labels Group 1…" at bounding box center [797, 244] width 1541 height 452
click at [128, 329] on span "impact_publisher_report_reversed​​​​​​​​​" at bounding box center [151, 326] width 164 height 10
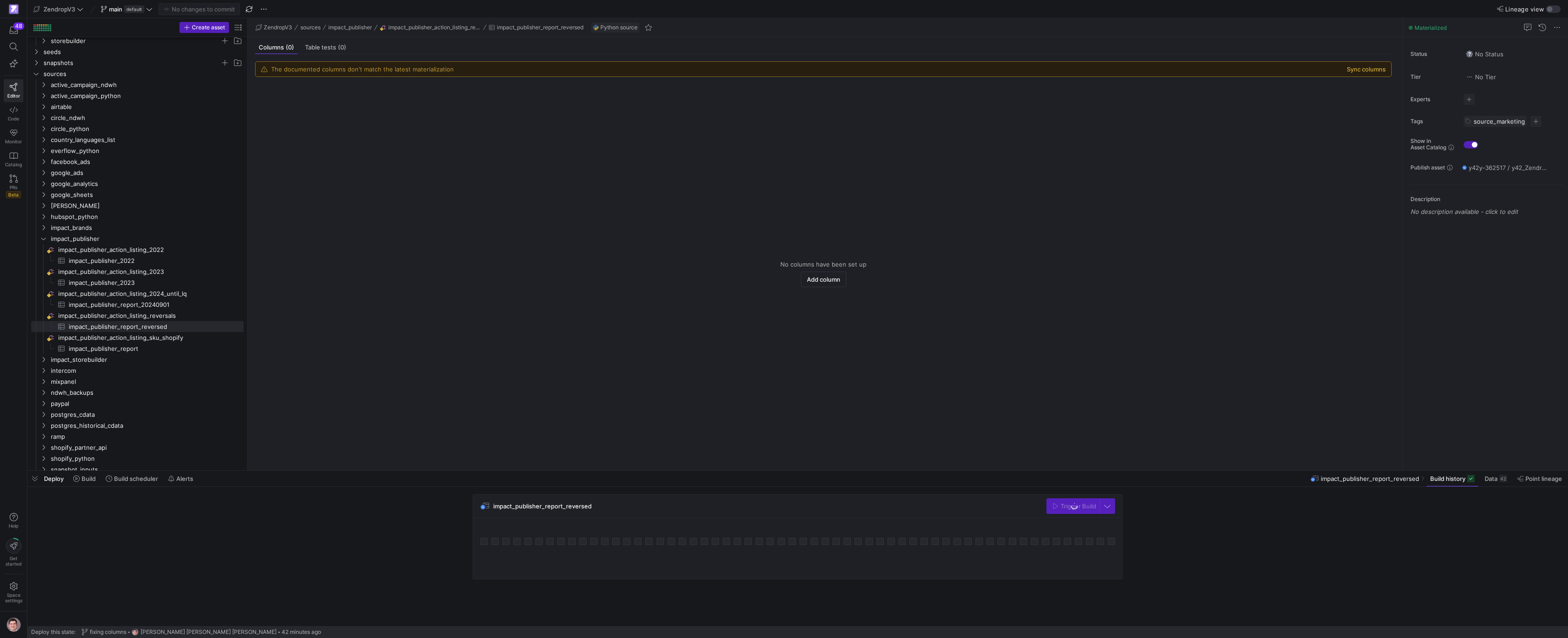
click at [593, 70] on button "Sync columns" at bounding box center [1367, 69] width 39 height 7
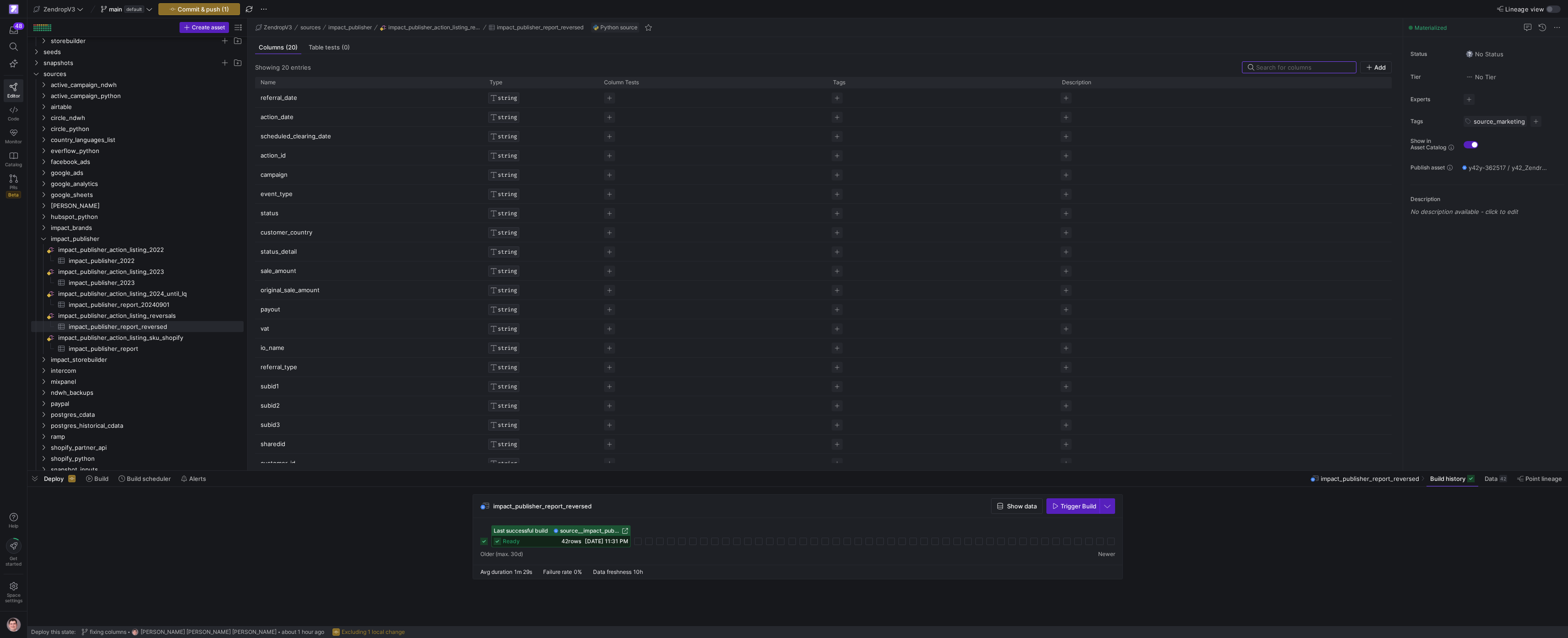
click at [490, 368] on div "Last successful build source__impact_publisher_action_listing_reversals__impact…" at bounding box center [797, 536] width 635 height 22
click at [487, 368] on icon at bounding box center [484, 541] width 7 height 7
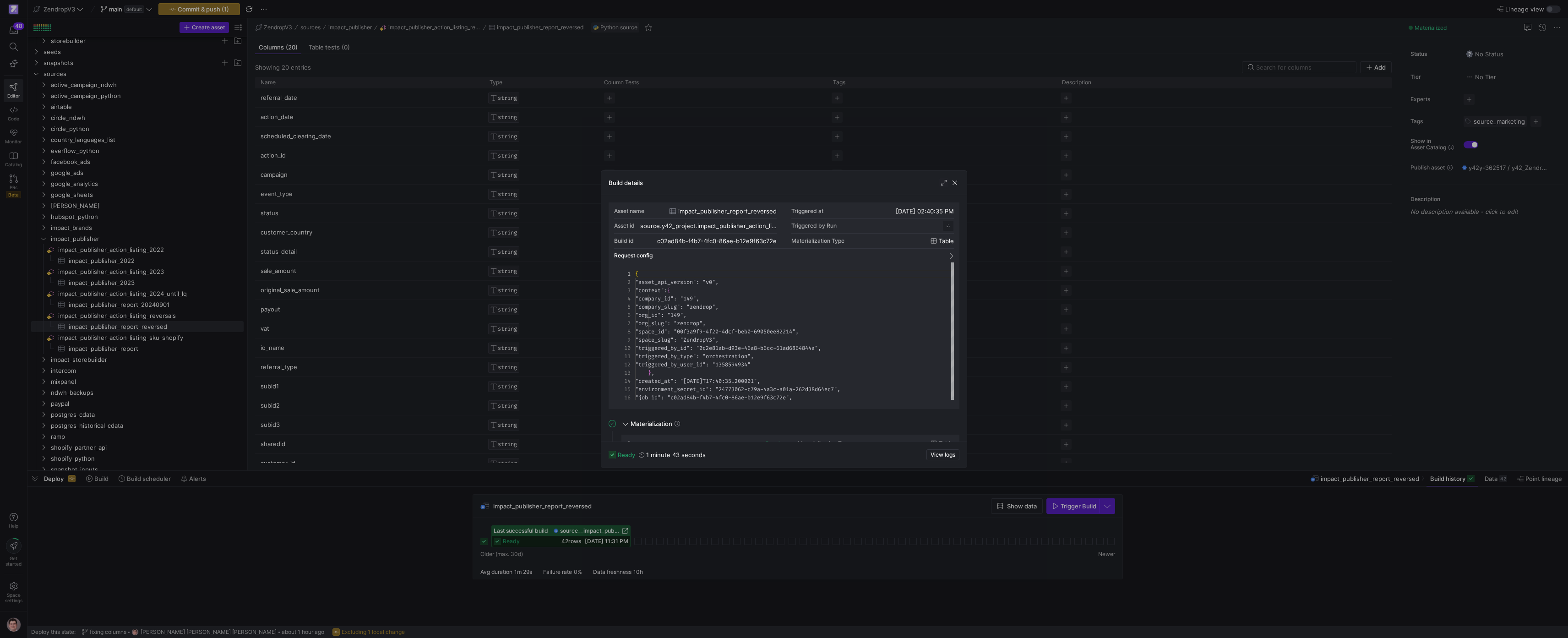
scroll to position [82, 0]
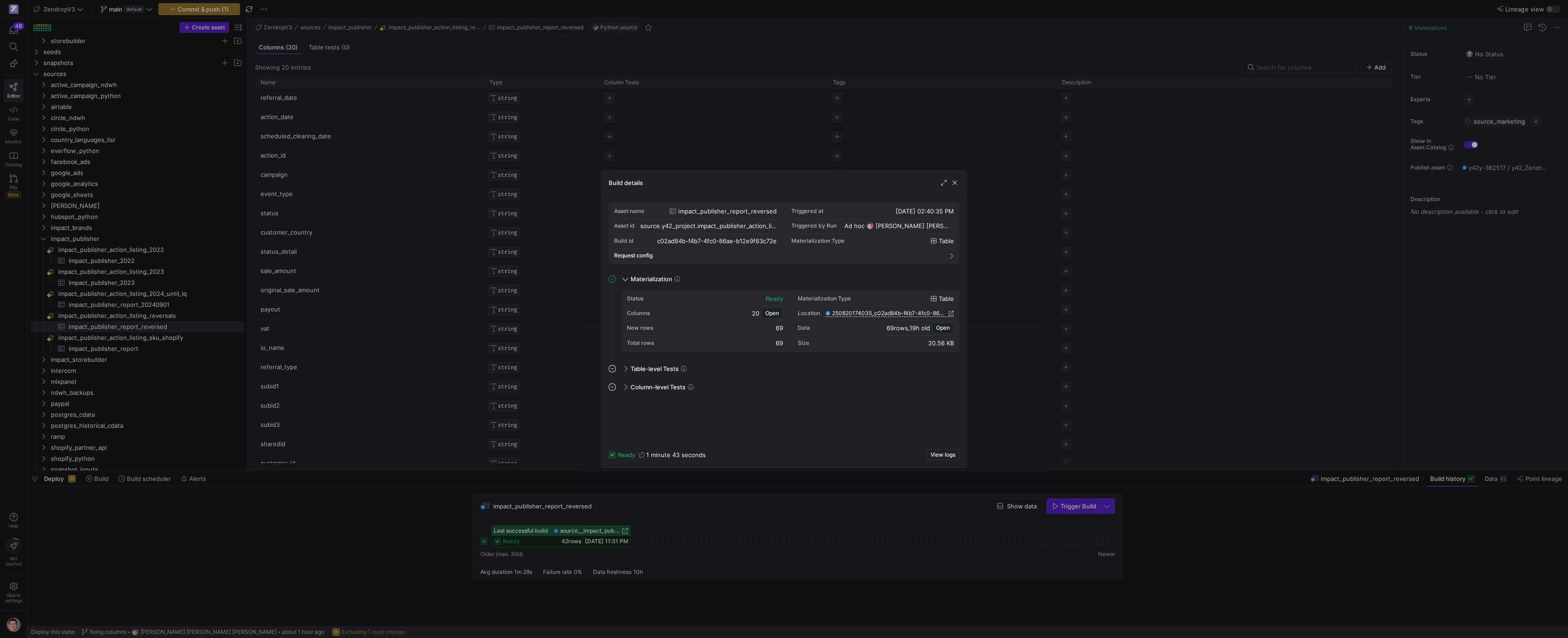
click at [522, 368] on div at bounding box center [784, 319] width 1568 height 638
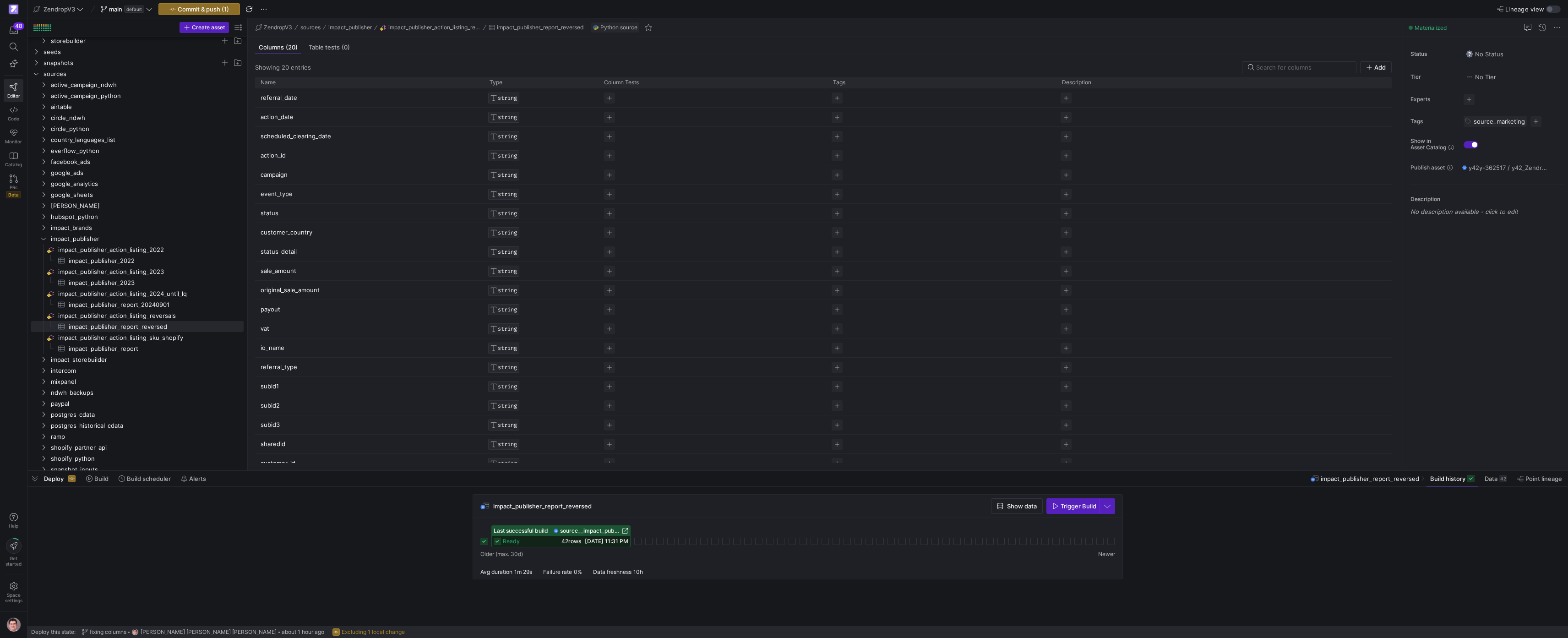
click at [583, 368] on span "source__impact_publisher_action_listing_reversals__impact_publisher_report_reve…" at bounding box center [590, 531] width 60 height 7
click at [593, 368] on span "source__impact_publisher_action_listing_reversals__impact_publisher_report_reve…" at bounding box center [590, 531] width 60 height 7
click at [178, 319] on span "impact_publisher_action_listing_reversals​​​​​​​​" at bounding box center [150, 315] width 184 height 10
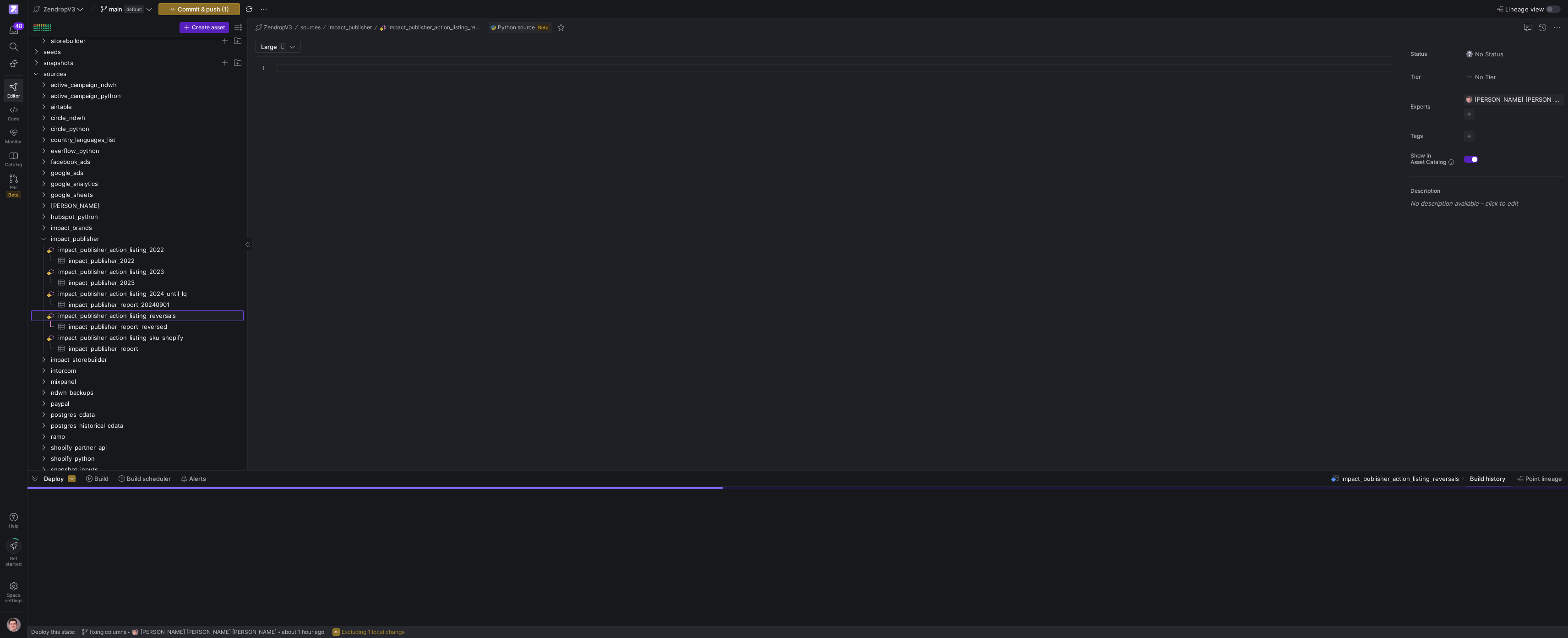
scroll to position [82, 0]
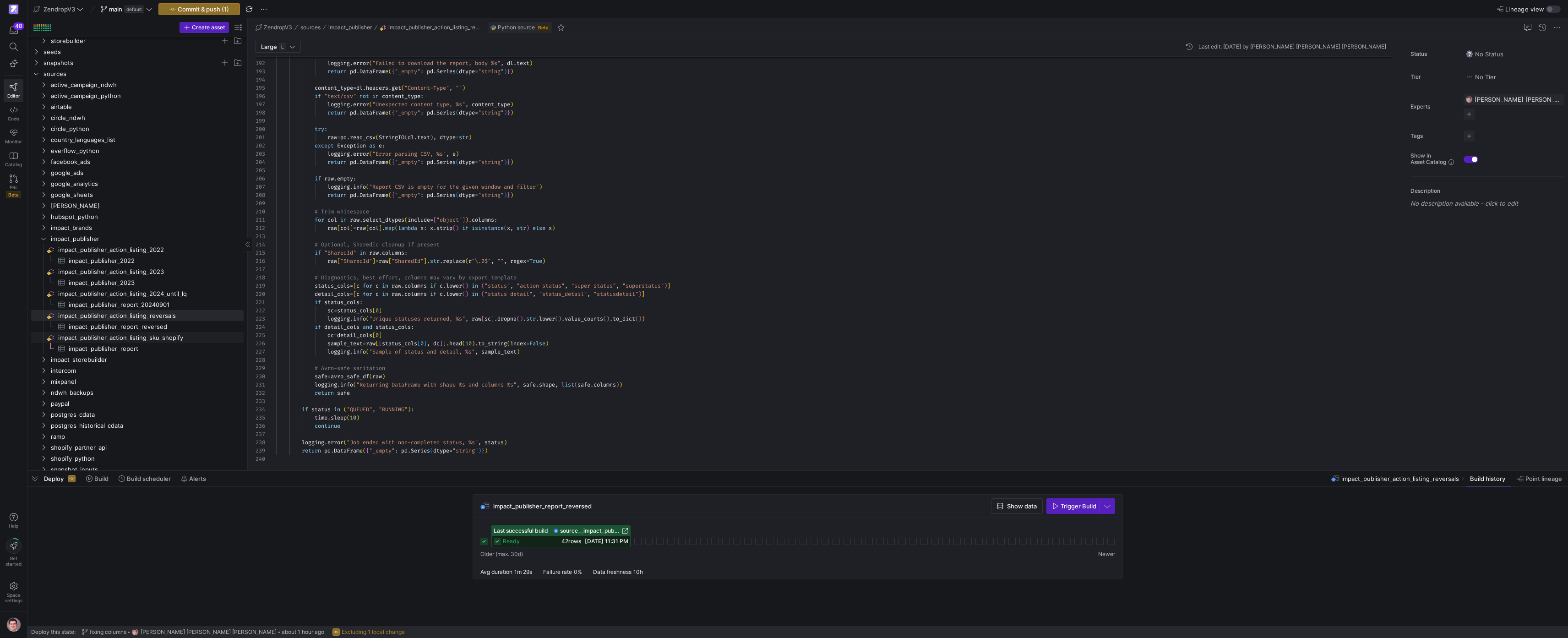
click at [159, 340] on span "impact_publisher_action_listing_sku_shopify​​​​​​​​" at bounding box center [150, 337] width 184 height 10
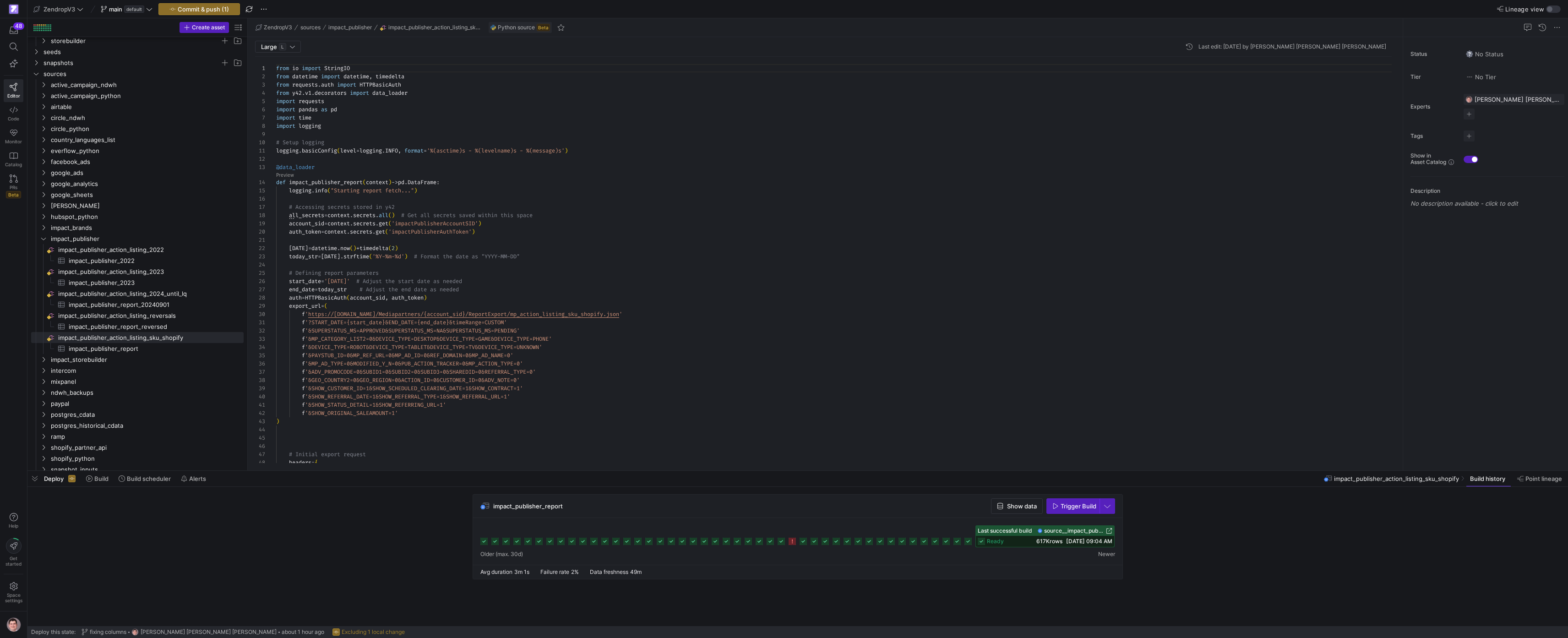
scroll to position [41, 211]
click at [505, 284] on div "f '&SHOW_STATUS_DETAIL=1&SHOW_REFERRING_URL=1' f '&SHOW_ORIGINAL_SALEAMOUNT=1' …" at bounding box center [838, 521] width 1123 height 929
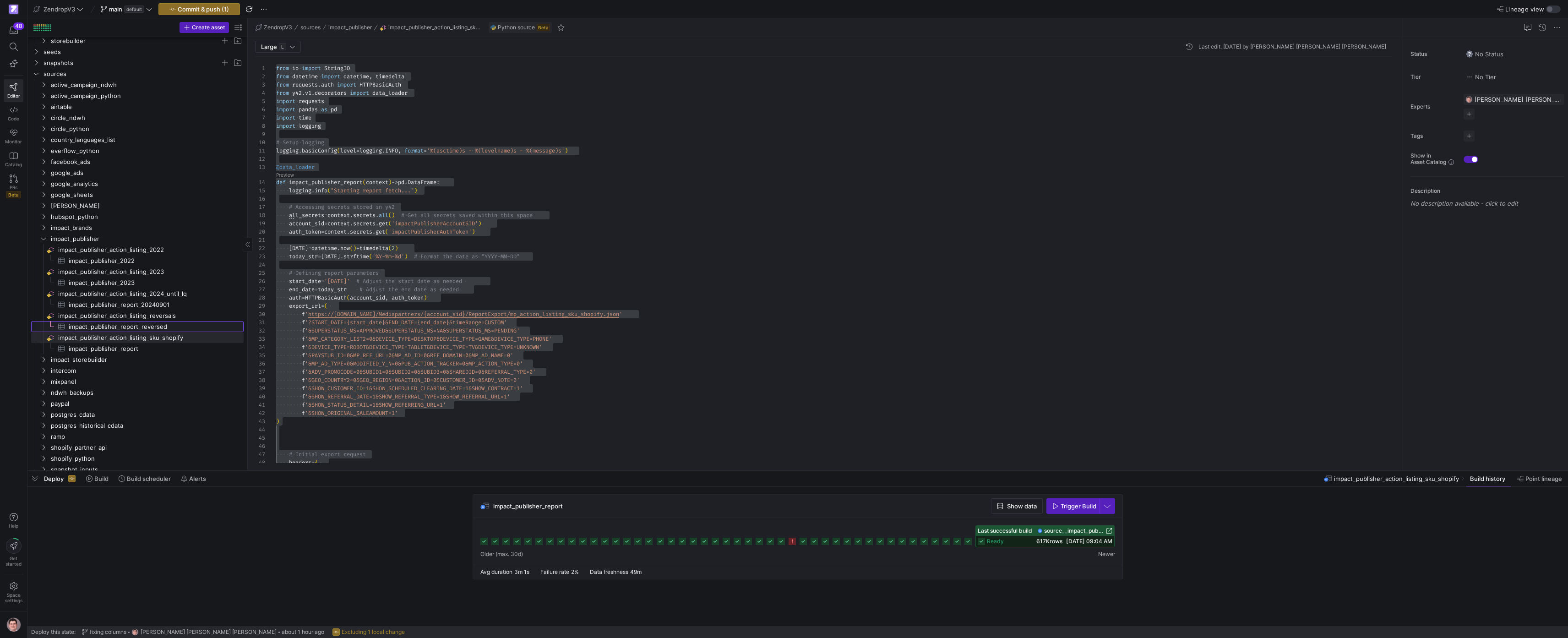
click at [177, 328] on span "impact_publisher_report_reversed​​​​​​​​​" at bounding box center [151, 326] width 164 height 10
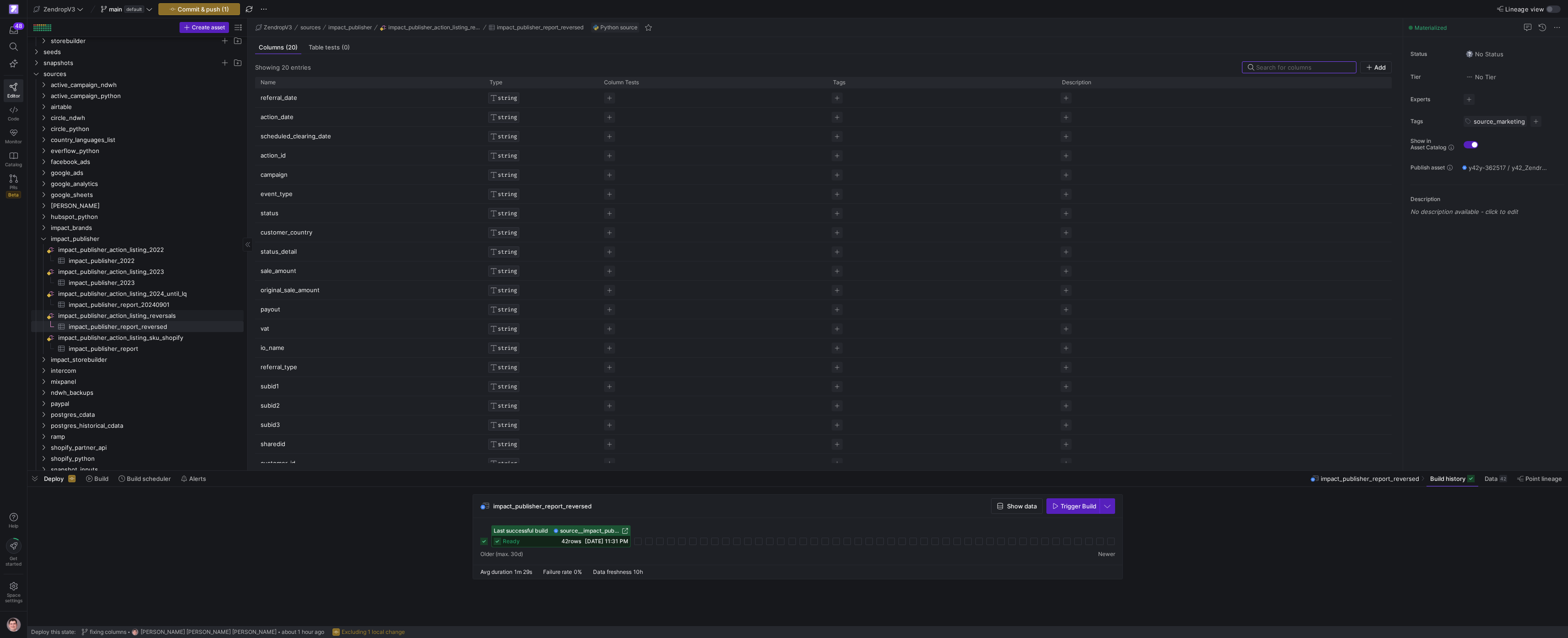
click at [177, 318] on span "impact_publisher_action_listing_reversals​​​​​​​​" at bounding box center [150, 315] width 184 height 10
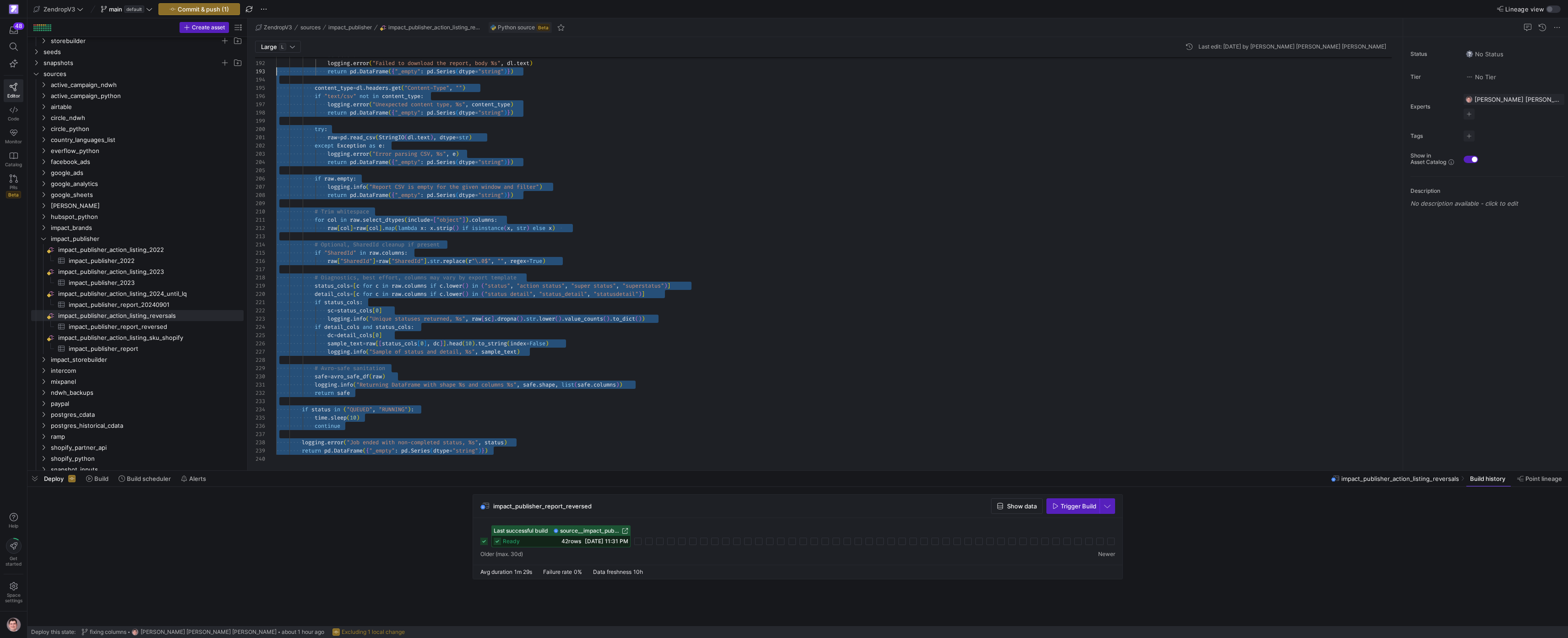
scroll to position [58, 10]
drag, startPoint x: 388, startPoint y: 352, endPoint x: 287, endPoint y: 119, distance: 253.9
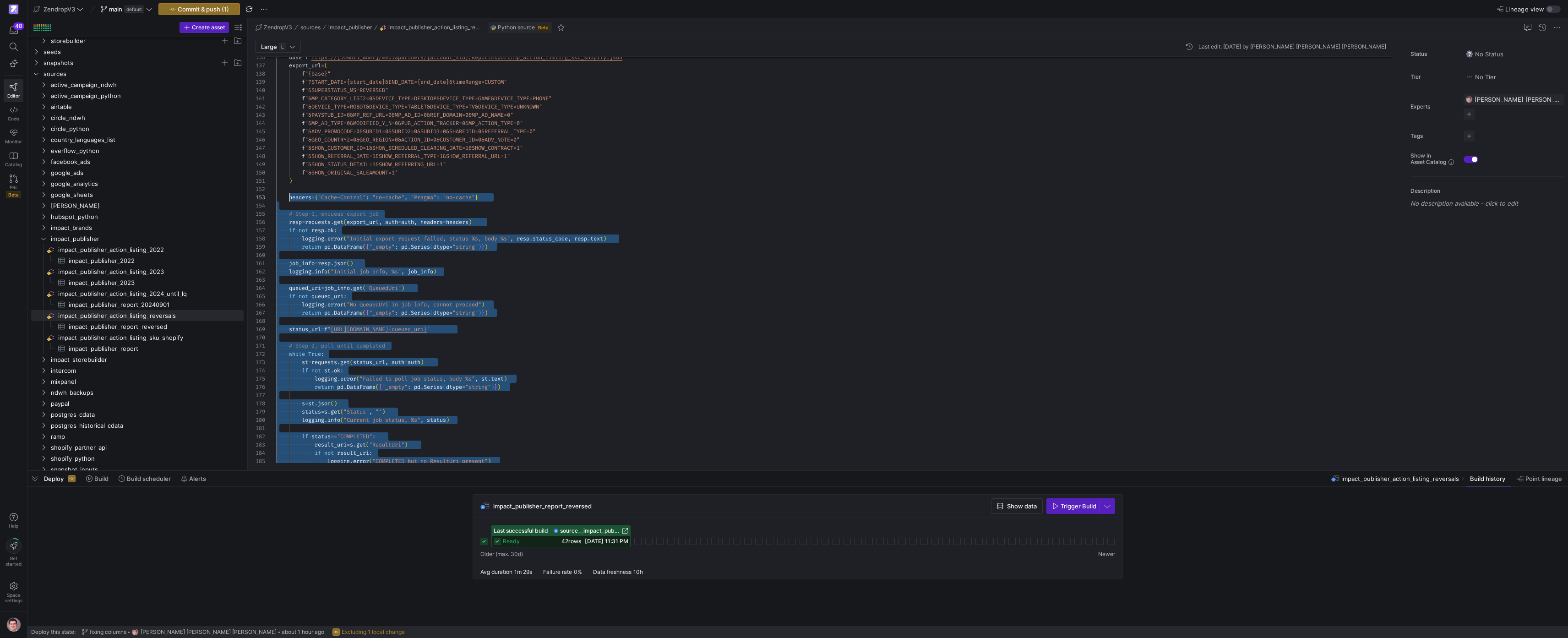
scroll to position [16, 13]
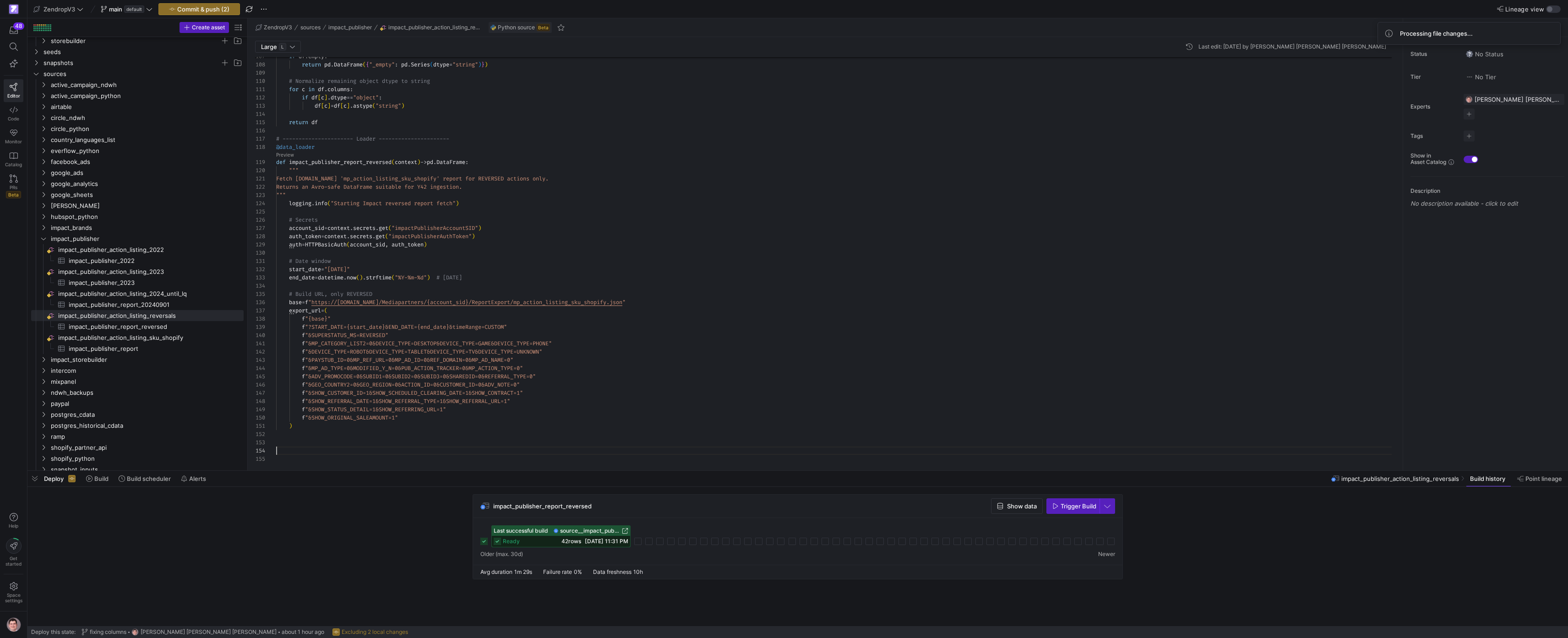
scroll to position [25, 0]
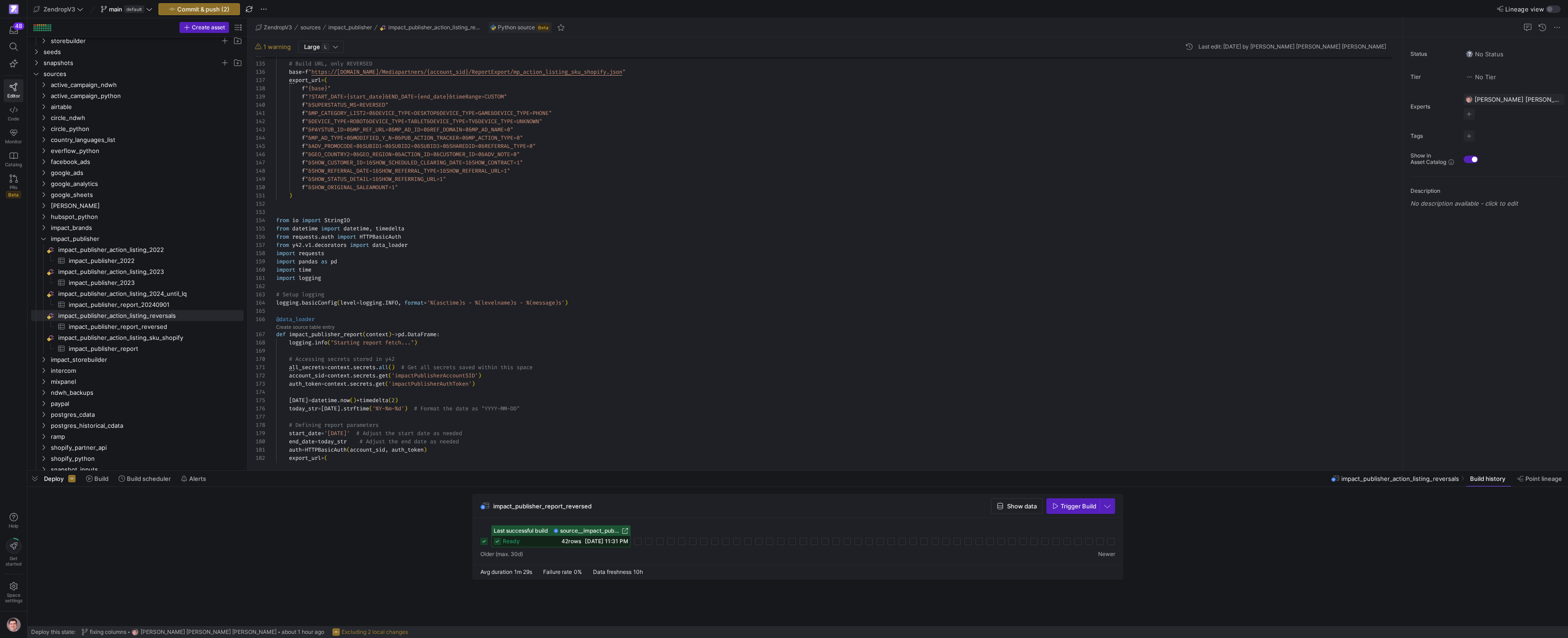
click at [377, 106] on div "auth = HTTPBasicAuth ( account_sid , auth_token ) export_url = ( f ' https://ap…" at bounding box center [838, 43] width 1123 height 2206
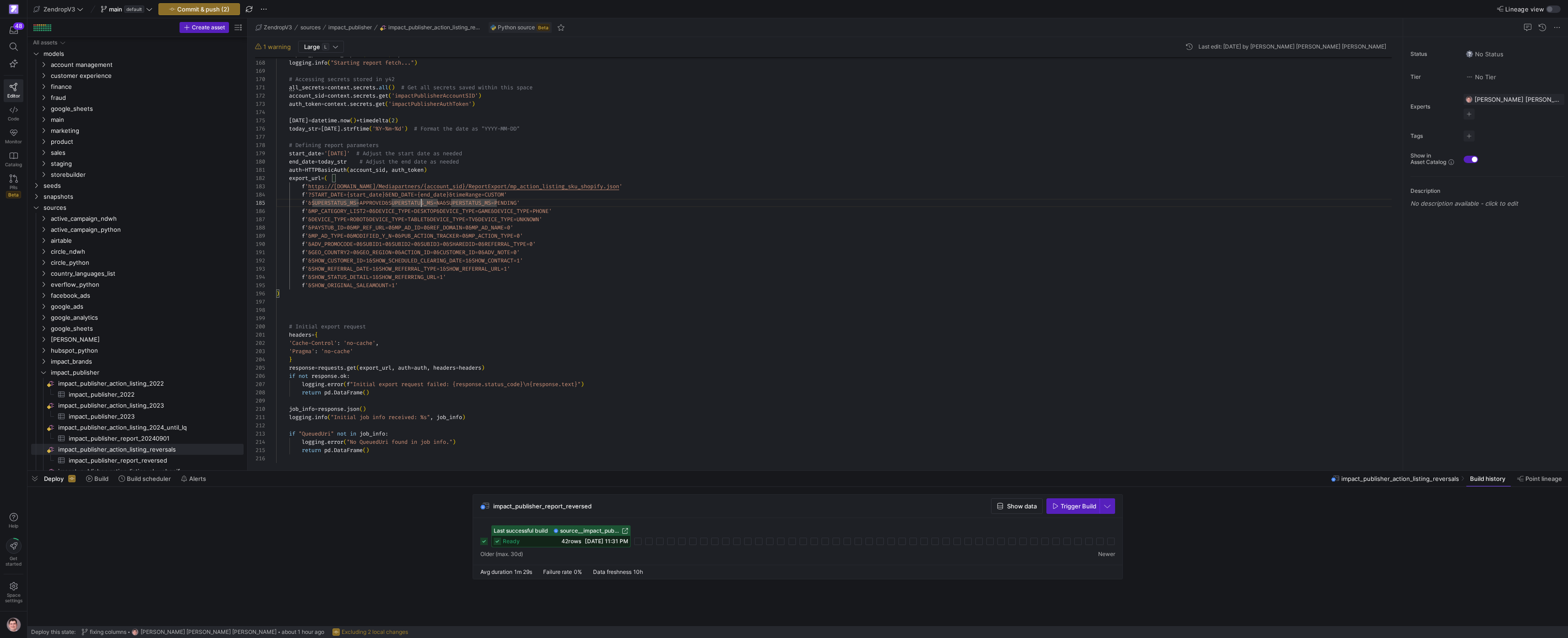
drag, startPoint x: 0, startPoint y: 0, endPoint x: 382, endPoint y: 203, distance: 432.6
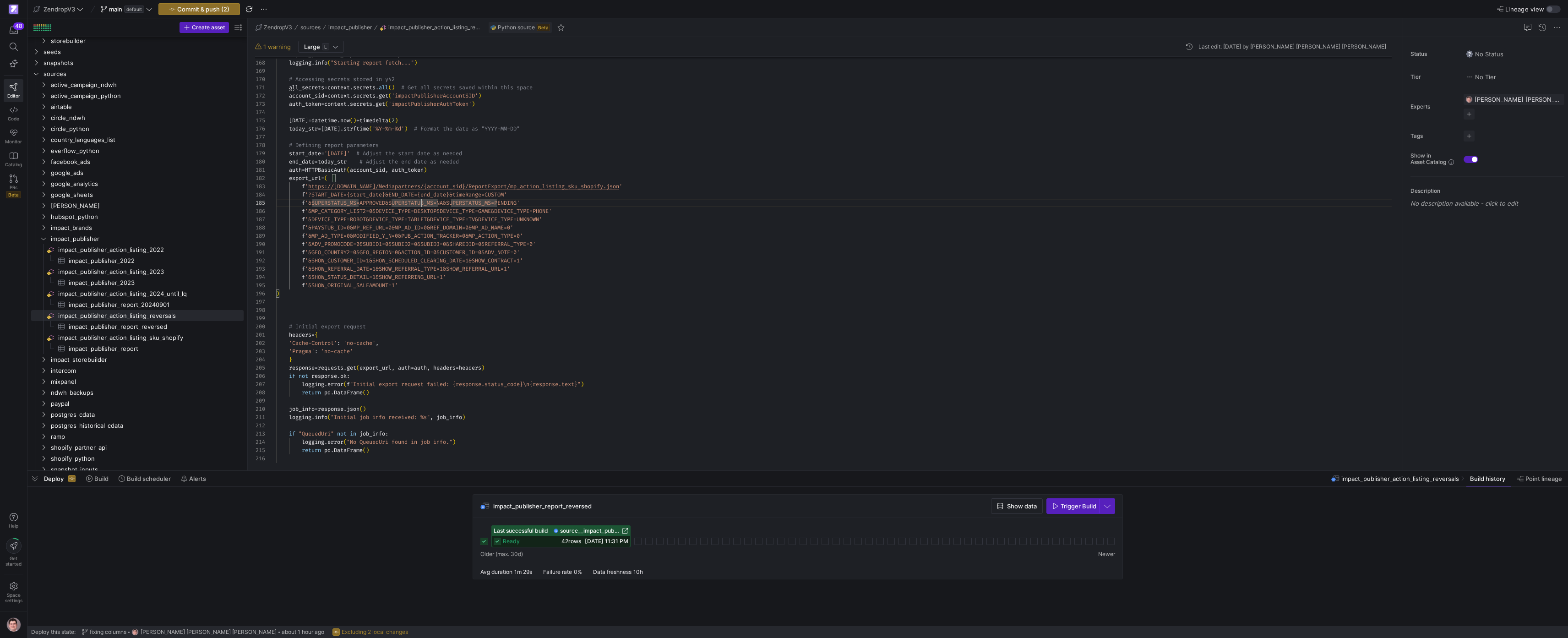
scroll to position [33, 112]
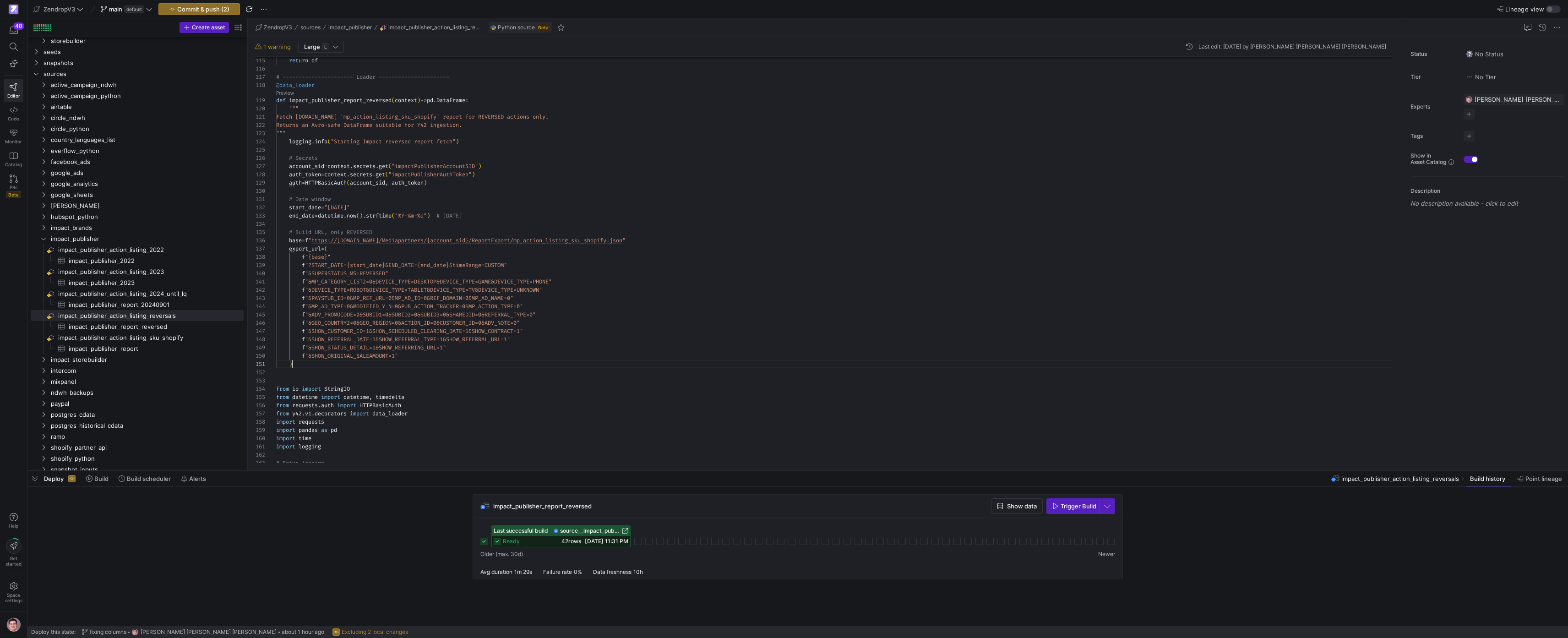
scroll to position [0, 16]
click at [324, 363] on div "import logging # Setup logging import time import pandas as pd import requests …" at bounding box center [838, 212] width 1123 height 2206
click at [362, 102] on div "import logging # Setup logging import time import pandas as pd import requests …" at bounding box center [838, 212] width 1123 height 2206
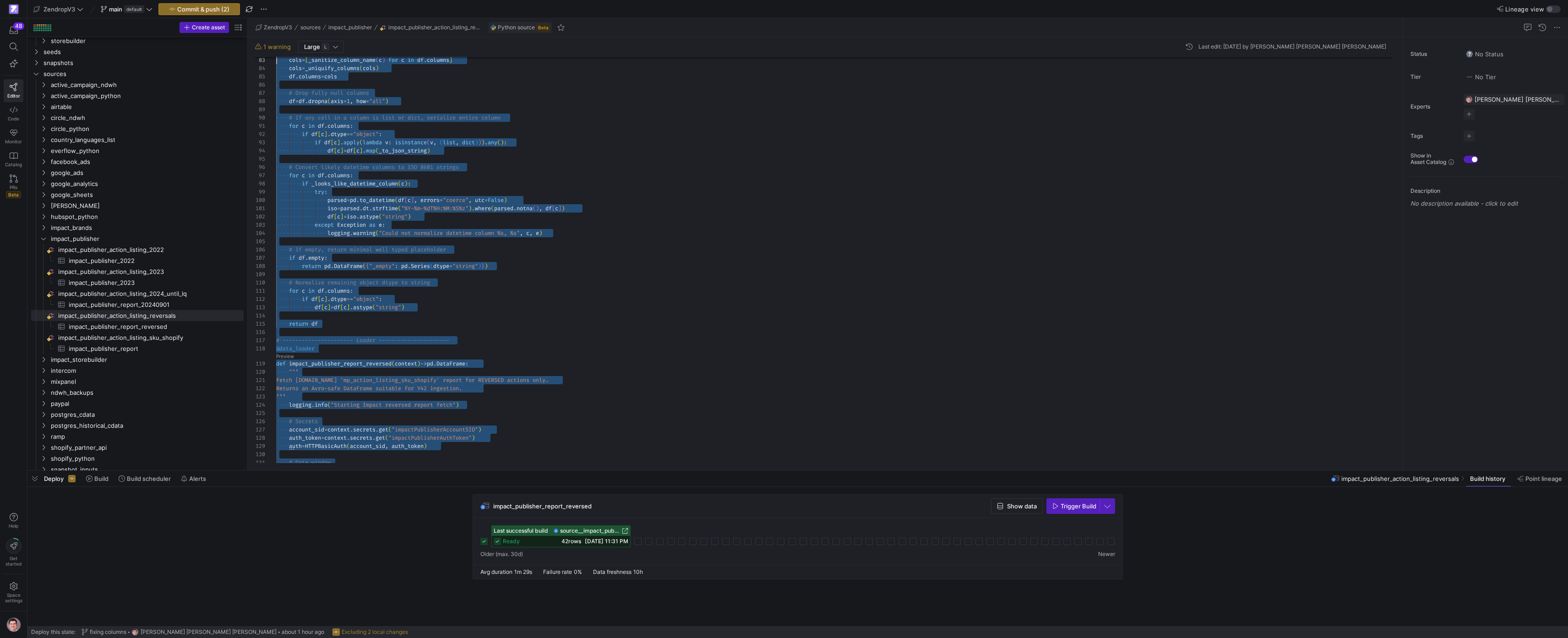
scroll to position [0, 0]
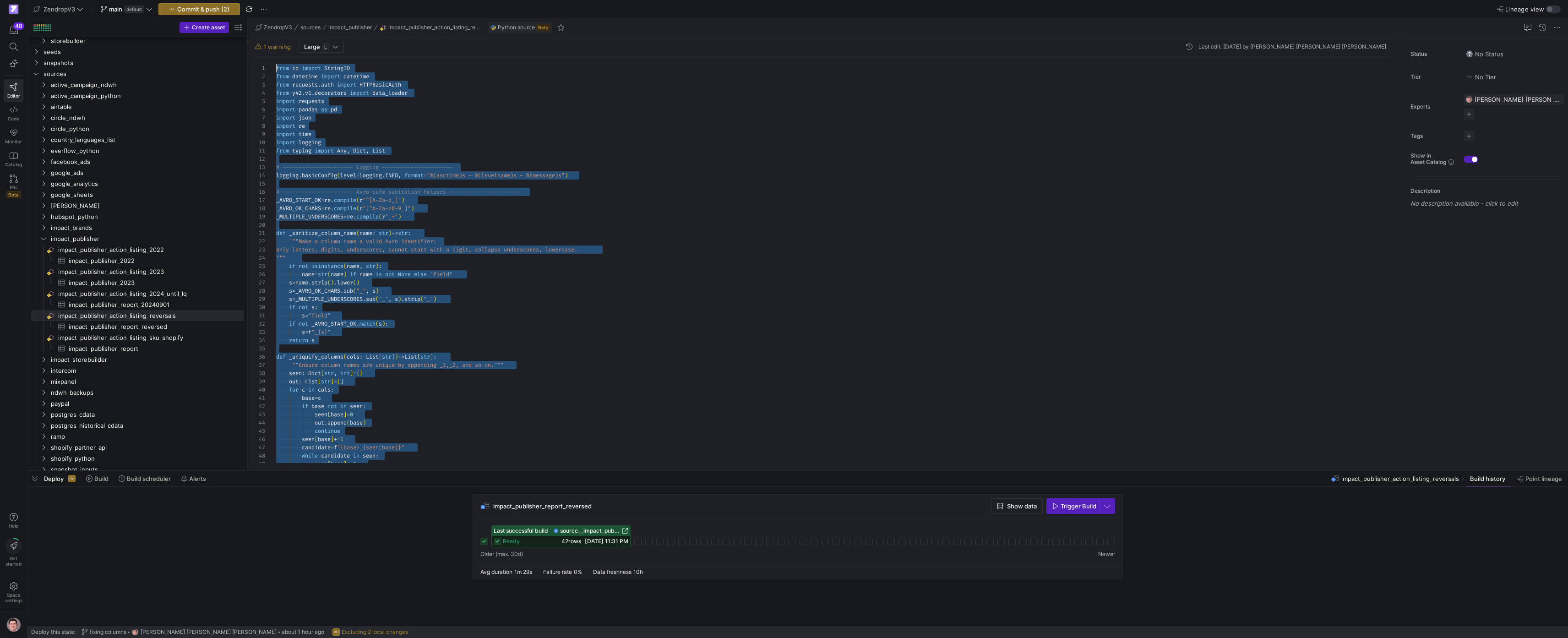
drag, startPoint x: 328, startPoint y: 365, endPoint x: 232, endPoint y: -18, distance: 394.8
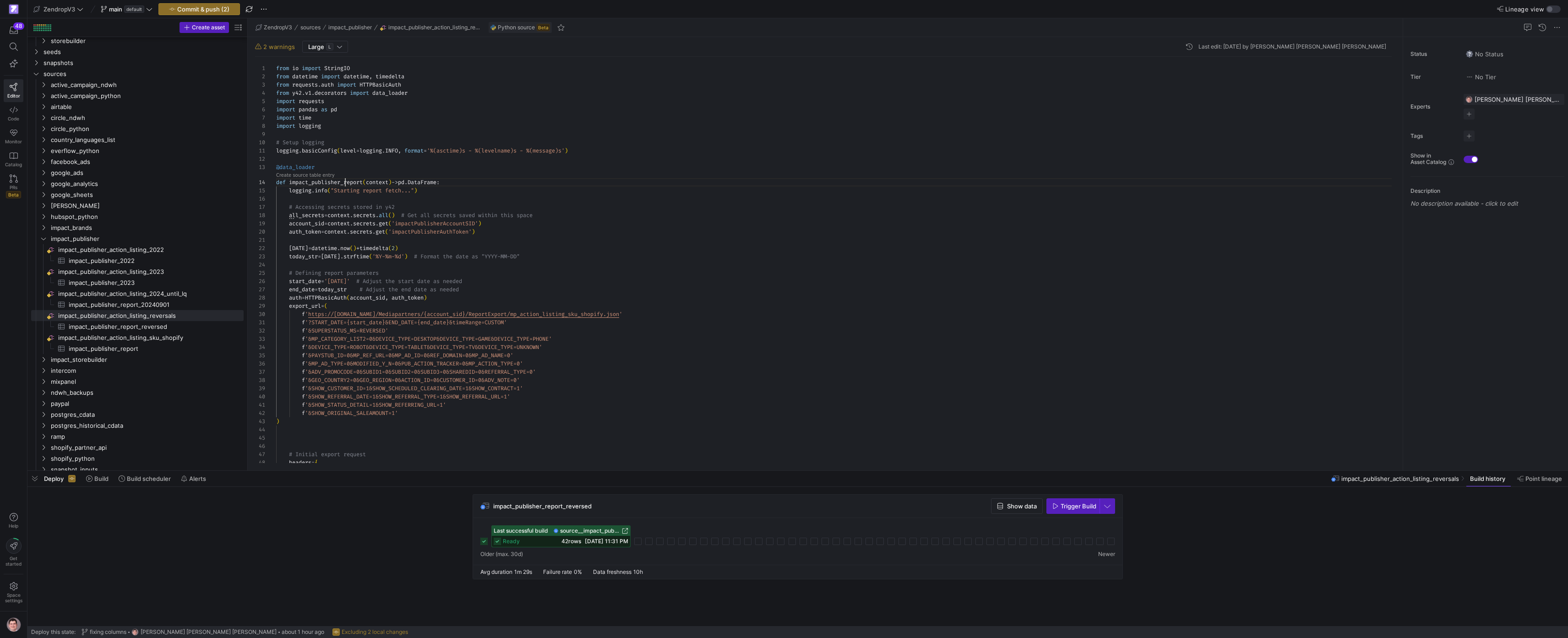
click at [345, 185] on div "from io import StringIO from datetime import datetime , timedelta from requests…" at bounding box center [838, 525] width 1123 height 938
click at [221, 12] on span "Commit & push (2)" at bounding box center [203, 9] width 52 height 7
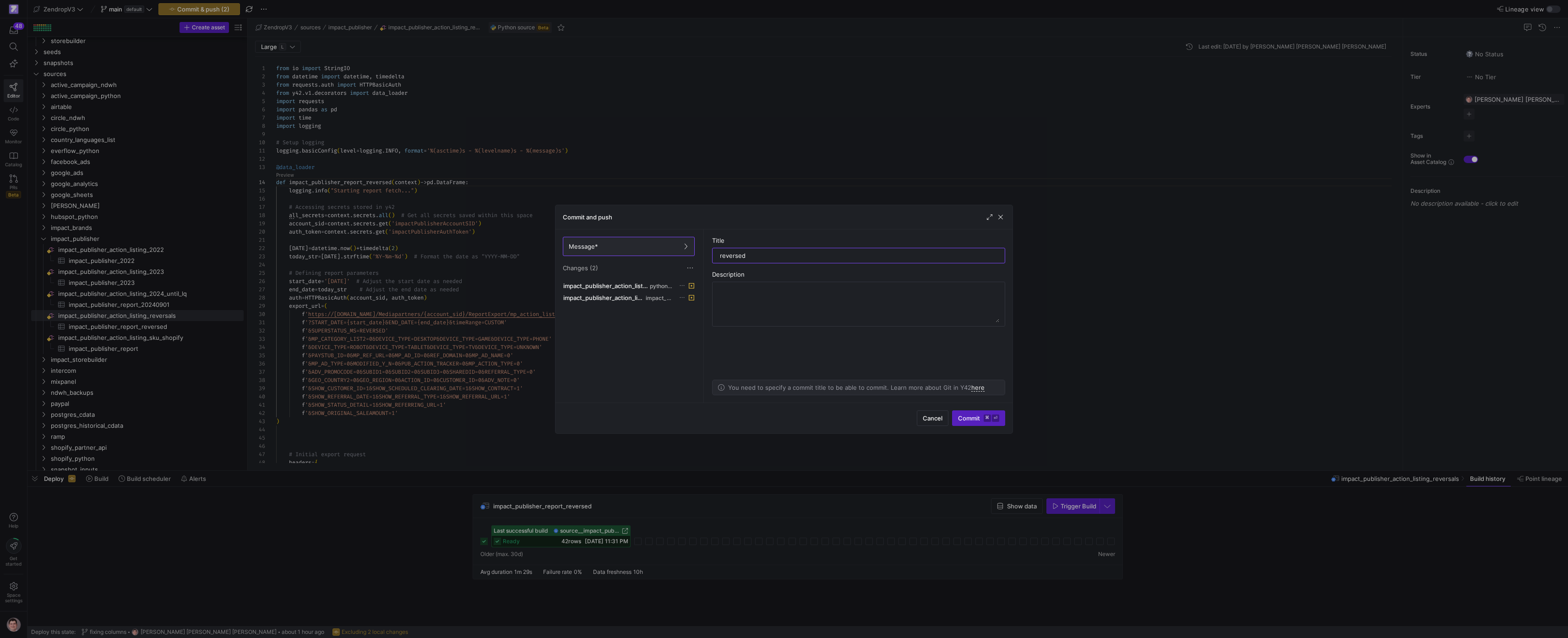
type input "reversed"
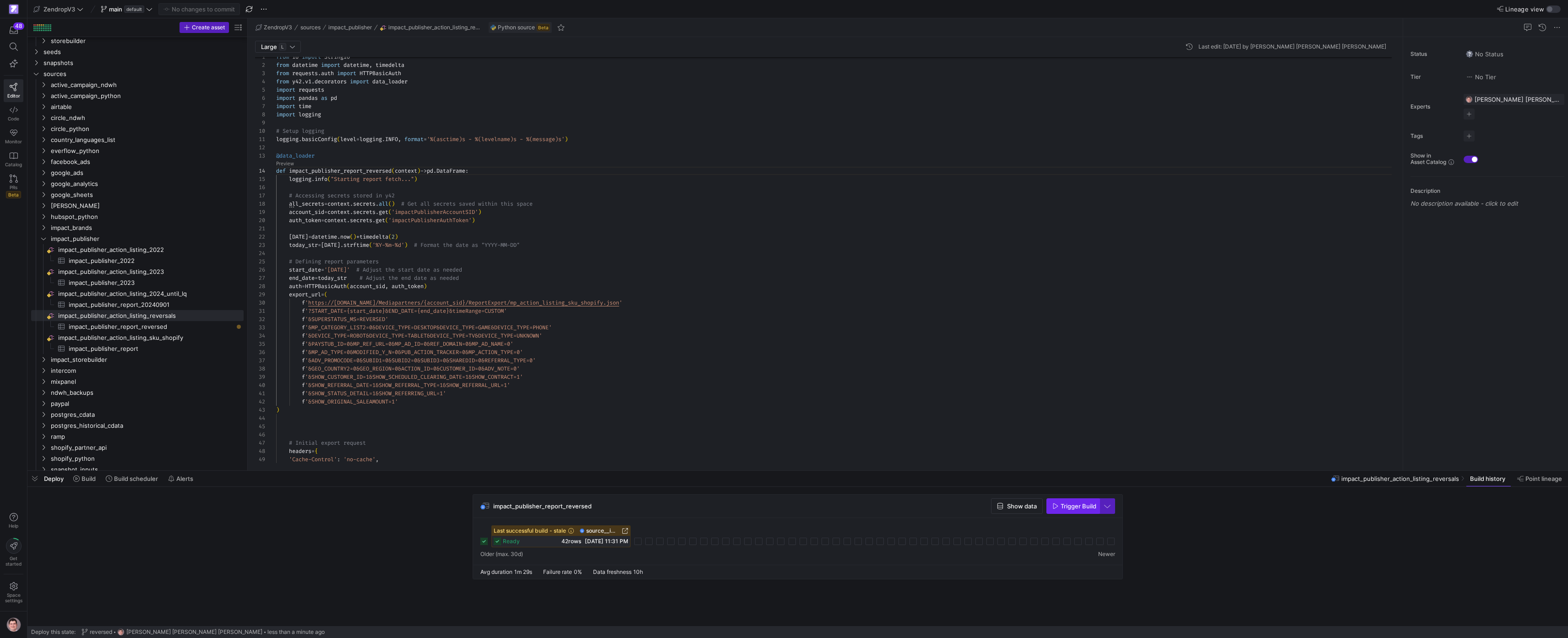
click at [1083, 506] on span "Trigger Build" at bounding box center [1078, 506] width 36 height 7
